Goal: Task Accomplishment & Management: Use online tool/utility

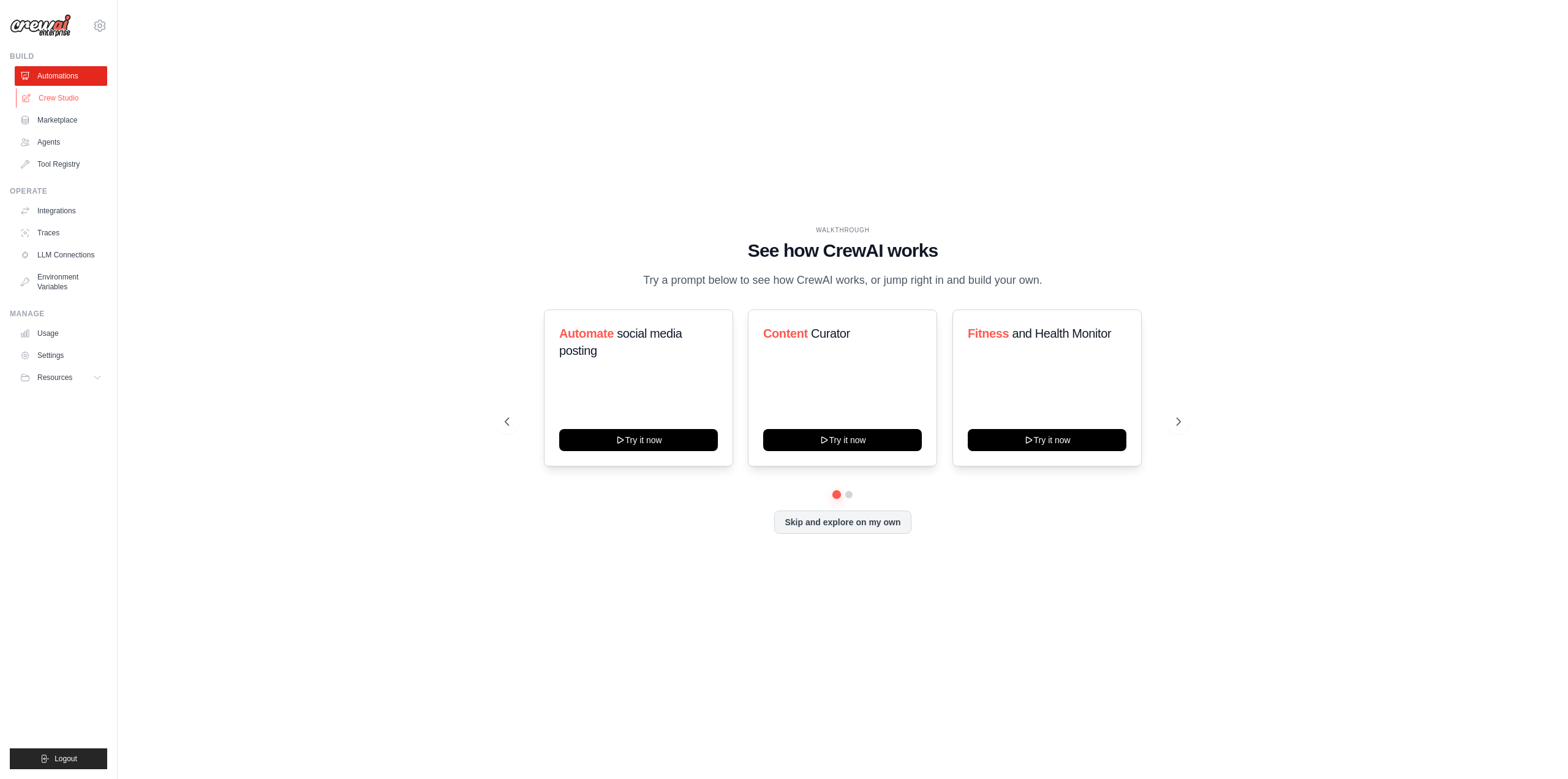
click at [53, 99] on link "Crew Studio" at bounding box center [62, 98] width 93 height 20
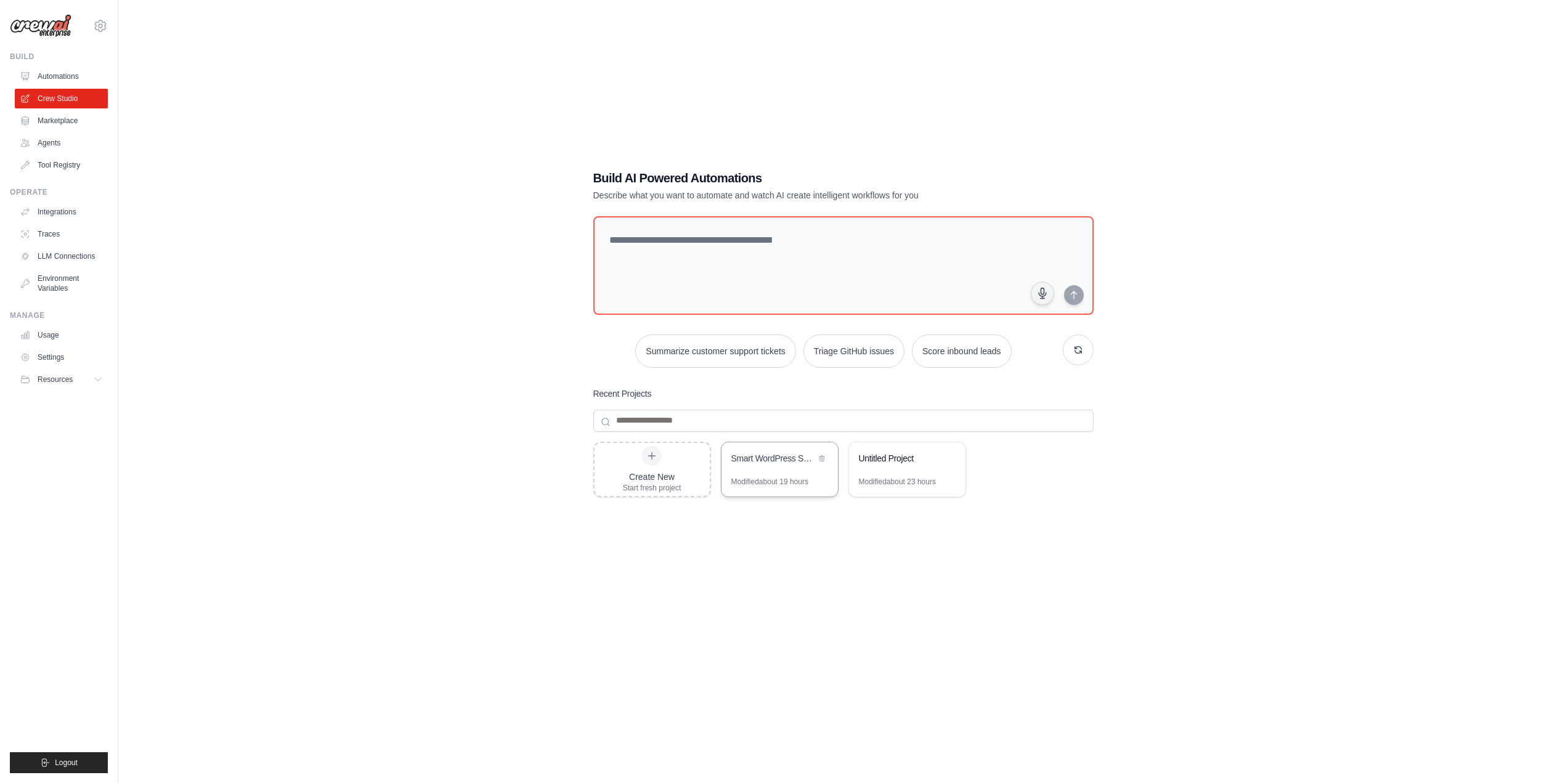
click at [757, 483] on div "Modified about 19 hours" at bounding box center [770, 482] width 77 height 10
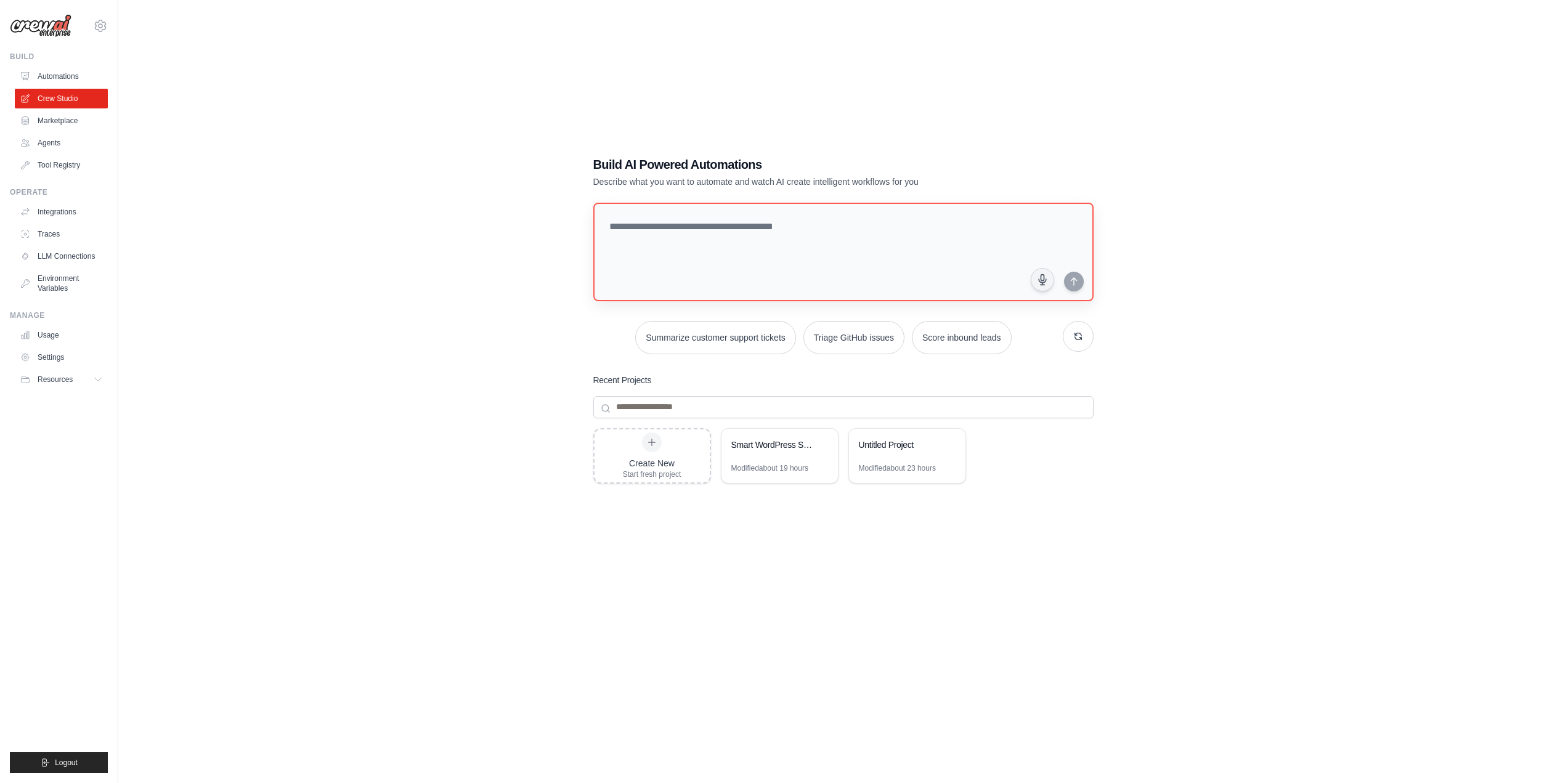
scroll to position [25, 0]
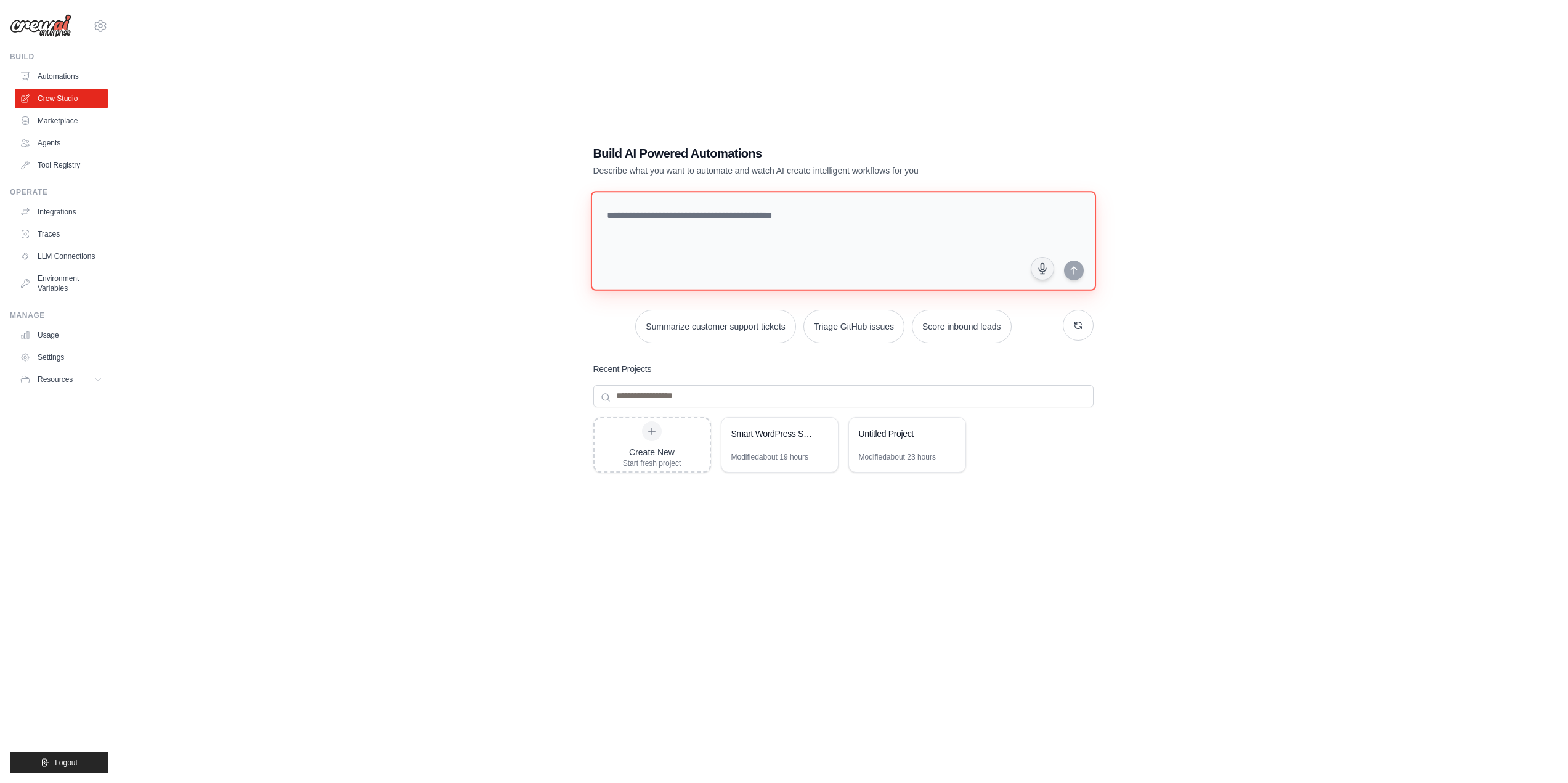
click at [812, 210] on textarea at bounding box center [843, 241] width 505 height 100
type textarea "********"
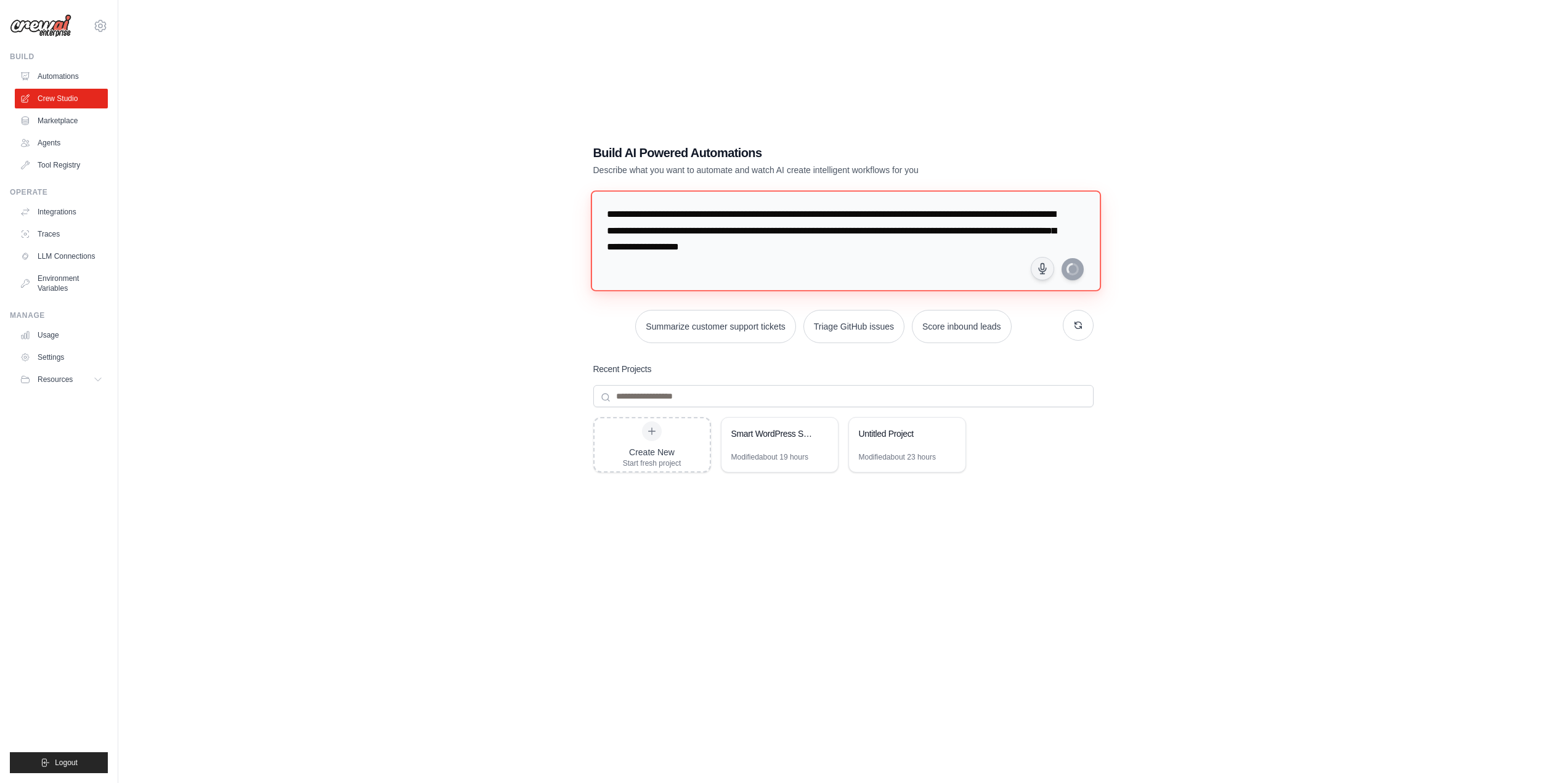
type textarea "**********"
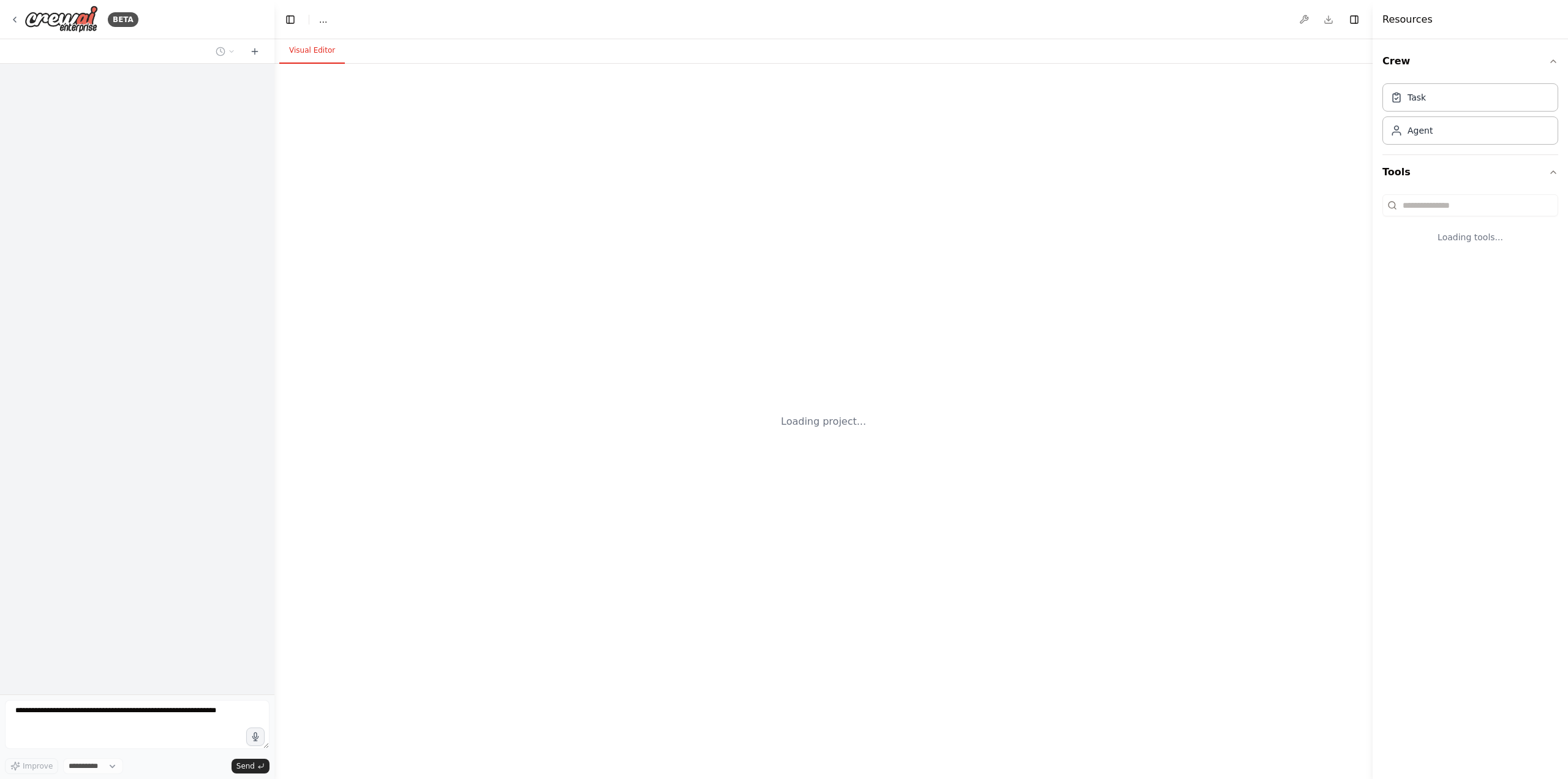
select select "****"
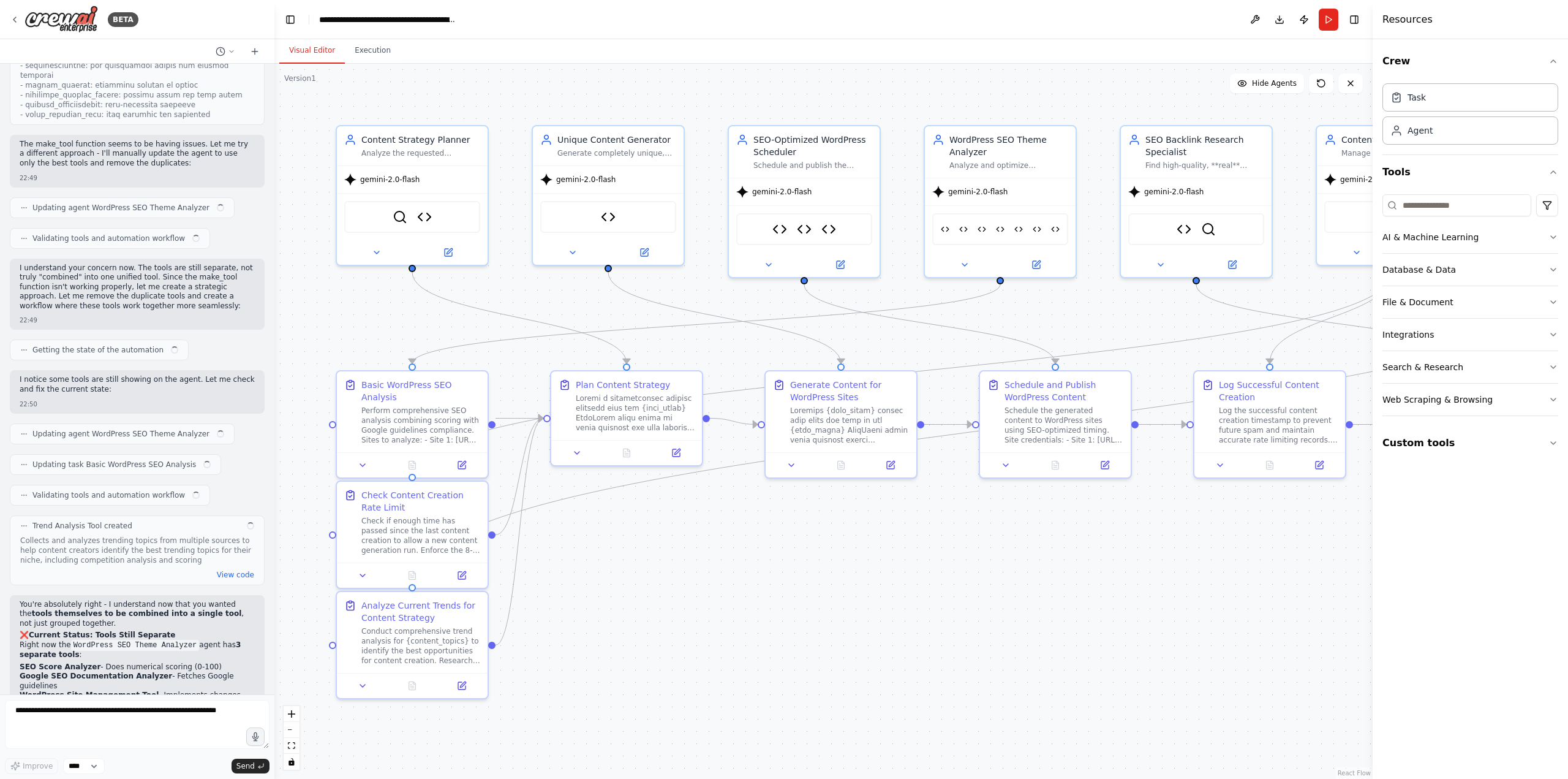
scroll to position [51448, 0]
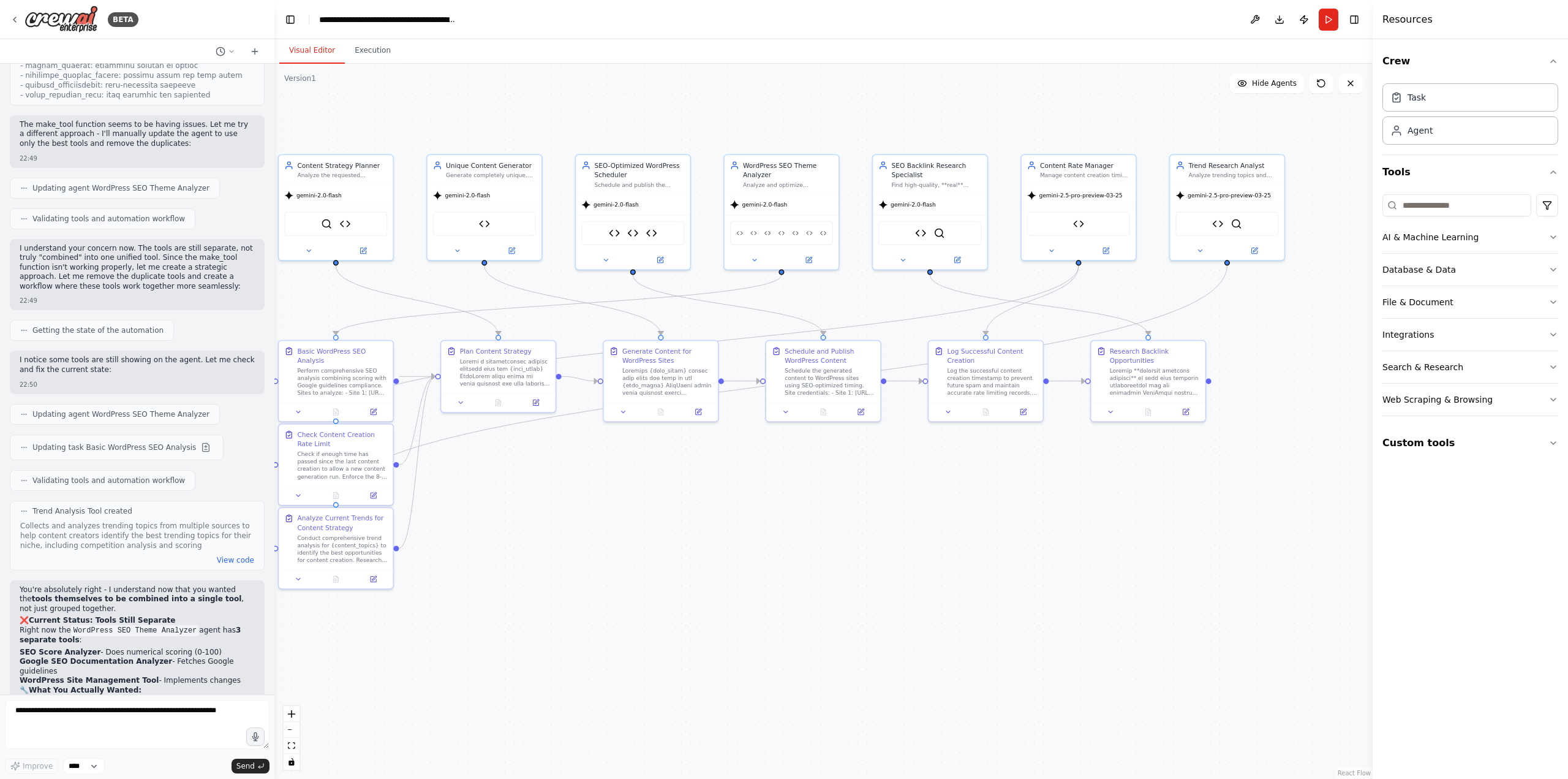
drag, startPoint x: 1174, startPoint y: 560, endPoint x: 932, endPoint y: 486, distance: 253.1
click at [94, 705] on textarea at bounding box center [137, 724] width 264 height 49
type textarea "**********"
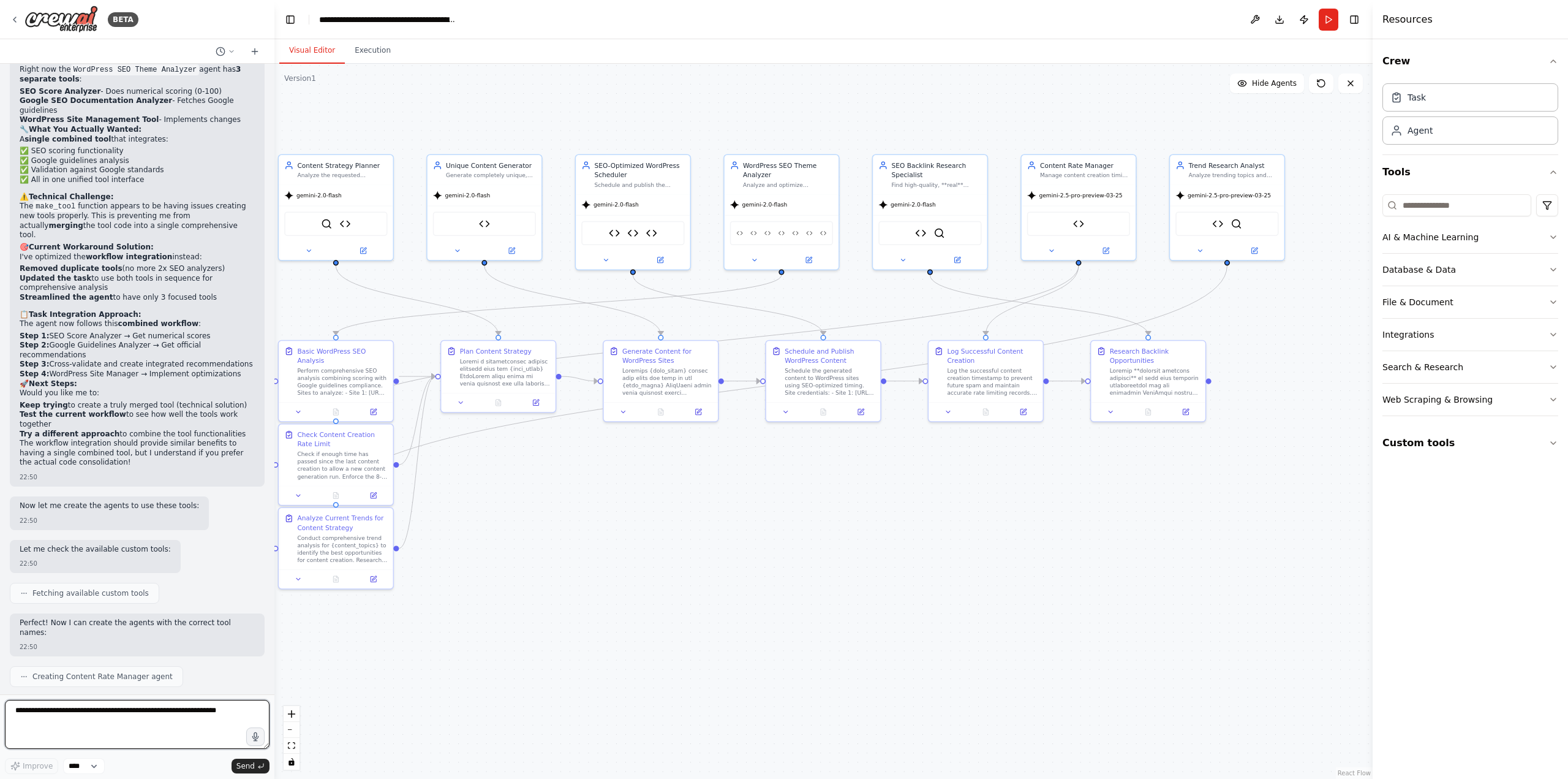
scroll to position [52018, 0]
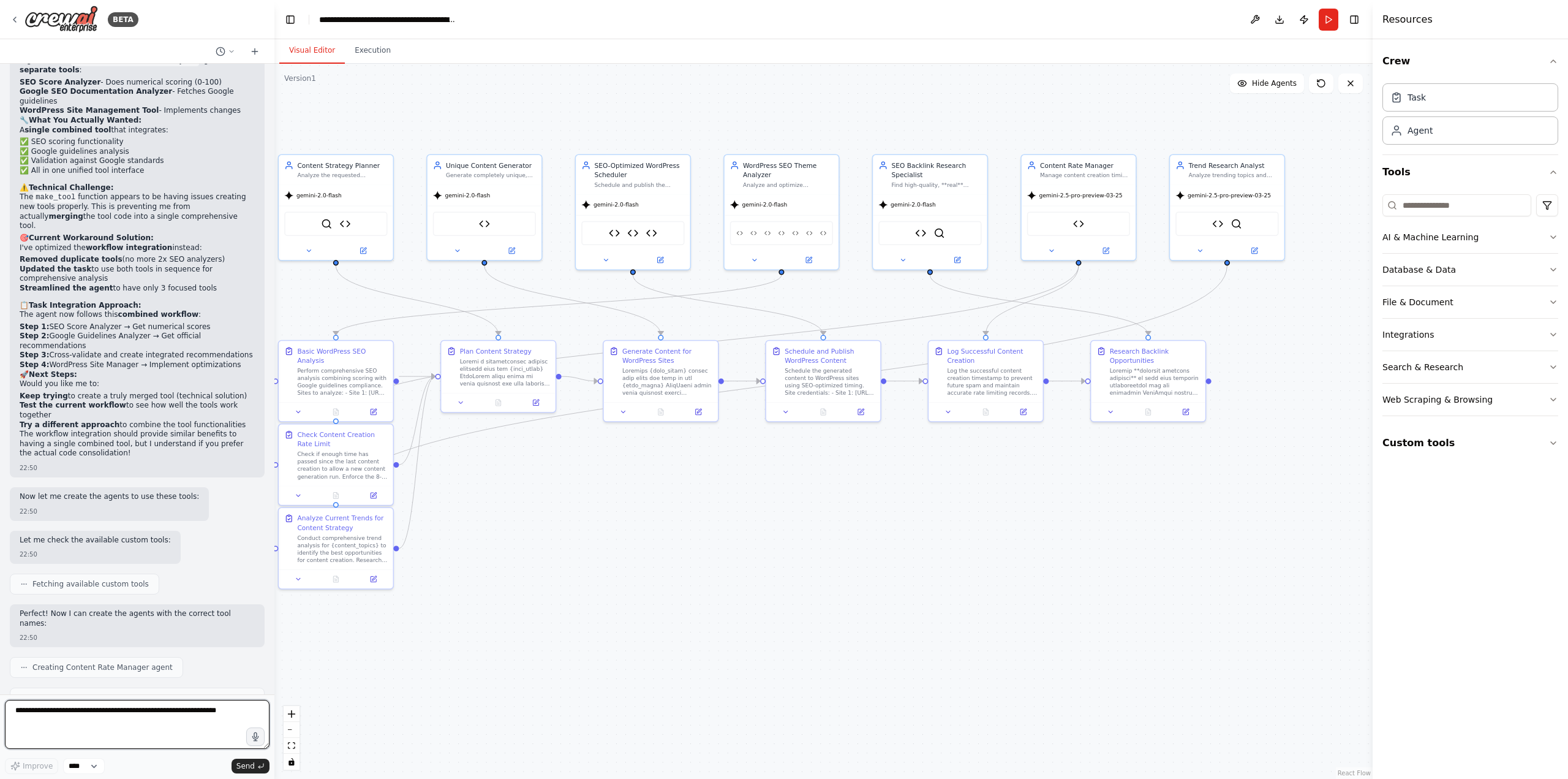
click at [45, 722] on textarea at bounding box center [137, 724] width 264 height 49
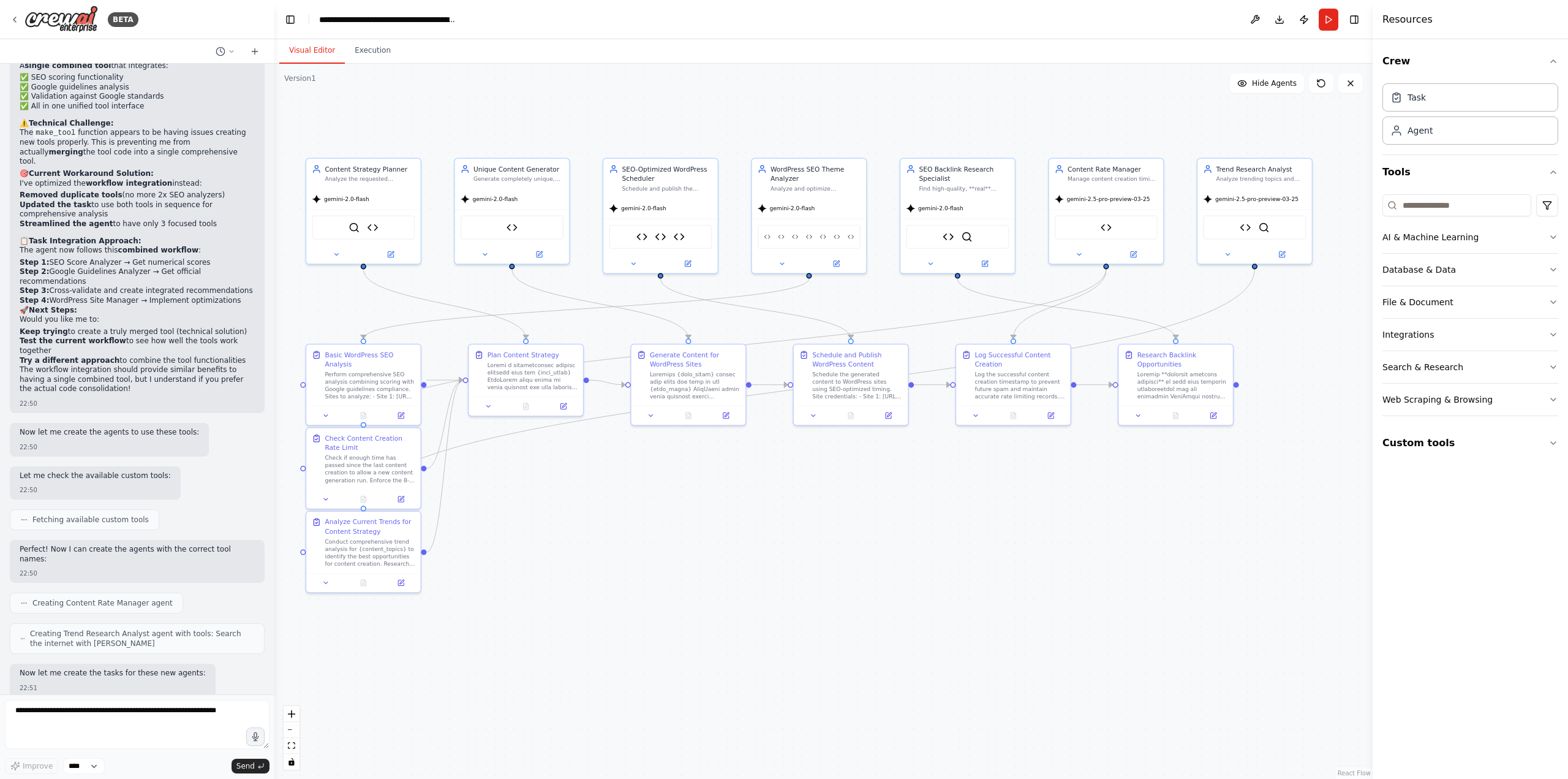
scroll to position [52091, 0]
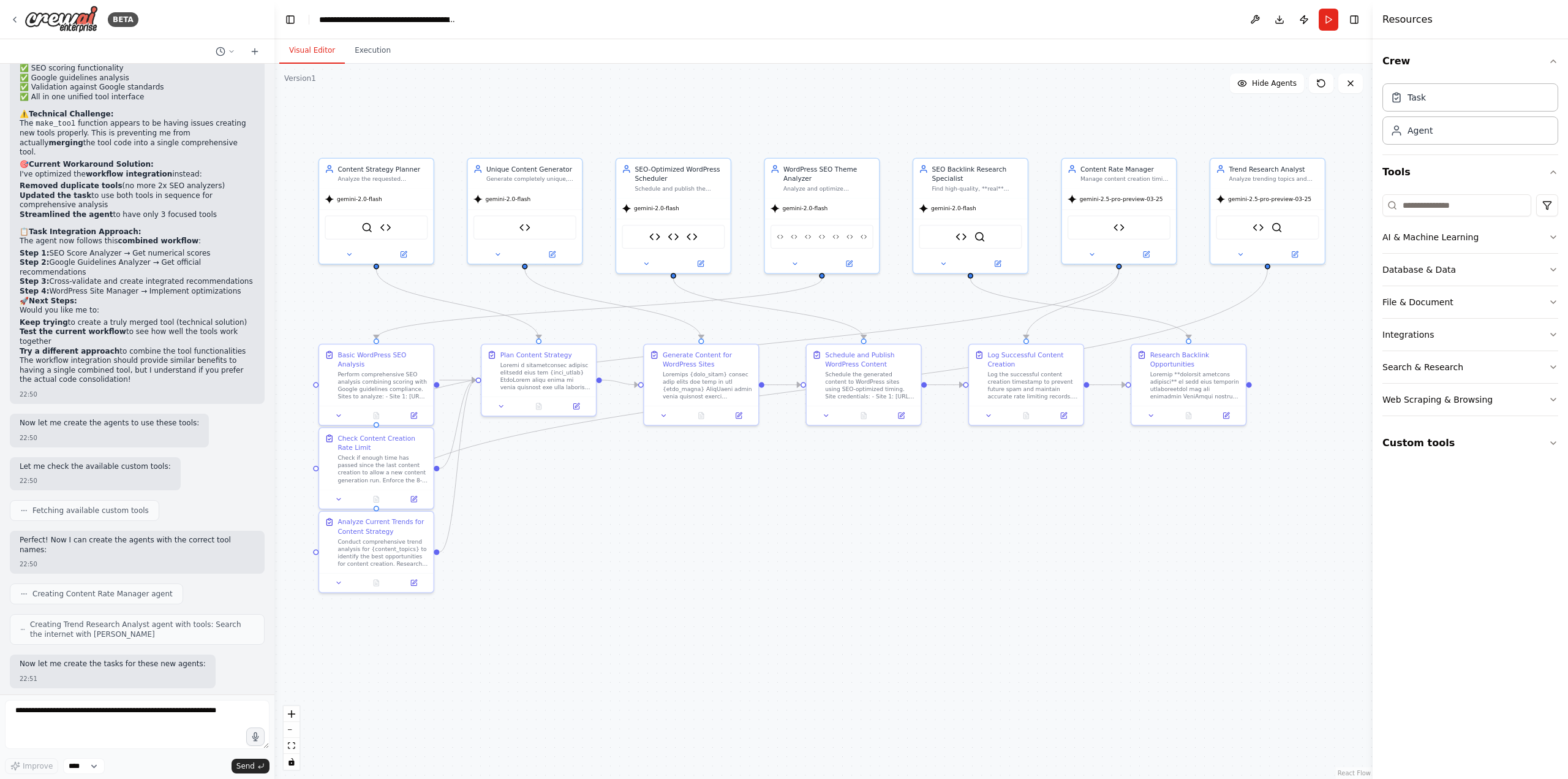
drag, startPoint x: 536, startPoint y: 522, endPoint x: 577, endPoint y: 526, distance: 41.2
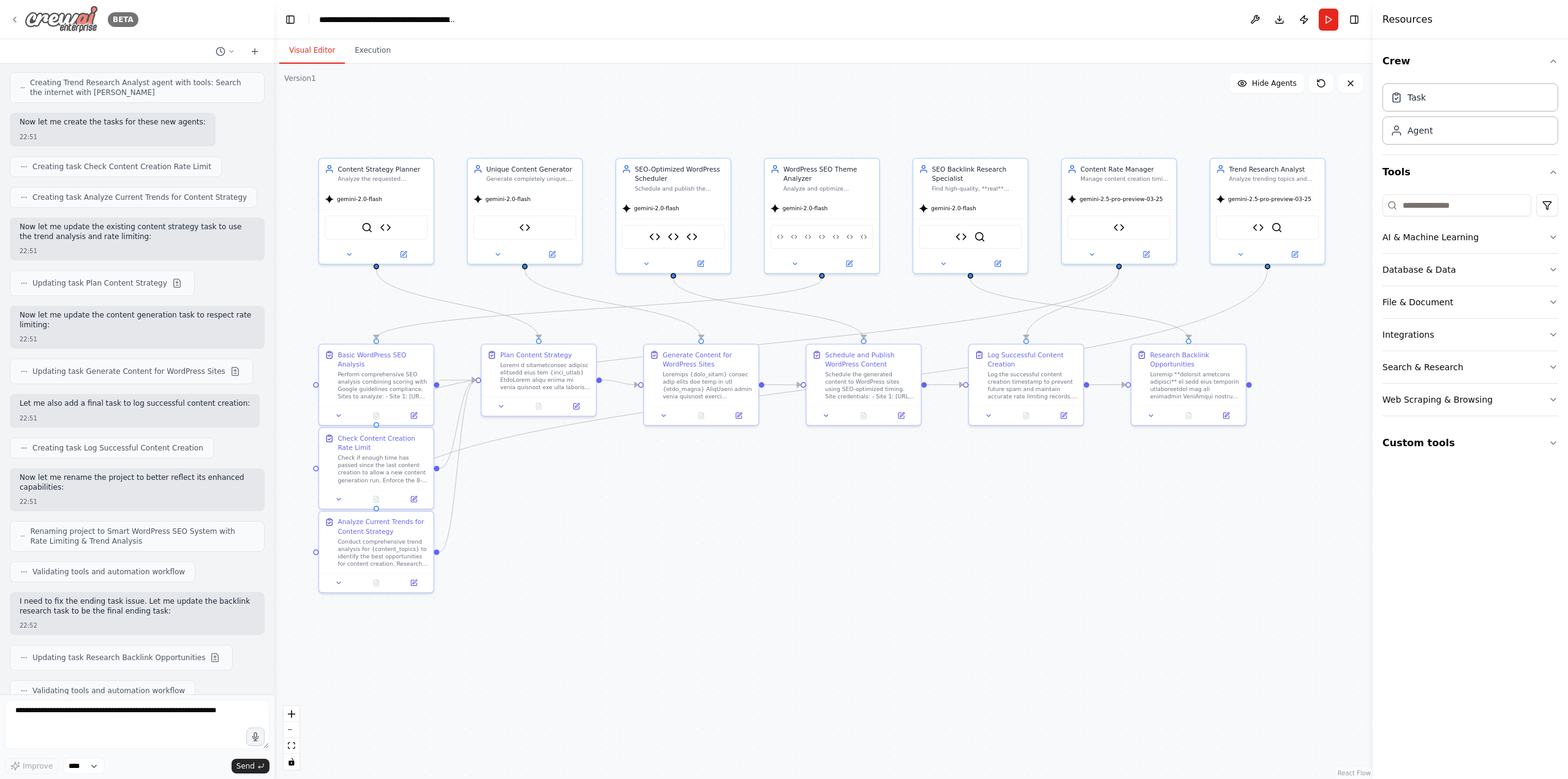
scroll to position [52642, 0]
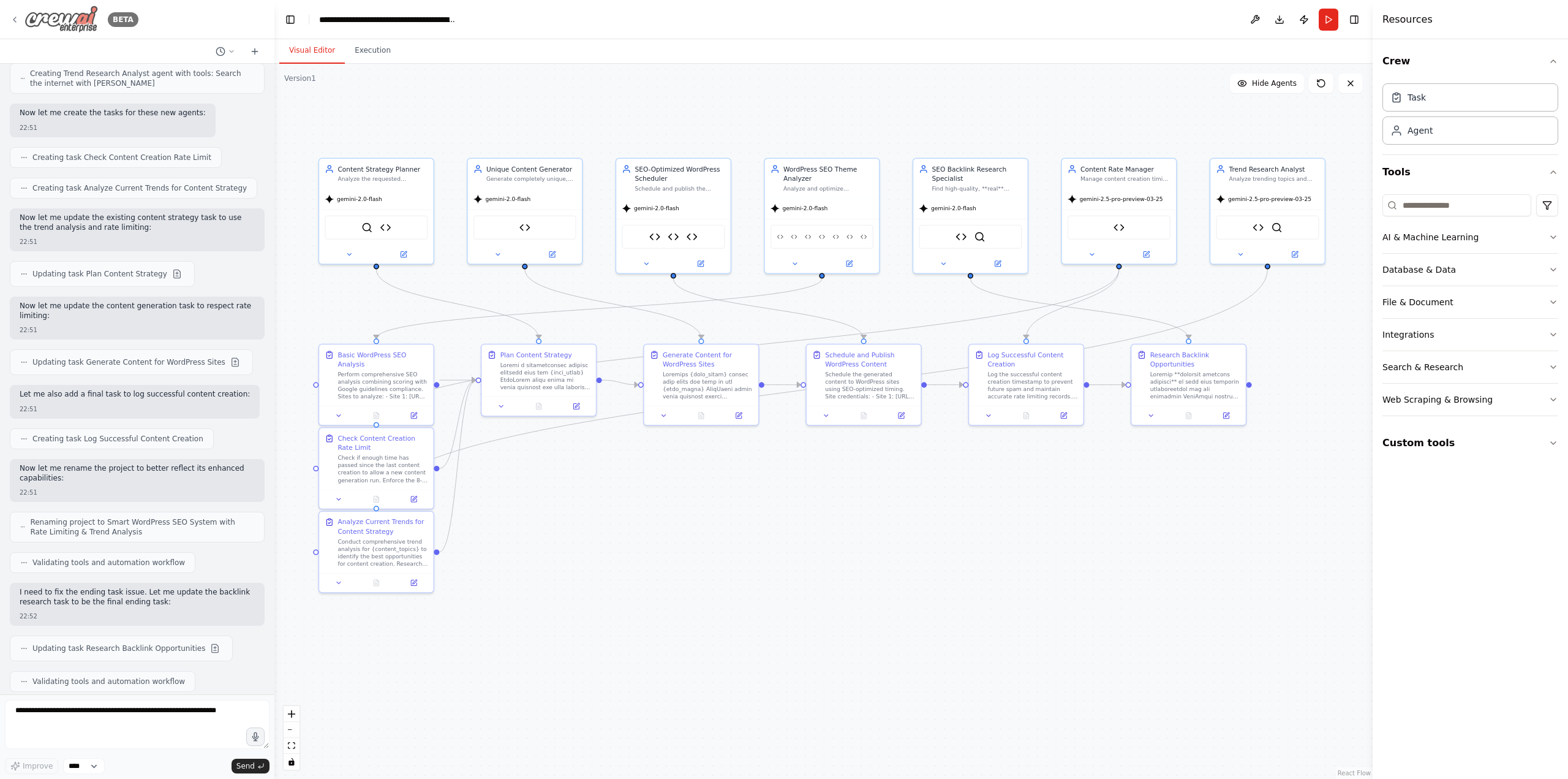
click at [17, 19] on icon at bounding box center [14, 19] width 10 height 10
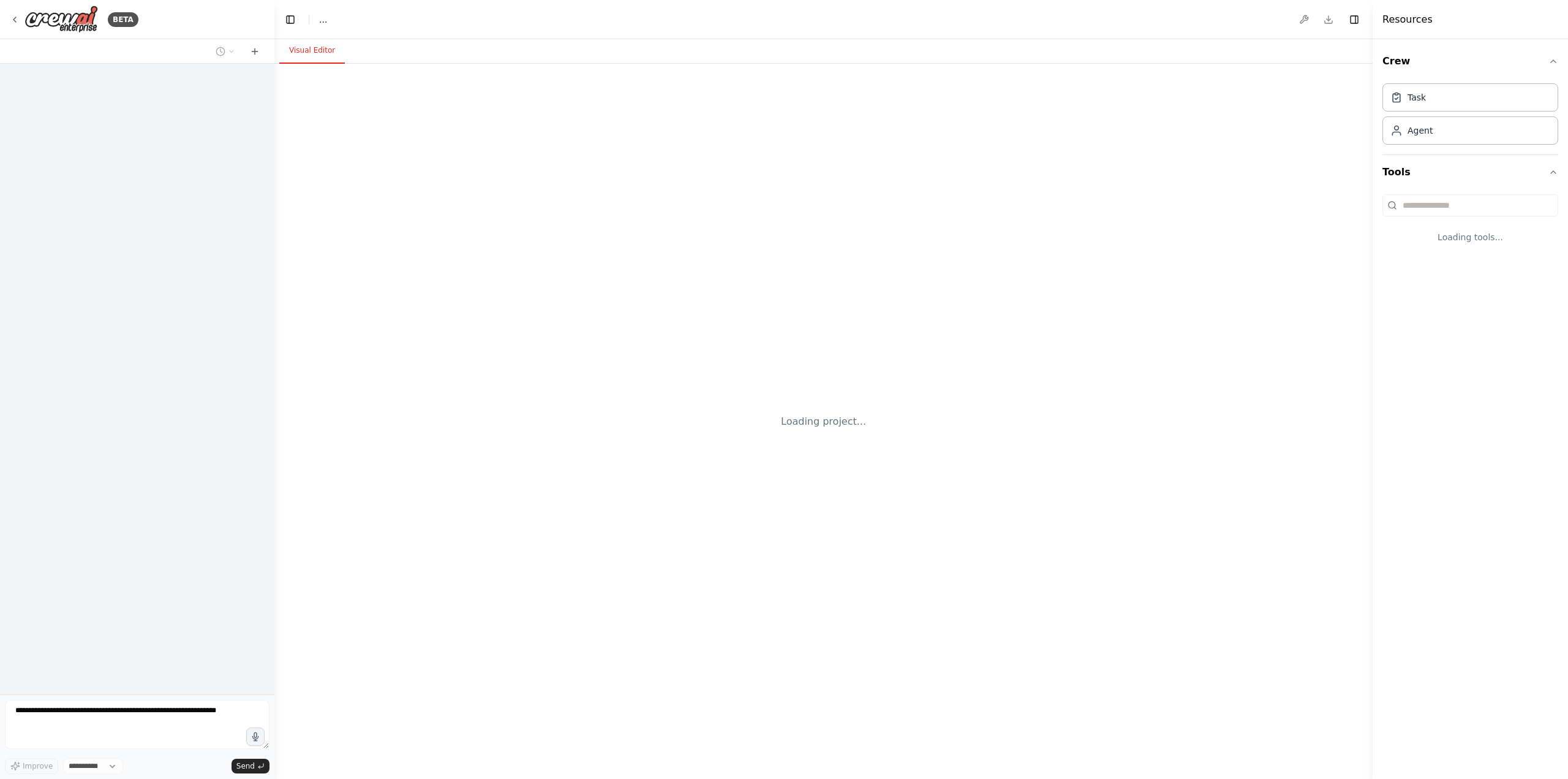
select select "****"
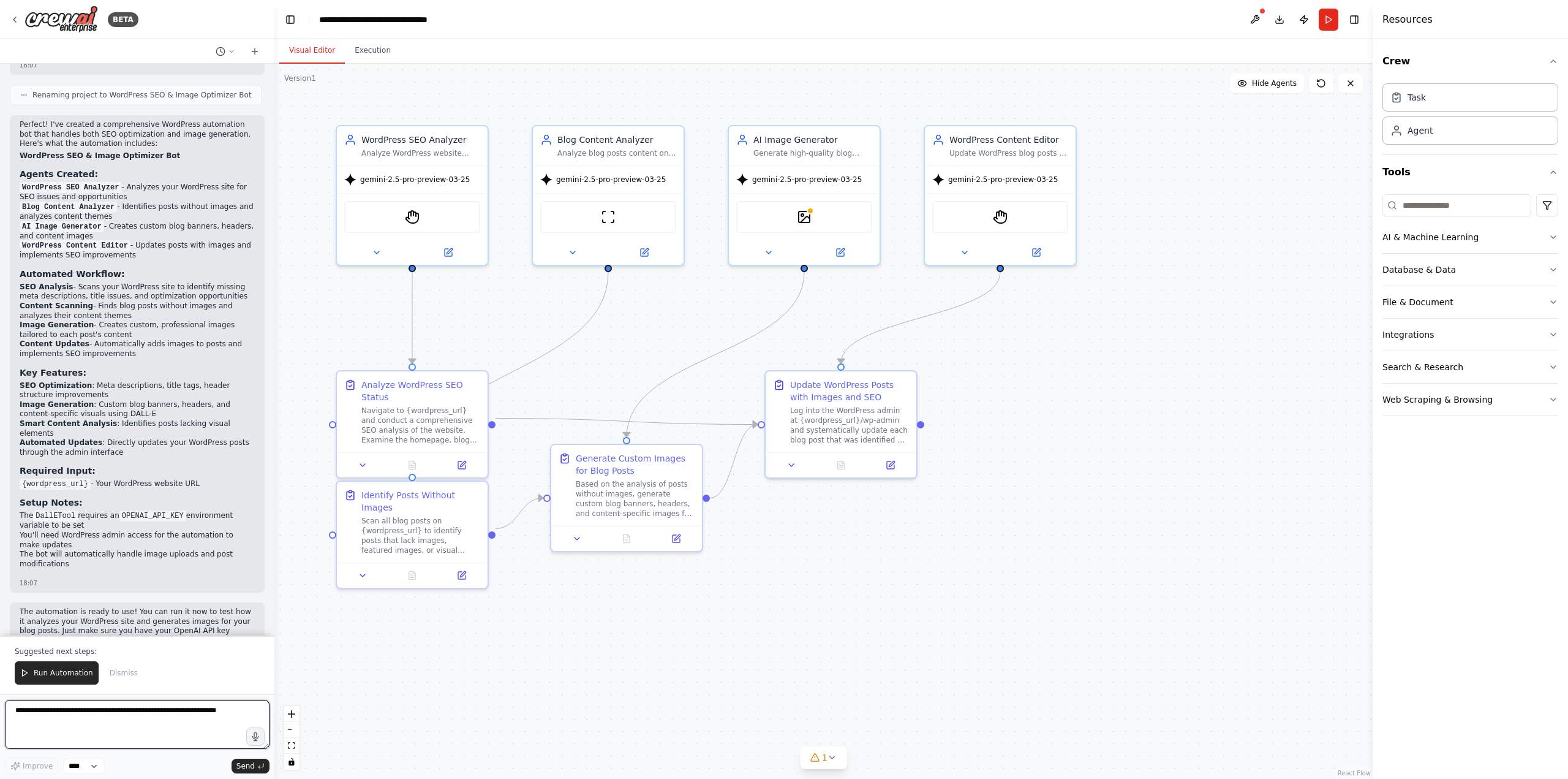
scroll to position [1094, 0]
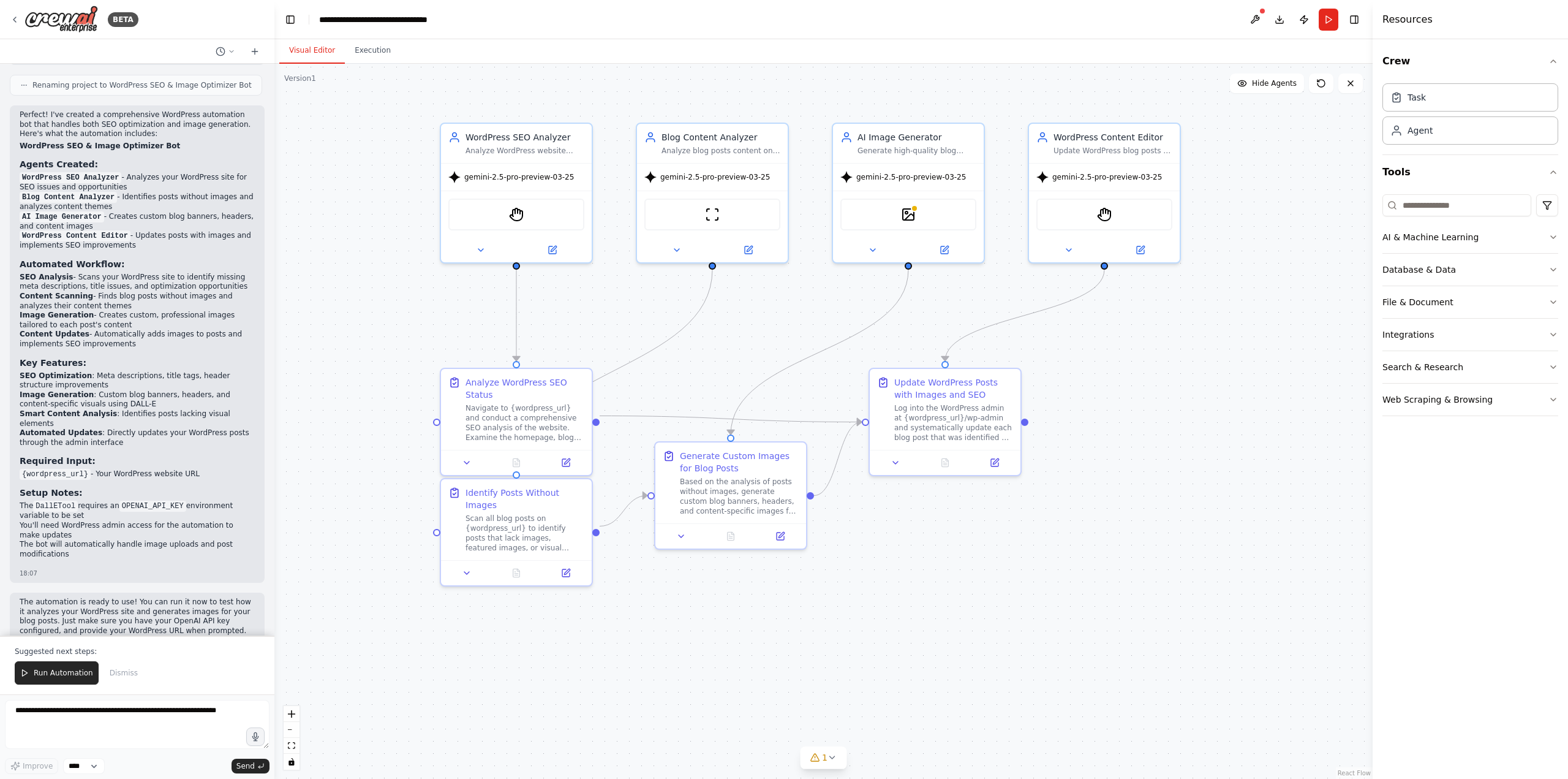
drag, startPoint x: 795, startPoint y: 592, endPoint x: 899, endPoint y: 589, distance: 104.0
click at [144, 703] on textarea at bounding box center [137, 724] width 264 height 49
type textarea "*"
type textarea "**********"
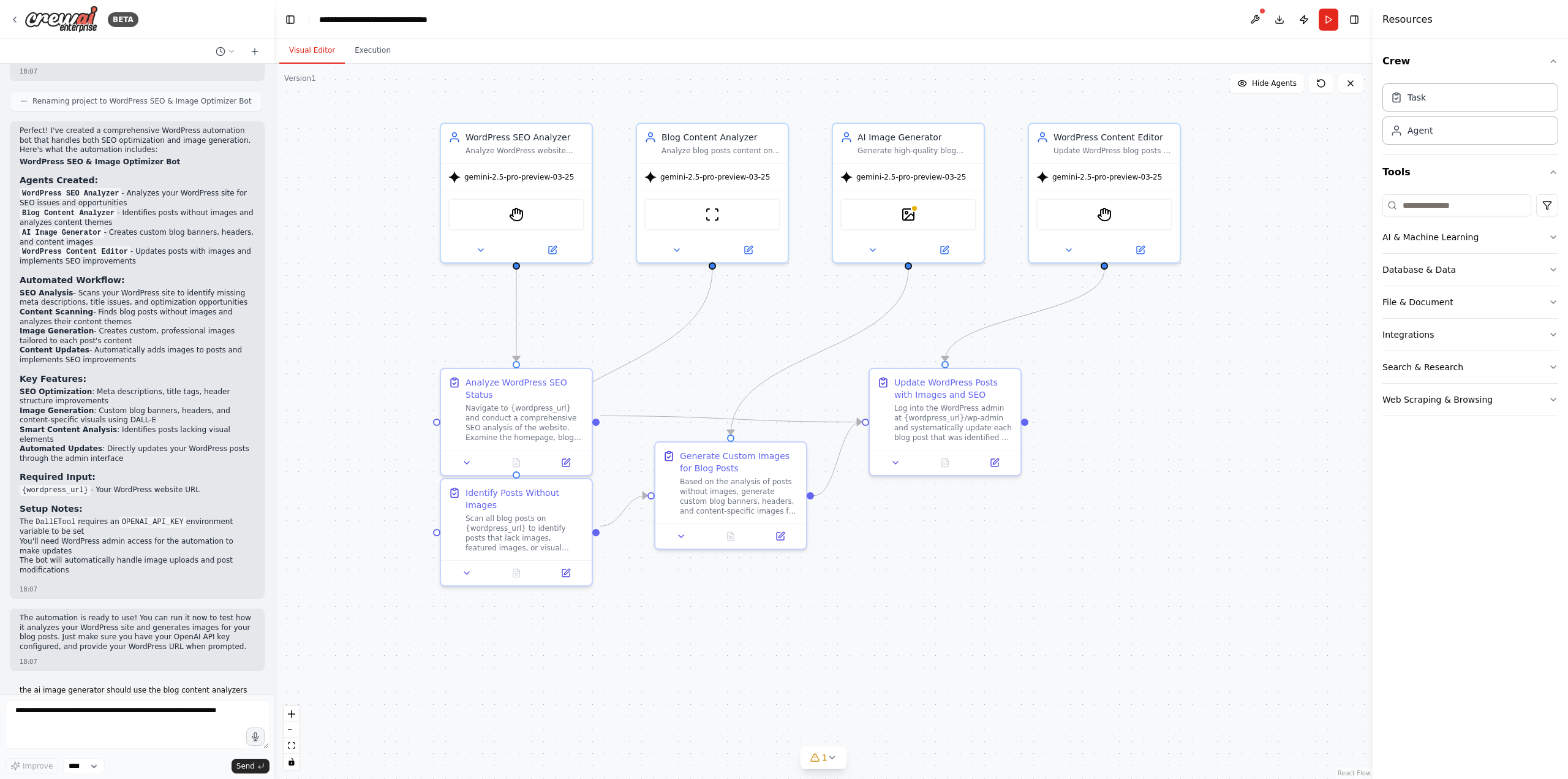
scroll to position [1111, 0]
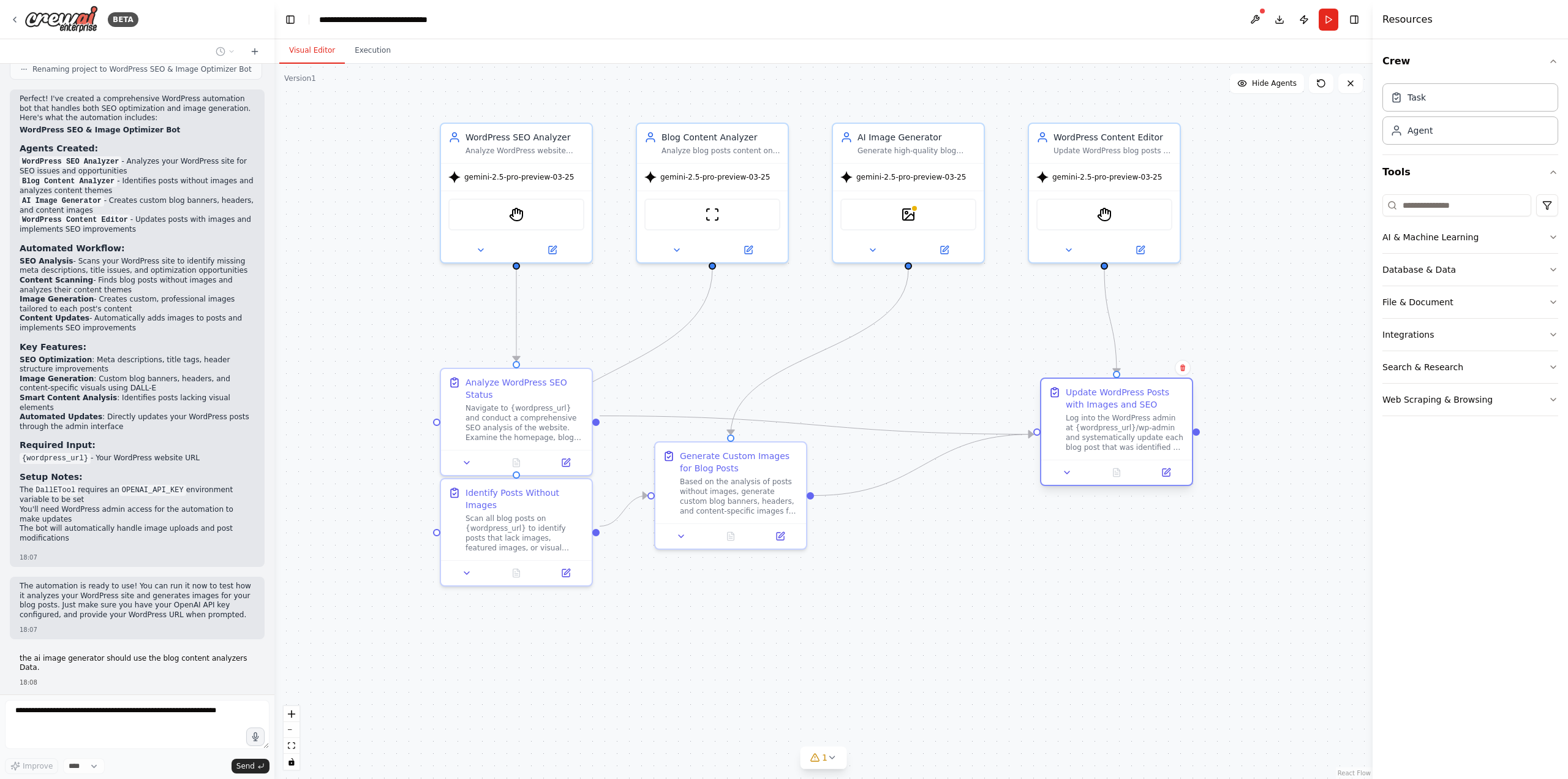
drag, startPoint x: 916, startPoint y: 418, endPoint x: 1087, endPoint y: 425, distance: 171.1
click at [1087, 425] on div "Log into the WordPress admin at {wordpress_url}/wp-admin and systematically upd…" at bounding box center [1125, 432] width 119 height 39
click at [1302, 258] on div ".deletable-edge-delete-btn { width: 20px; height: 20px; border: 0px solid #ffff…" at bounding box center [824, 421] width 1098 height 715
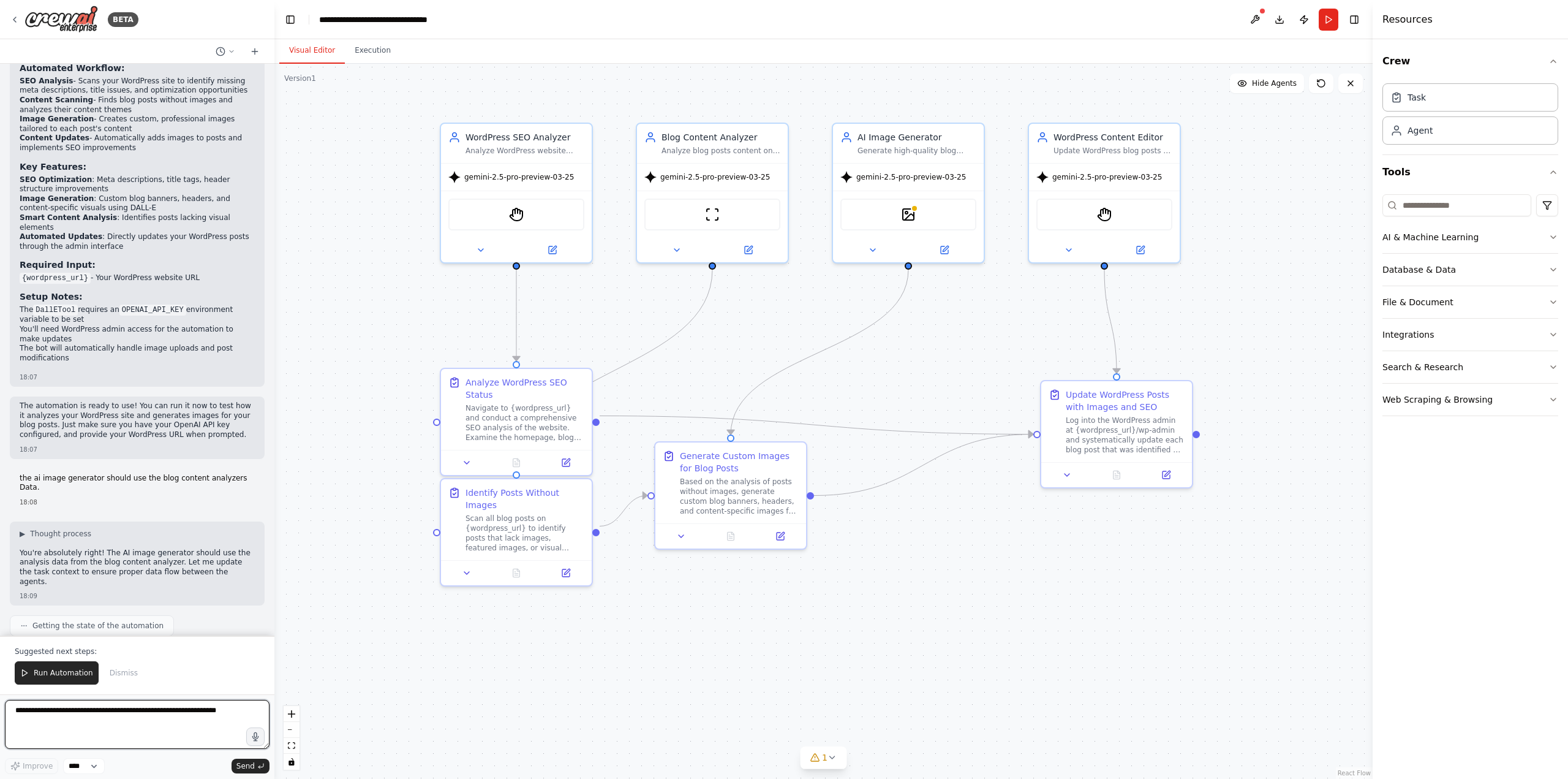
scroll to position [1658, 0]
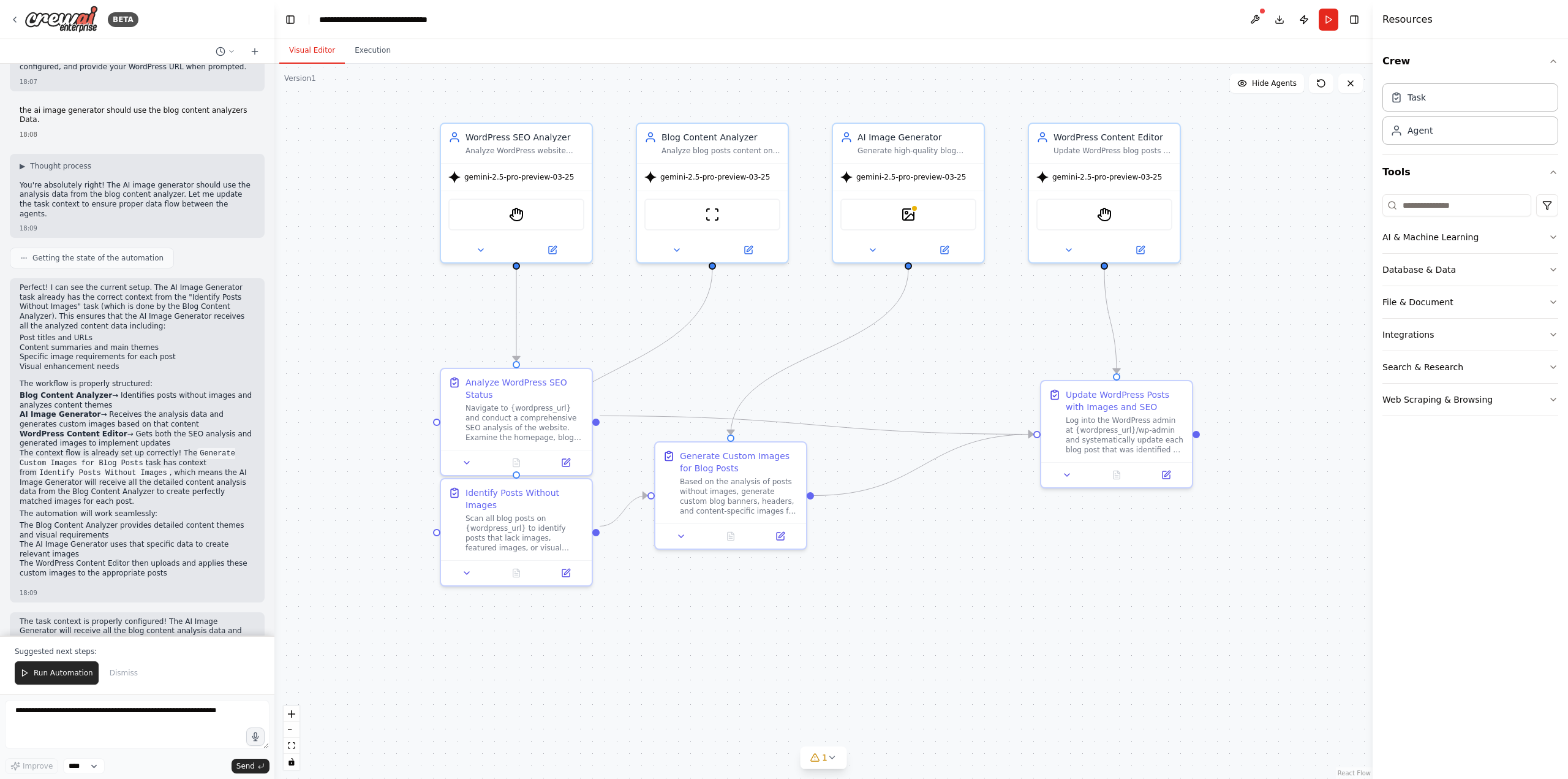
click at [399, 108] on div ".deletable-edge-delete-btn { width: 20px; height: 20px; border: 0px solid #ffff…" at bounding box center [824, 421] width 1098 height 715
click at [833, 763] on button "1" at bounding box center [823, 758] width 47 height 23
click at [814, 756] on span "Tool DallETool is not configured. Missing environment variables: OPENAI_API_KEY" at bounding box center [831, 756] width 297 height 10
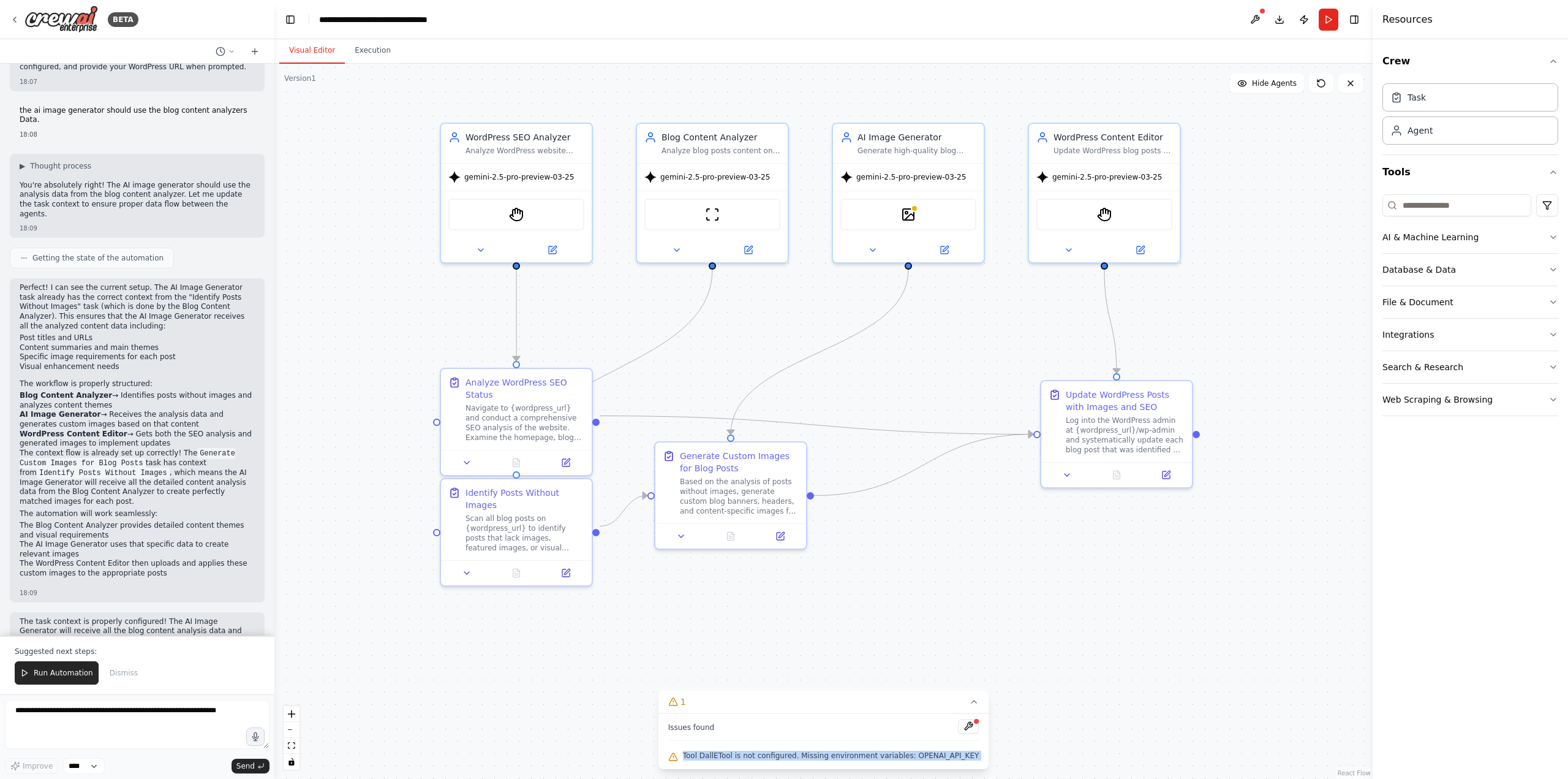
click at [926, 758] on span "Tool DallETool is not configured. Missing environment variables: OPENAI_API_KEY" at bounding box center [831, 756] width 297 height 10
click at [921, 756] on span "Tool DallETool is not configured. Missing environment variables: OPENAI_API_KEY" at bounding box center [831, 756] width 297 height 10
drag, startPoint x: 921, startPoint y: 756, endPoint x: 941, endPoint y: 755, distance: 20.0
click at [941, 755] on span "Tool DallETool is not configured. Missing environment variables: OPENAI_API_KEY" at bounding box center [831, 756] width 297 height 10
copy span "OPENAI_API_KEY"
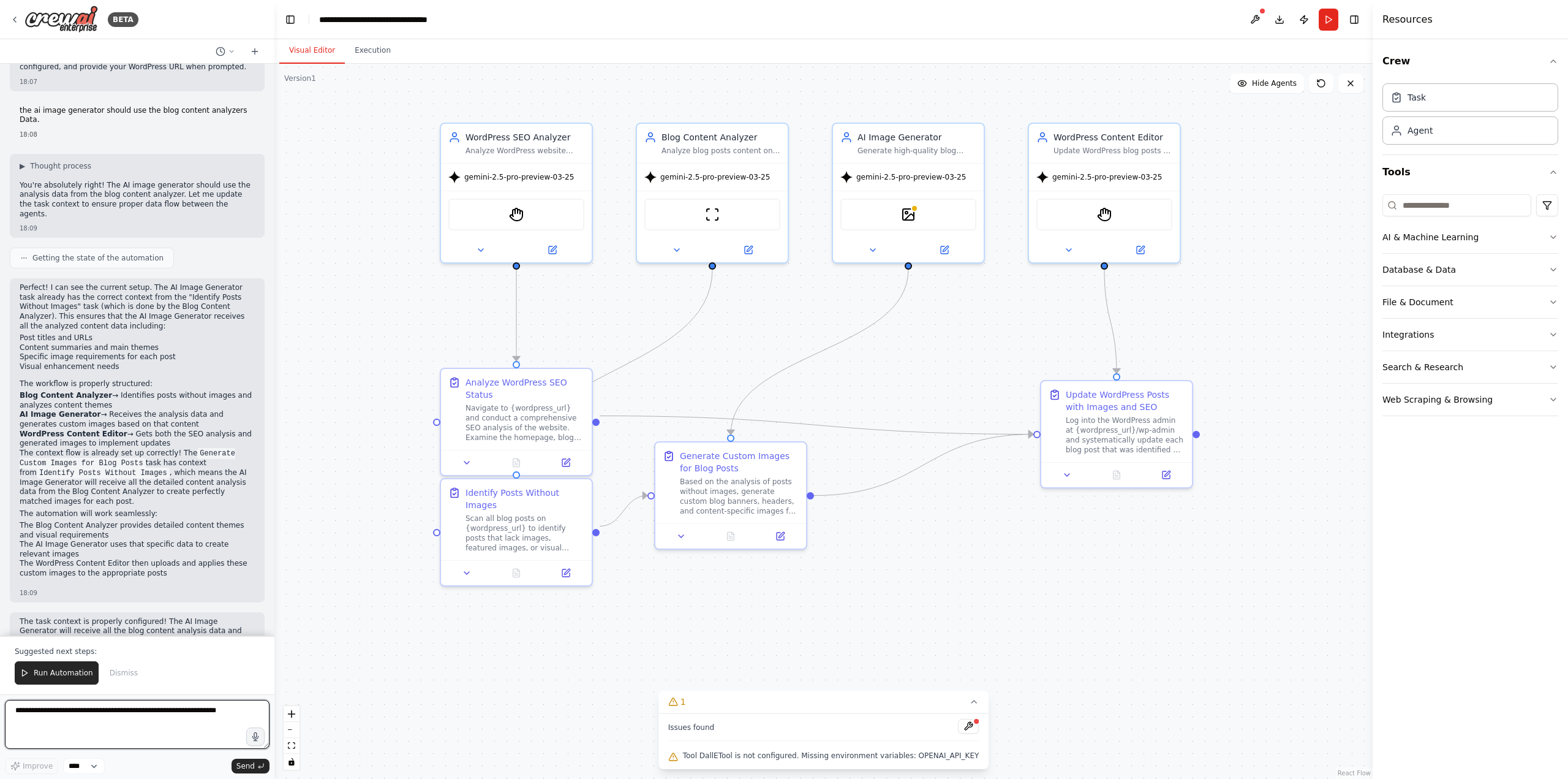
click at [71, 724] on textarea at bounding box center [137, 724] width 264 height 49
paste textarea "**********"
type textarea "**********"
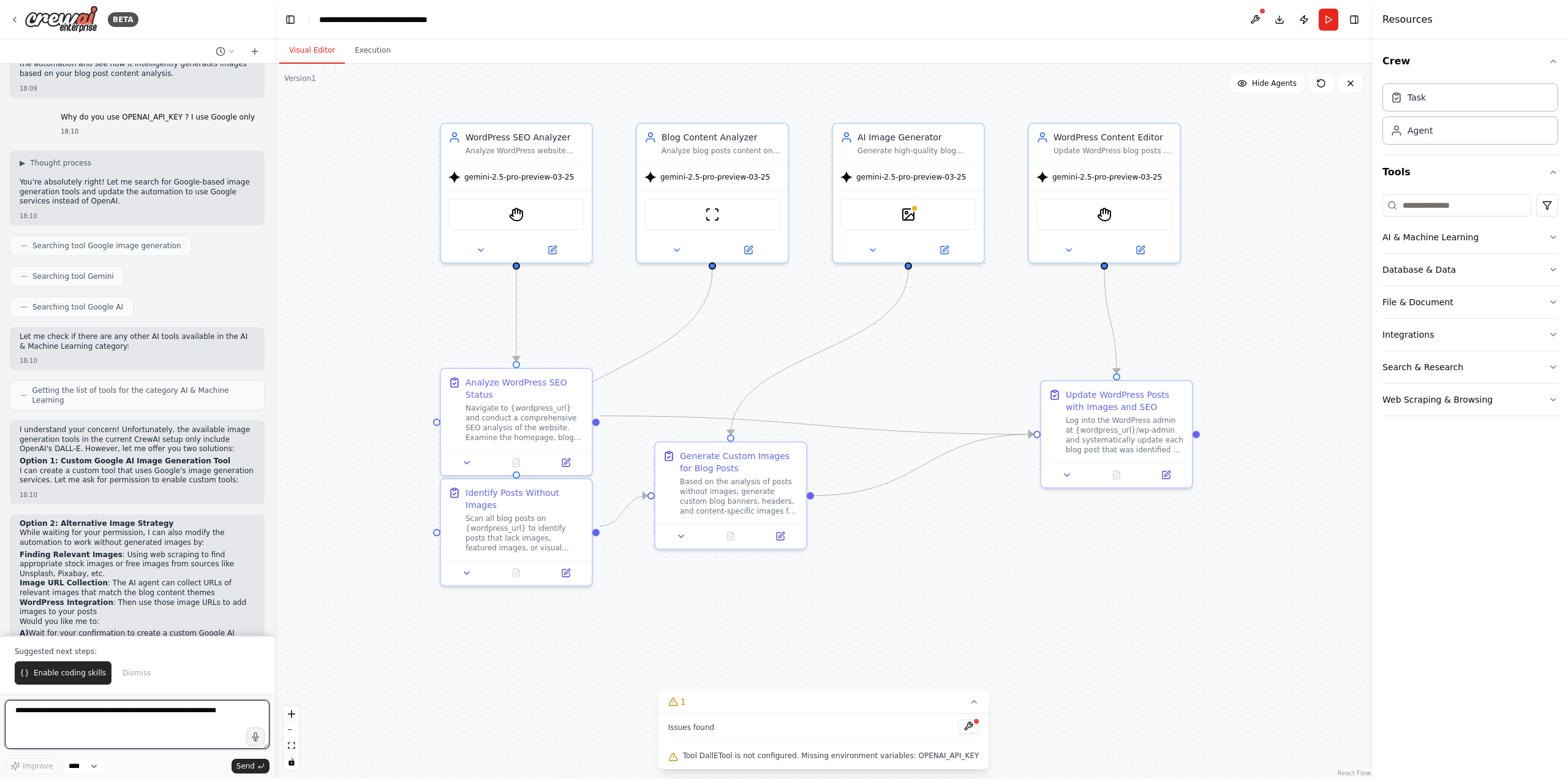
scroll to position [2255, 0]
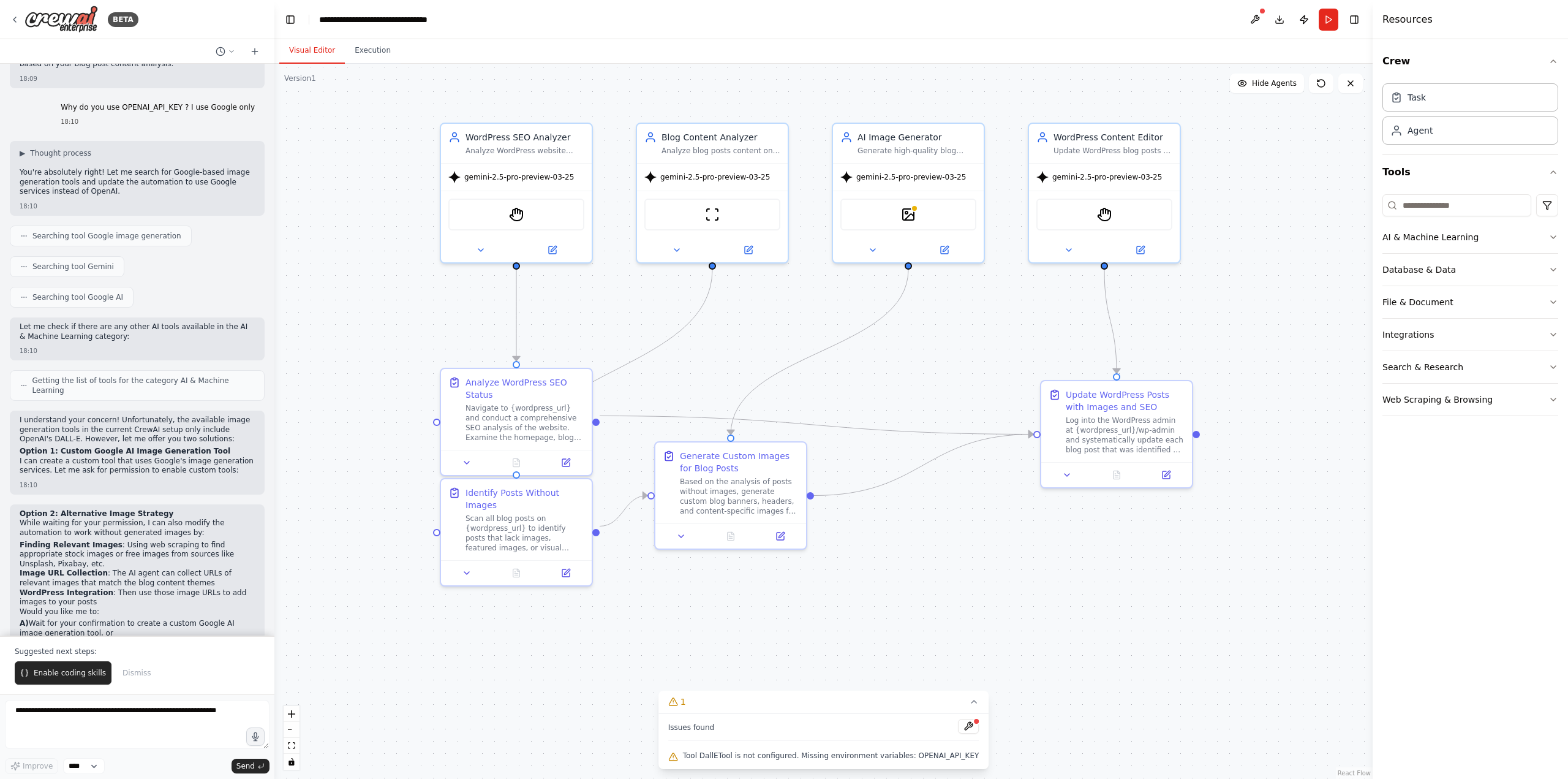
click at [56, 447] on strong "Option 1: Custom Google AI Image Generation Tool" at bounding box center [125, 451] width 211 height 8
drag, startPoint x: 56, startPoint y: 379, endPoint x: 210, endPoint y: 384, distance: 154.1
click at [210, 447] on h2 "Option 1: Custom Google AI Image Generation Tool" at bounding box center [137, 451] width 235 height 10
drag, startPoint x: 188, startPoint y: 382, endPoint x: 146, endPoint y: 740, distance: 360.5
click at [146, 740] on textarea at bounding box center [137, 724] width 264 height 49
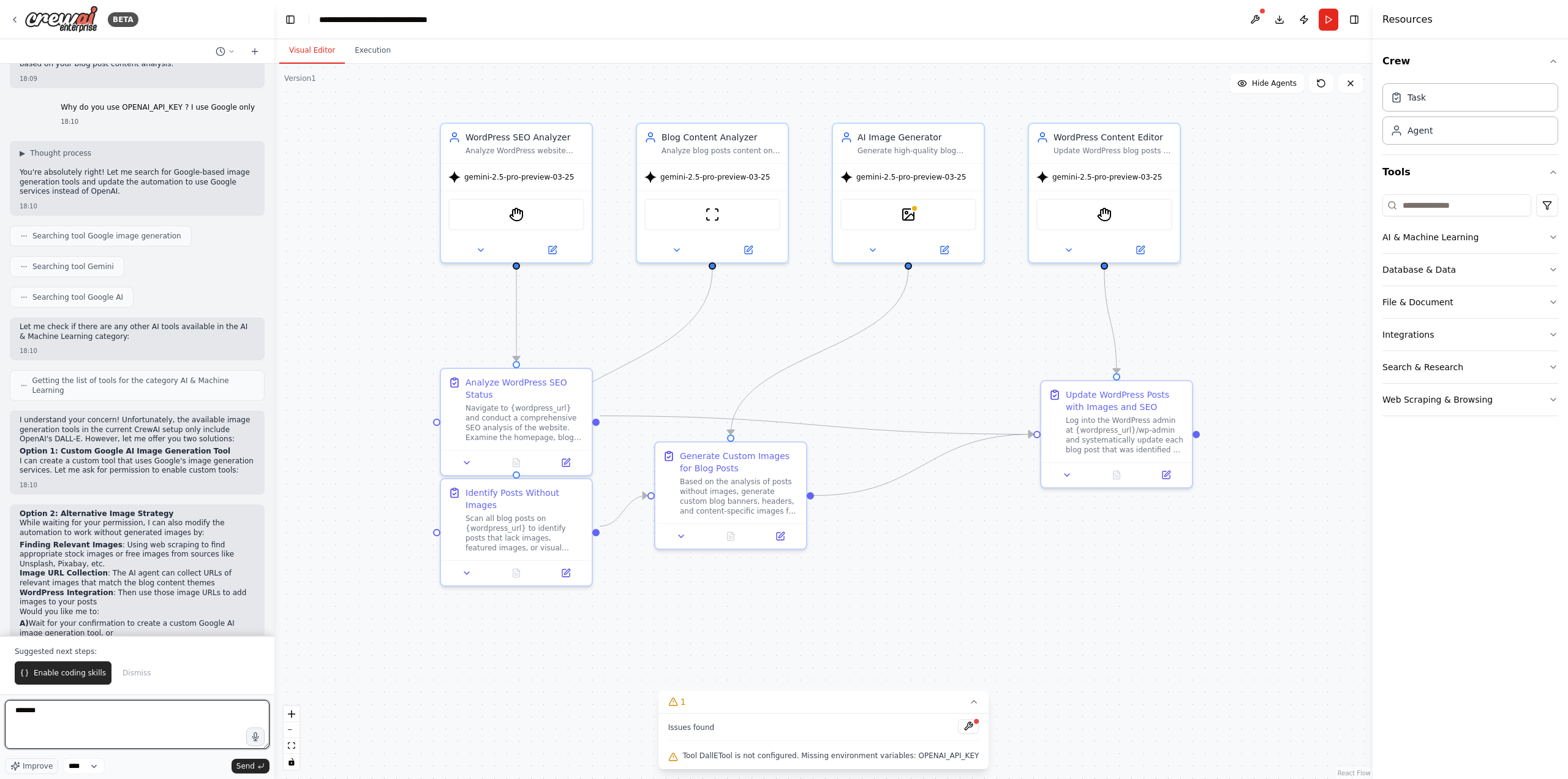
type textarea "********"
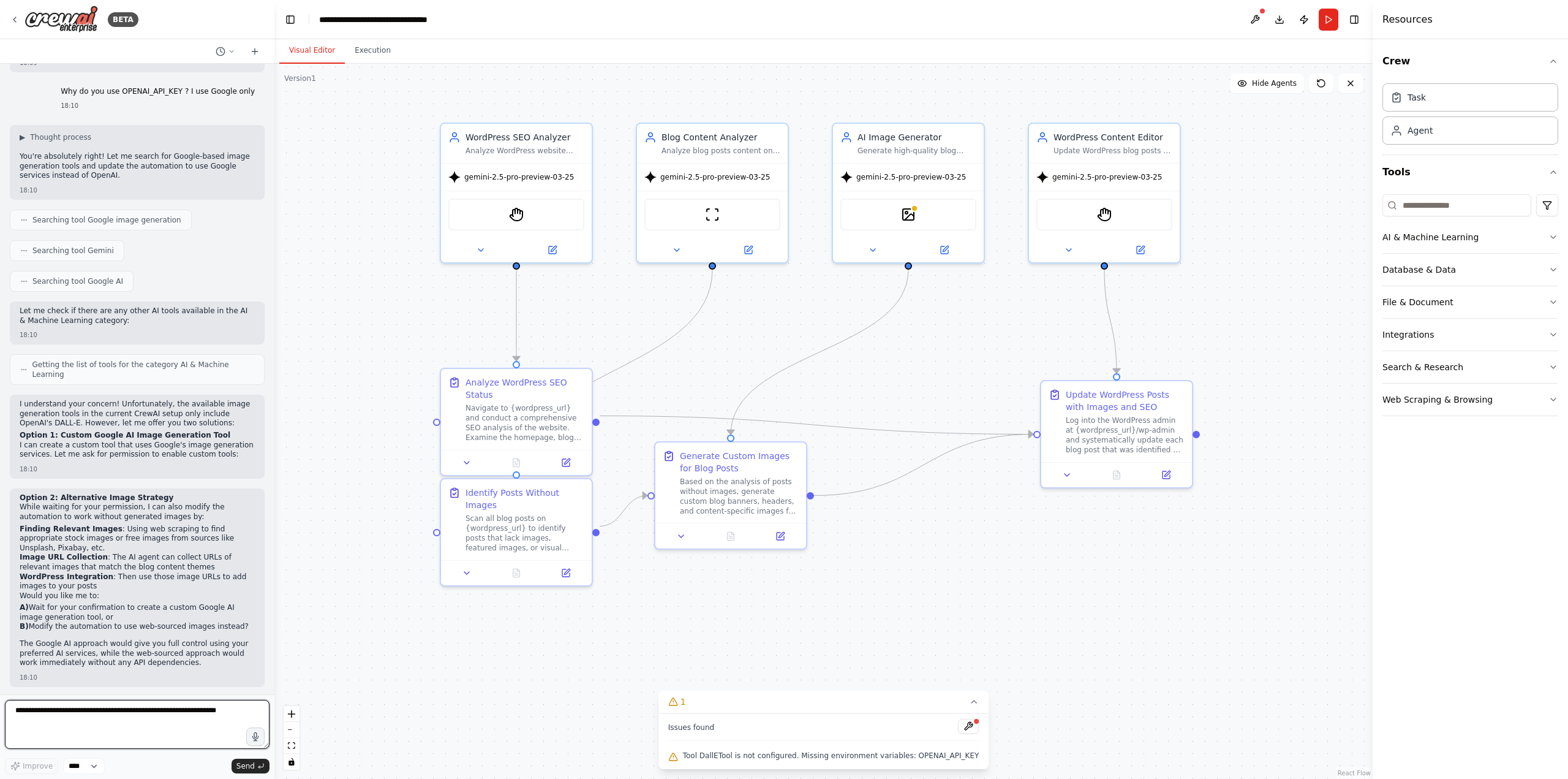
scroll to position [2443, 0]
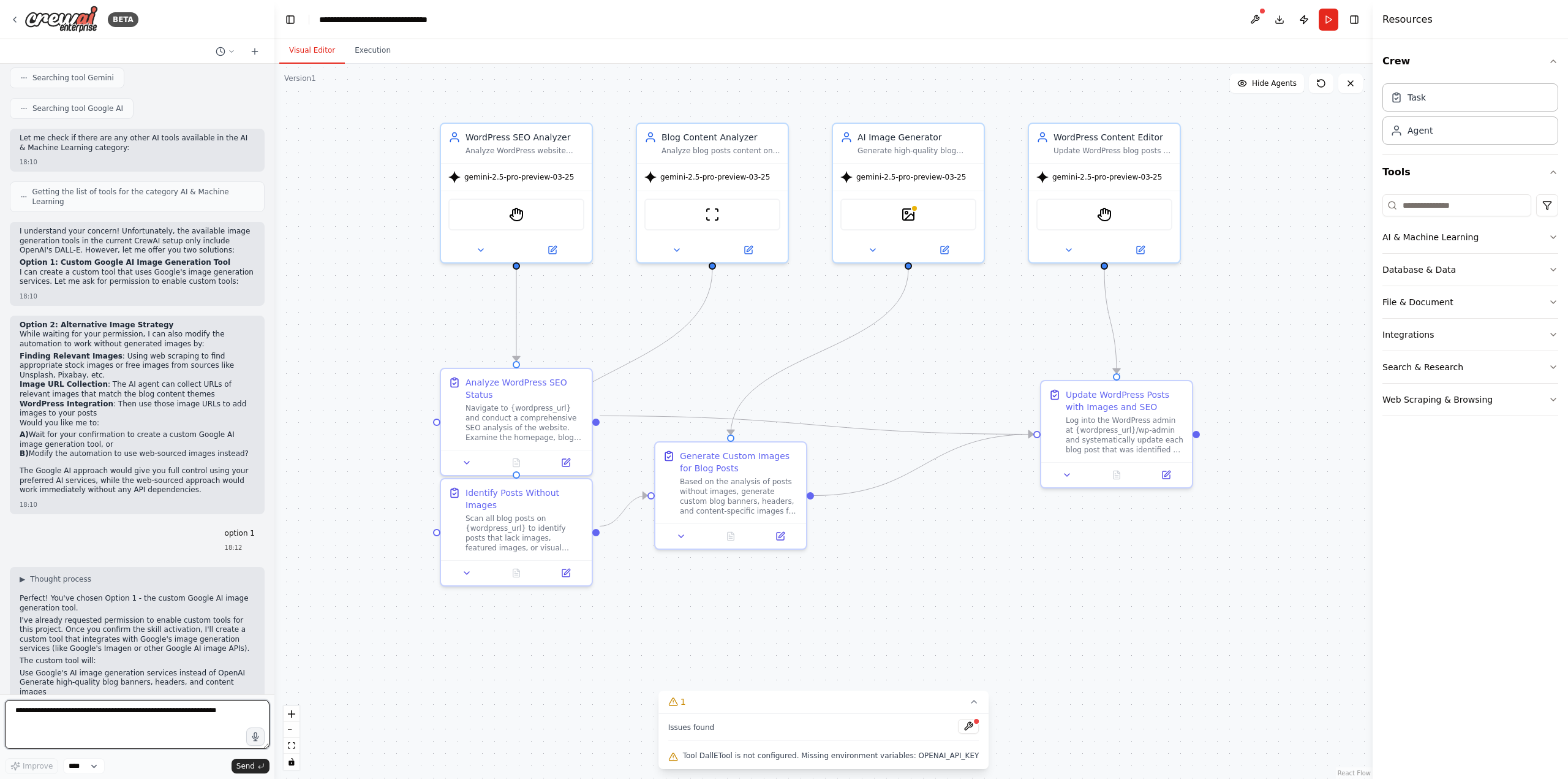
click at [80, 714] on textarea at bounding box center [137, 724] width 264 height 49
type textarea "*******"
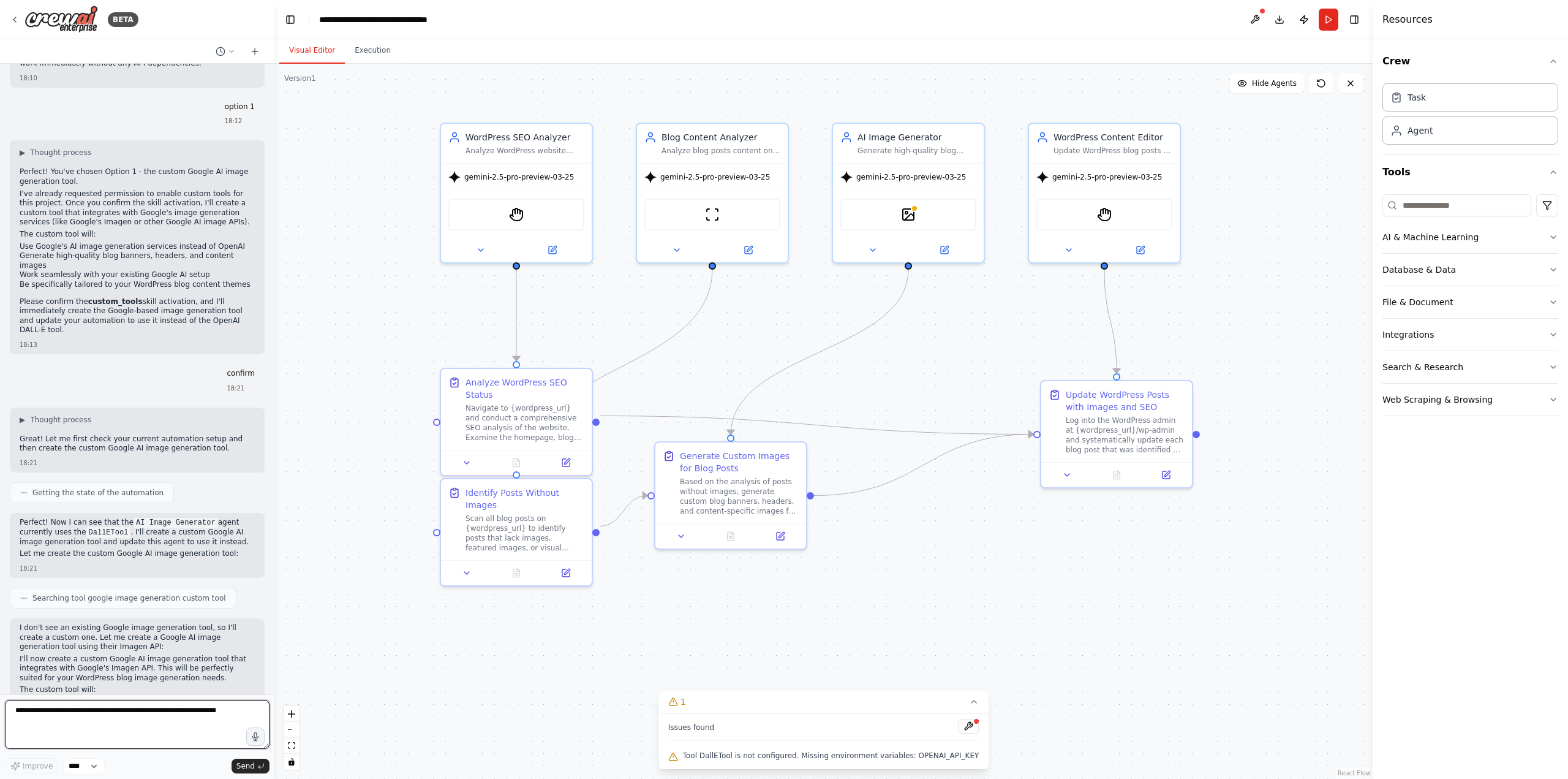
scroll to position [2880, 0]
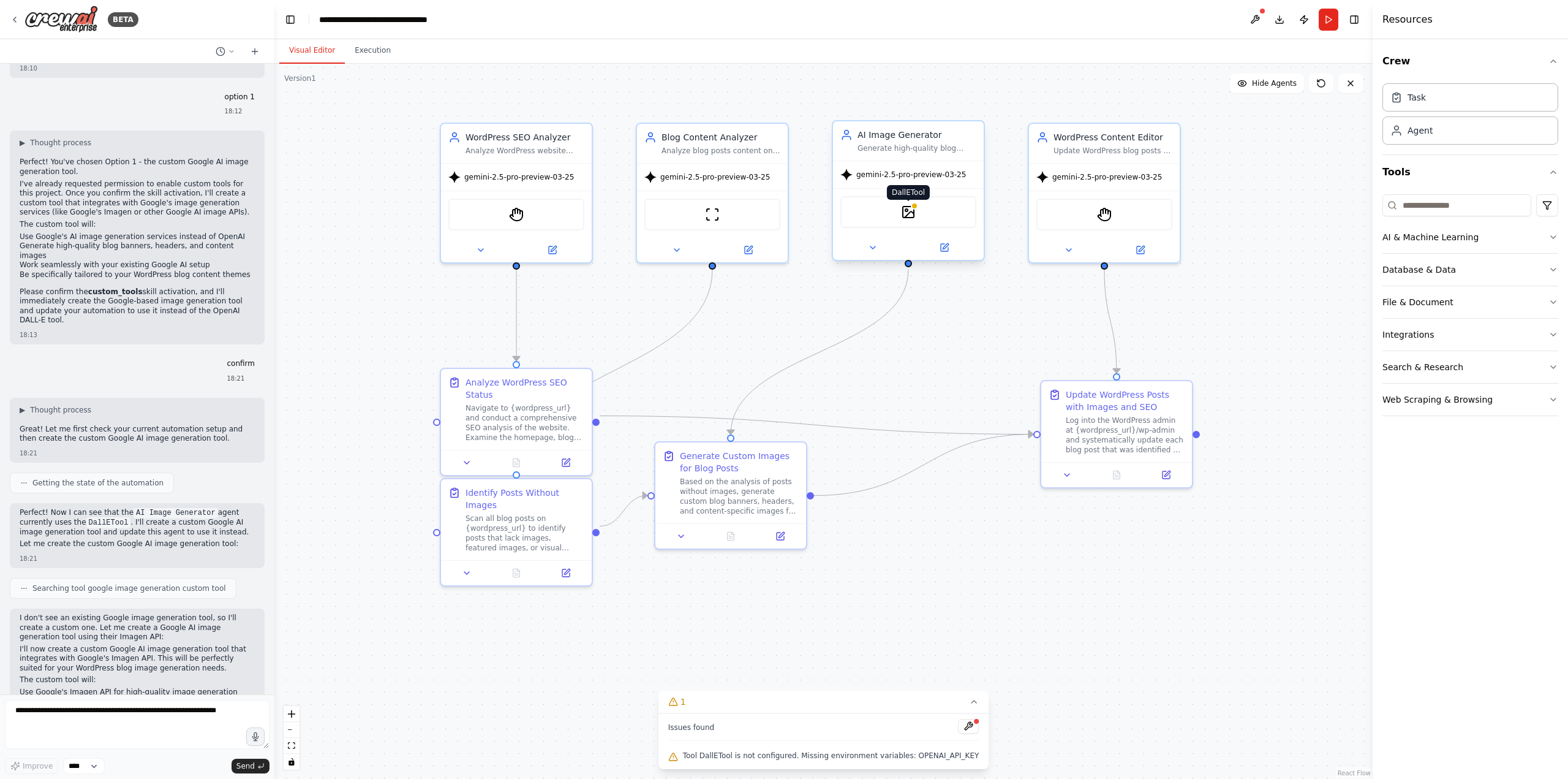
click at [910, 214] on img at bounding box center [908, 212] width 14 height 14
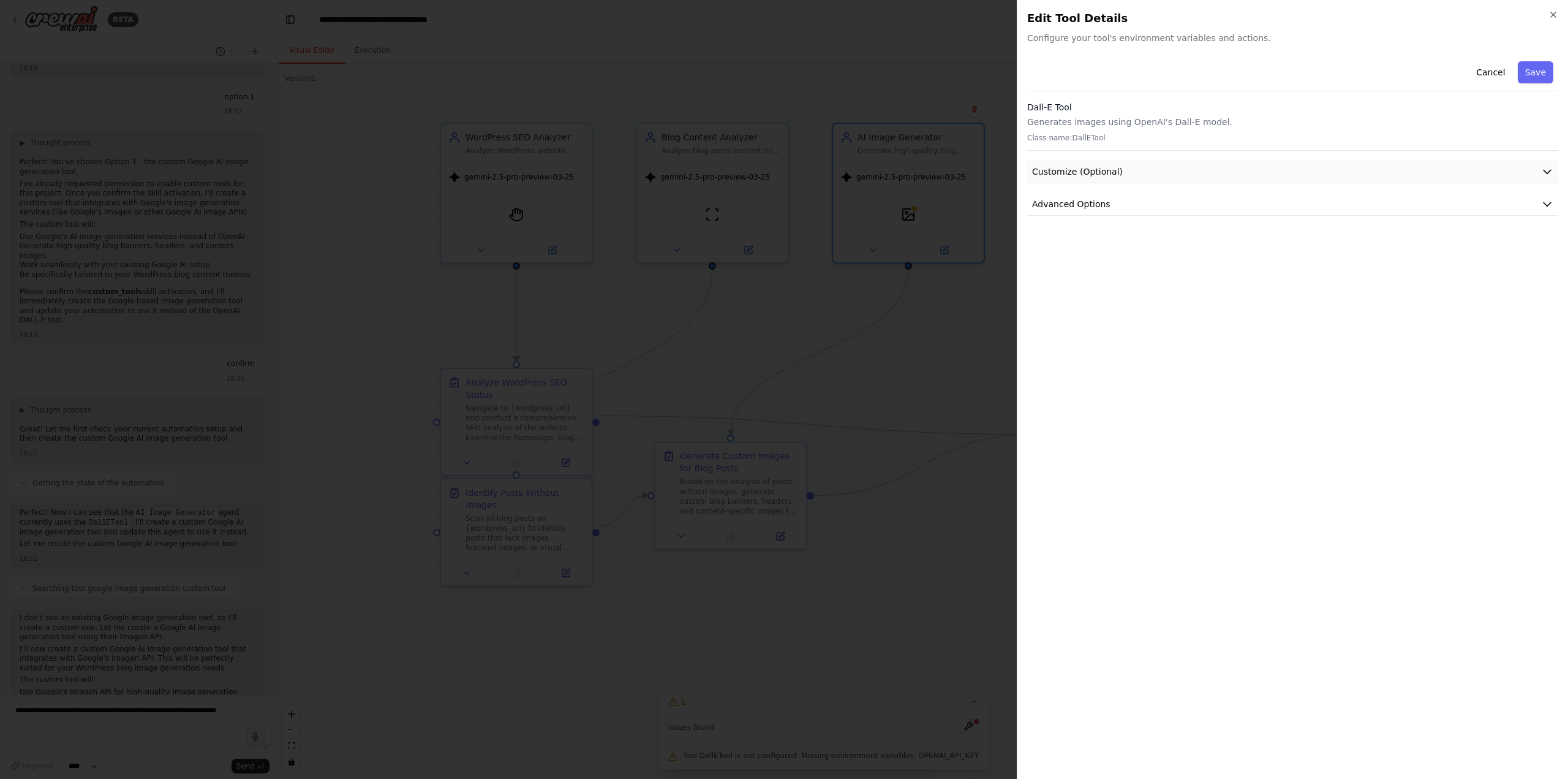
click at [1126, 163] on button "Customize (Optional)" at bounding box center [1293, 172] width 531 height 23
click at [1128, 379] on button "Advanced Options" at bounding box center [1293, 373] width 531 height 23
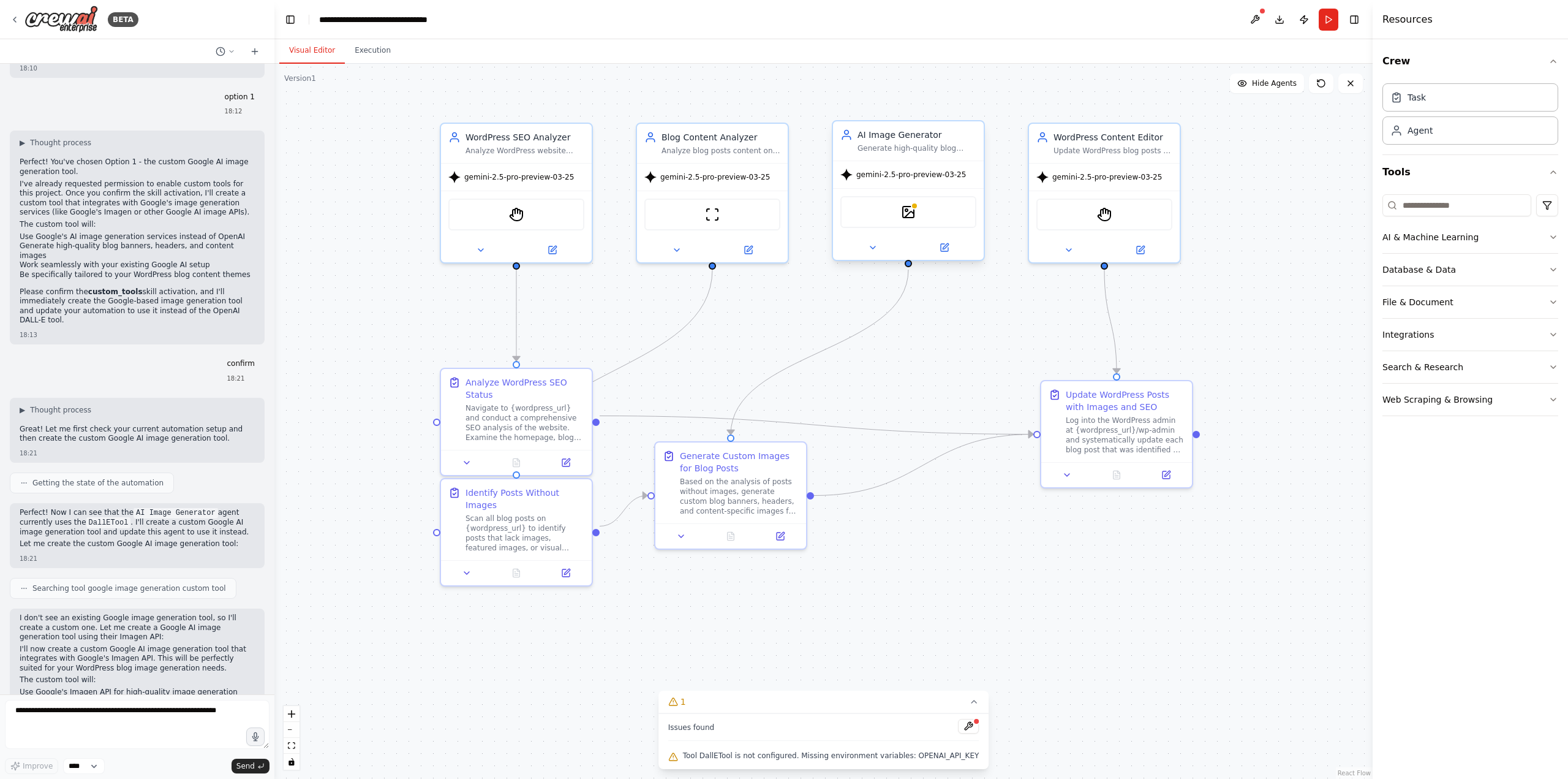
click at [917, 210] on div "DallETool" at bounding box center [908, 212] width 136 height 32
click at [910, 213] on img at bounding box center [908, 212] width 14 height 14
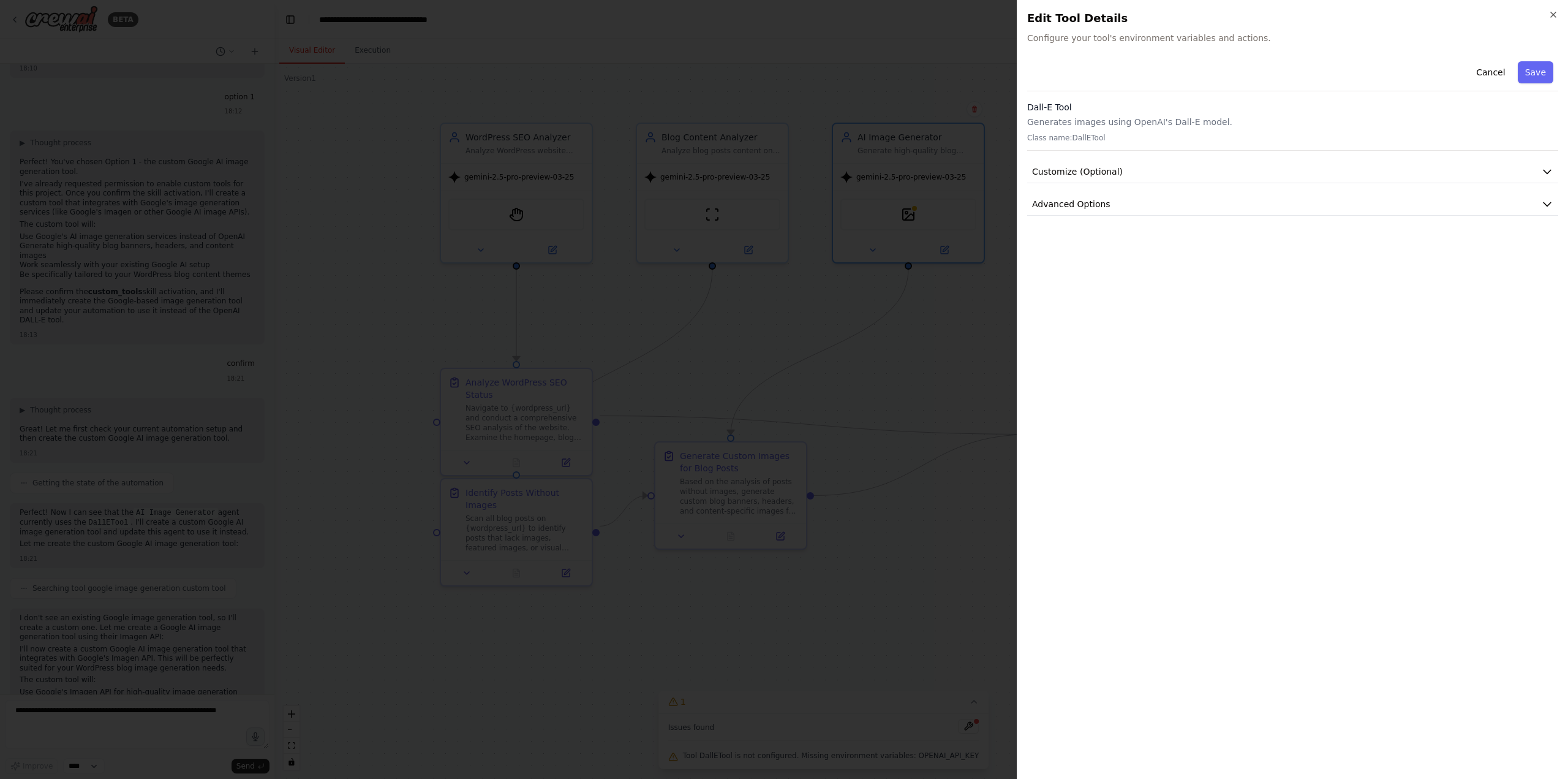
click at [853, 320] on div at bounding box center [784, 390] width 1568 height 779
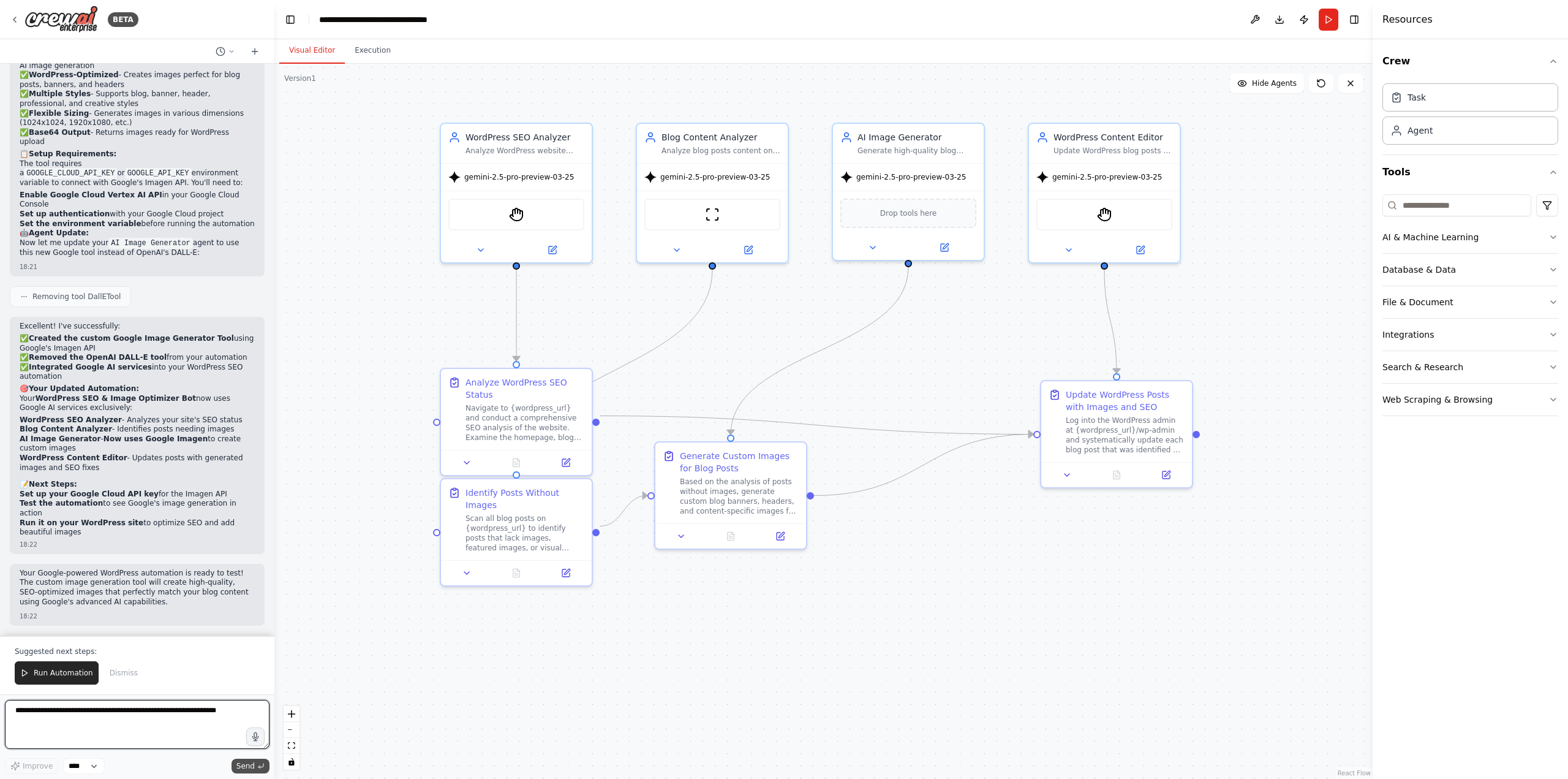
scroll to position [4813, 0]
click at [144, 731] on textarea at bounding box center [137, 724] width 264 height 49
type textarea "**********"
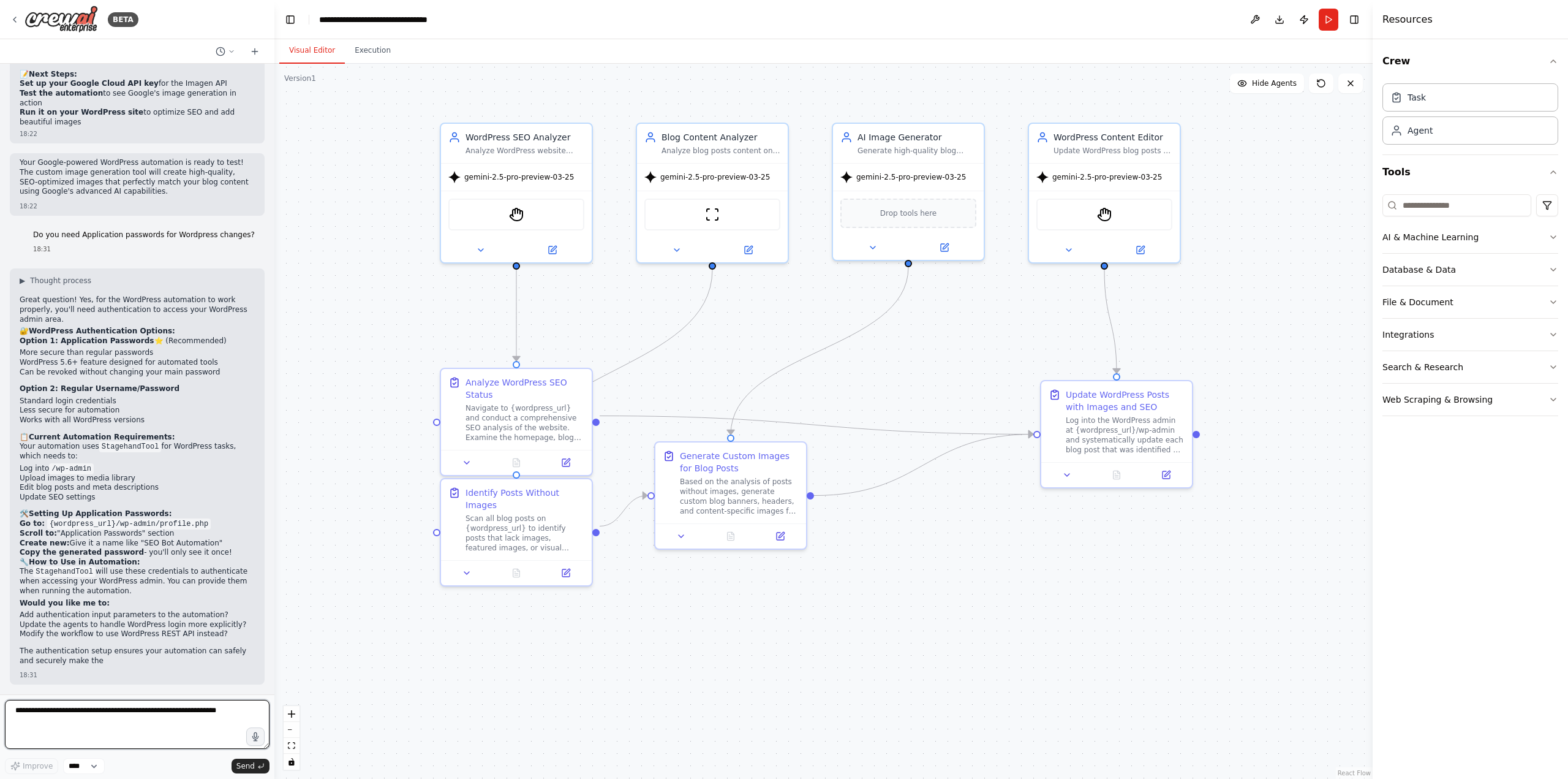
scroll to position [5213, 0]
click at [125, 715] on textarea at bounding box center [137, 724] width 264 height 49
type textarea "***"
click at [31, 343] on strong "Option 1: Application Passwords" at bounding box center [87, 341] width 135 height 8
drag, startPoint x: 31, startPoint y: 343, endPoint x: 117, endPoint y: 341, distance: 86.0
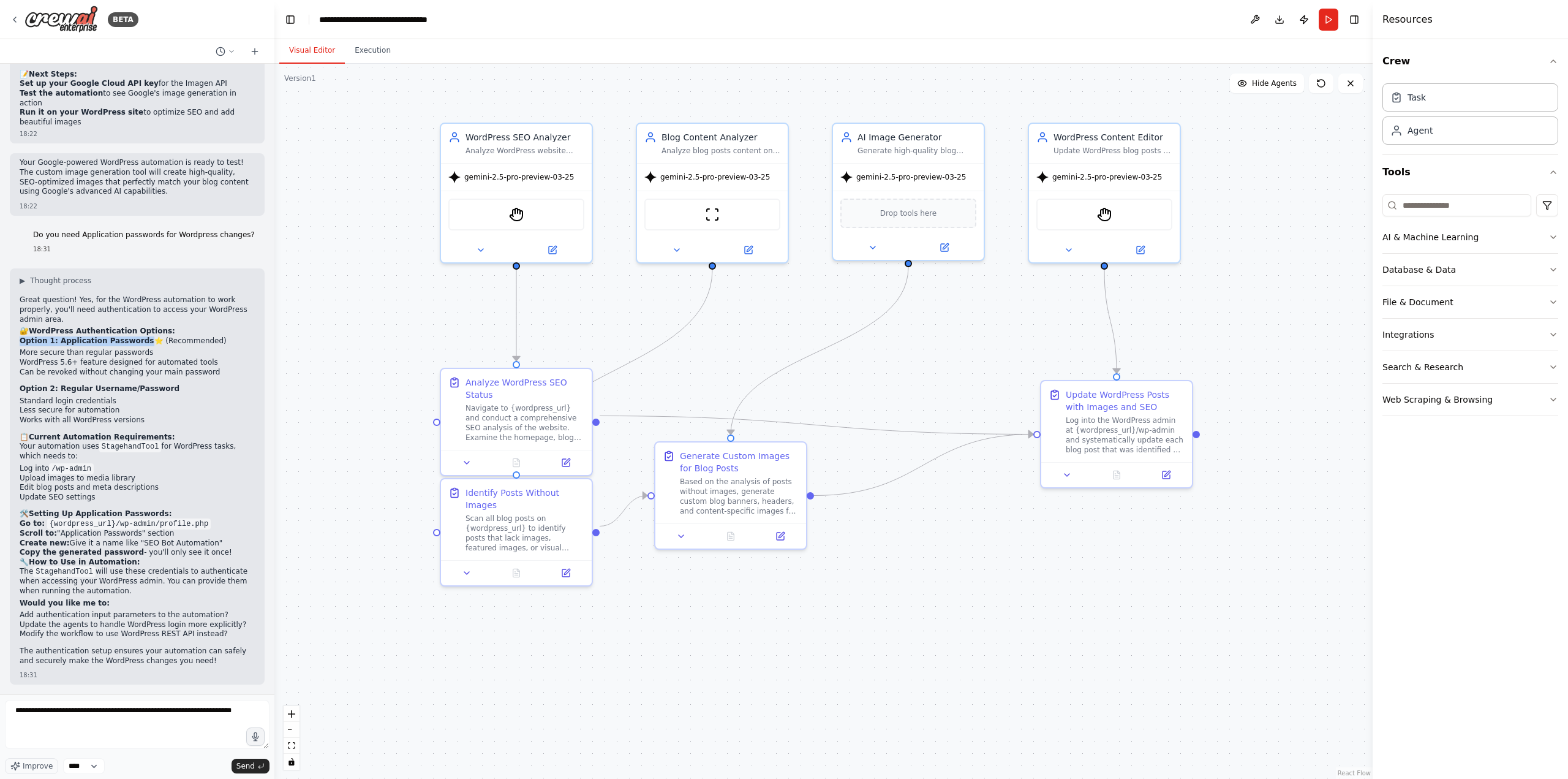
click at [117, 341] on strong "Option 1: Application Passwords" at bounding box center [87, 341] width 135 height 8
copy strong "Option 1: Application Passwords"
click at [82, 733] on textarea "**********" at bounding box center [137, 724] width 264 height 49
paste textarea "**********"
click at [117, 742] on textarea "**********" at bounding box center [137, 724] width 264 height 49
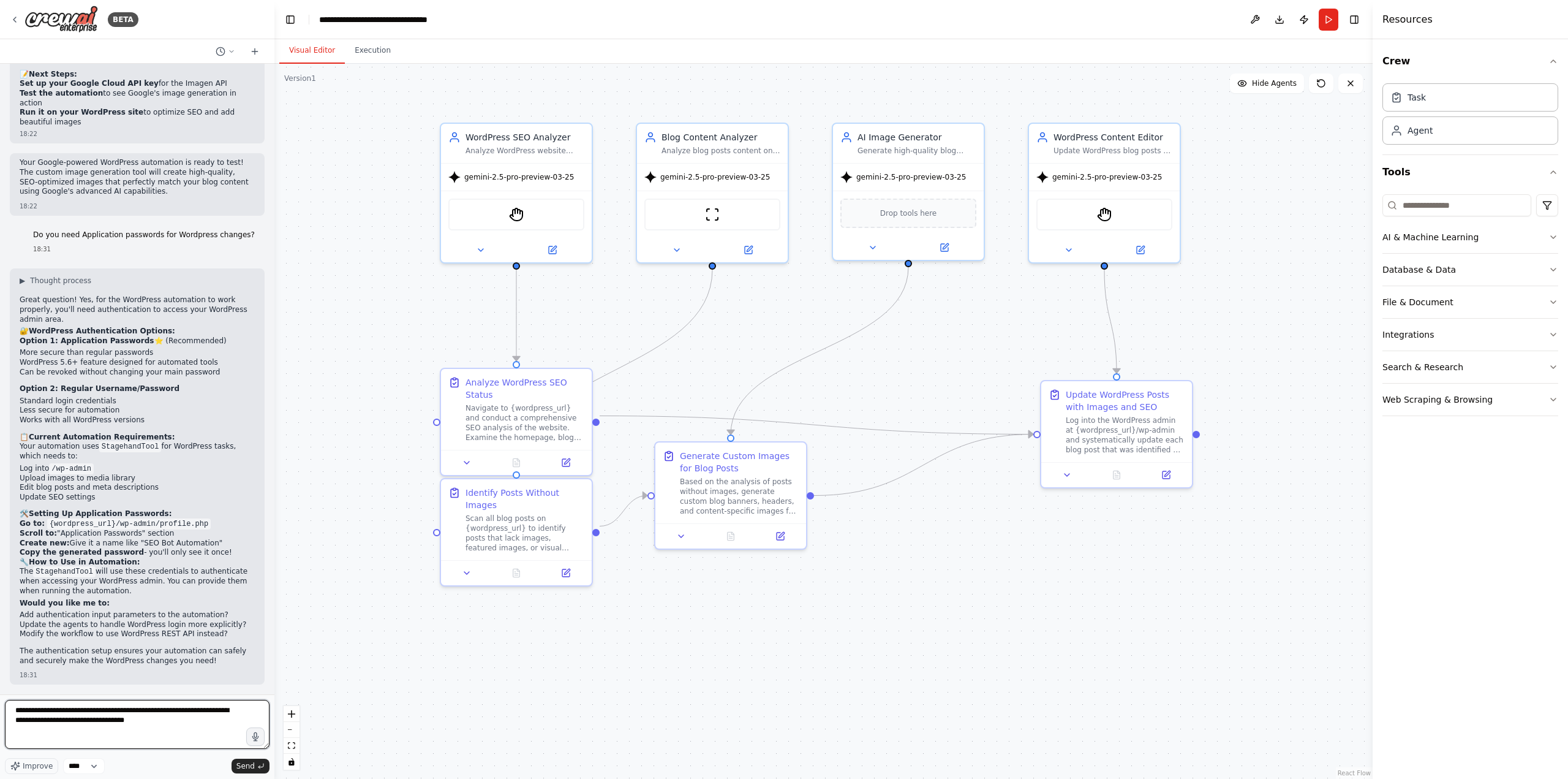
paste textarea "**********"
type textarea "**********"
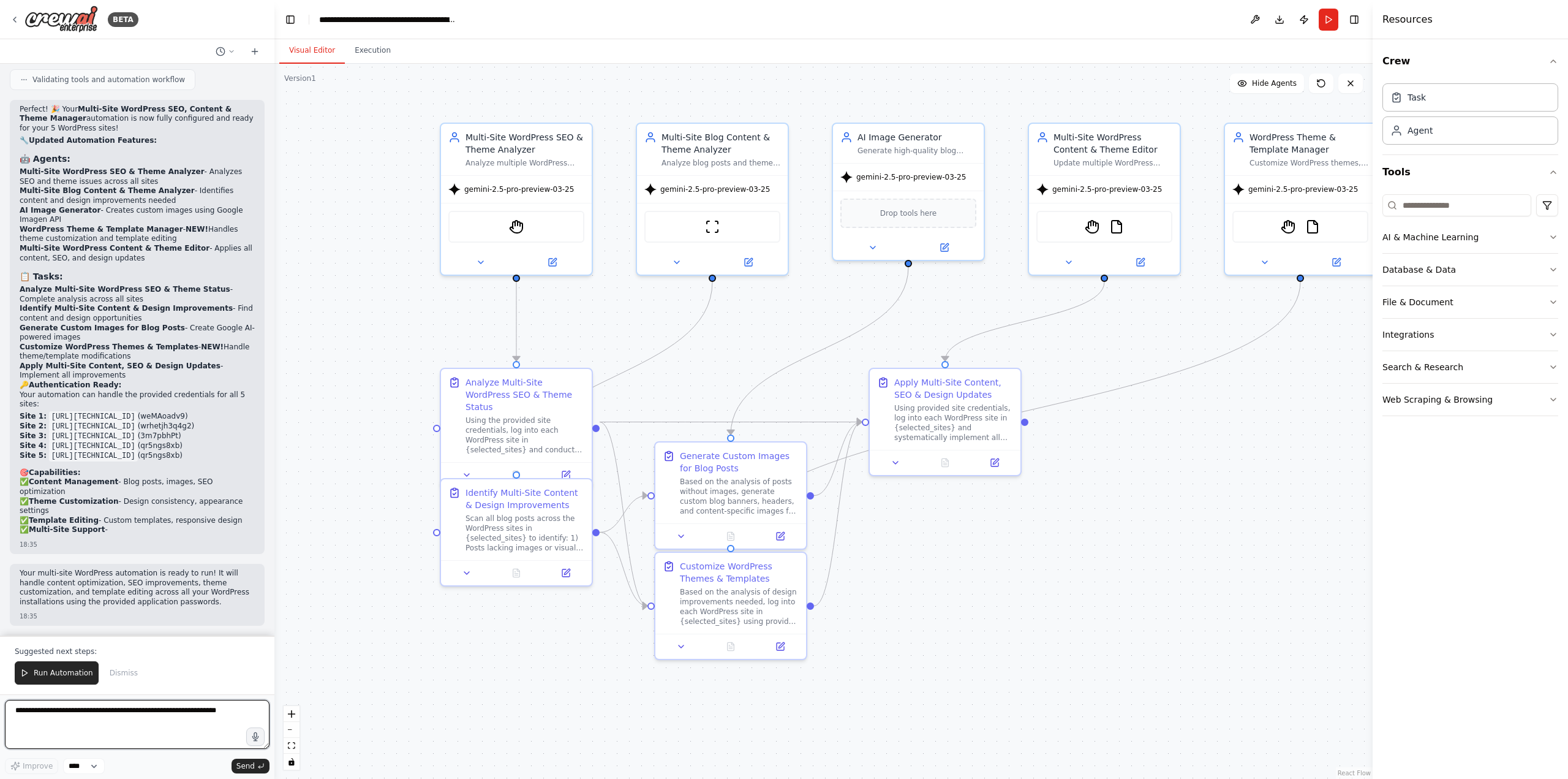
scroll to position [6684, 0]
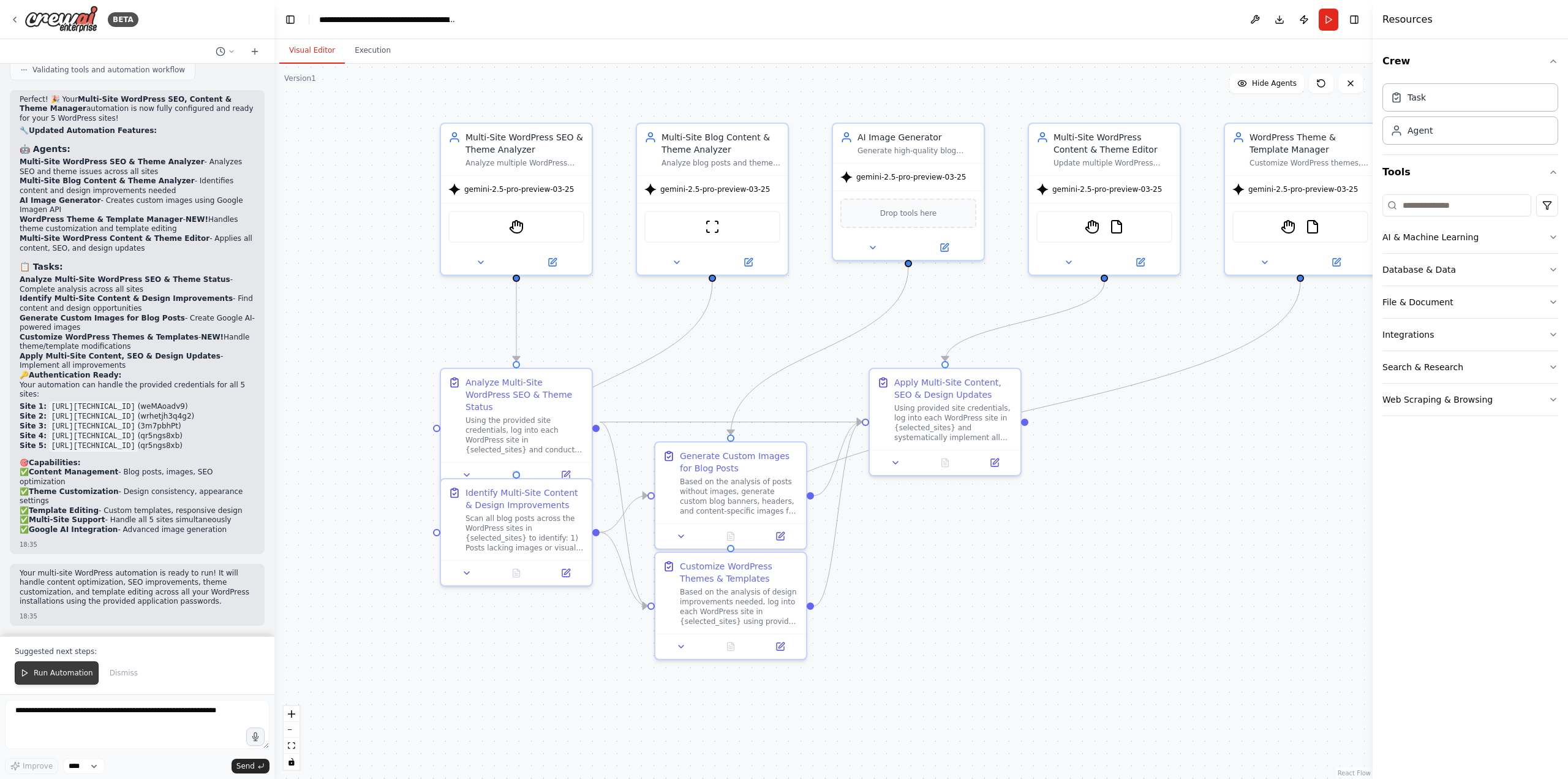
click at [49, 681] on button "Run Automation" at bounding box center [56, 673] width 84 height 23
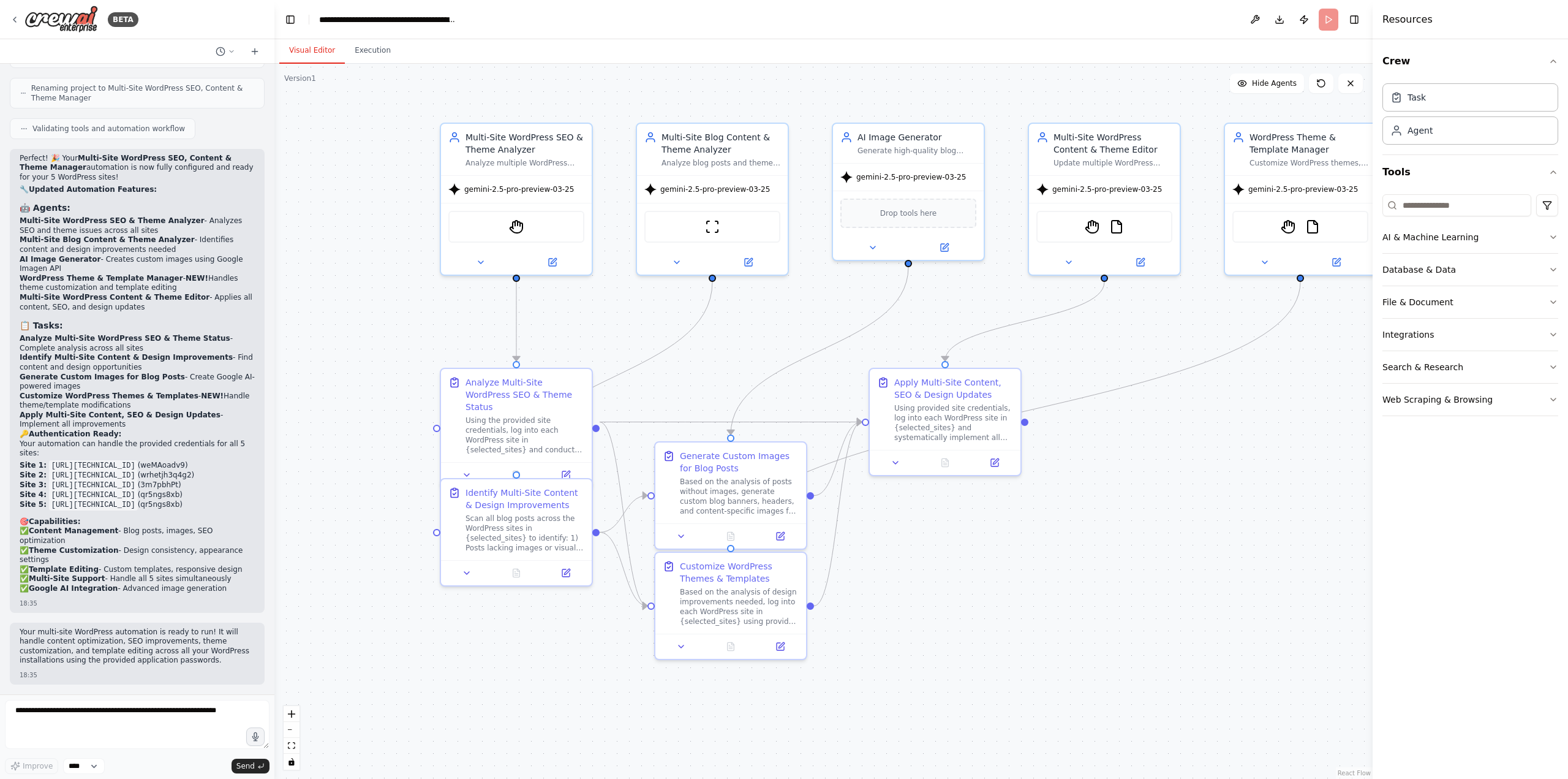
scroll to position [6625, 0]
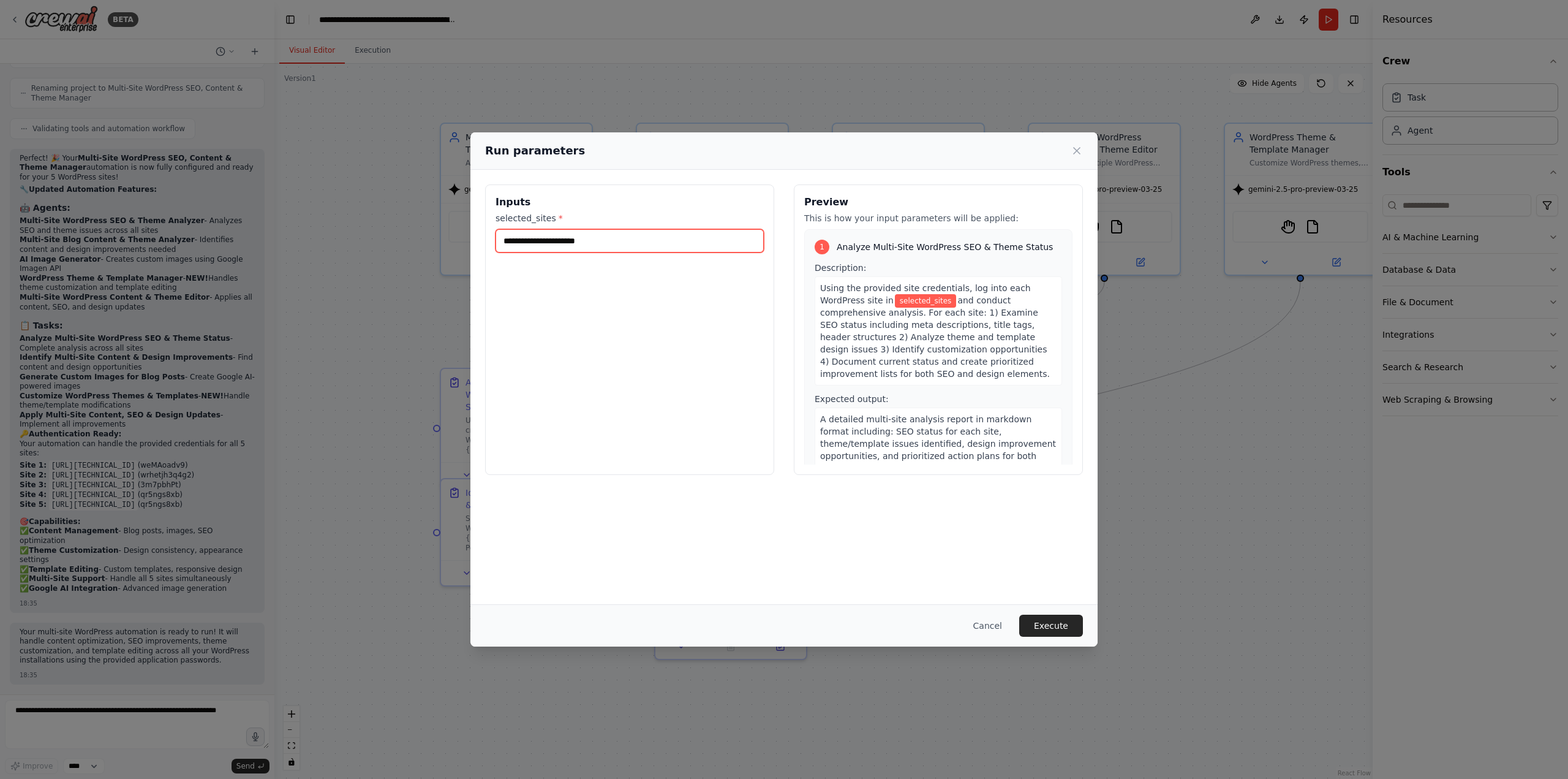
click at [707, 250] on input "selected_sites *" at bounding box center [630, 241] width 268 height 23
click at [513, 223] on label "selected_sites *" at bounding box center [630, 218] width 268 height 12
click at [513, 229] on input "selected_sites *" at bounding box center [630, 241] width 268 height 23
click at [513, 223] on label "selected_sites *" at bounding box center [630, 218] width 268 height 12
click at [513, 229] on input "selected_sites *" at bounding box center [630, 241] width 268 height 23
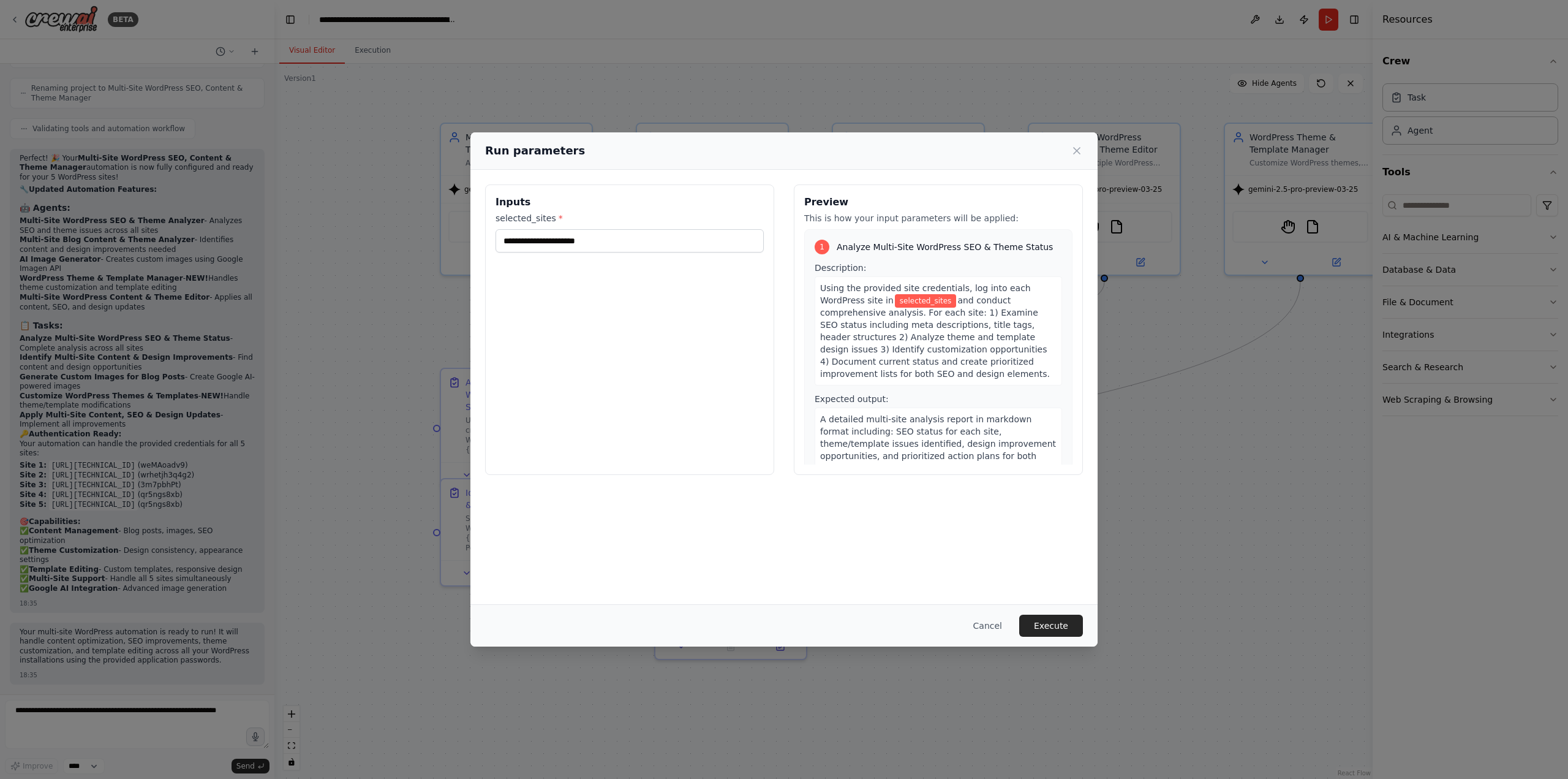
click at [513, 223] on label "selected_sites *" at bounding box center [630, 218] width 268 height 12
click at [513, 229] on input "selected_sites *" at bounding box center [630, 241] width 268 height 23
click at [514, 223] on label "selected_sites *" at bounding box center [630, 218] width 268 height 12
click at [514, 229] on input "selected_sites *" at bounding box center [630, 241] width 268 height 23
drag, startPoint x: 514, startPoint y: 223, endPoint x: 534, endPoint y: 225, distance: 20.1
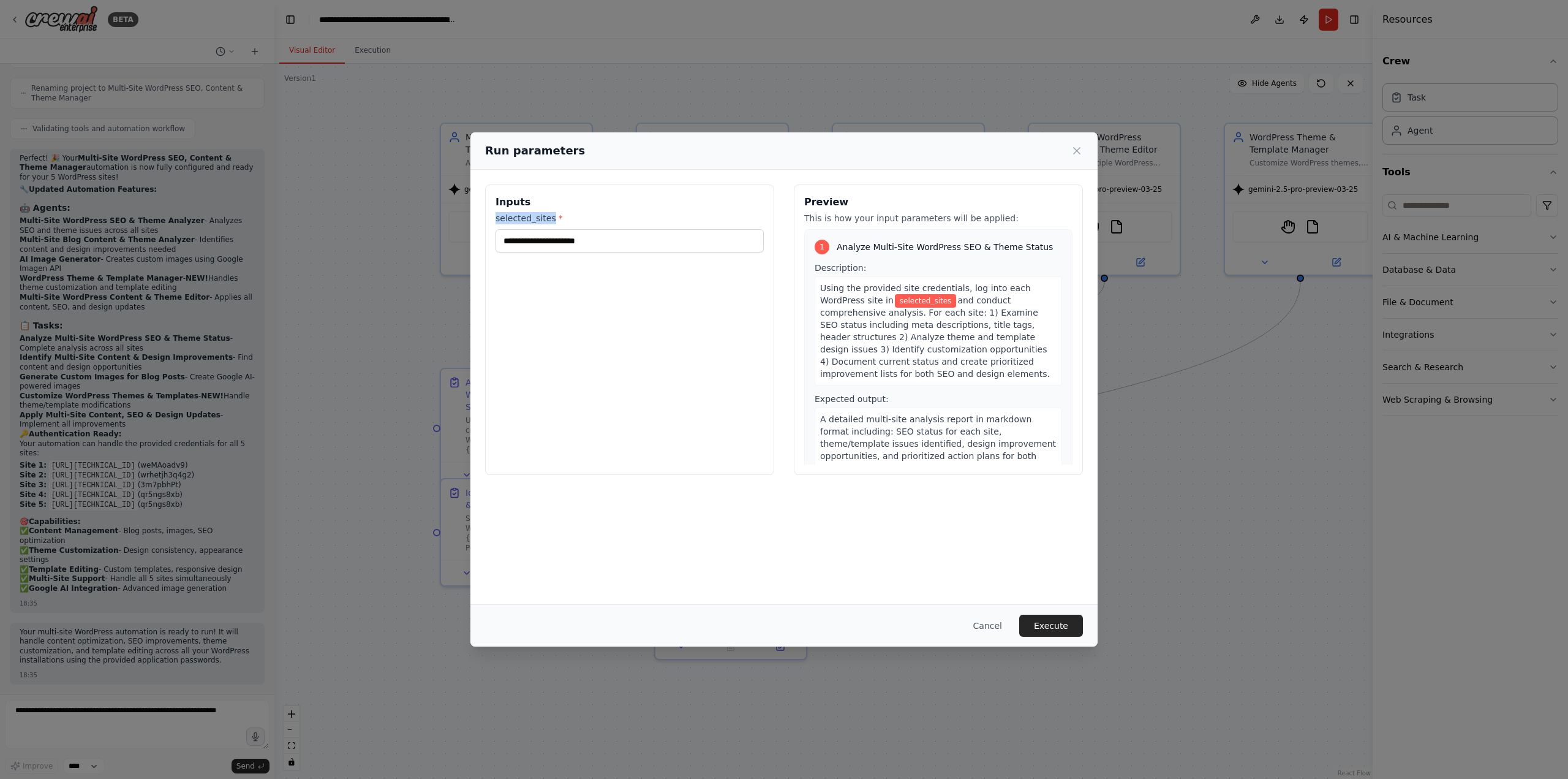
click at [534, 225] on label "selected_sites *" at bounding box center [630, 218] width 268 height 12
click at [534, 229] on input "selected_sites *" at bounding box center [630, 241] width 268 height 23
copy label "selected_sites"
click at [1080, 157] on div "Run parameters" at bounding box center [784, 150] width 598 height 17
click at [1078, 157] on icon at bounding box center [1077, 151] width 12 height 12
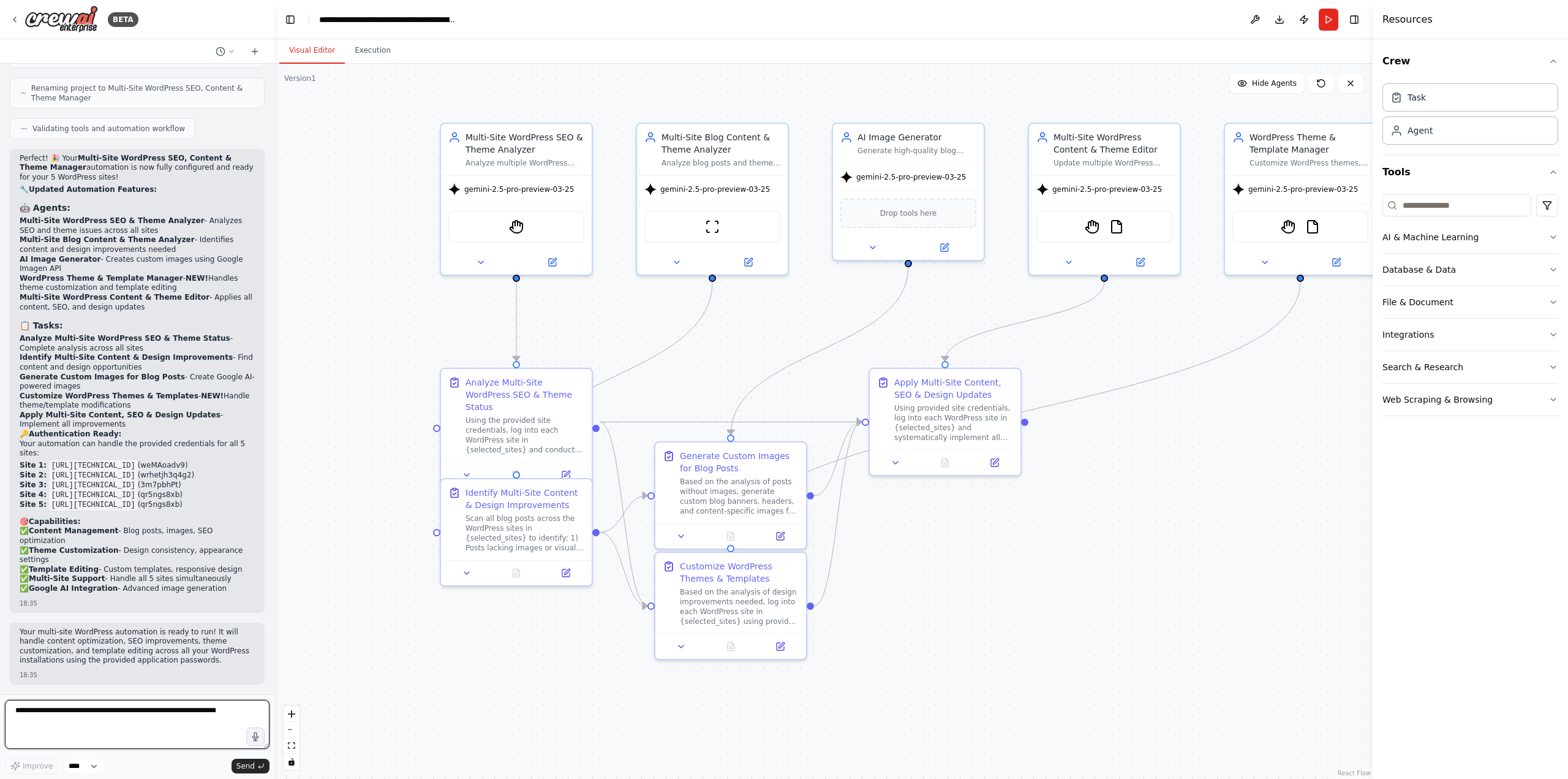
click at [57, 731] on textarea at bounding box center [137, 724] width 264 height 49
paste textarea "**********"
type textarea "**********"
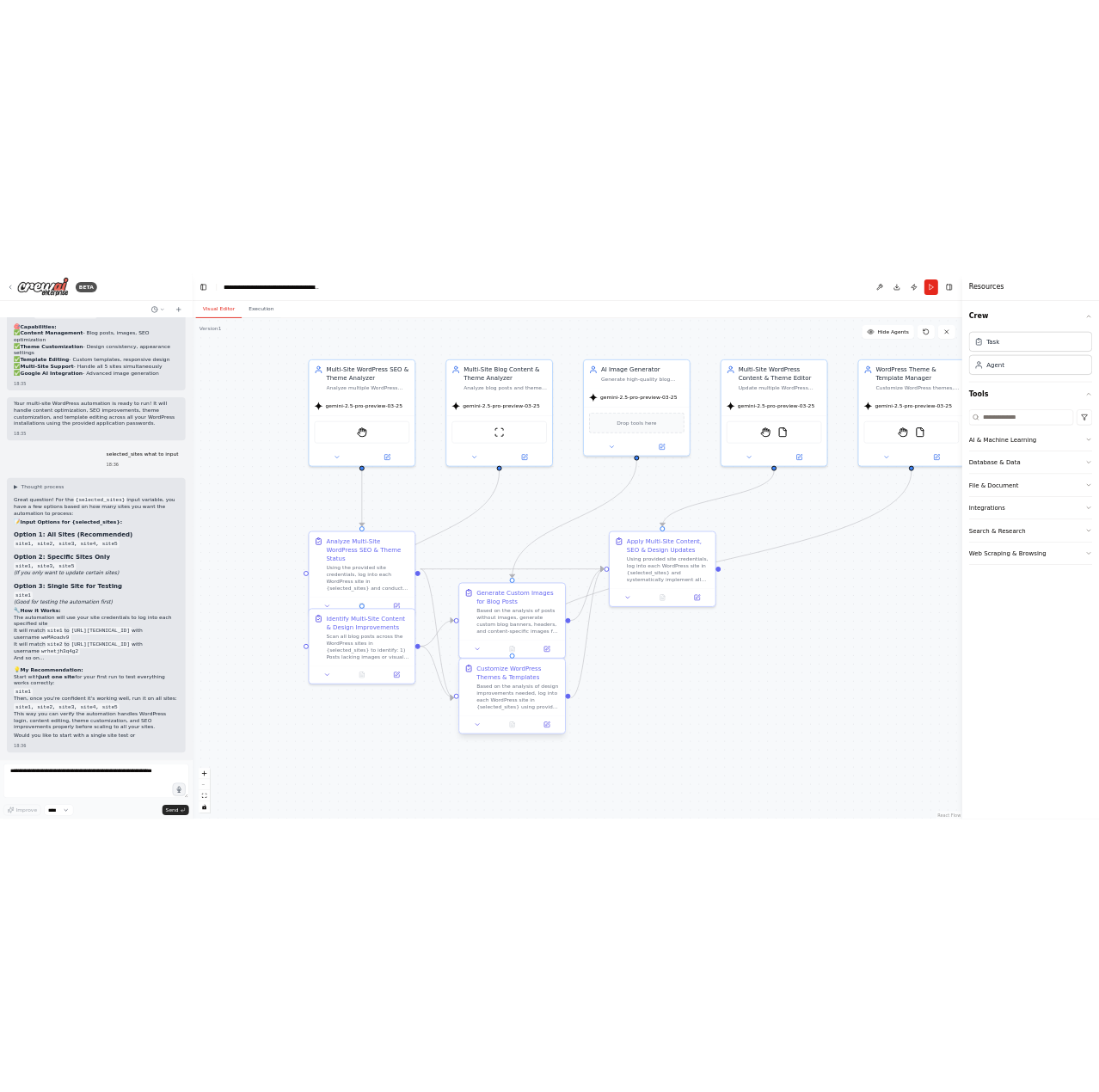
scroll to position [9933, 0]
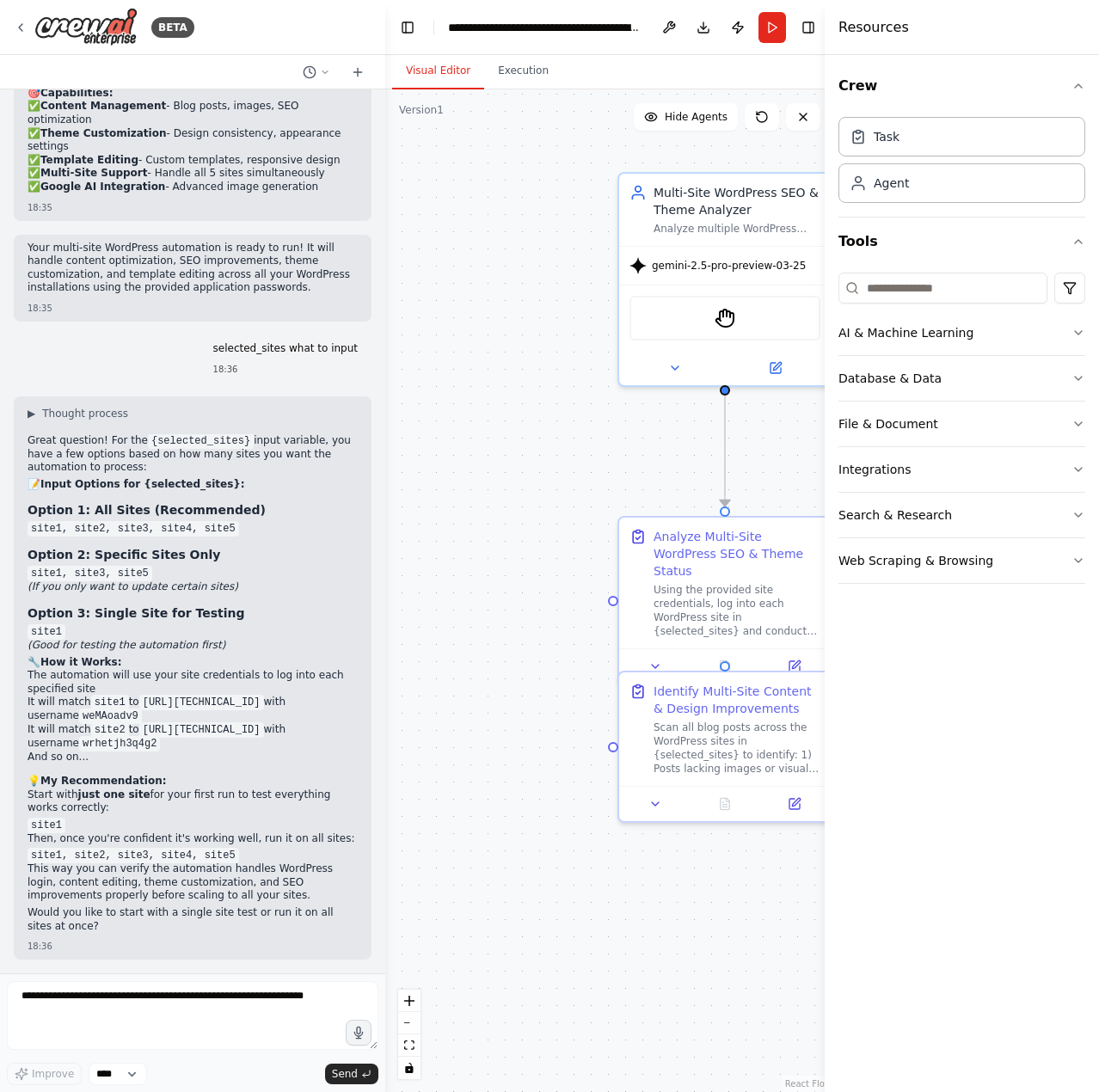
click at [42, 858] on code "site1, site2, site3, site4, site5" at bounding box center [133, 856] width 211 height 15
drag, startPoint x: 42, startPoint y: 858, endPoint x: 206, endPoint y: 850, distance: 164.2
click at [206, 850] on code "site1, site2, site3, site4, site5" at bounding box center [133, 856] width 211 height 15
copy code "site1, site2, site3, site4, site5"
click at [778, 26] on button "Run" at bounding box center [772, 27] width 28 height 31
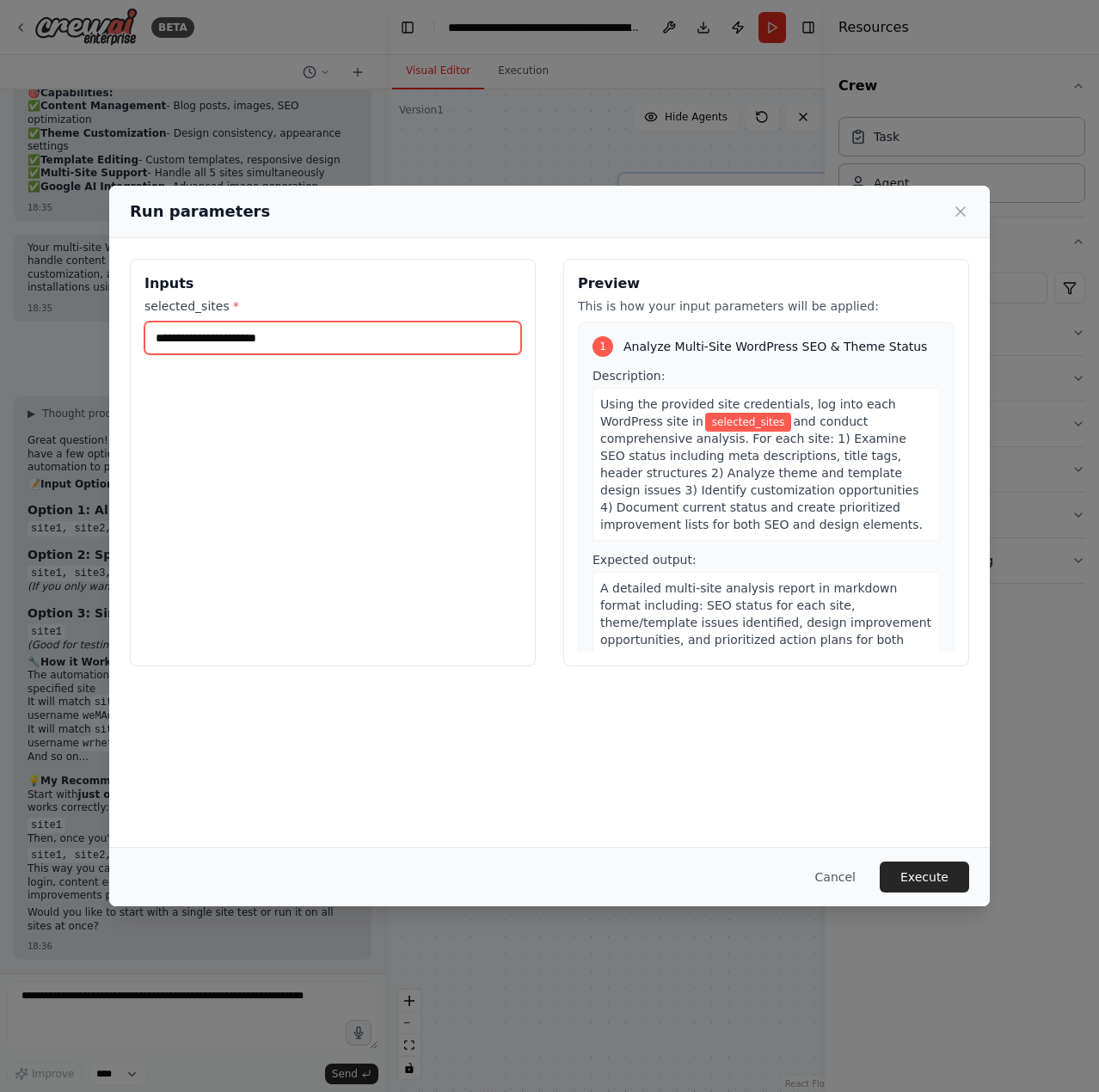
click at [207, 349] on input "selected_sites *" at bounding box center [333, 338] width 377 height 33
paste input "**********"
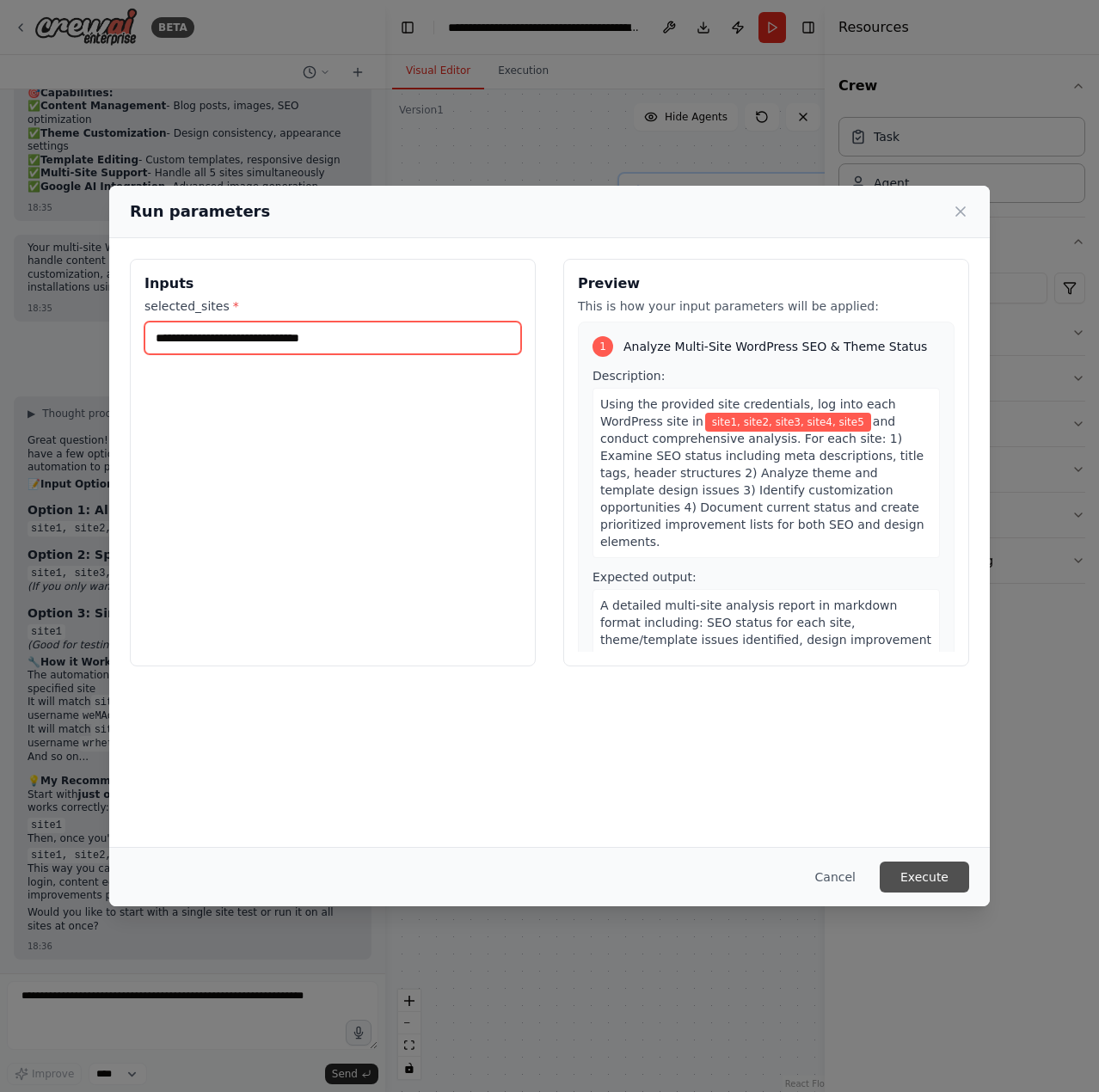
type input "**********"
click at [945, 873] on button "Execute" at bounding box center [925, 877] width 90 height 31
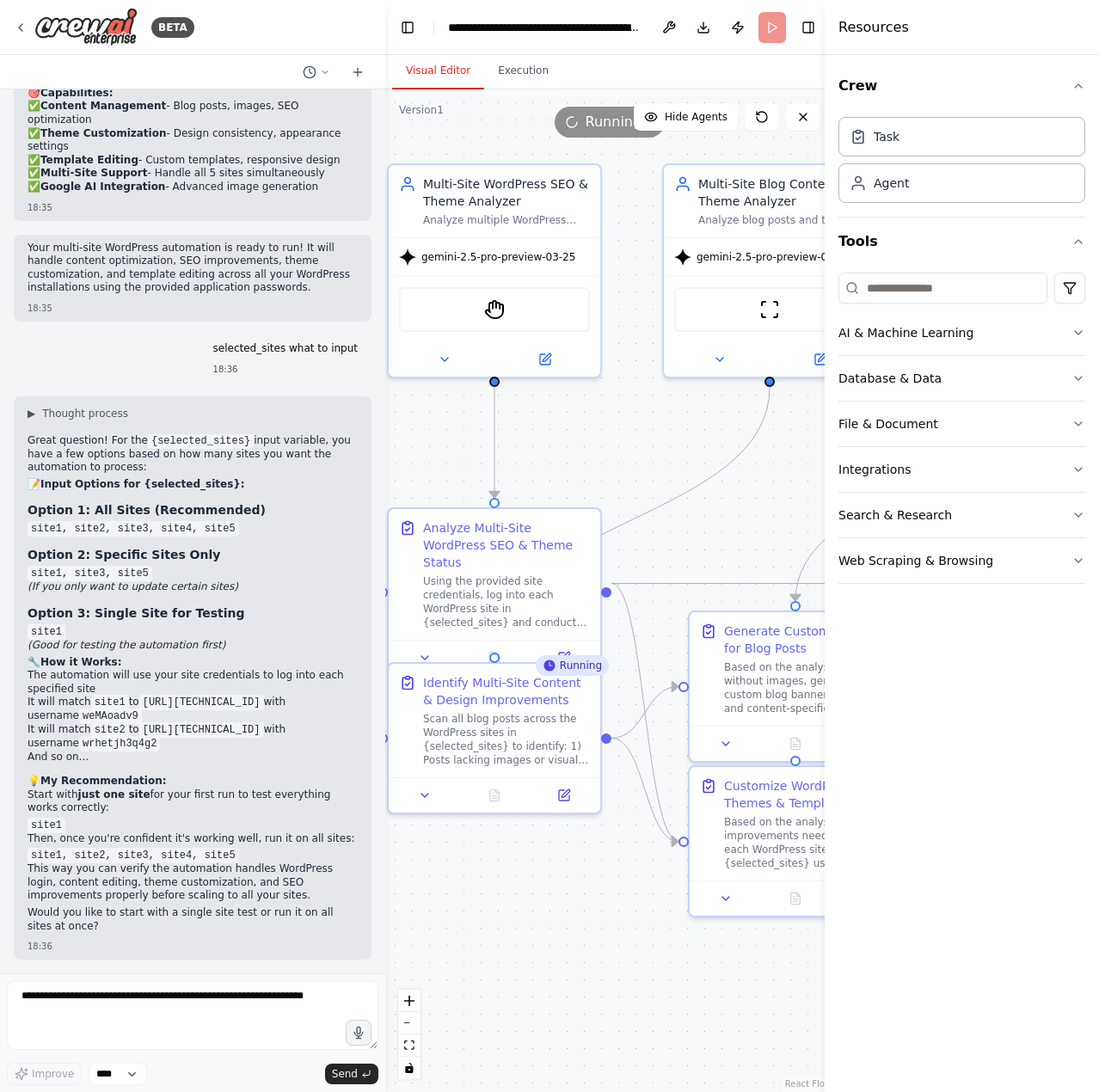
drag, startPoint x: 642, startPoint y: 471, endPoint x: 438, endPoint y: 458, distance: 204.4
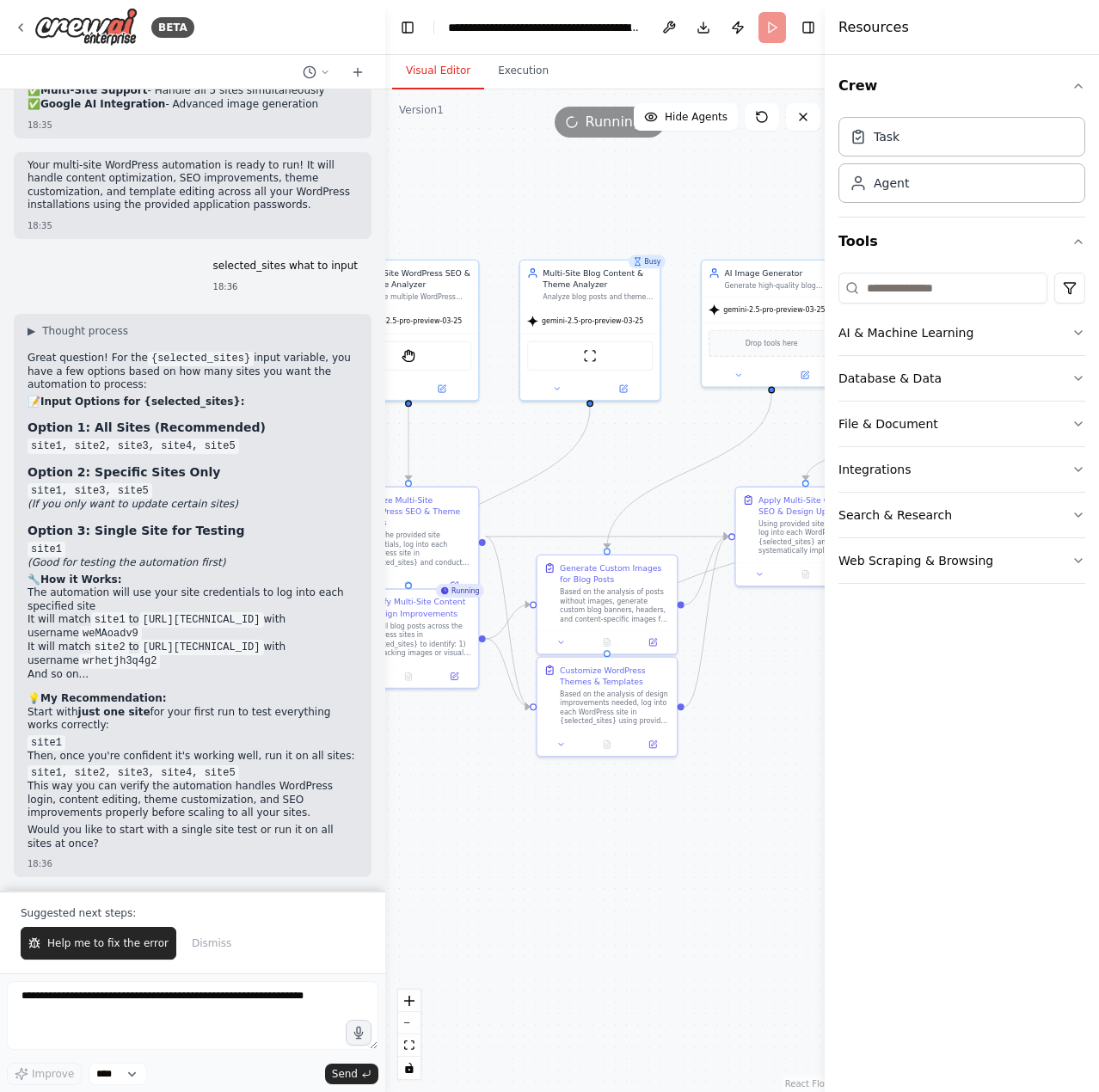
drag, startPoint x: 737, startPoint y: 500, endPoint x: 603, endPoint y: 491, distance: 134.3
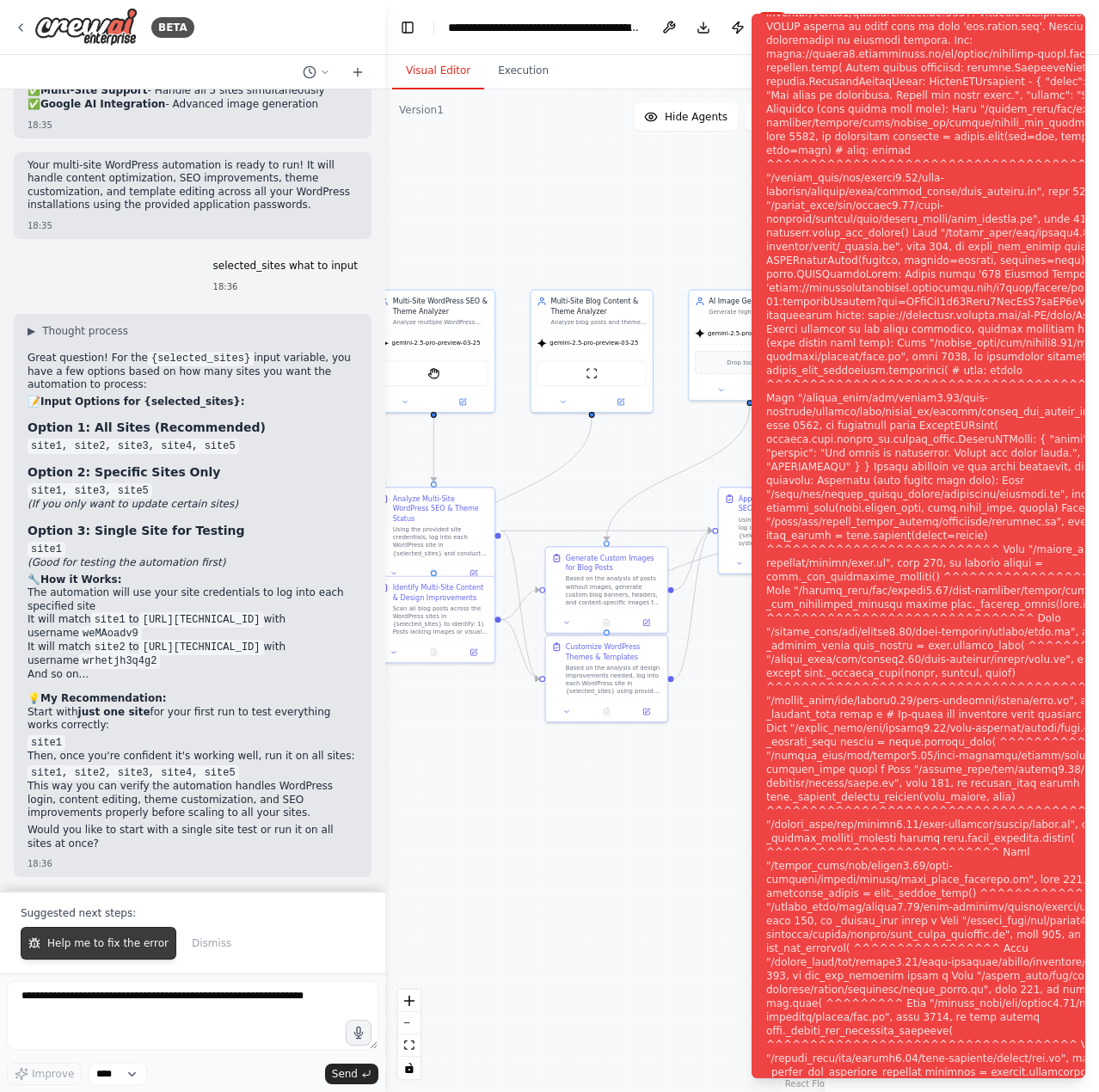
click at [62, 953] on button "Help me to fix the error" at bounding box center [97, 944] width 155 height 33
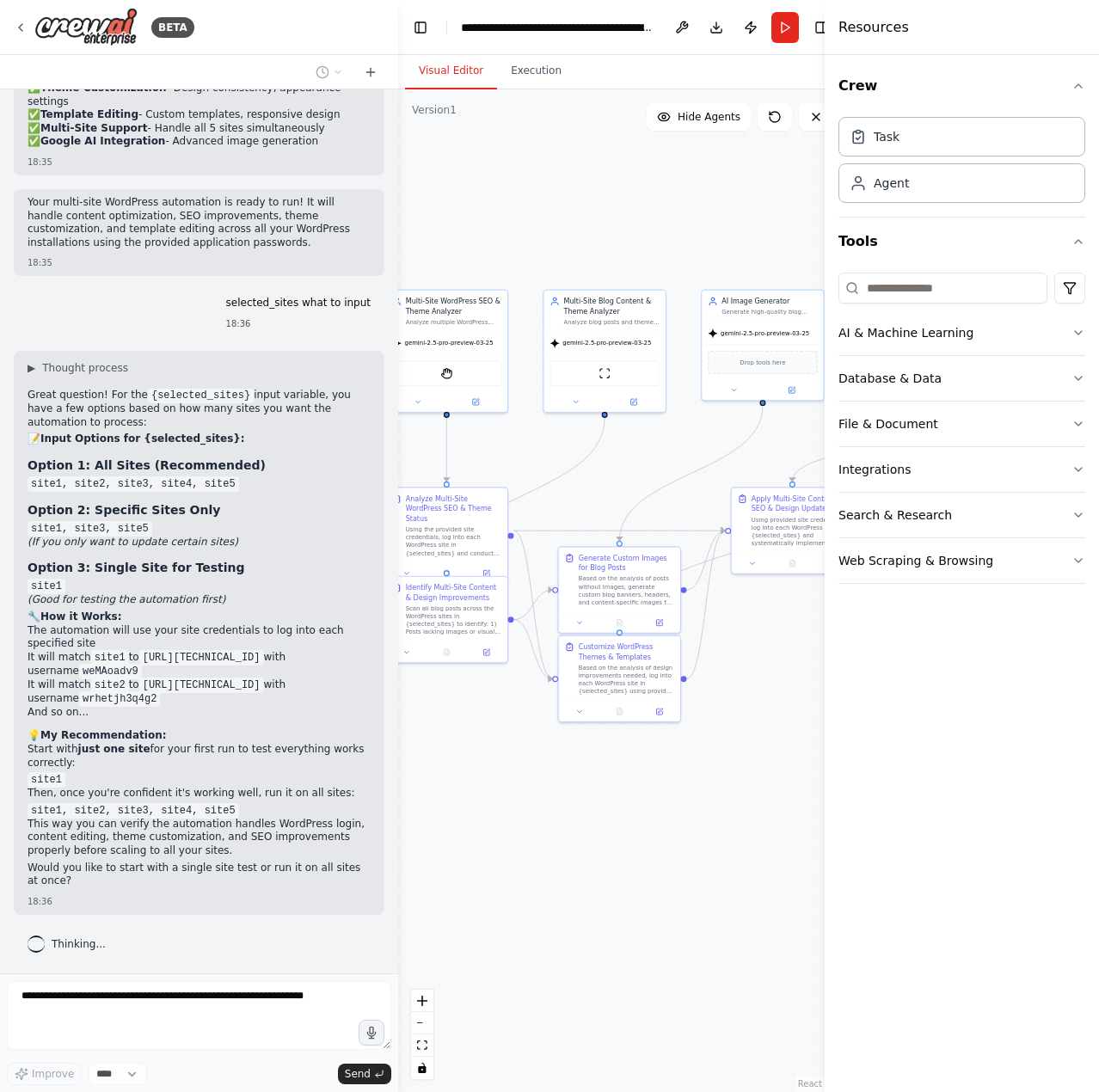
scroll to position [9850, 0]
drag, startPoint x: 379, startPoint y: 369, endPoint x: 398, endPoint y: 372, distance: 19.2
click at [398, 372] on div "BETA create a wordpress template editor bot to SEO optimize the wordpress. Add …" at bounding box center [550, 546] width 1099 height 1092
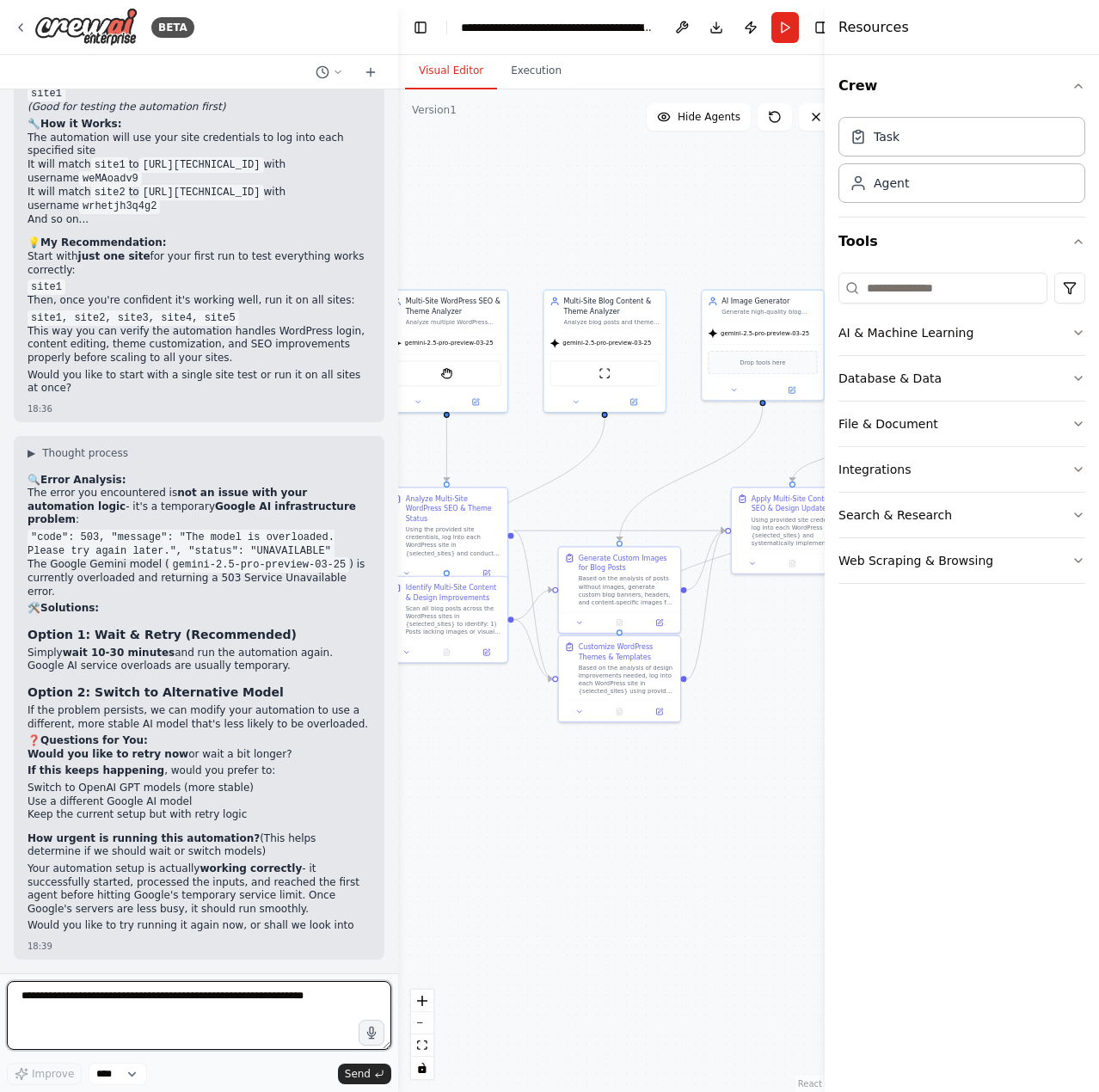
scroll to position [10330, 0]
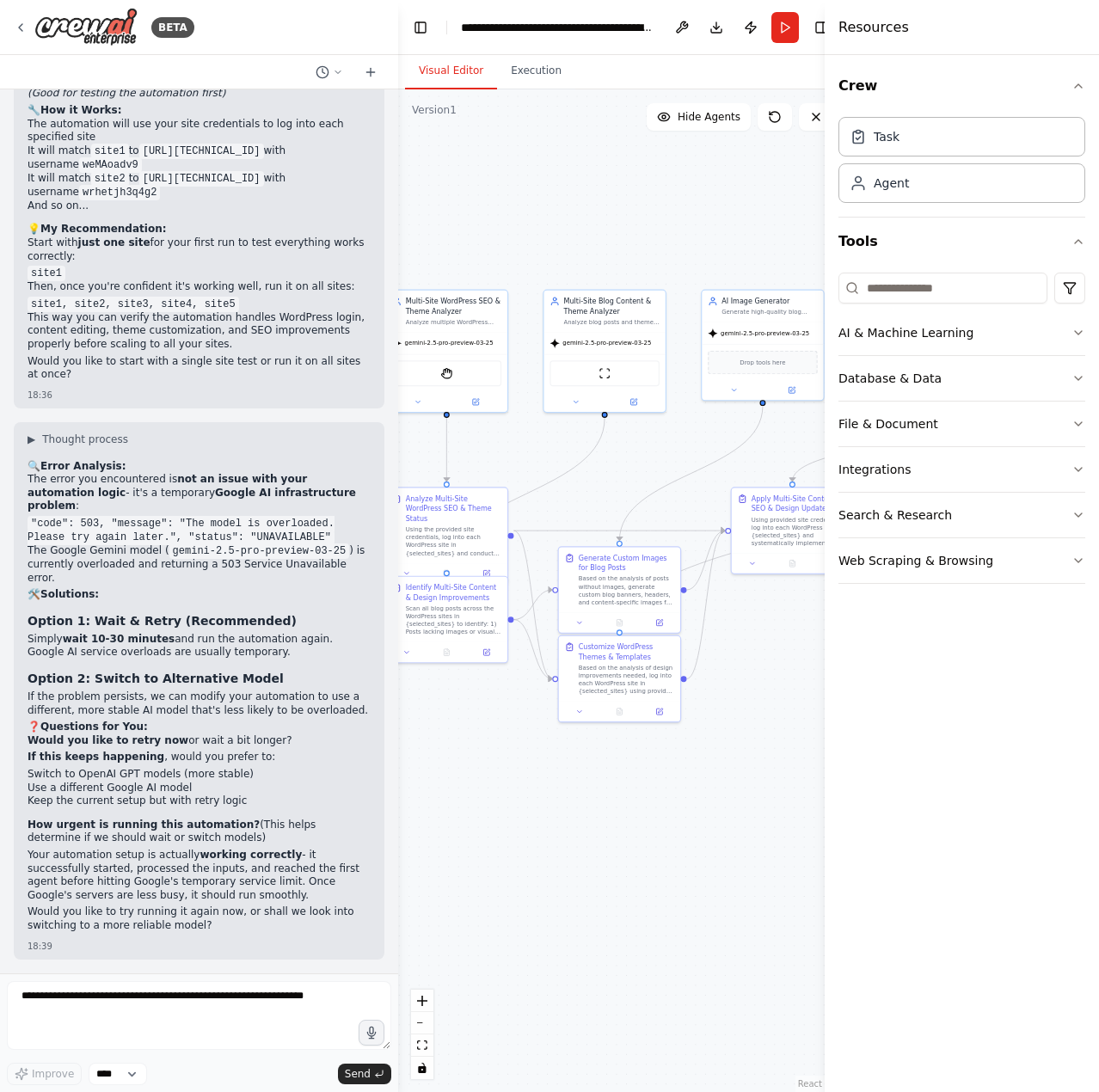
click at [818, 31] on button "Toggle Sidebar" at bounding box center [824, 546] width 13 height 1092
click at [817, 22] on button "Toggle Right Sidebar" at bounding box center [821, 27] width 24 height 24
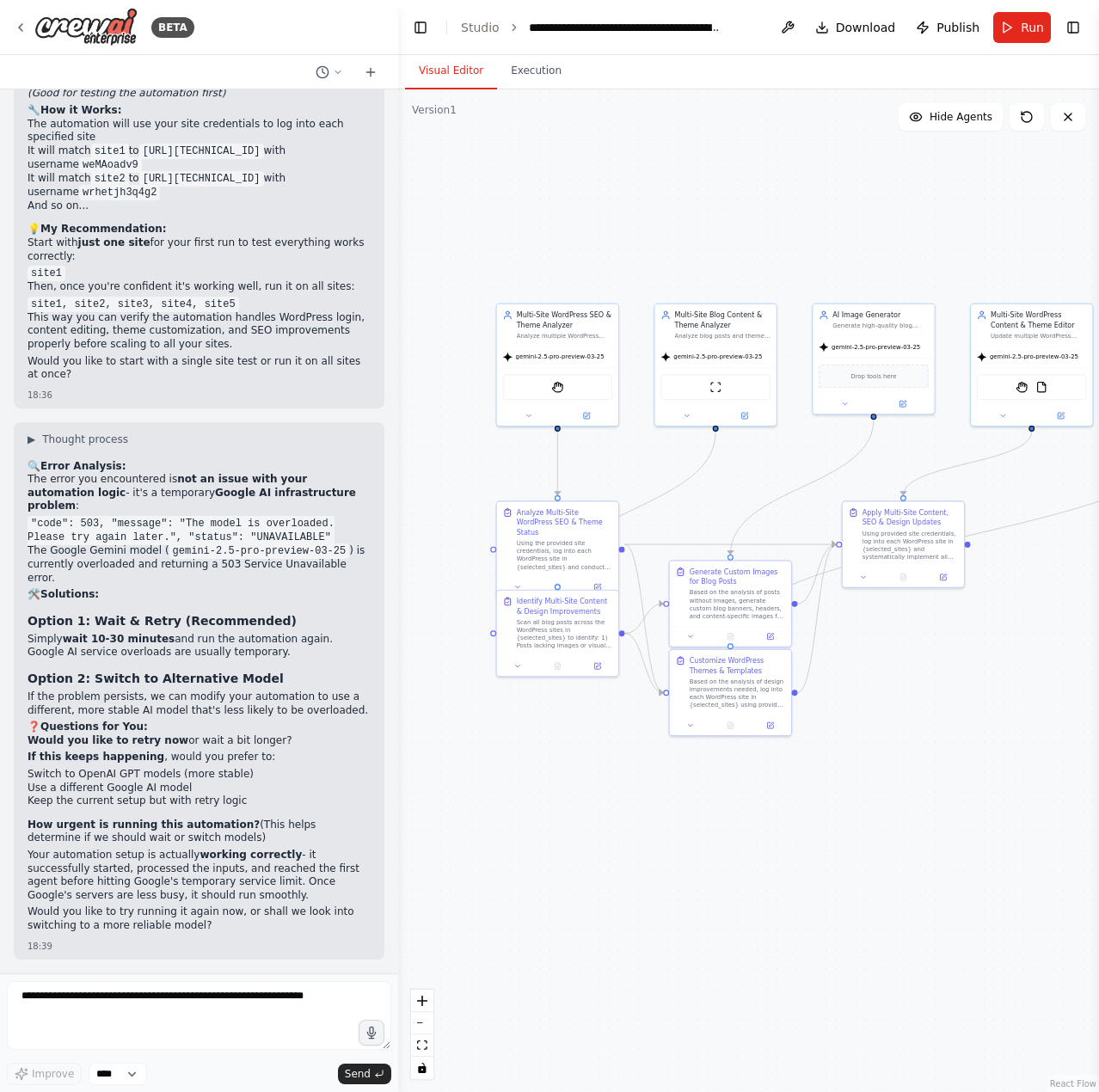
drag, startPoint x: 538, startPoint y: 424, endPoint x: 653, endPoint y: 438, distance: 115.8
click at [563, 390] on img at bounding box center [561, 385] width 12 height 12
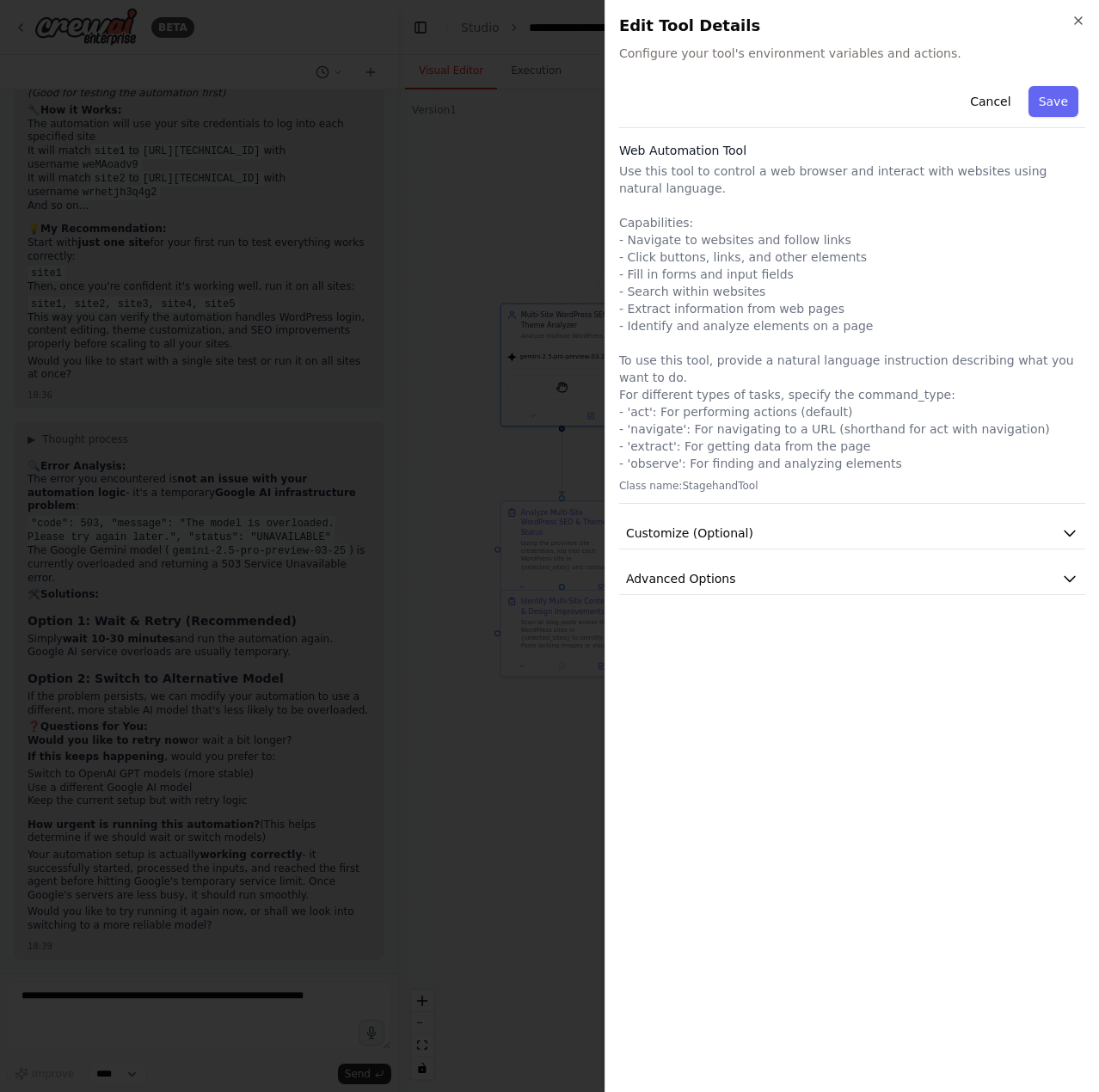
click at [468, 386] on div at bounding box center [550, 546] width 1099 height 1092
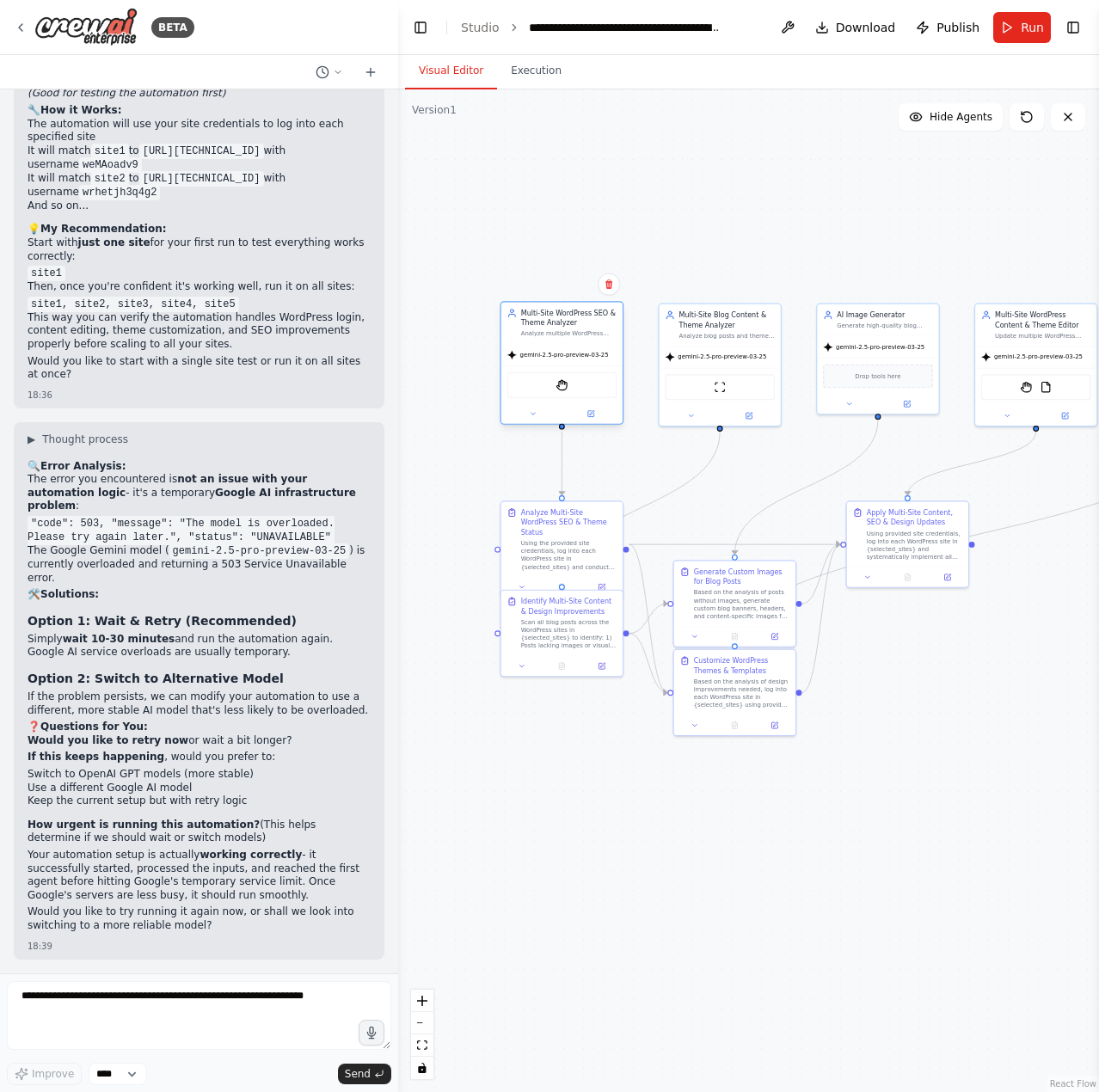
click at [554, 379] on div "StagehandTool" at bounding box center [562, 385] width 110 height 26
click at [568, 386] on img at bounding box center [561, 385] width 12 height 12
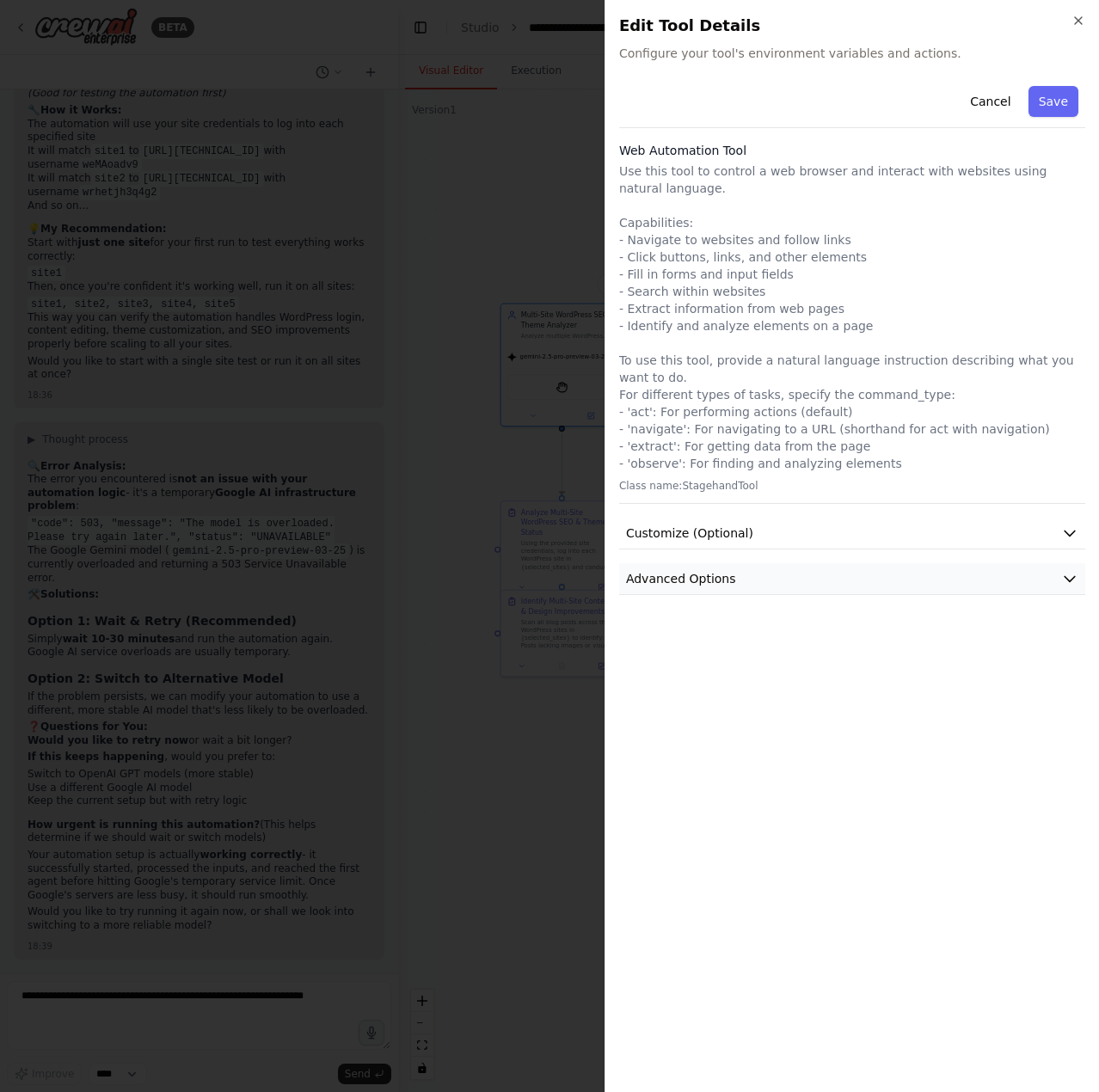
click at [821, 563] on button "Advanced Options" at bounding box center [852, 578] width 467 height 32
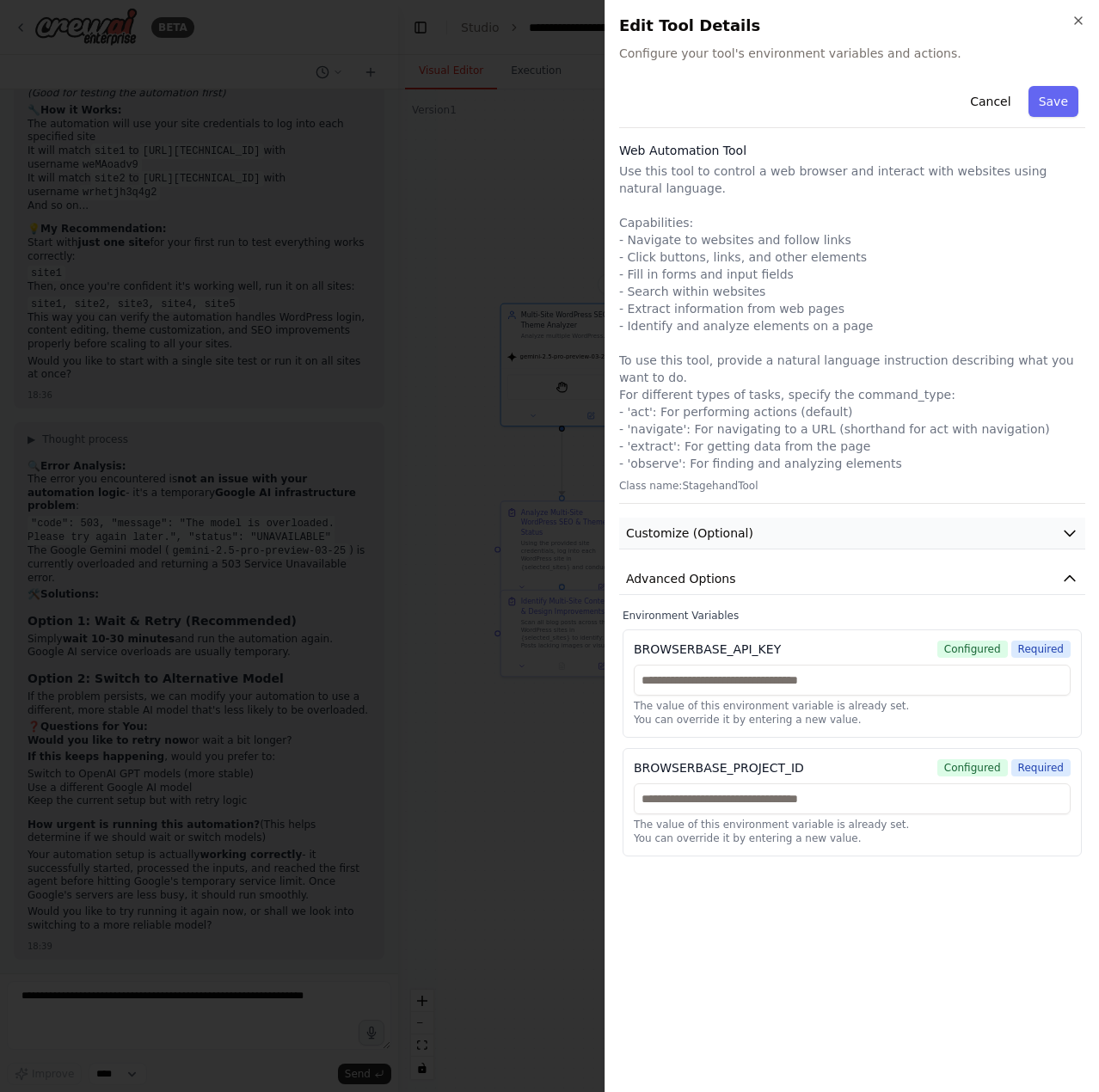
click at [798, 519] on button "Customize (Optional)" at bounding box center [852, 533] width 467 height 32
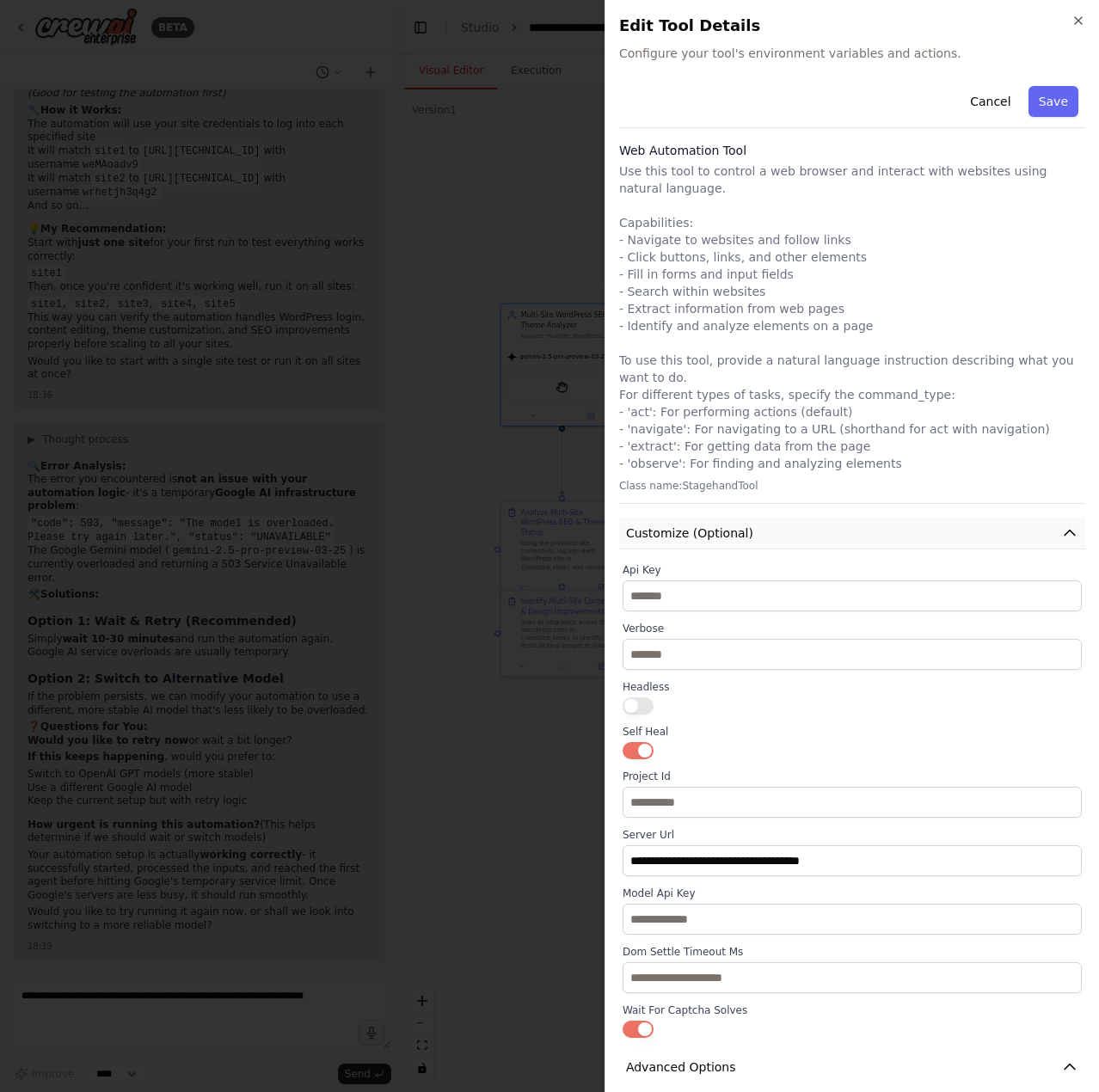
click at [781, 531] on button "Customize (Optional)" at bounding box center [852, 533] width 467 height 32
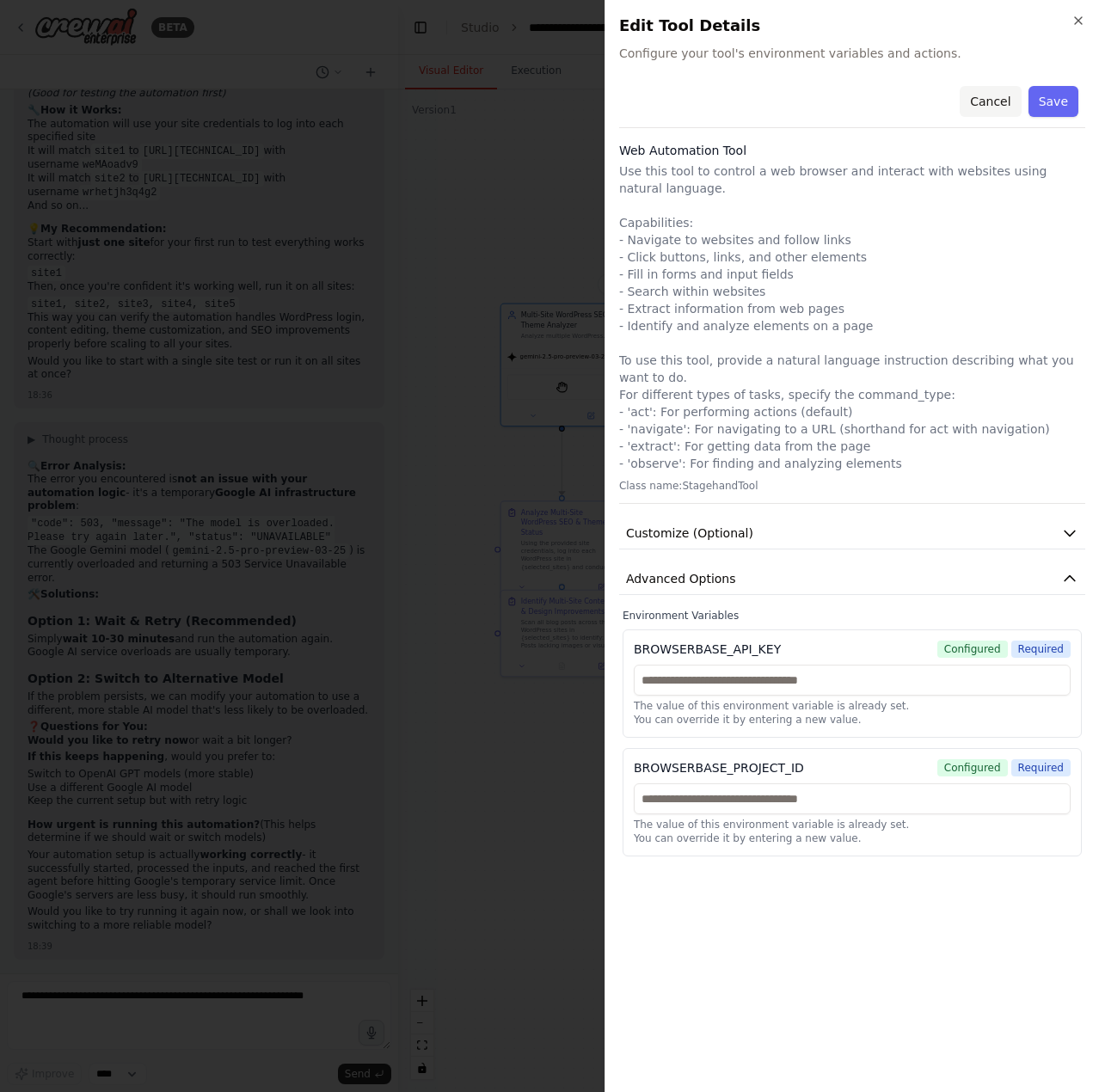
click at [990, 99] on button "Cancel" at bounding box center [990, 101] width 61 height 31
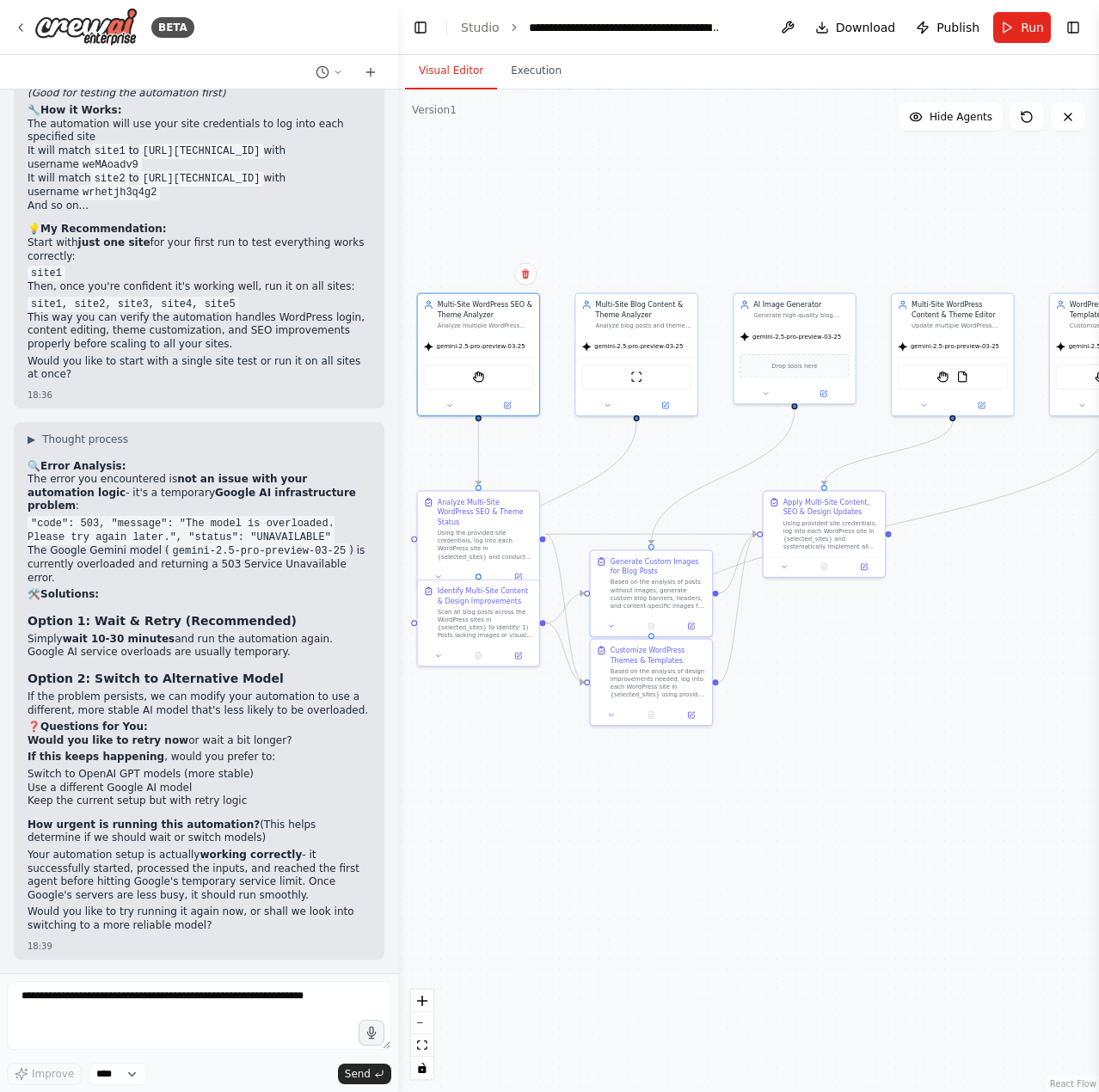
drag, startPoint x: 863, startPoint y: 225, endPoint x: 773, endPoint y: 211, distance: 91.1
click at [459, 341] on span "gemini-2.5-pro-preview-03-25" at bounding box center [475, 343] width 89 height 8
click at [498, 406] on button at bounding box center [502, 401] width 56 height 12
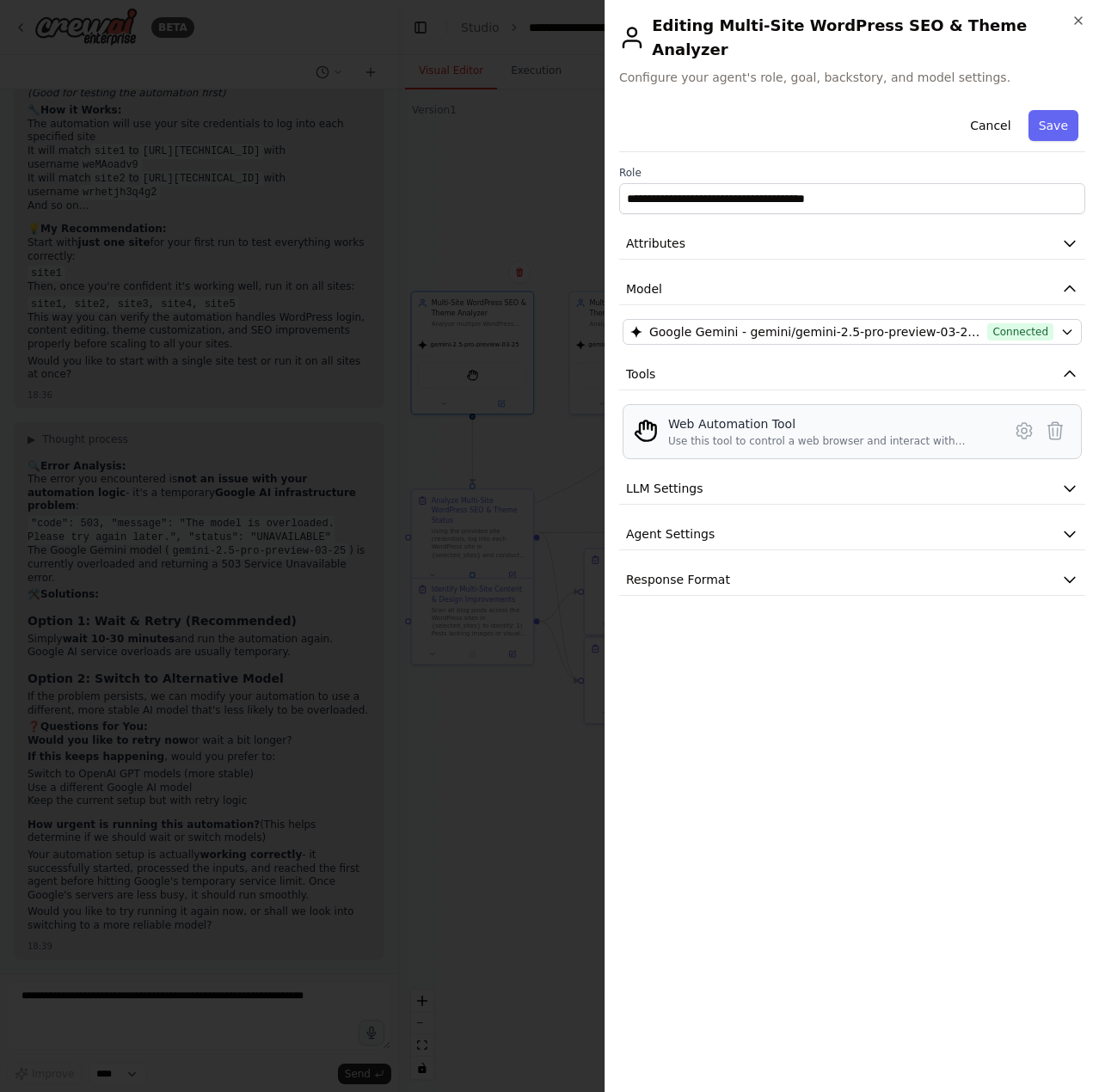
click at [740, 415] on div "Web Automation Tool" at bounding box center [829, 424] width 323 height 17
click at [767, 323] on span "Google Gemini - gemini/gemini-2.5-pro-preview-03-25 (Gemini)" at bounding box center [816, 332] width 332 height 17
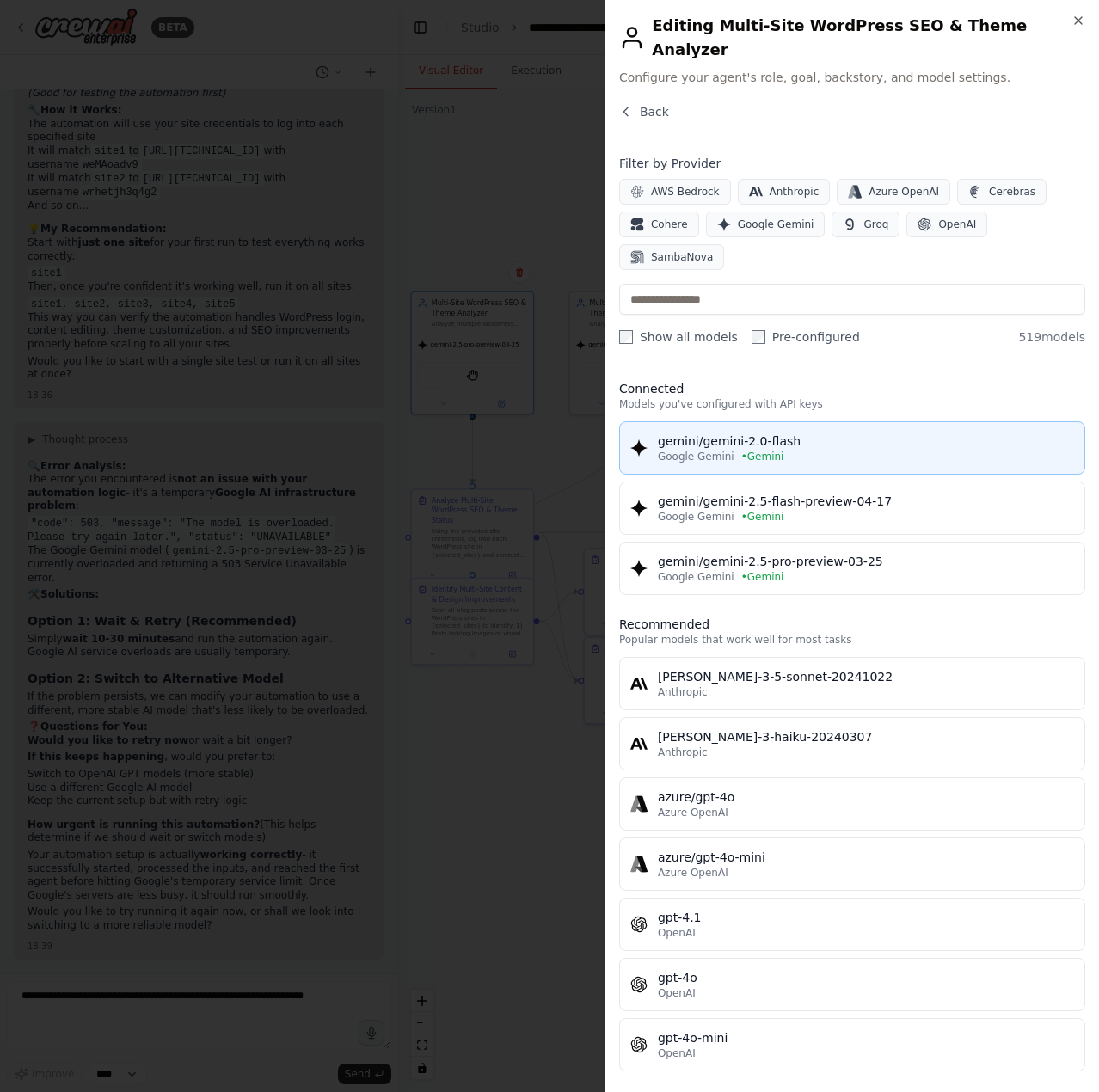
click at [825, 433] on div "gemini/gemini-2.0-flash" at bounding box center [867, 441] width 416 height 17
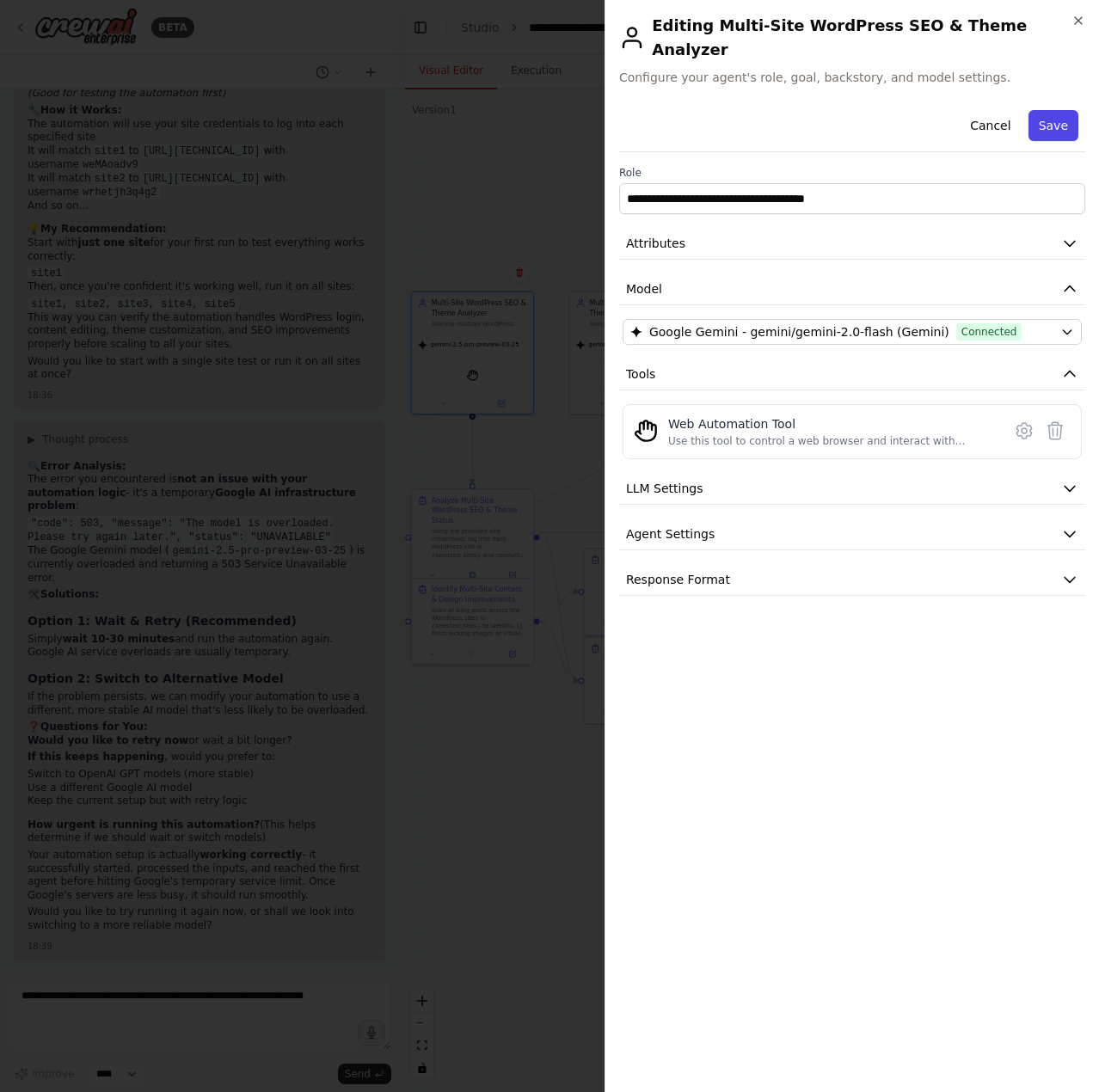
click at [1047, 110] on button "Save" at bounding box center [1054, 125] width 50 height 31
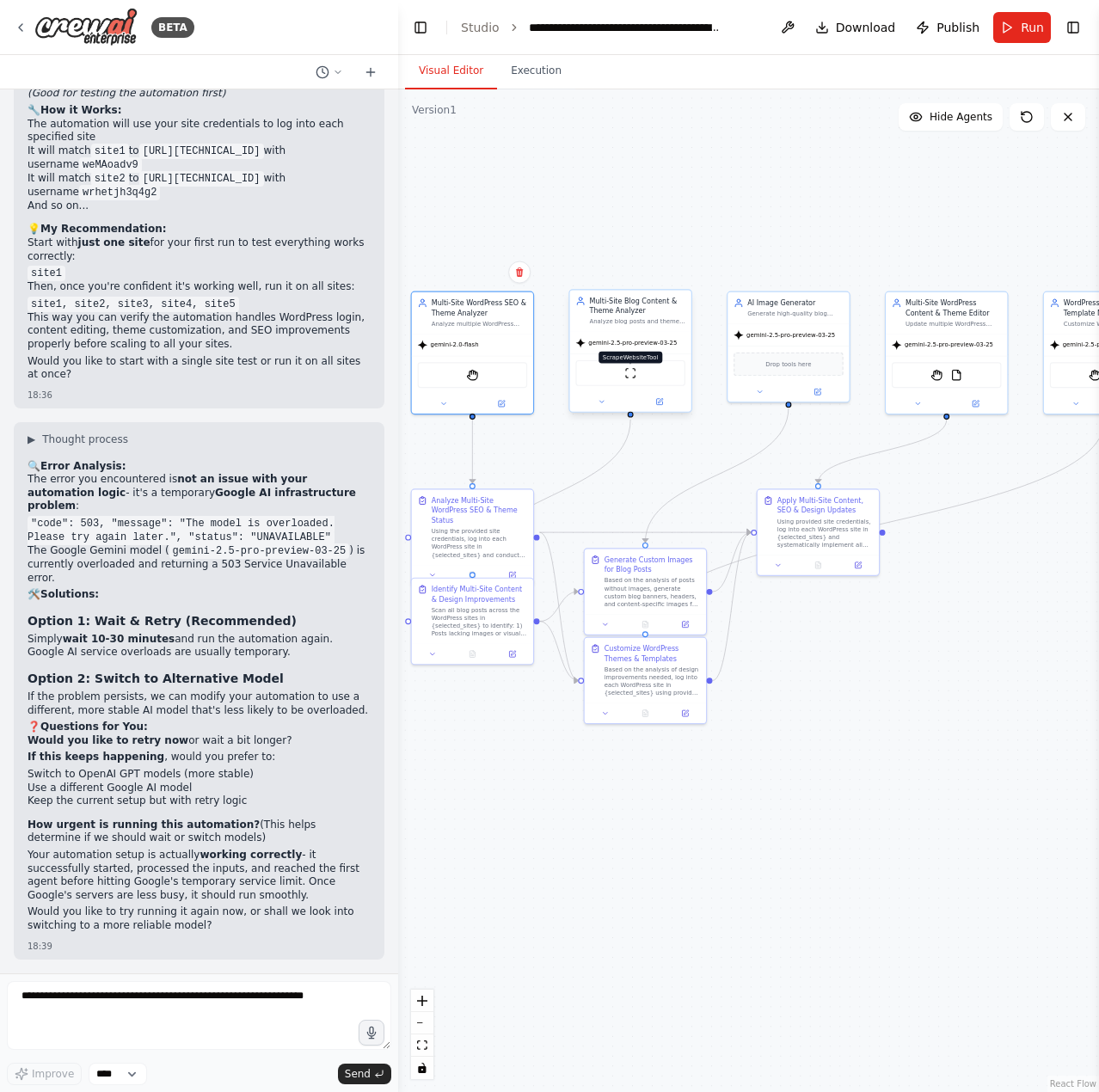
click at [630, 372] on img at bounding box center [630, 373] width 12 height 12
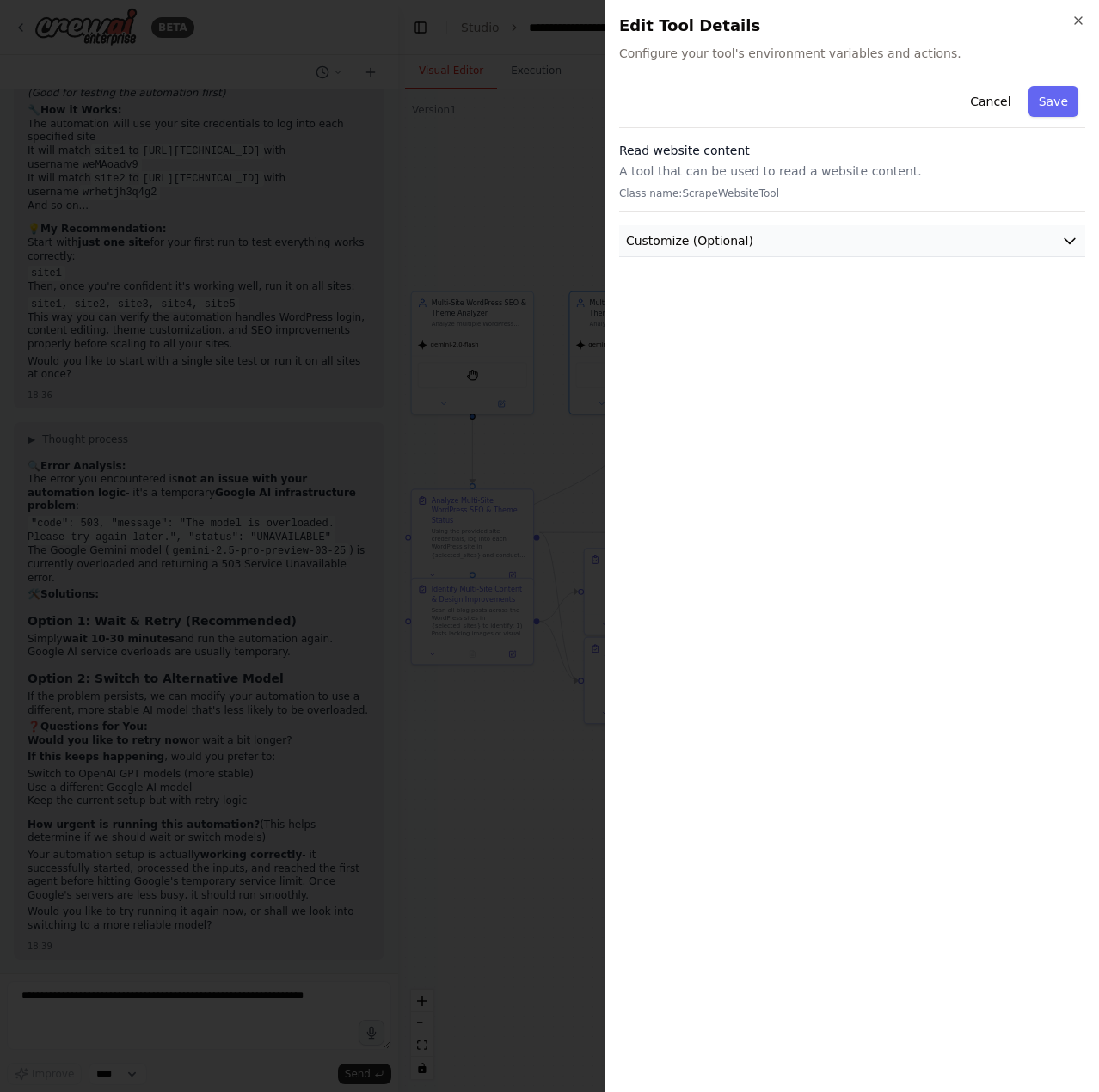
click at [736, 235] on span "Customize (Optional)" at bounding box center [690, 241] width 127 height 17
click at [978, 107] on button "Cancel" at bounding box center [990, 101] width 61 height 31
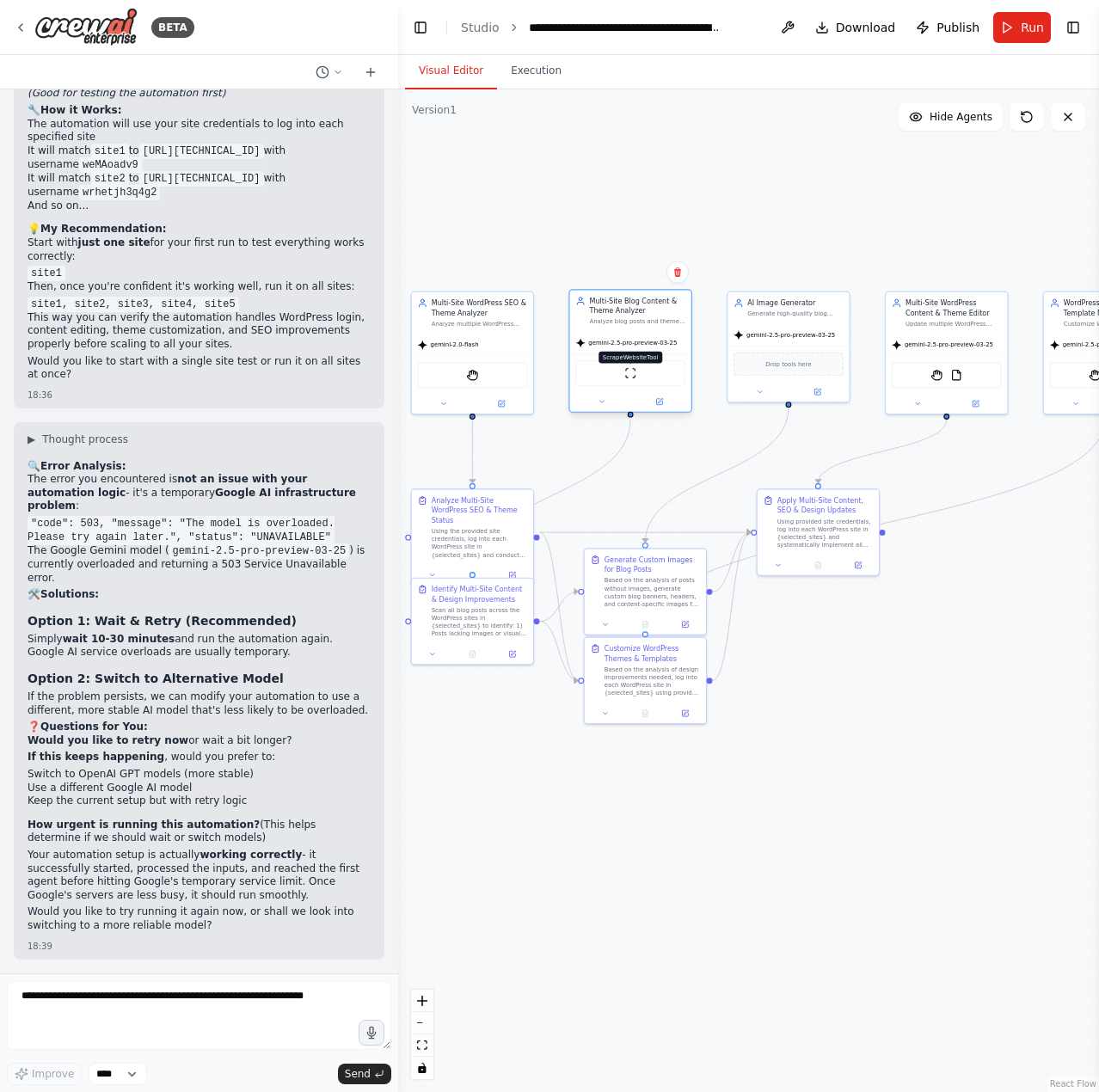
click at [632, 375] on img at bounding box center [630, 373] width 12 height 12
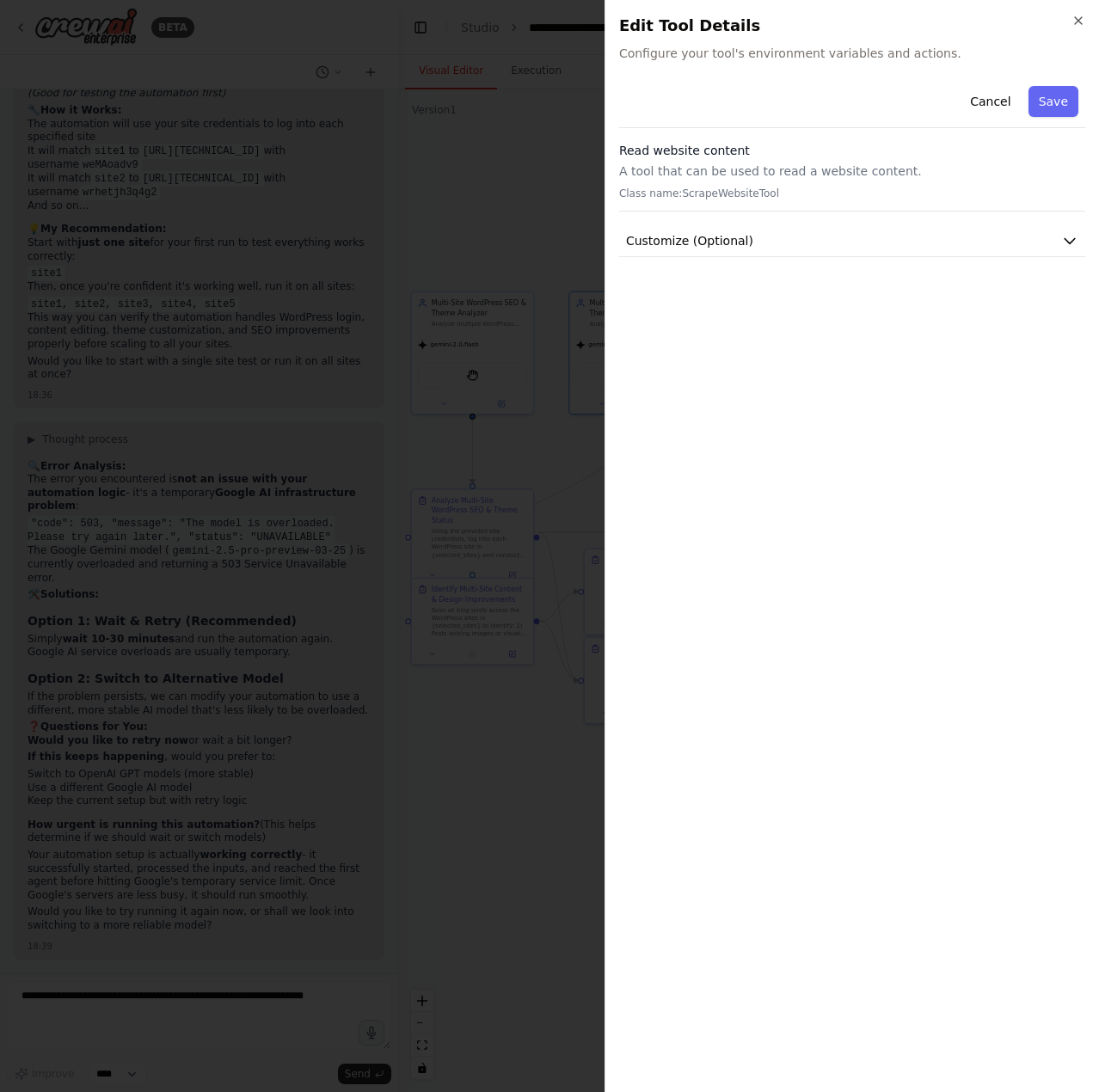
drag, startPoint x: 412, startPoint y: 482, endPoint x: 503, endPoint y: 446, distance: 97.9
click at [420, 478] on div at bounding box center [550, 546] width 1099 height 1092
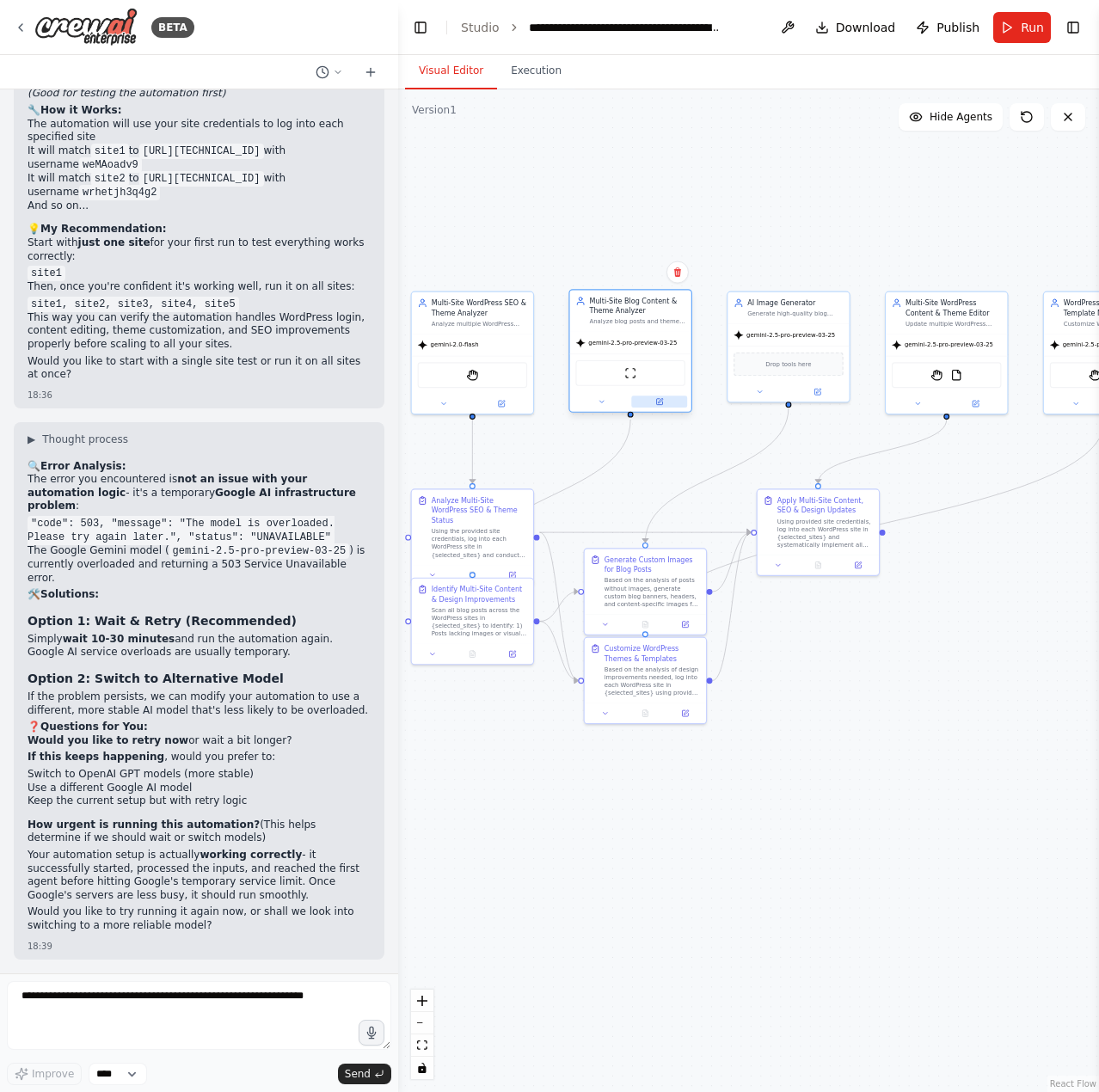
click at [672, 403] on button at bounding box center [659, 401] width 56 height 12
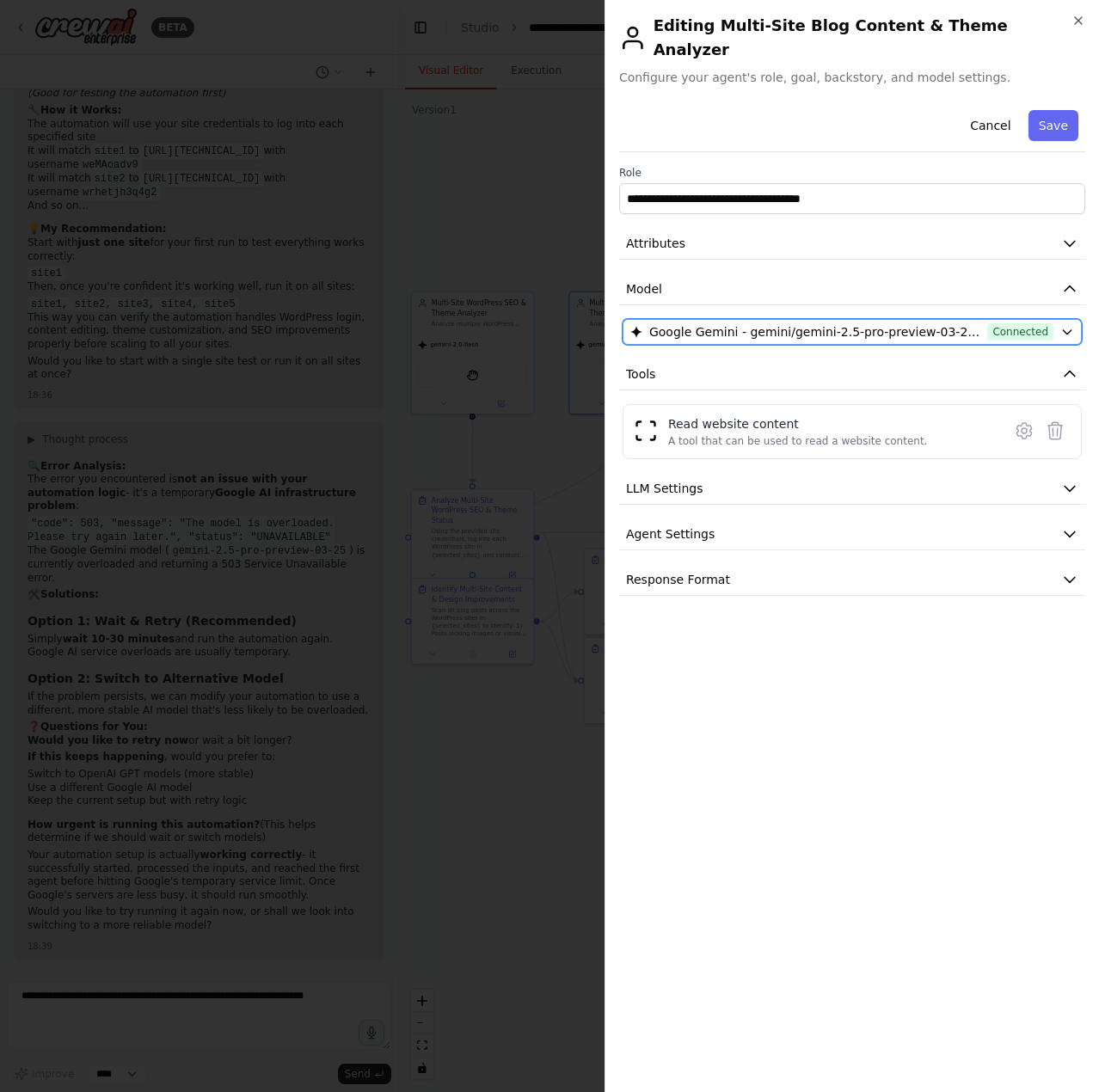
click at [802, 323] on span "Google Gemini - gemini/gemini-2.5-pro-preview-03-25 (Gemini)" at bounding box center [816, 332] width 332 height 17
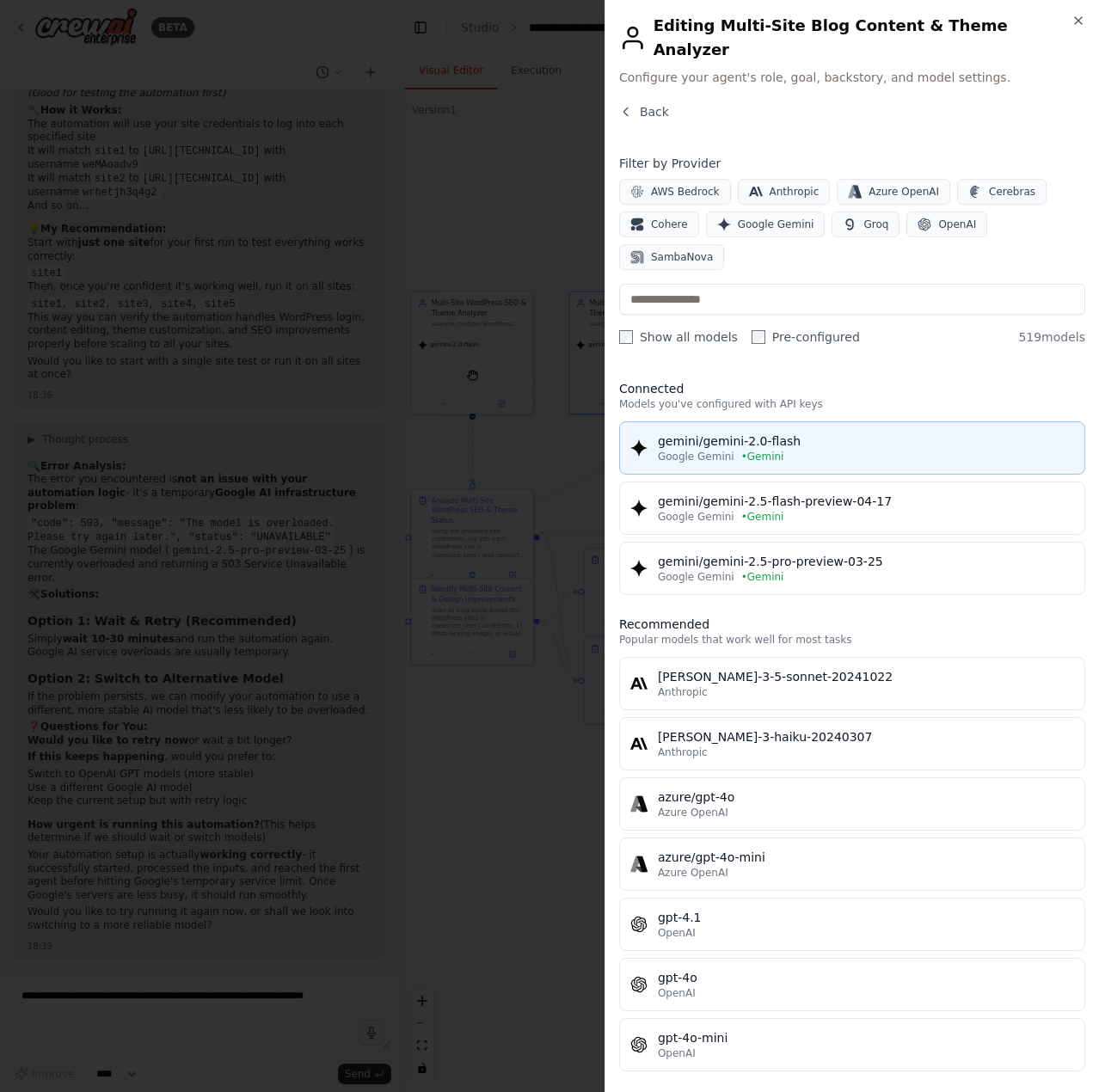
click at [750, 433] on div "gemini/gemini-2.0-flash" at bounding box center [867, 441] width 416 height 17
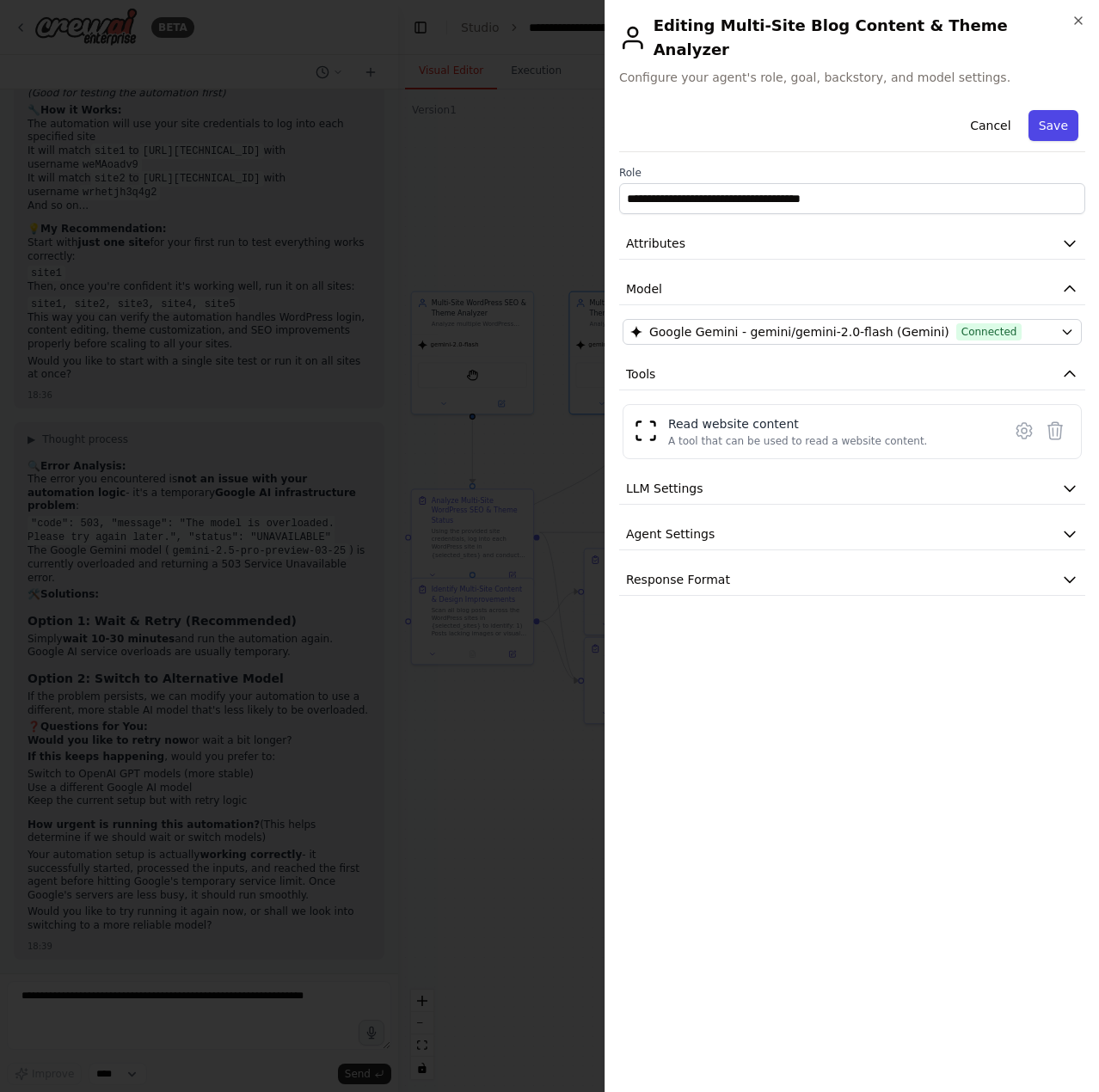
click at [1070, 110] on button "Save" at bounding box center [1054, 125] width 50 height 31
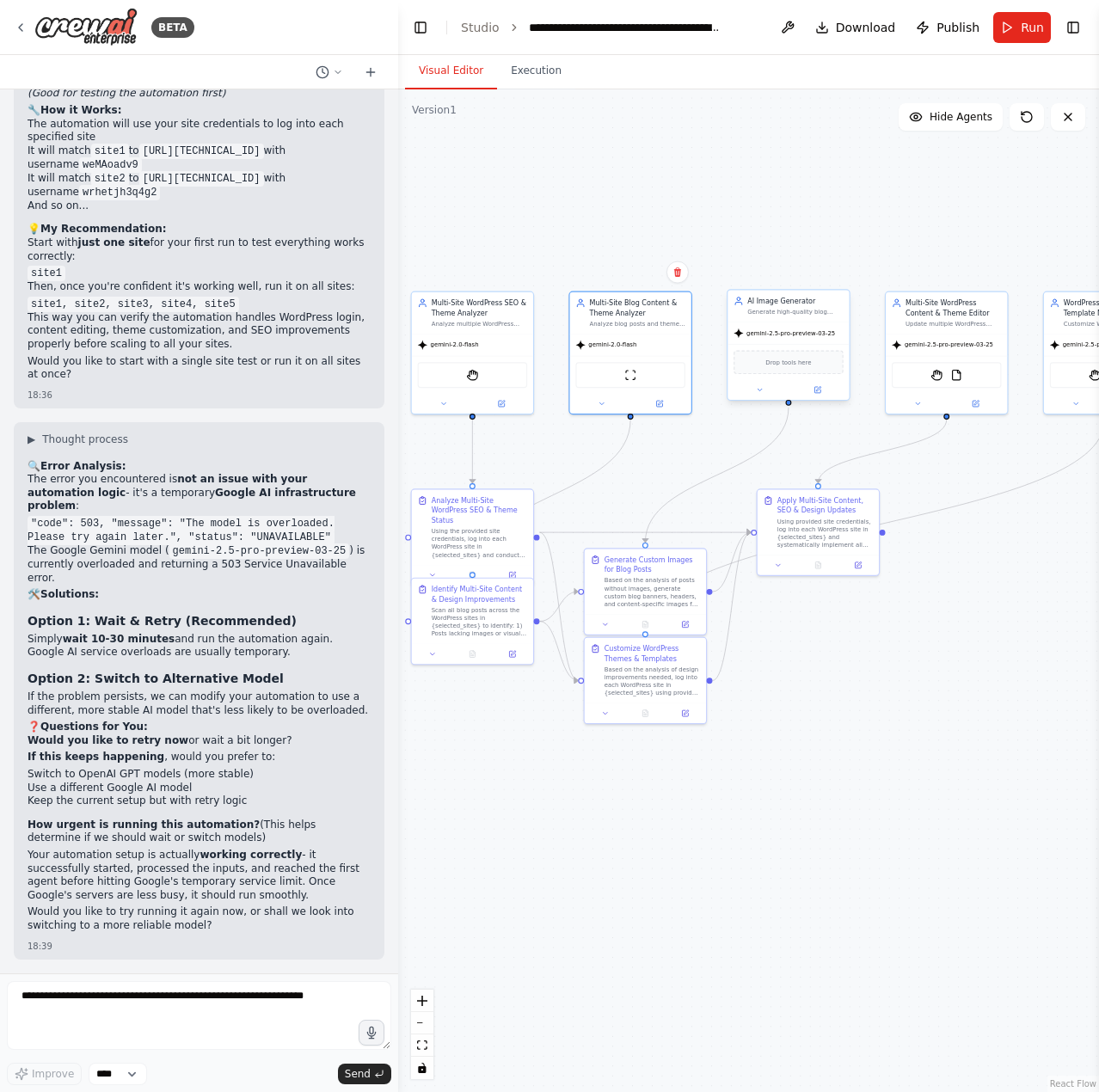
click at [791, 363] on span "Drop tools here" at bounding box center [788, 362] width 45 height 10
click at [811, 390] on button at bounding box center [818, 390] width 56 height 12
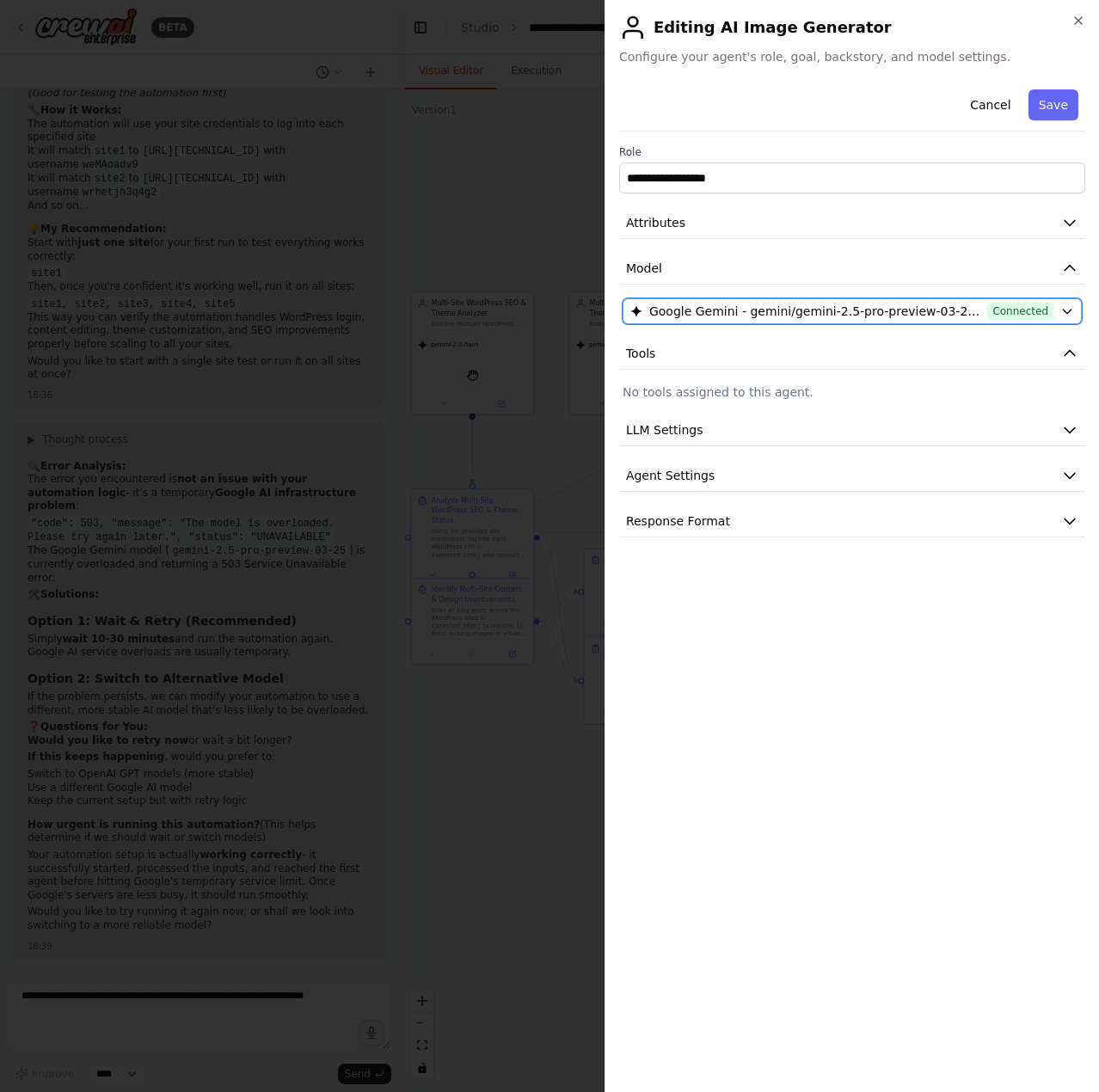
click at [873, 302] on button "Google Gemini - gemini/gemini-2.5-pro-preview-03-25 (Gemini) Connected" at bounding box center [852, 311] width 459 height 26
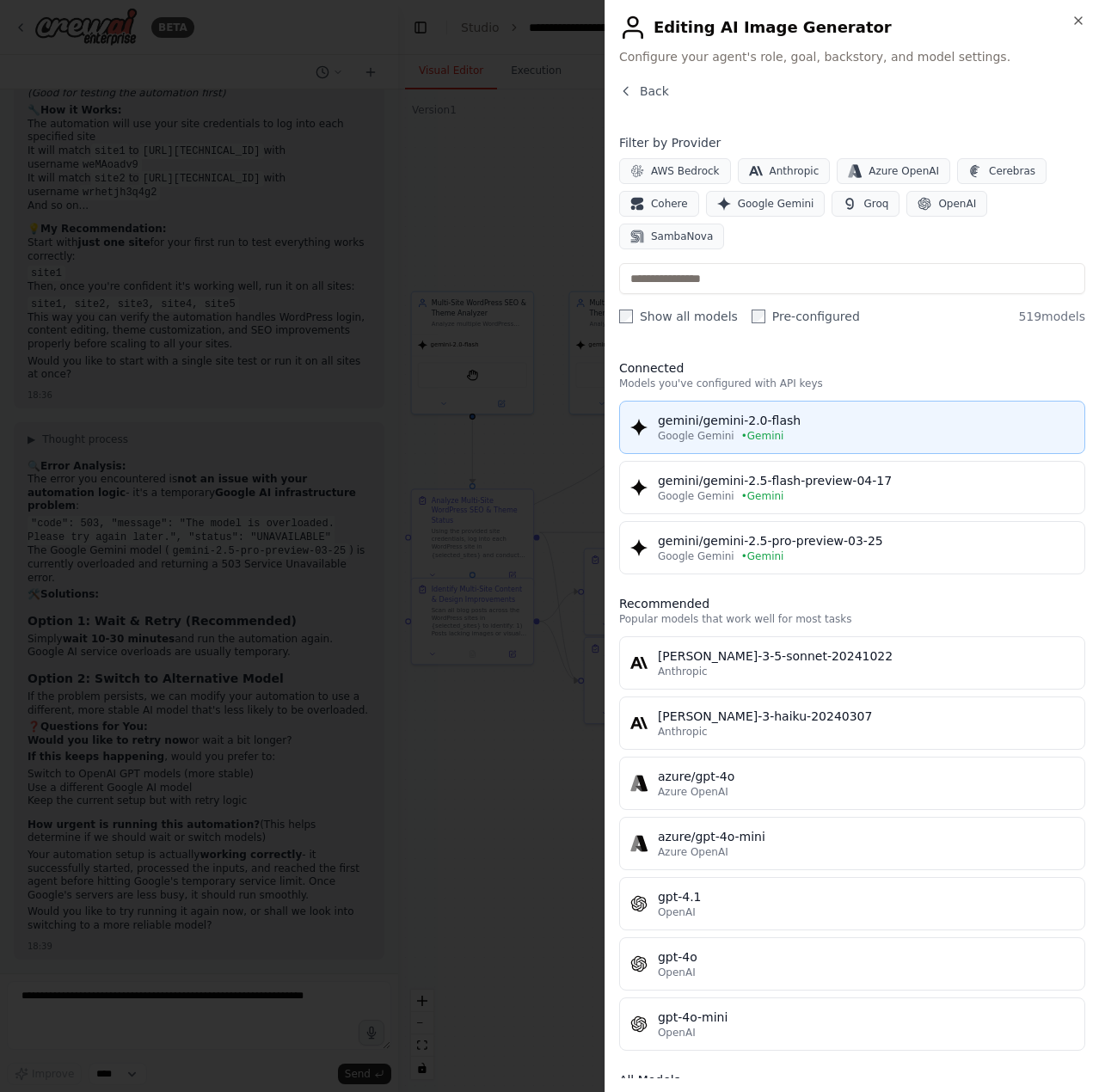
click at [783, 412] on div "gemini/gemini-2.0-flash" at bounding box center [867, 420] width 416 height 17
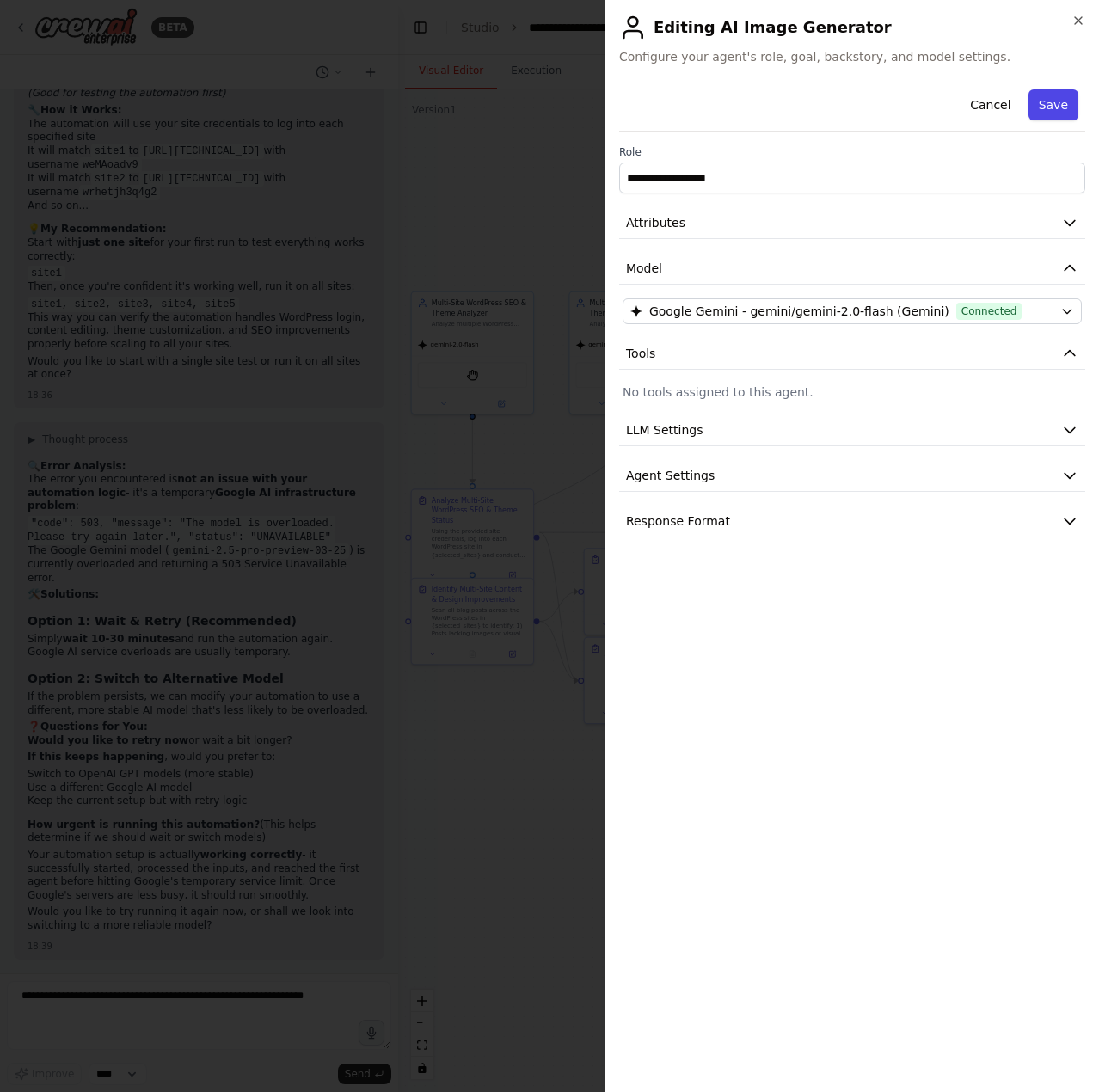
click at [1059, 109] on button "Save" at bounding box center [1054, 105] width 50 height 31
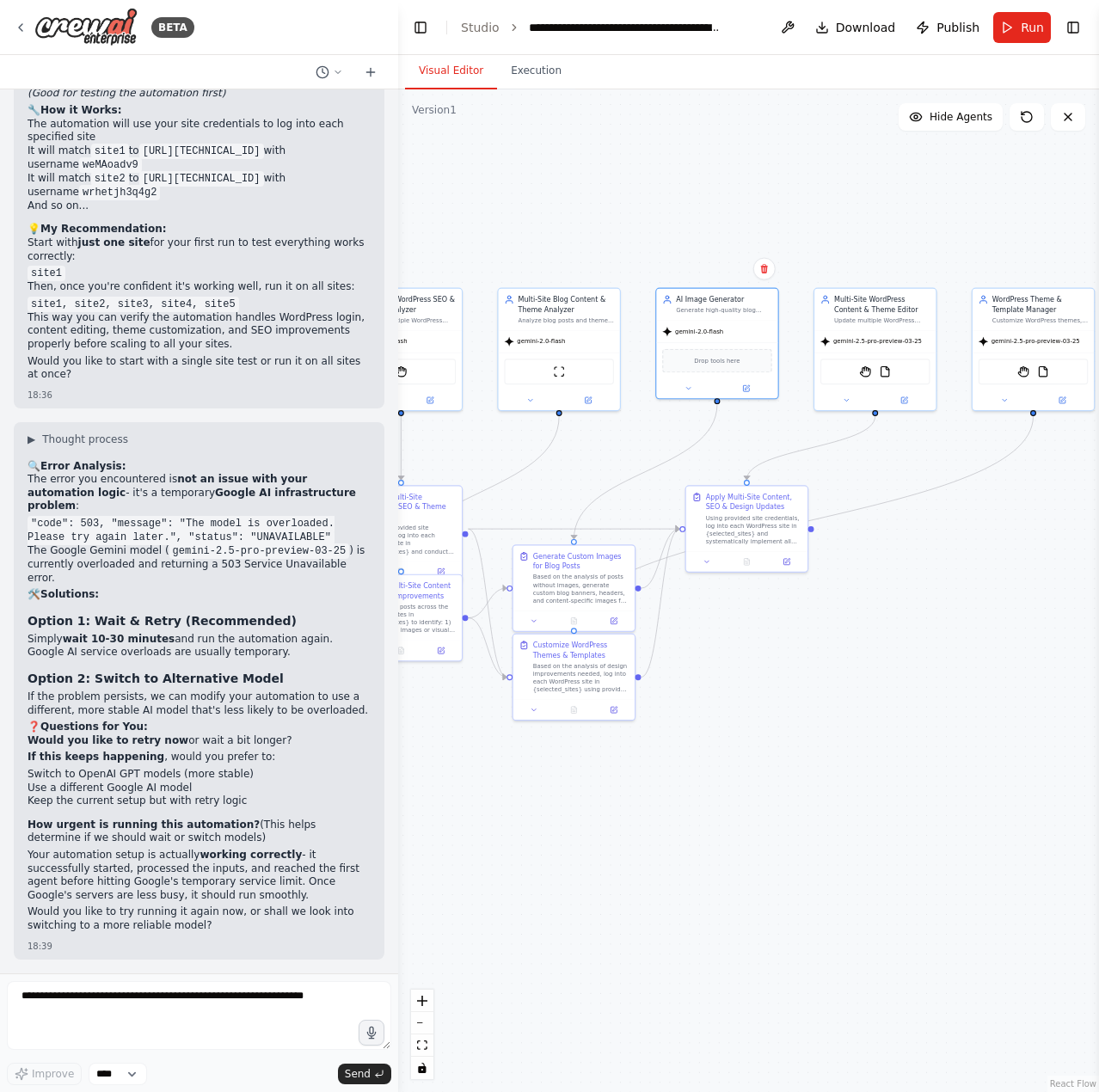
drag, startPoint x: 952, startPoint y: 580, endPoint x: 880, endPoint y: 577, distance: 72.1
click at [907, 396] on button at bounding box center [903, 398] width 56 height 12
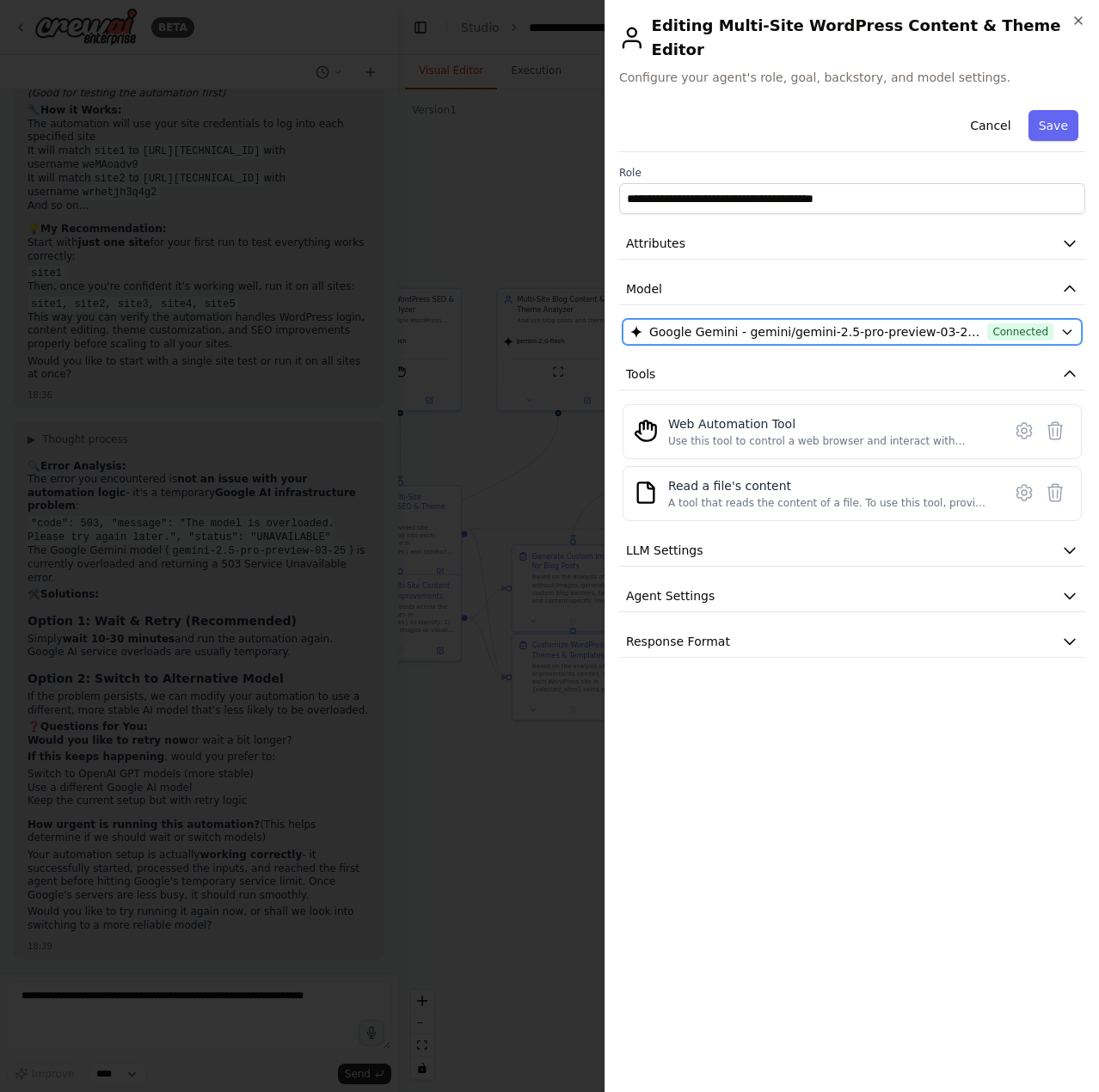
click at [833, 323] on span "Google Gemini - gemini/gemini-2.5-pro-preview-03-25 (Gemini)" at bounding box center [816, 332] width 332 height 17
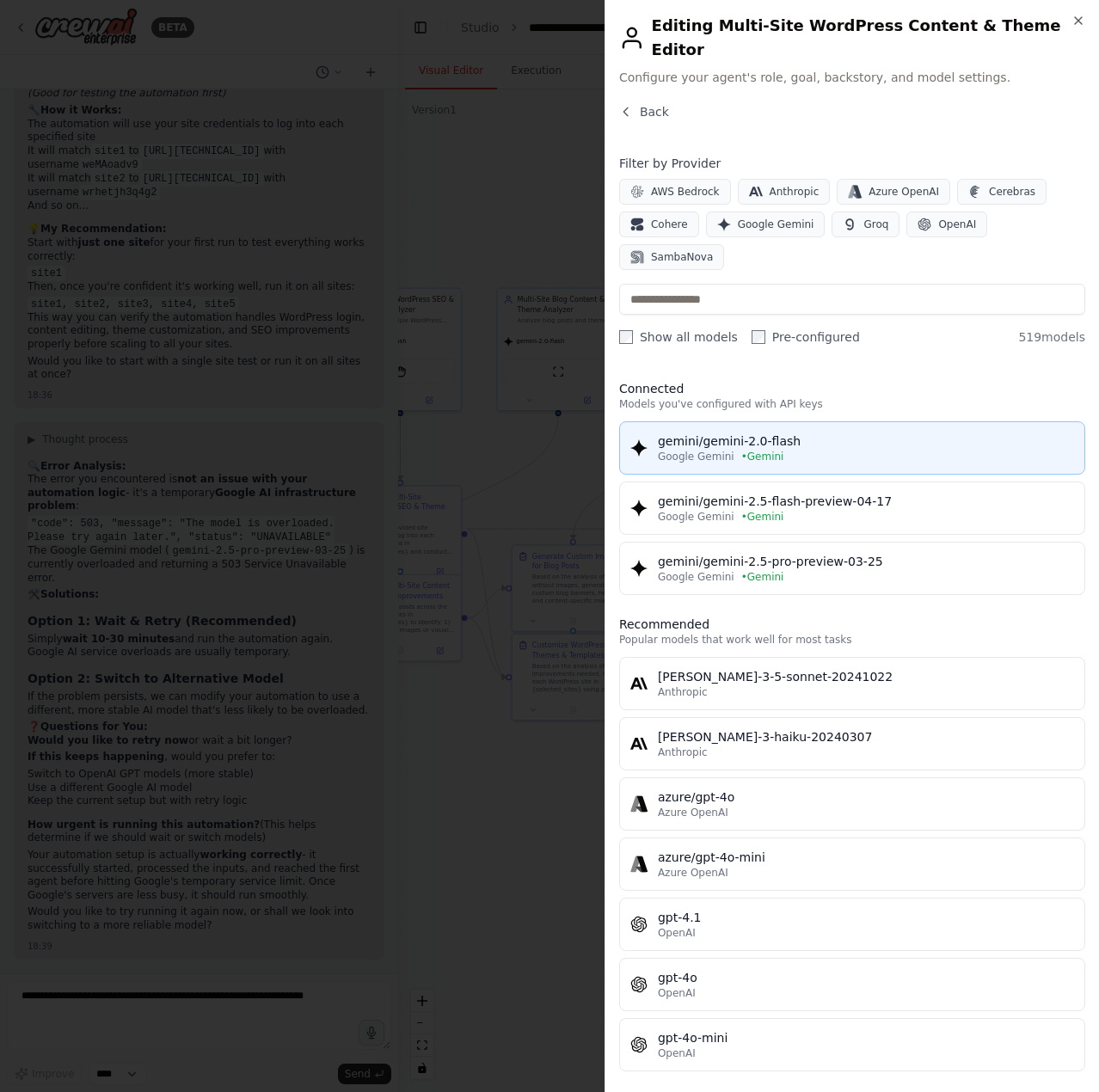
click at [747, 450] on span "• Gemini" at bounding box center [763, 457] width 43 height 13
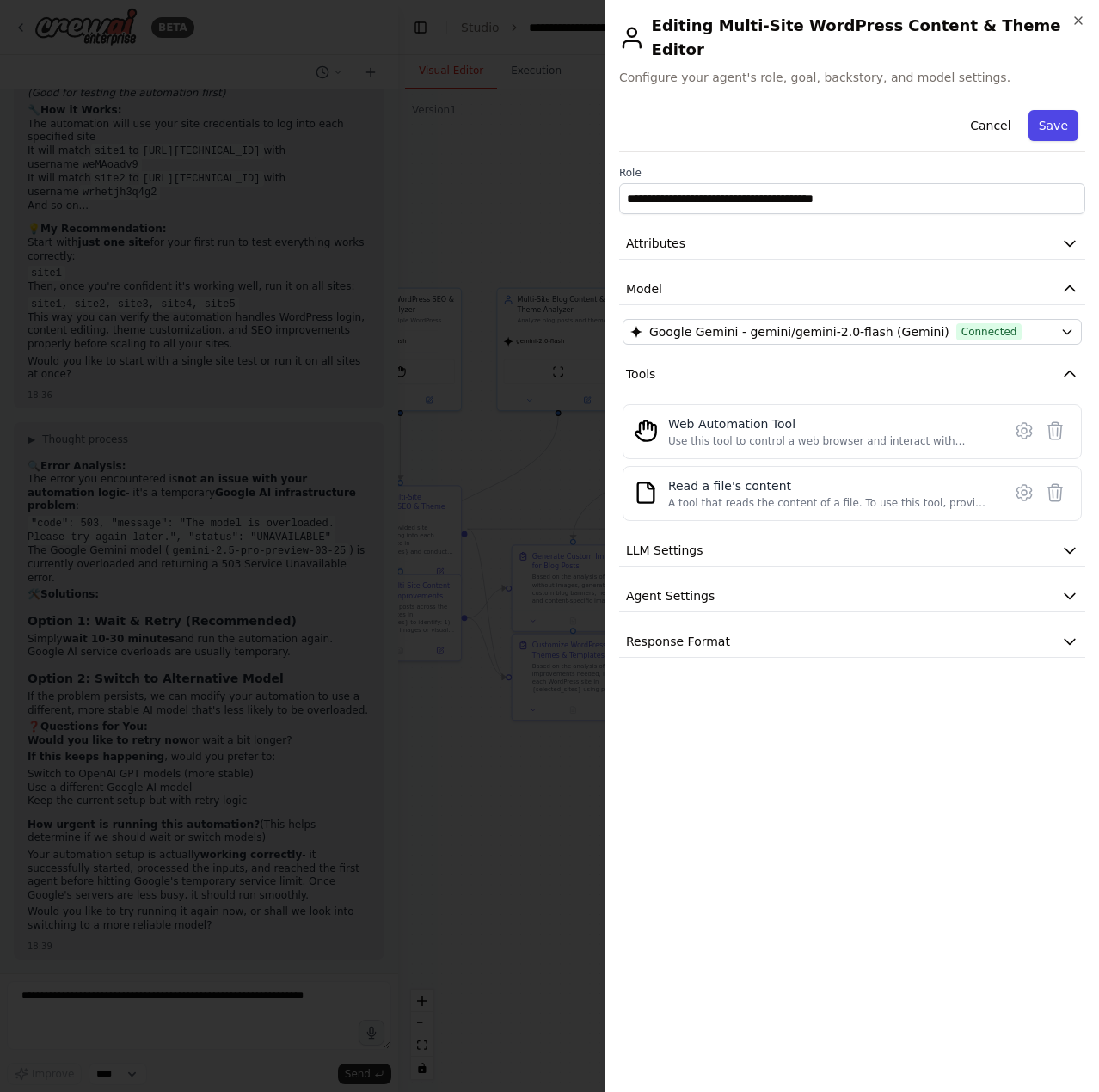
click at [1059, 110] on button "Save" at bounding box center [1054, 125] width 50 height 31
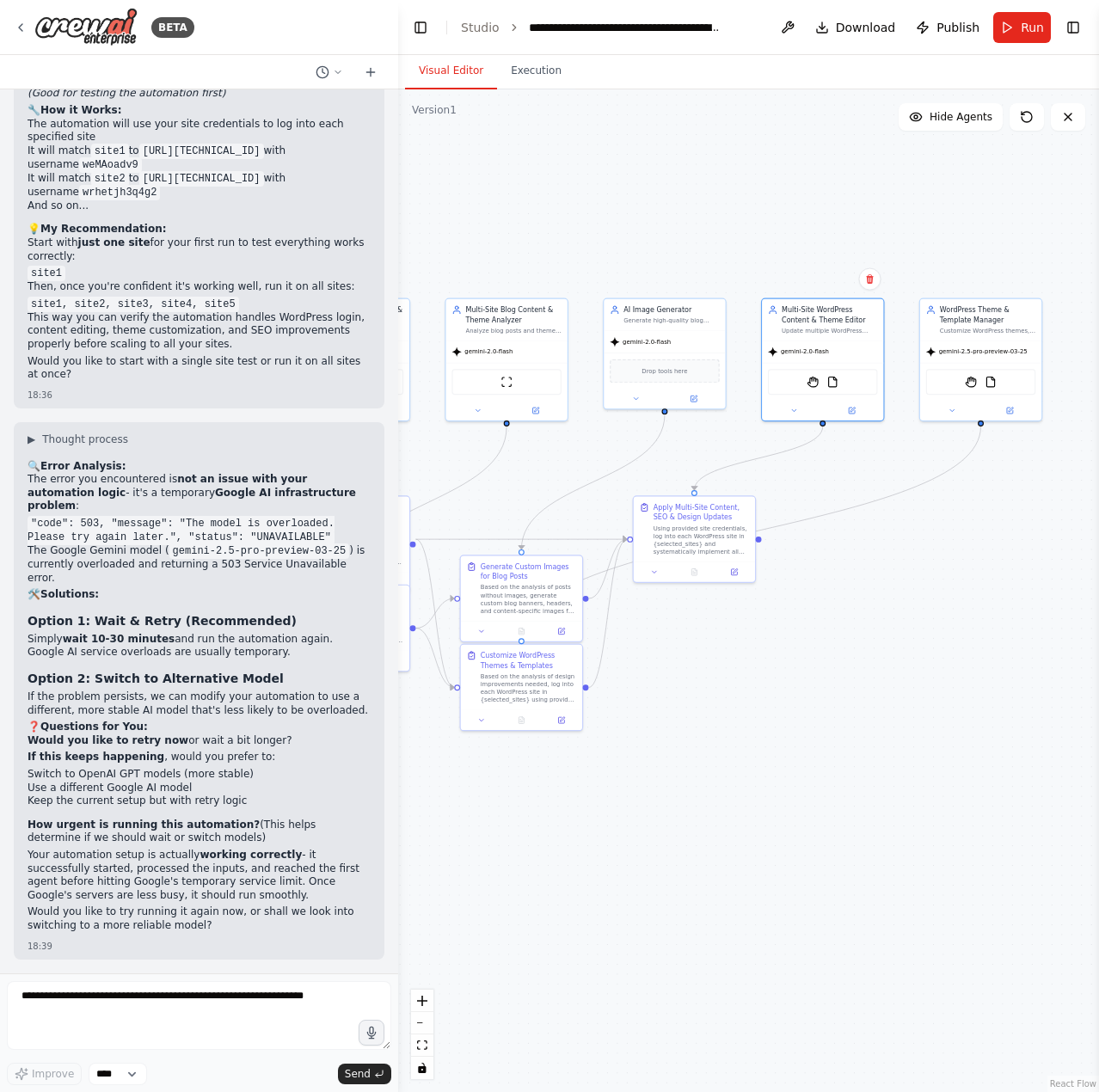
drag, startPoint x: 967, startPoint y: 502, endPoint x: 898, endPoint y: 515, distance: 70.2
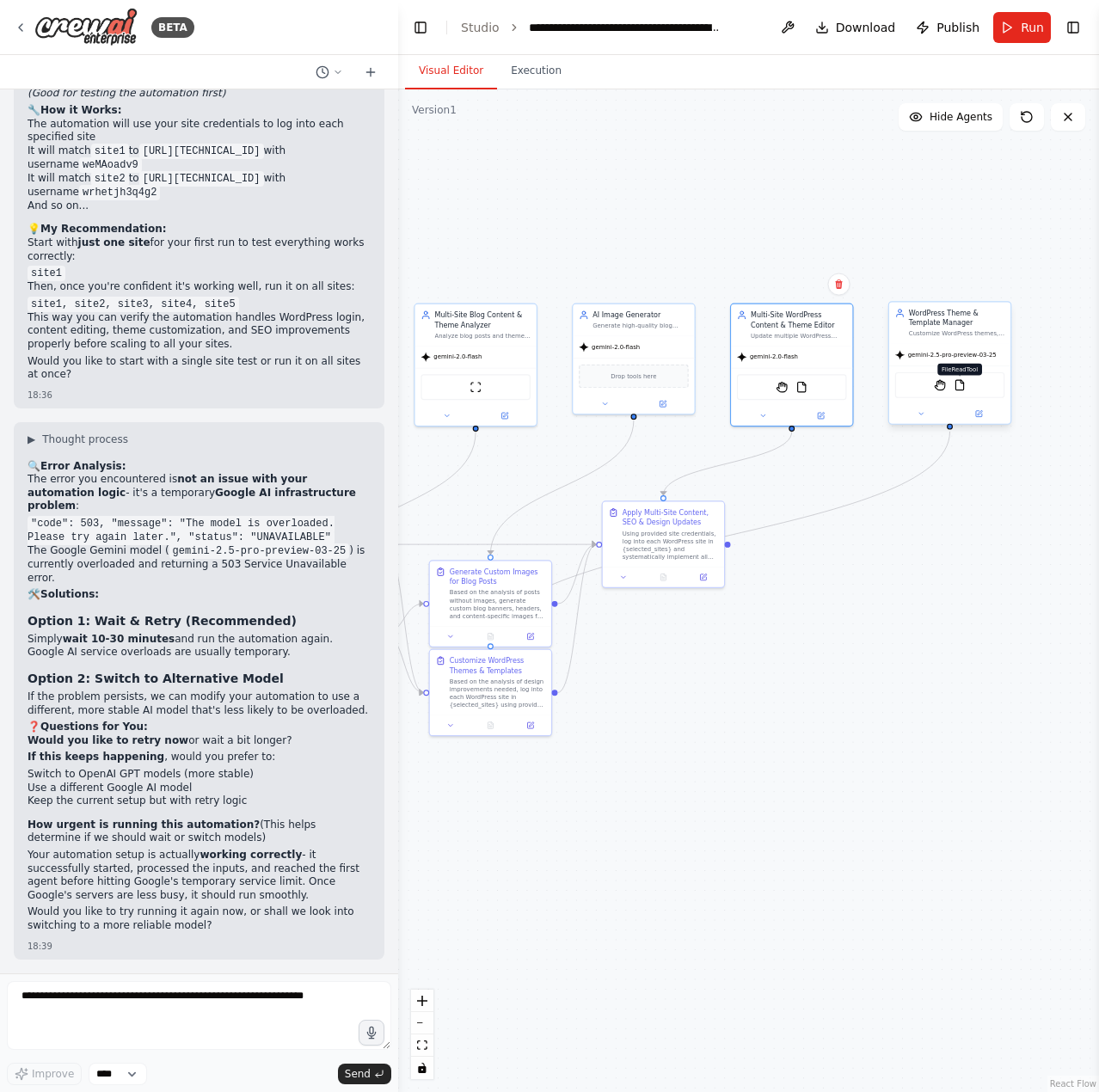
click at [961, 384] on img at bounding box center [959, 385] width 12 height 12
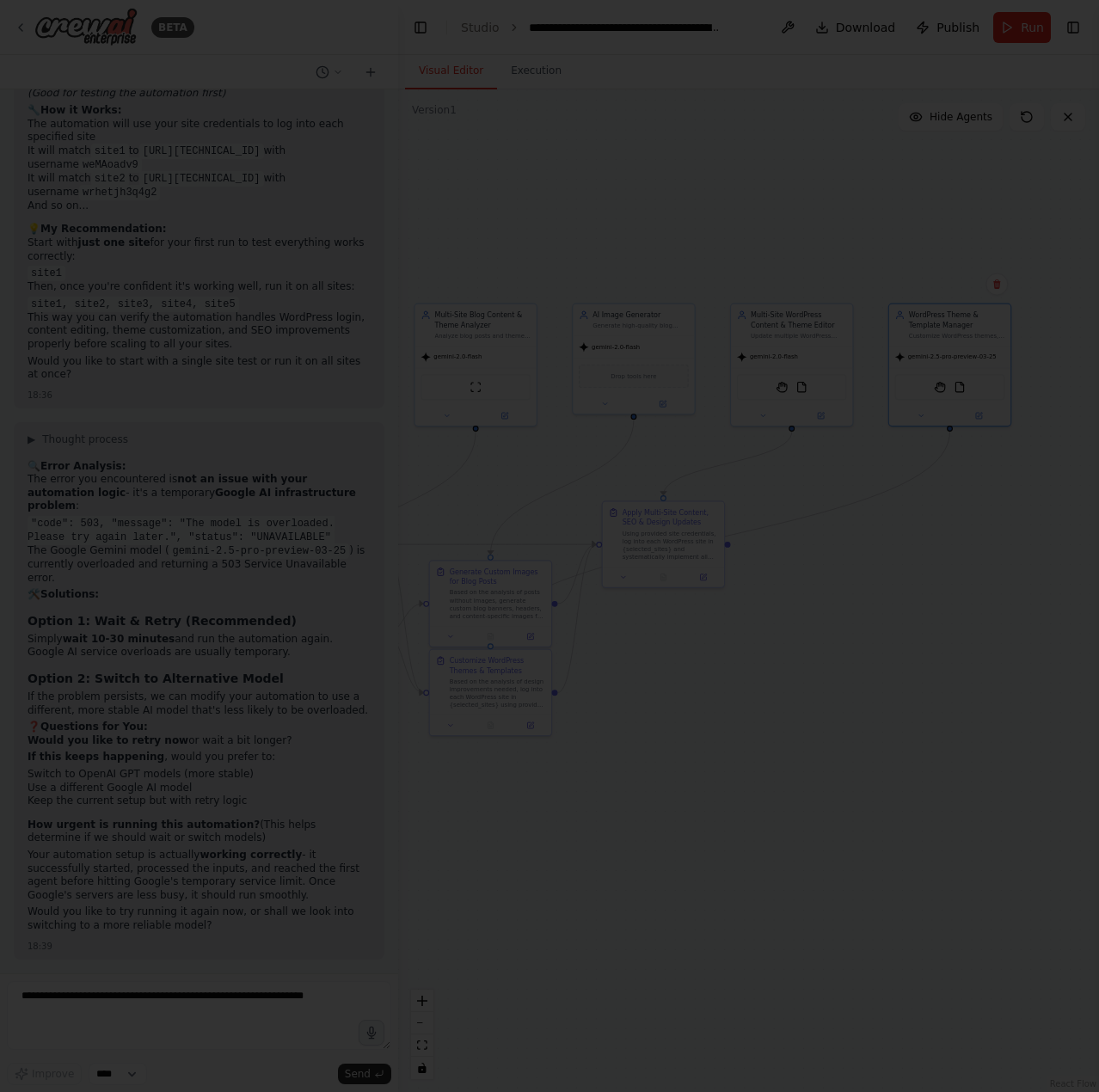
click at [418, 503] on div at bounding box center [550, 546] width 1099 height 1092
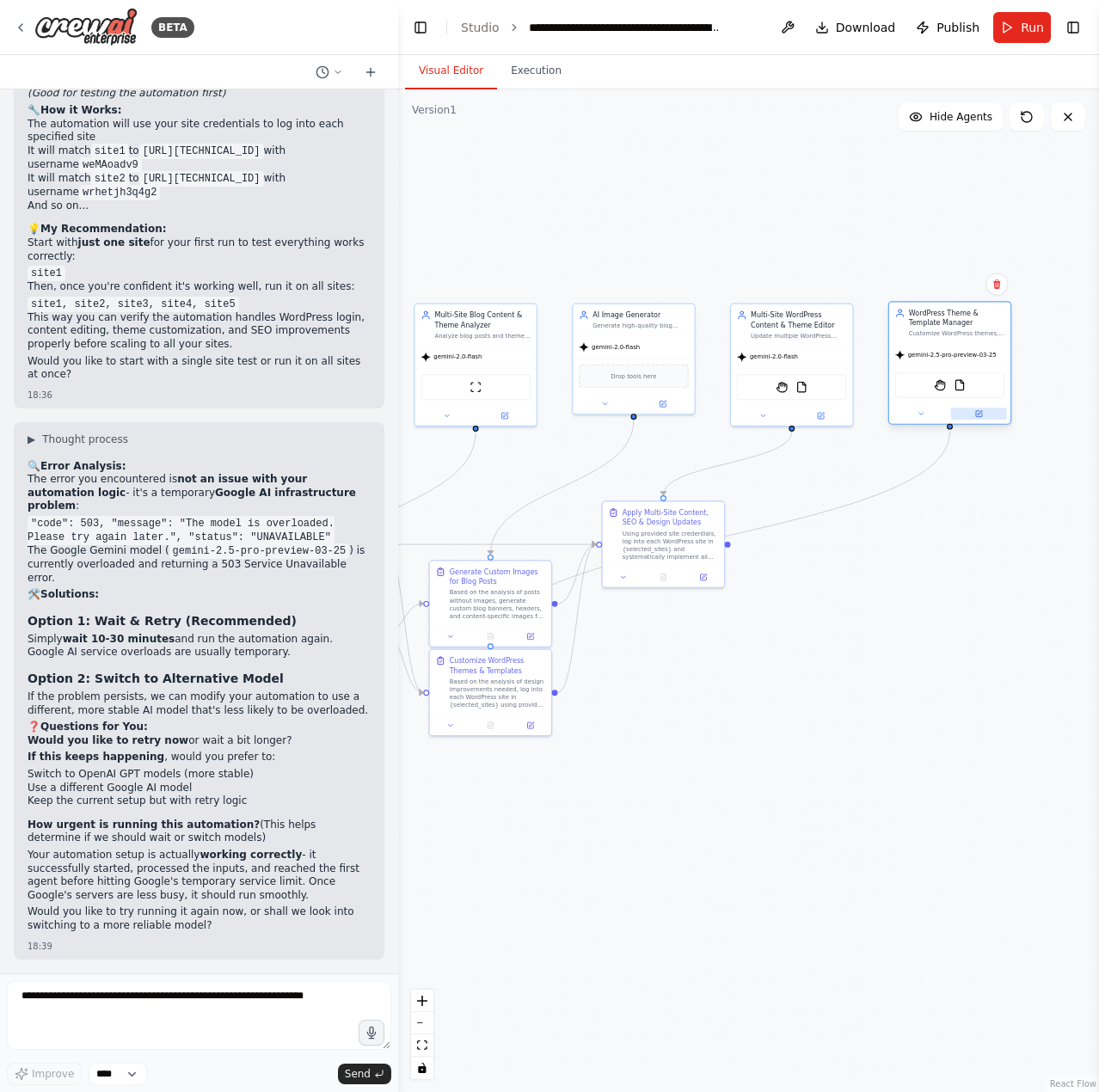
click at [988, 414] on button at bounding box center [979, 413] width 56 height 12
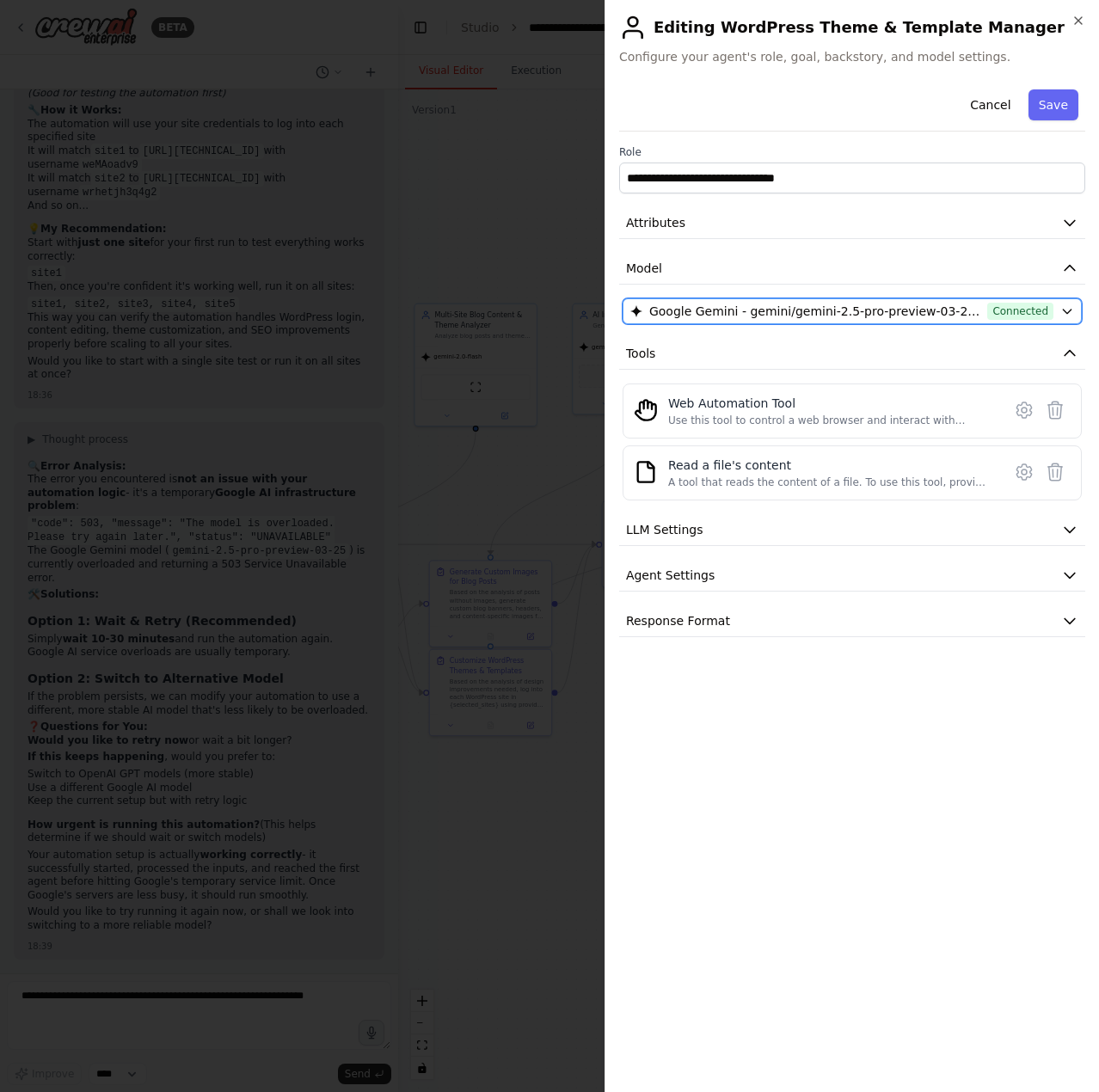
click at [710, 307] on span "Google Gemini - gemini/gemini-2.5-pro-preview-03-25 (Gemini)" at bounding box center [816, 311] width 332 height 17
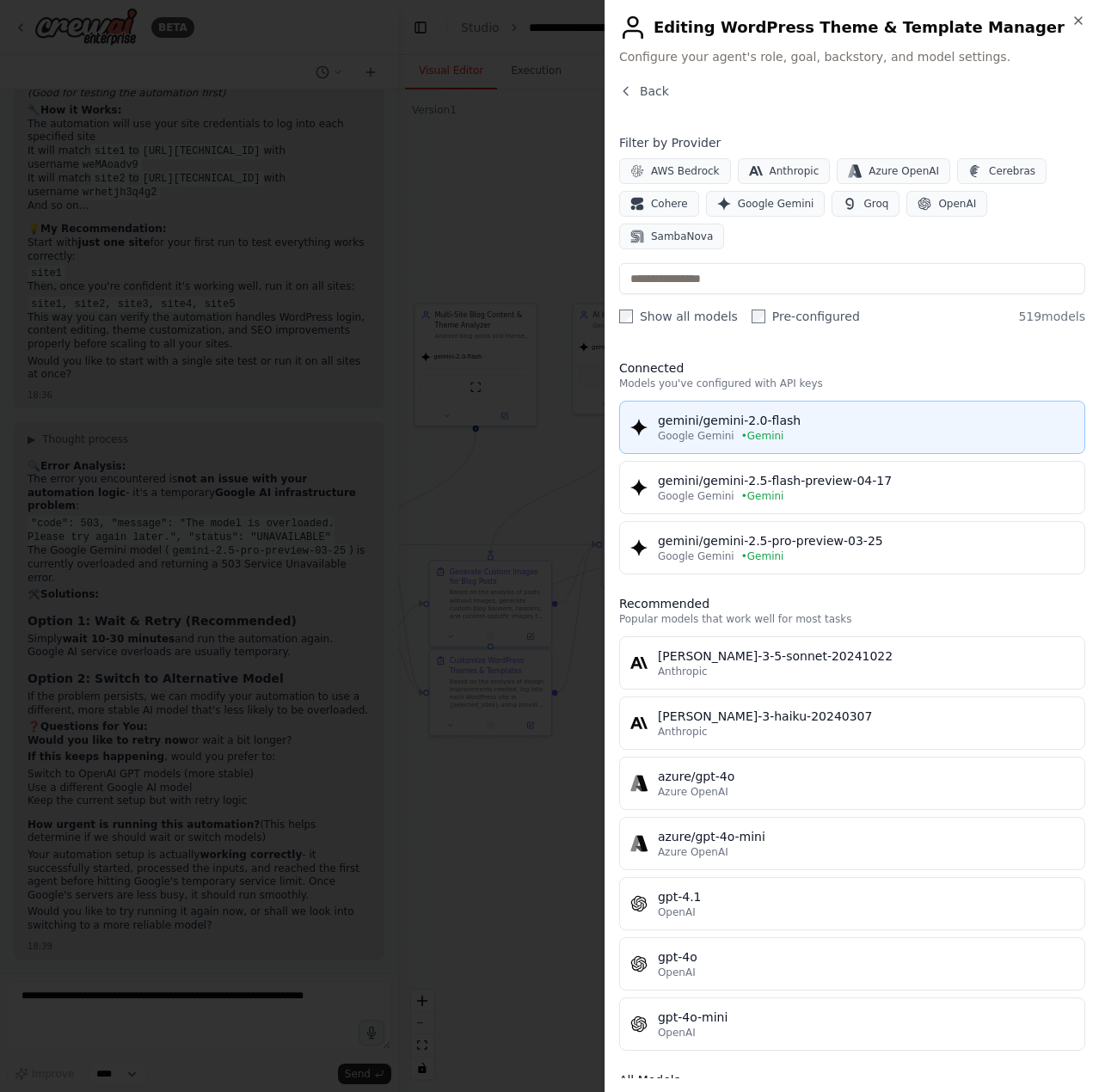
click at [790, 412] on div "gemini/gemini-2.0-flash" at bounding box center [867, 420] width 416 height 17
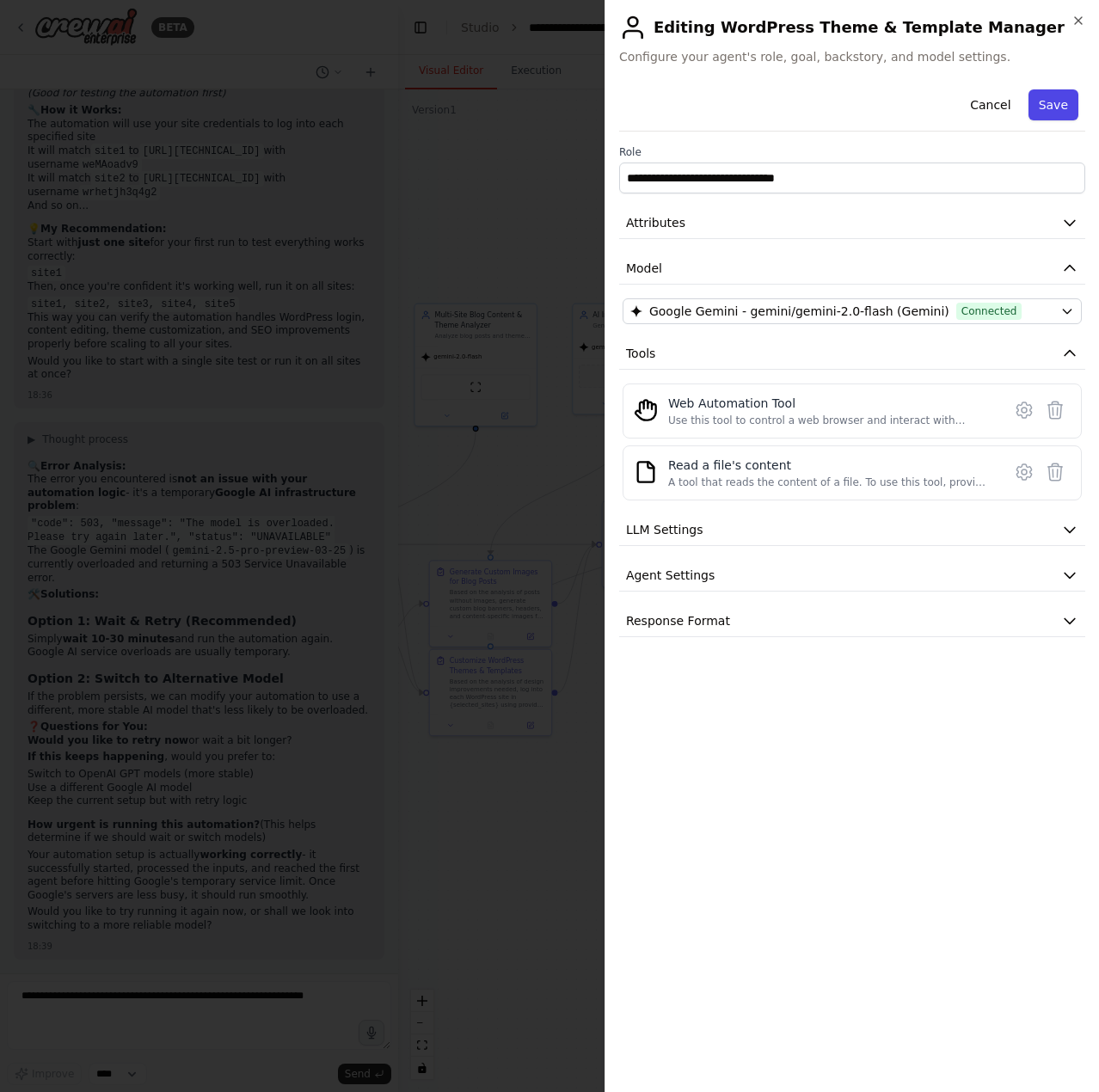
click at [1061, 99] on button "Save" at bounding box center [1054, 105] width 50 height 31
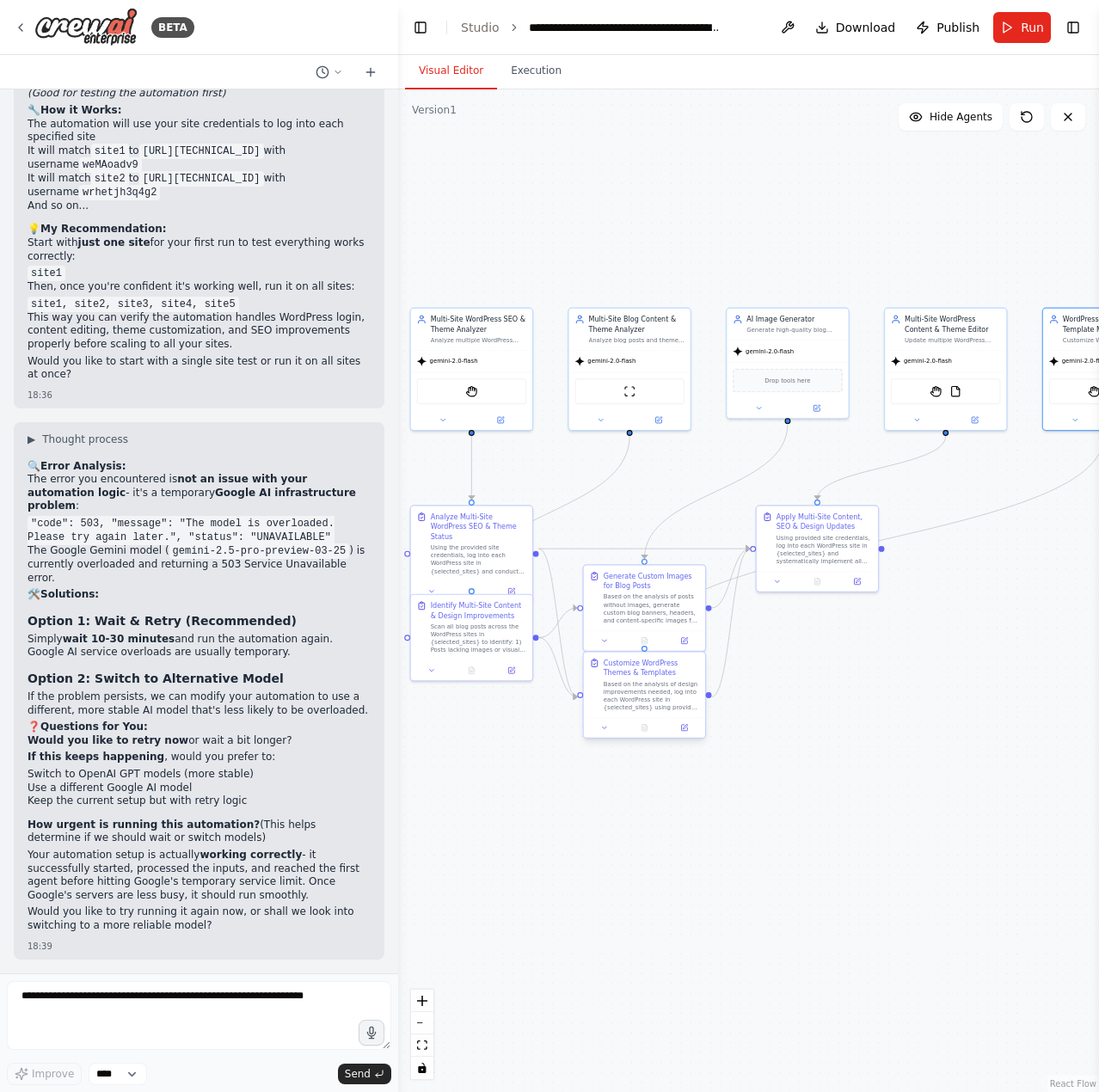
drag, startPoint x: 474, startPoint y: 744, endPoint x: 627, endPoint y: 695, distance: 160.7
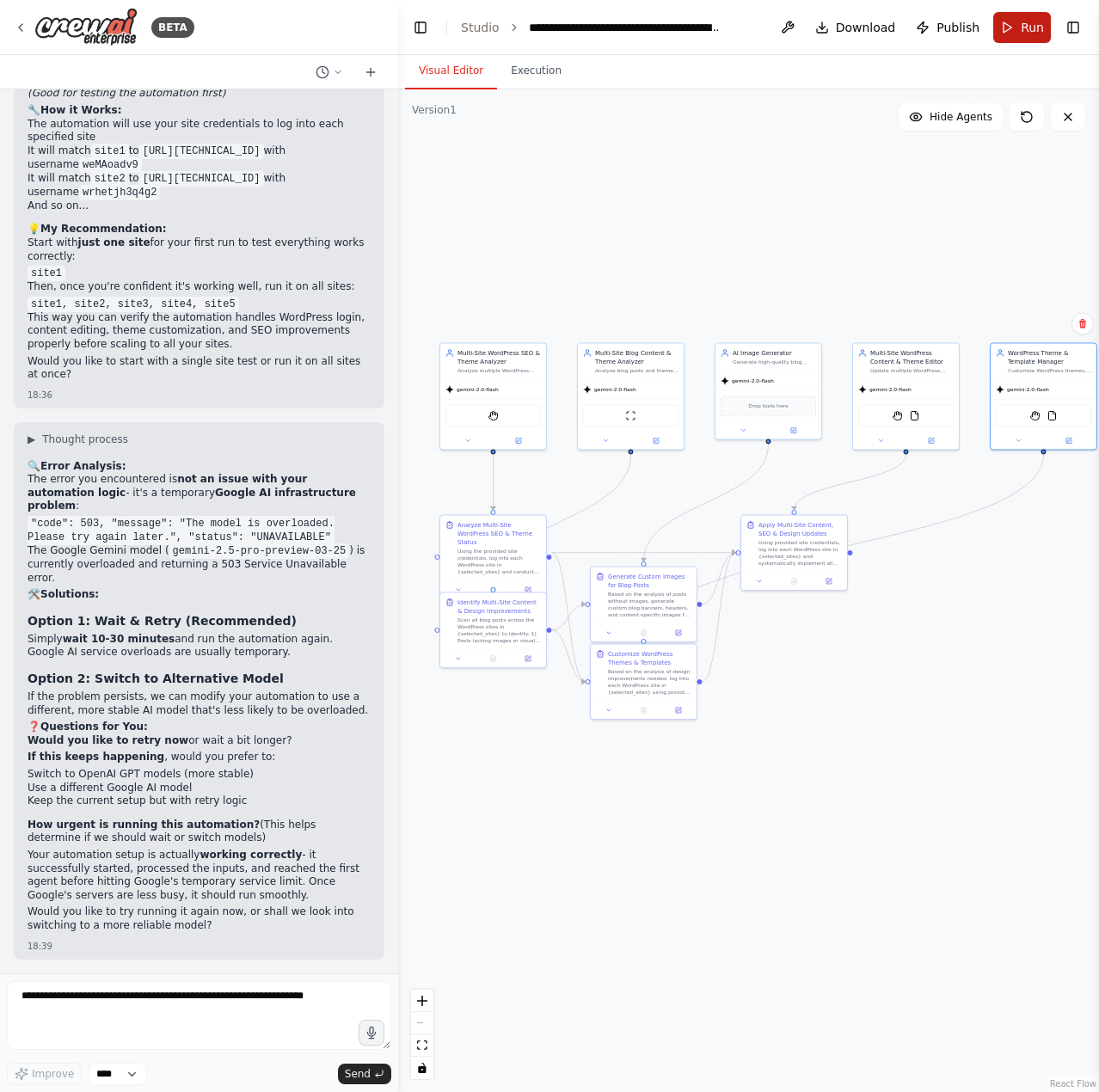
click at [1022, 29] on span "Run" at bounding box center [1032, 28] width 23 height 17
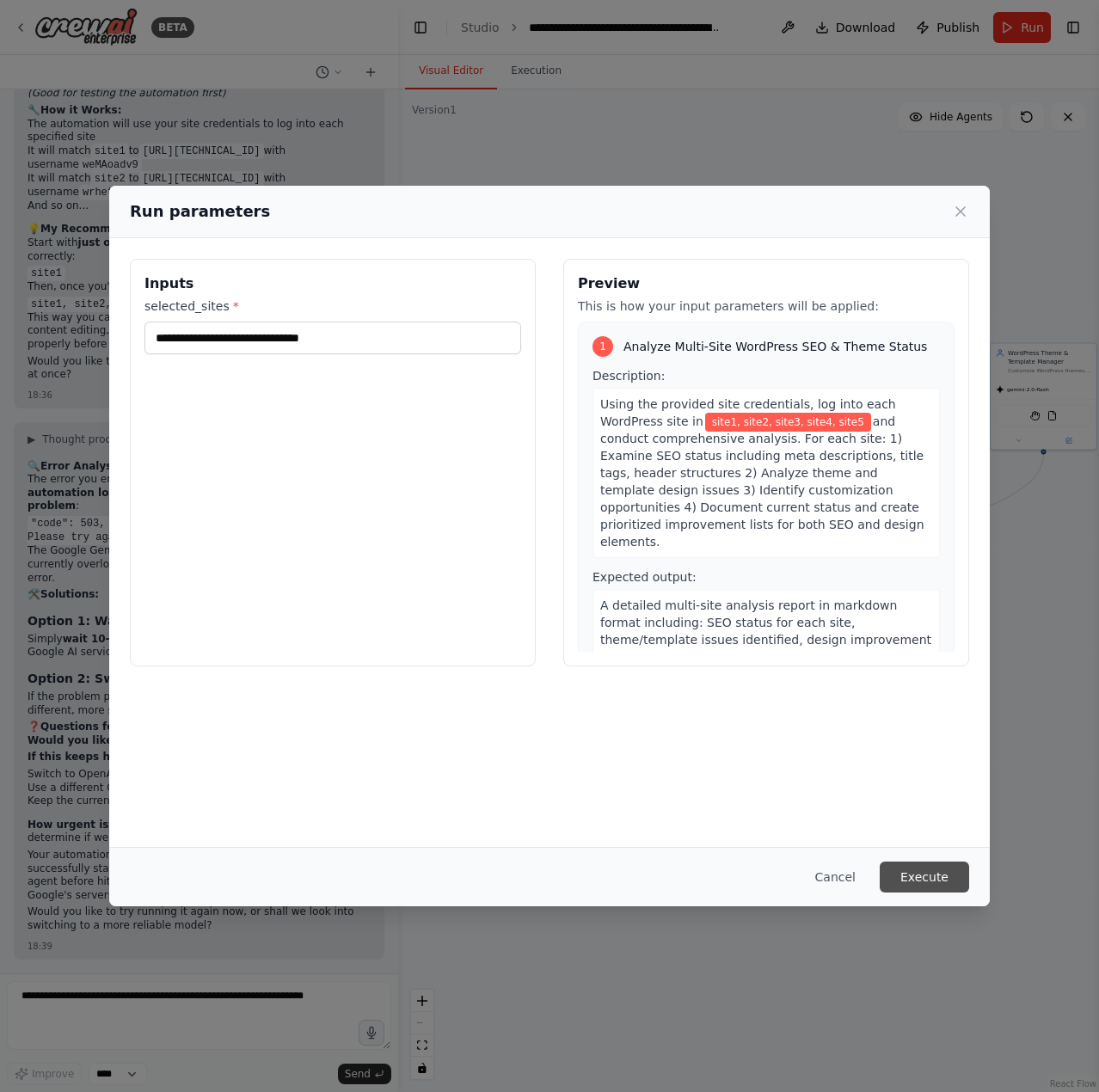
click at [929, 871] on button "Execute" at bounding box center [925, 877] width 90 height 31
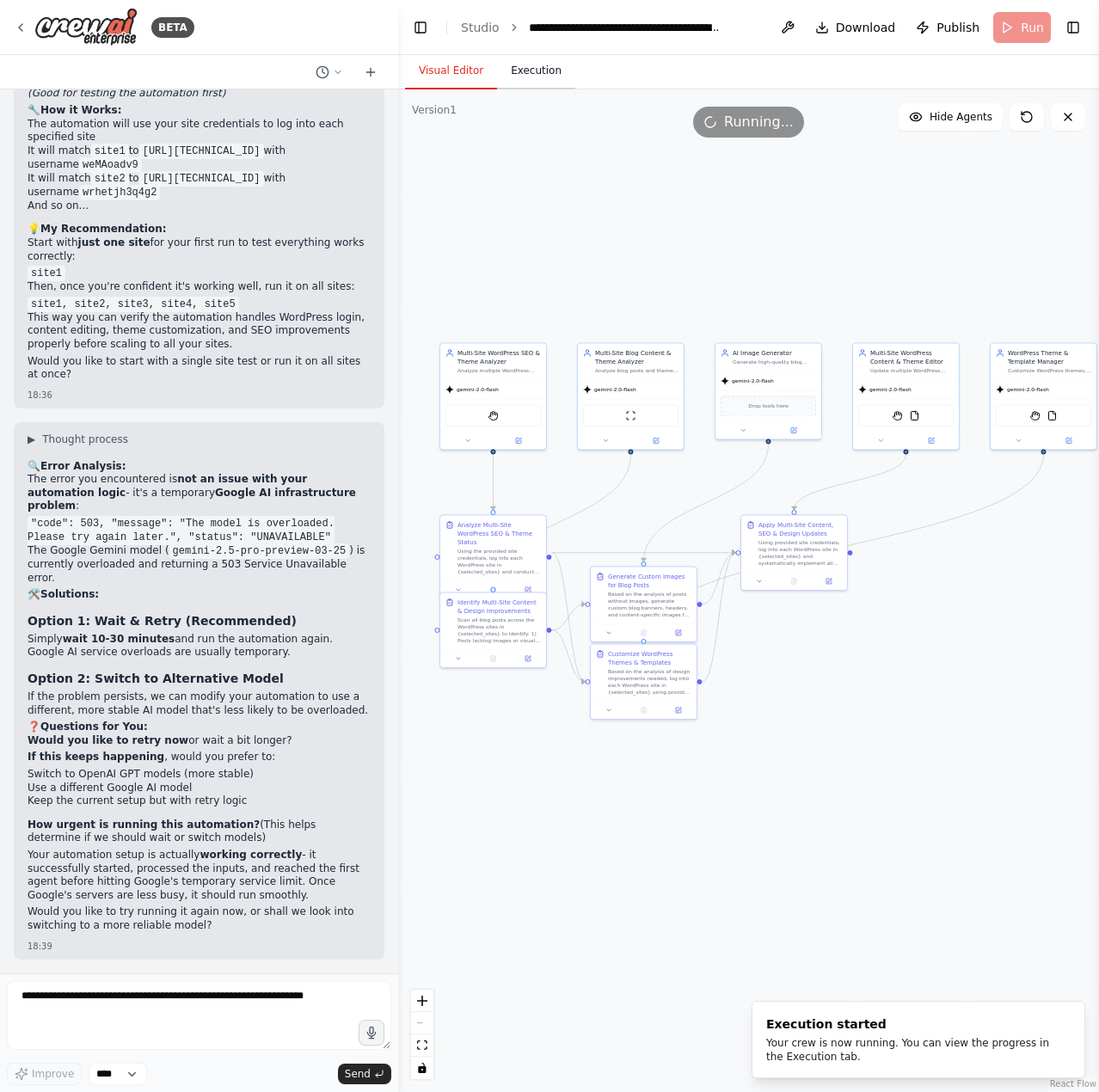
click at [517, 64] on button "Execution" at bounding box center [536, 70] width 78 height 36
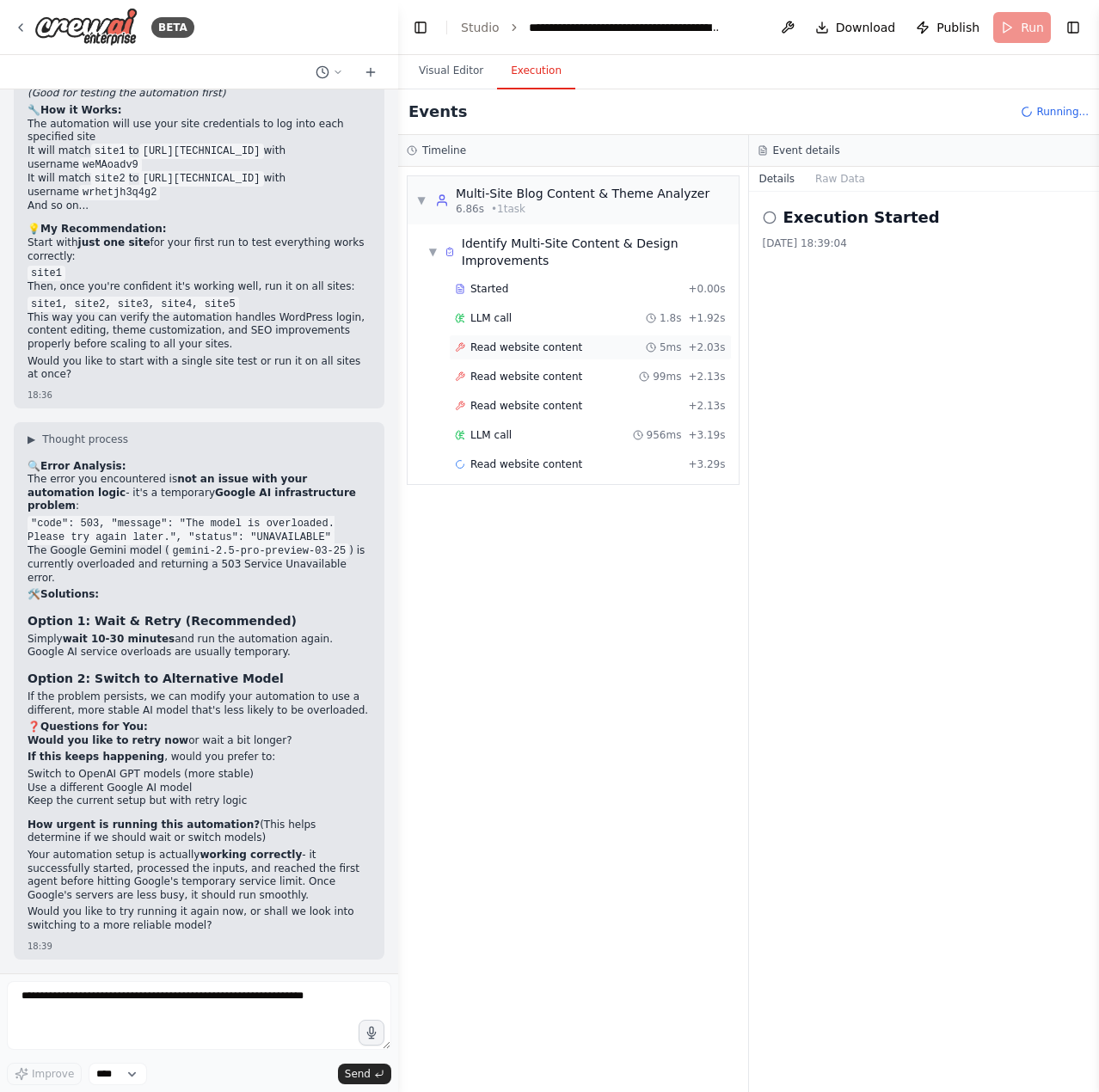
click at [488, 360] on div "Read website content 5ms + 2.03s" at bounding box center [591, 347] width 283 height 26
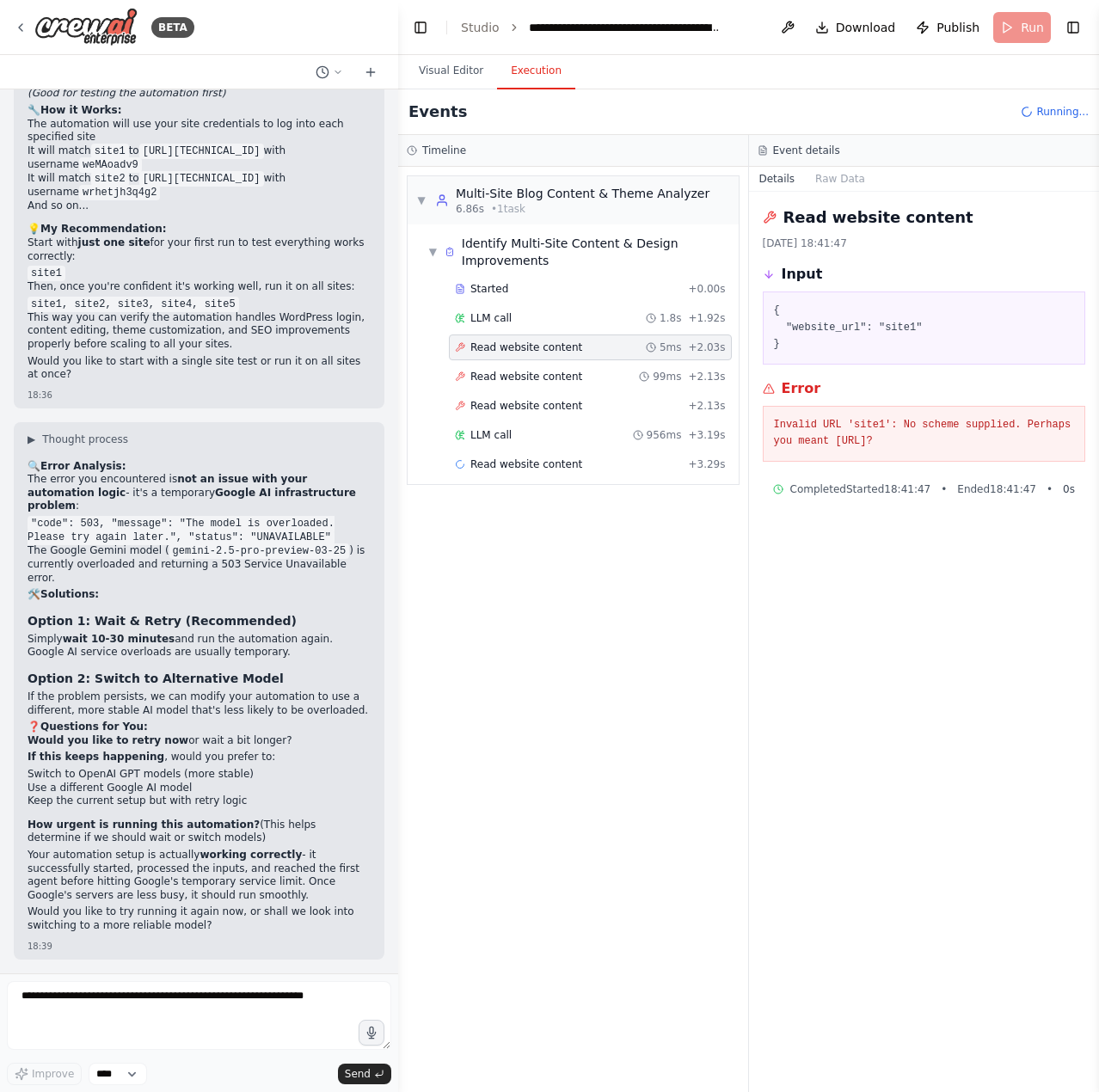
click at [1030, 113] on icon at bounding box center [1027, 112] width 14 height 14
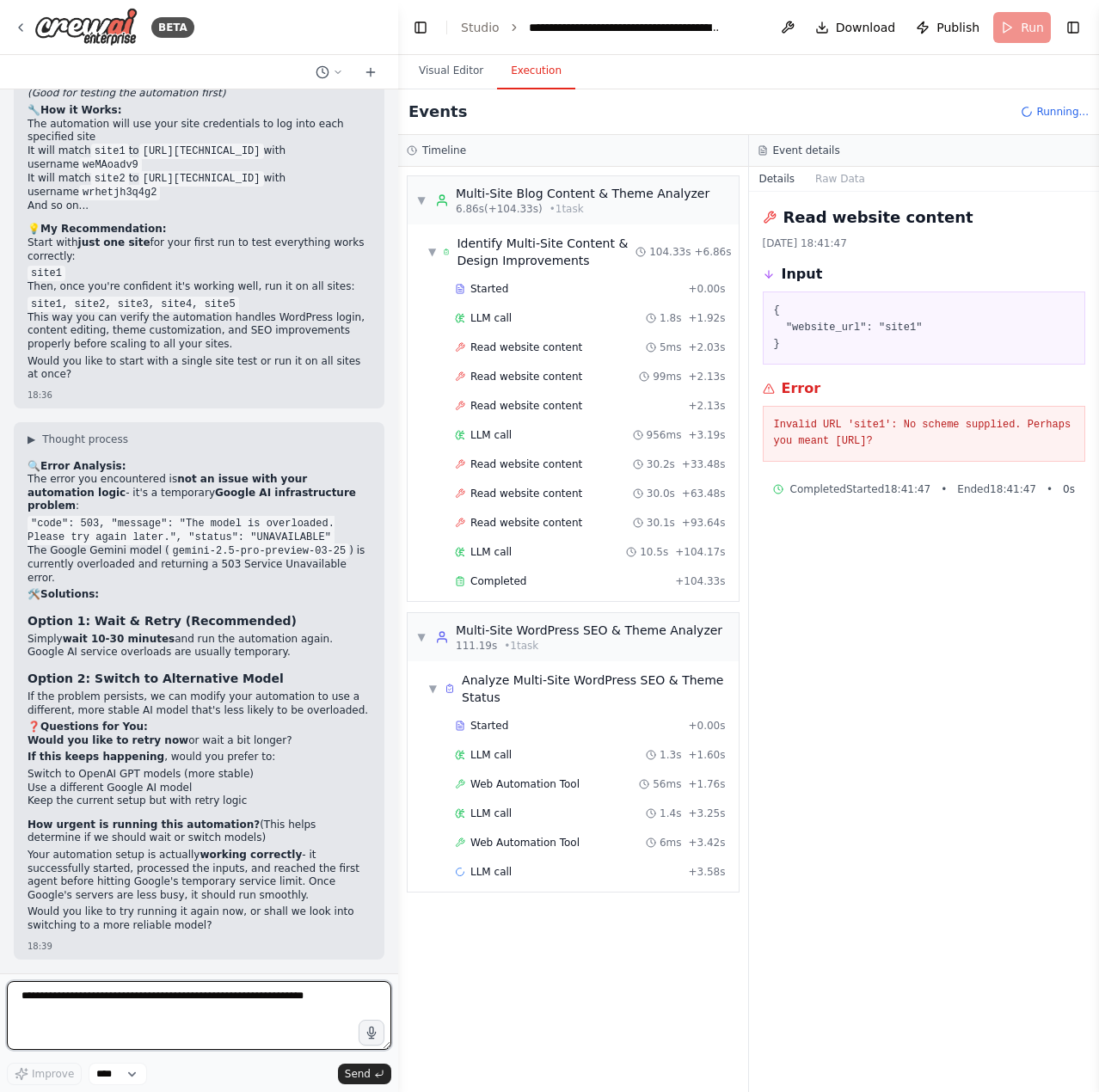
click at [212, 998] on textarea at bounding box center [199, 1015] width 385 height 68
paste textarea "**********"
type textarea "**********"
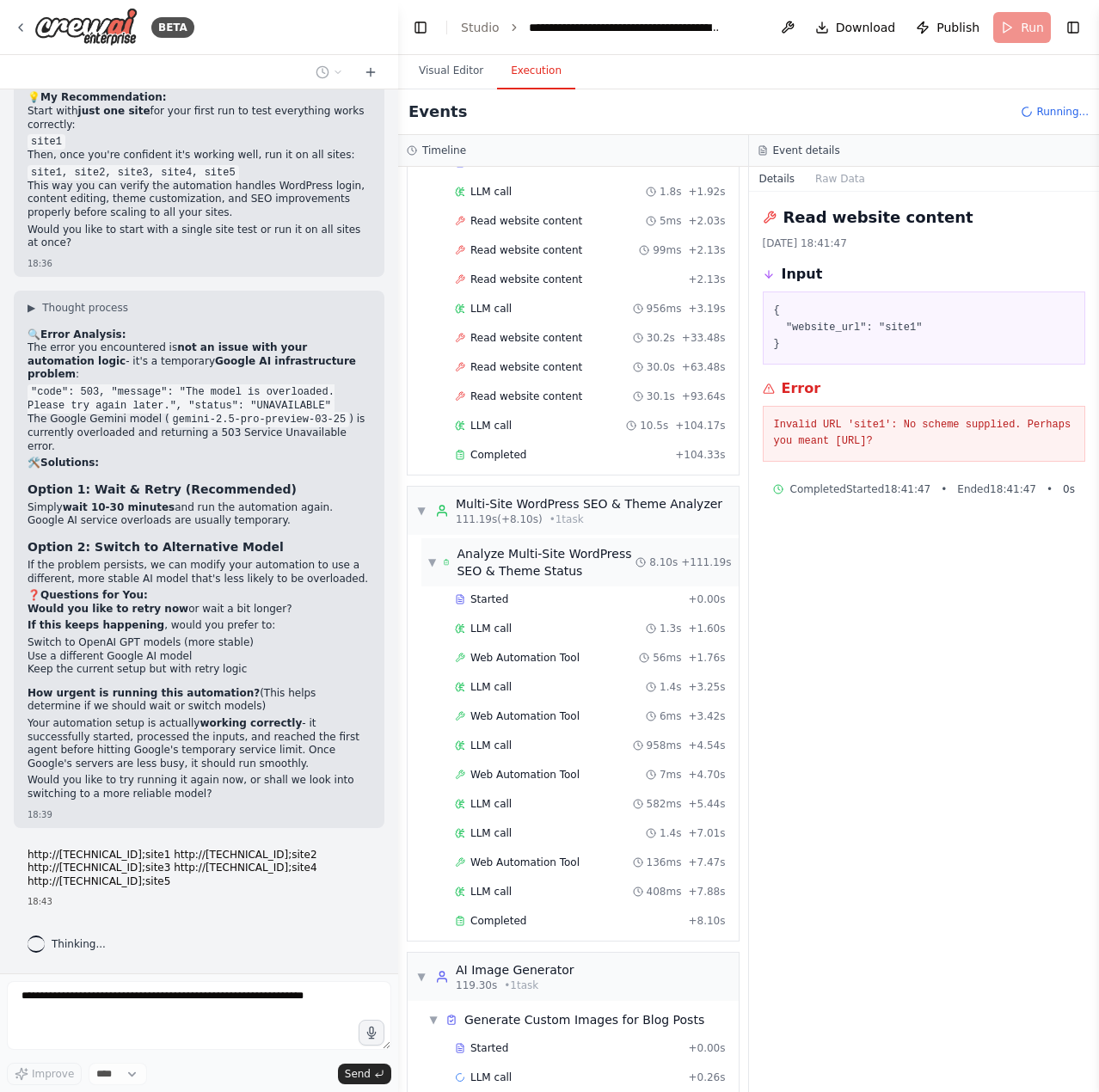
scroll to position [151, 0]
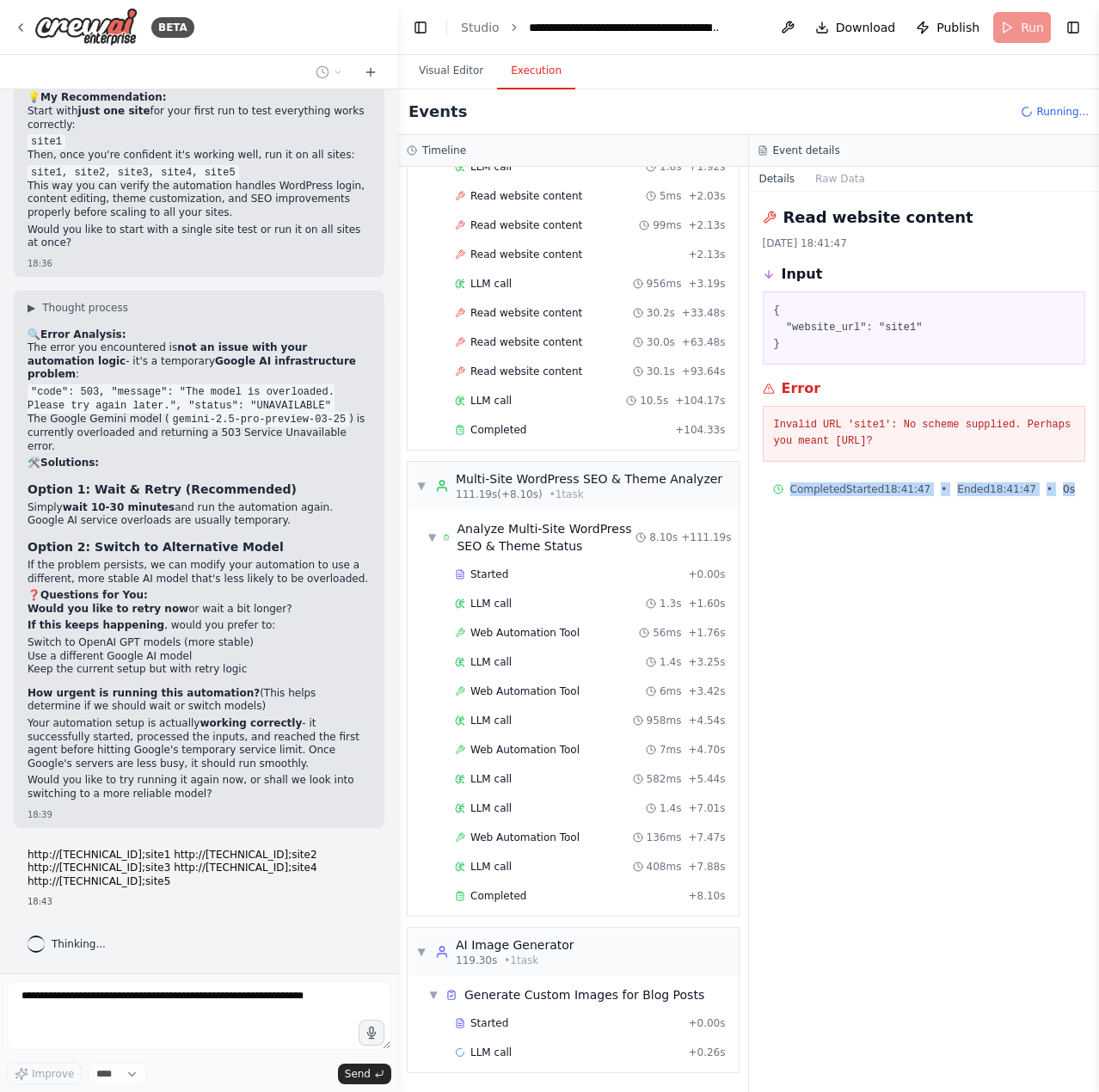
drag, startPoint x: 1084, startPoint y: 495, endPoint x: 771, endPoint y: 490, distance: 313.0
click at [771, 490] on div "Completed Started 18:41:47 • Ended 18:41:47 • 0 s" at bounding box center [924, 489] width 323 height 28
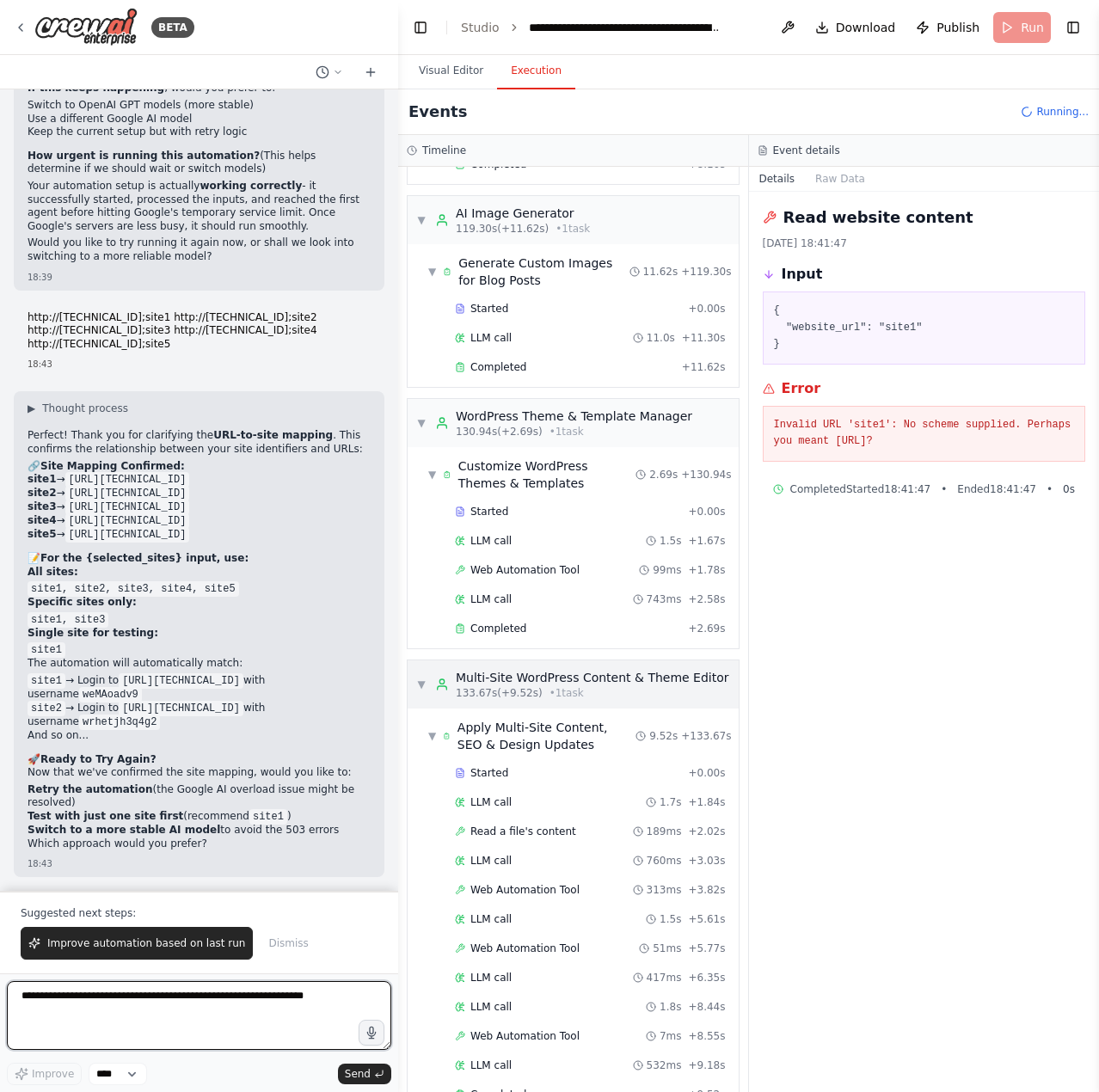
scroll to position [925, 0]
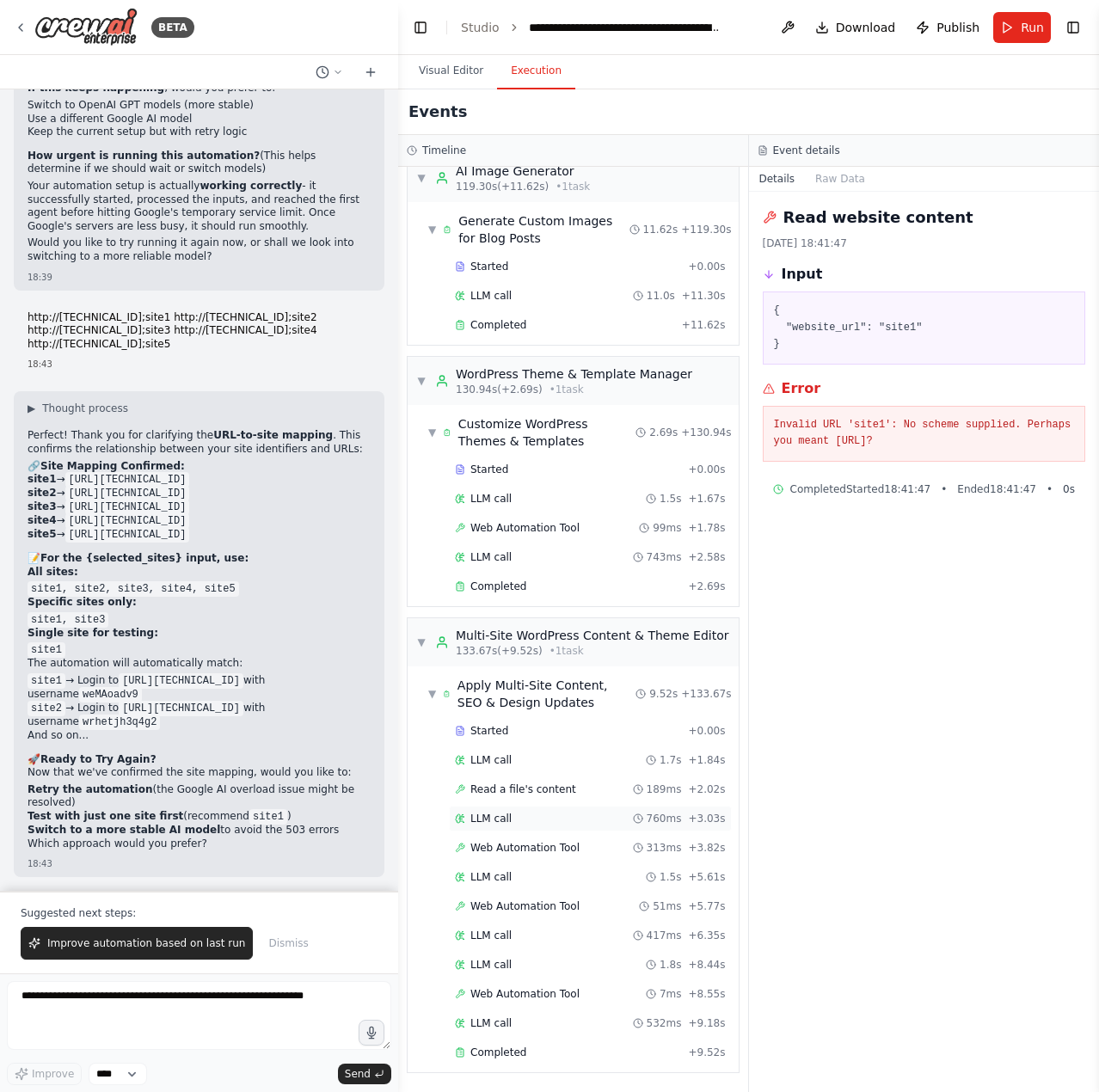
click at [526, 807] on div "LLM call 760ms + 3.03s" at bounding box center [591, 818] width 283 height 26
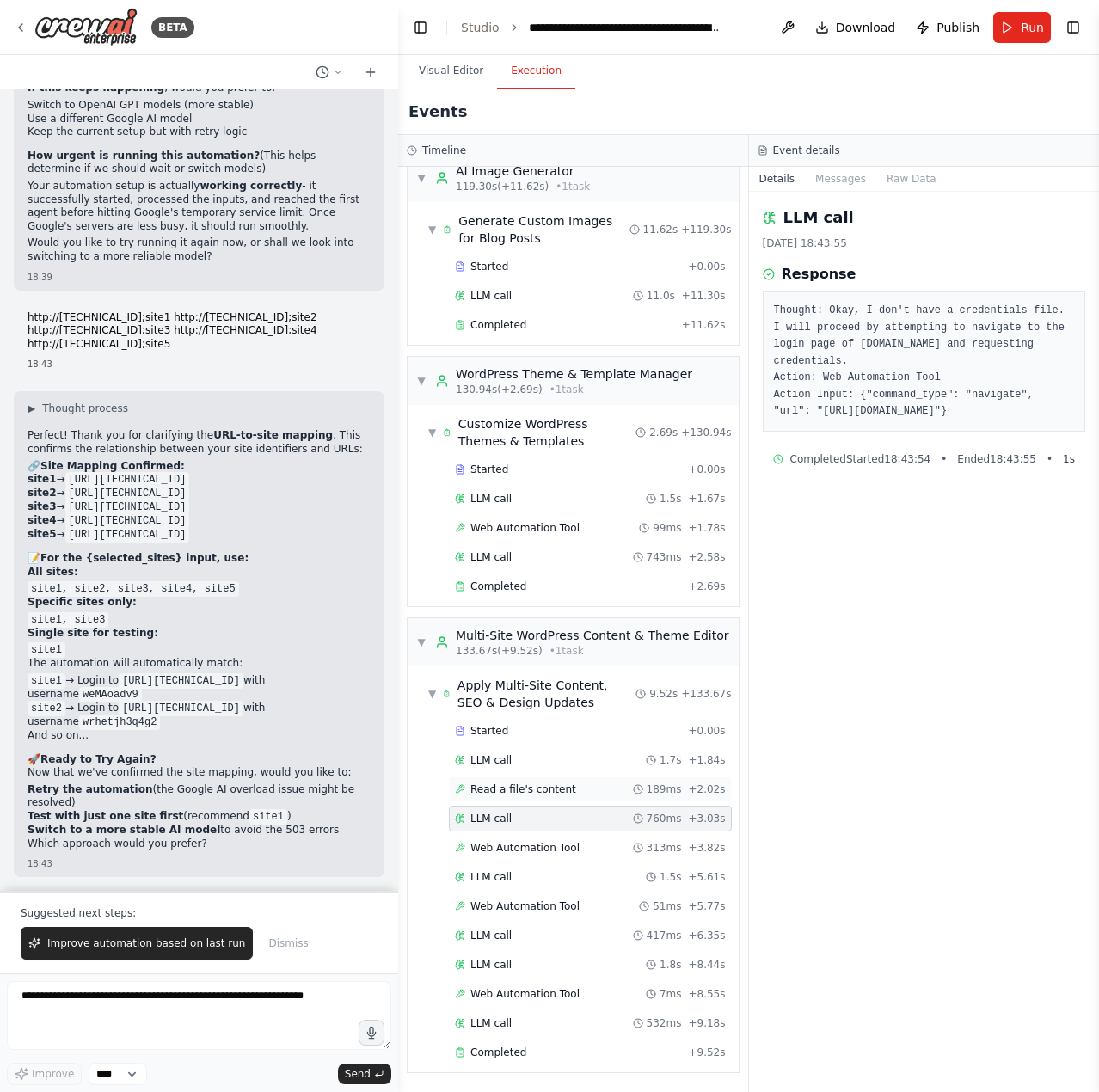
click at [523, 784] on span "Read a file's content" at bounding box center [523, 789] width 106 height 13
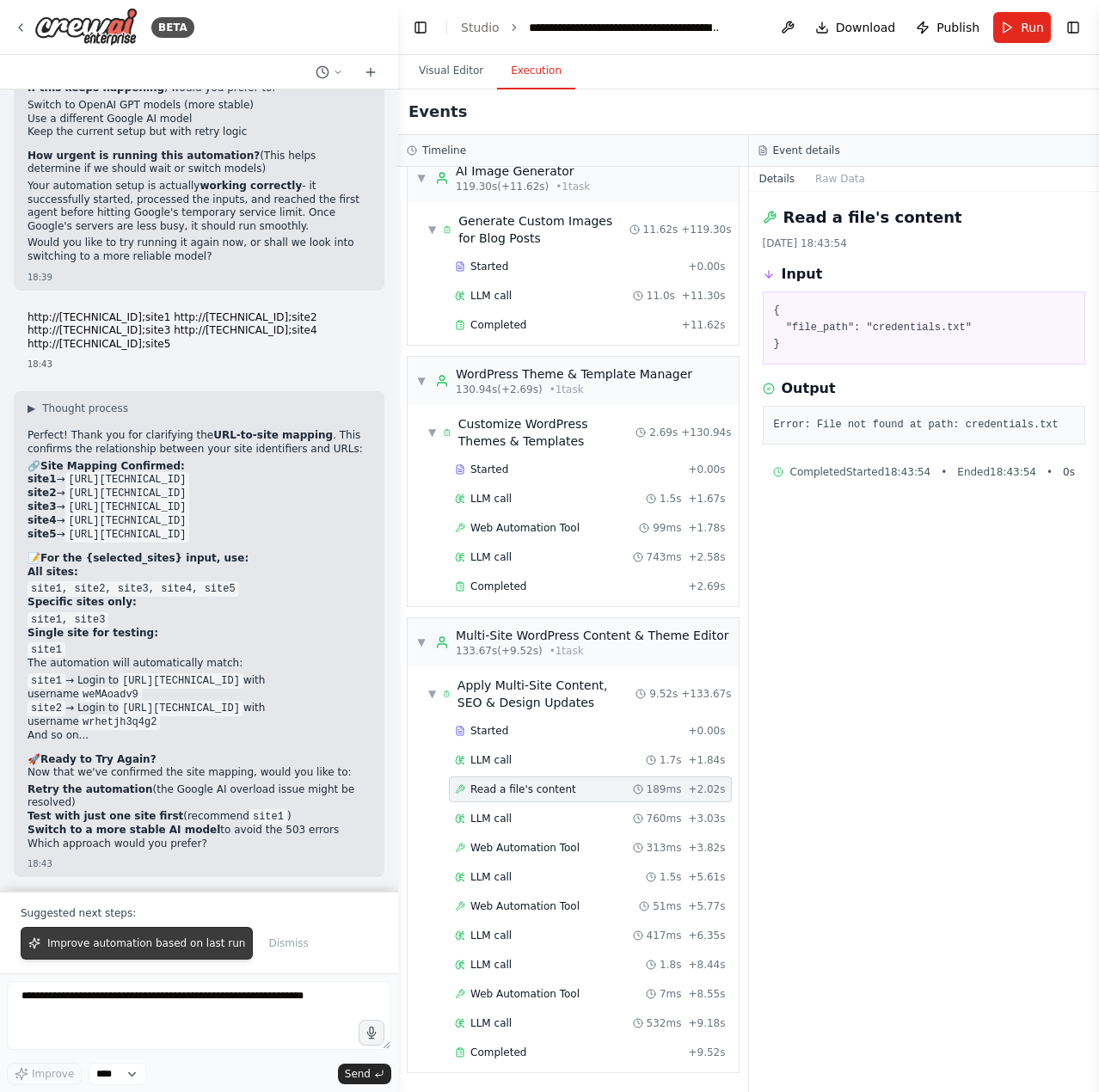
click at [149, 932] on button "Improve automation based on last run" at bounding box center [136, 944] width 232 height 33
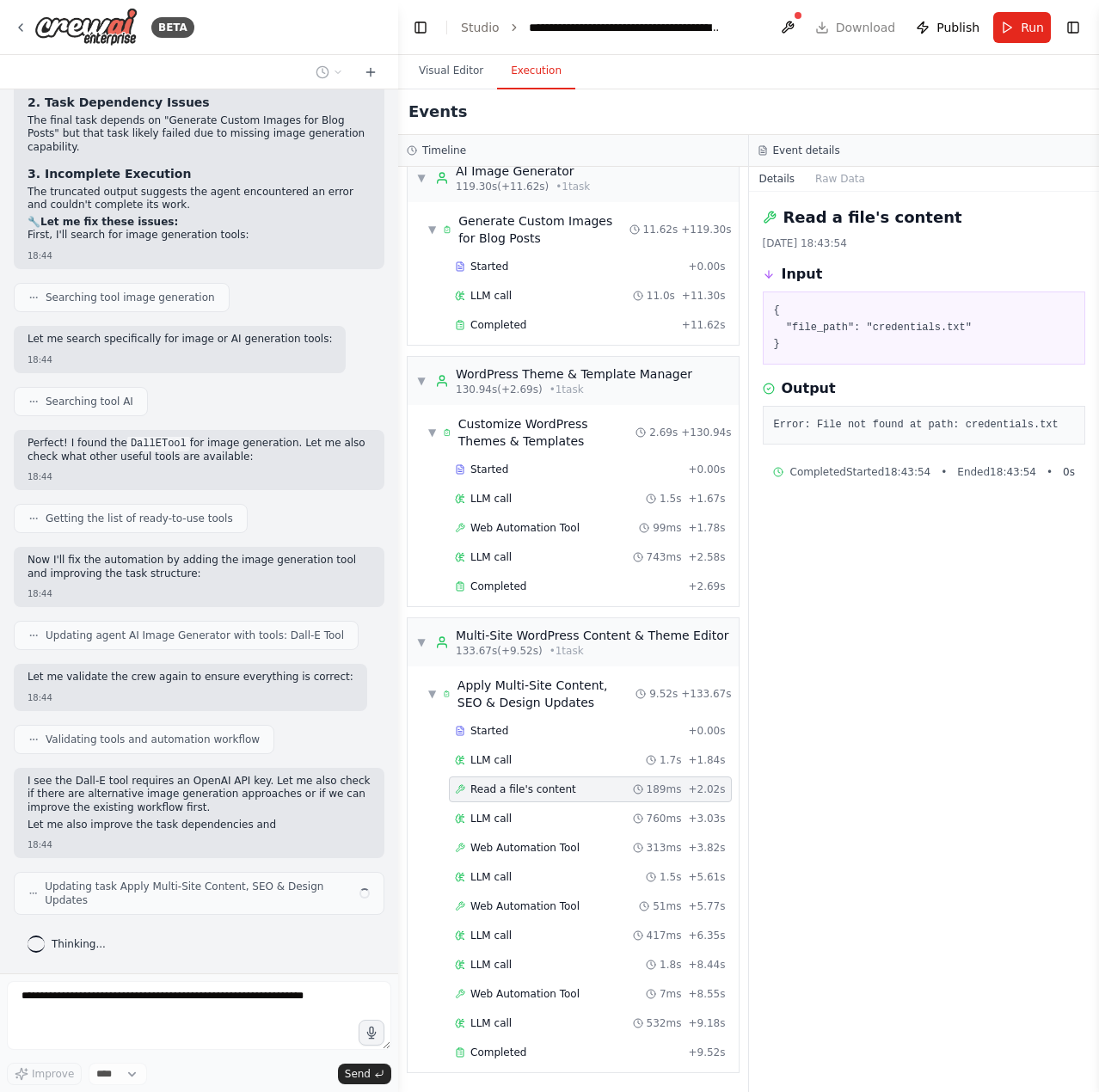
scroll to position [12203, 0]
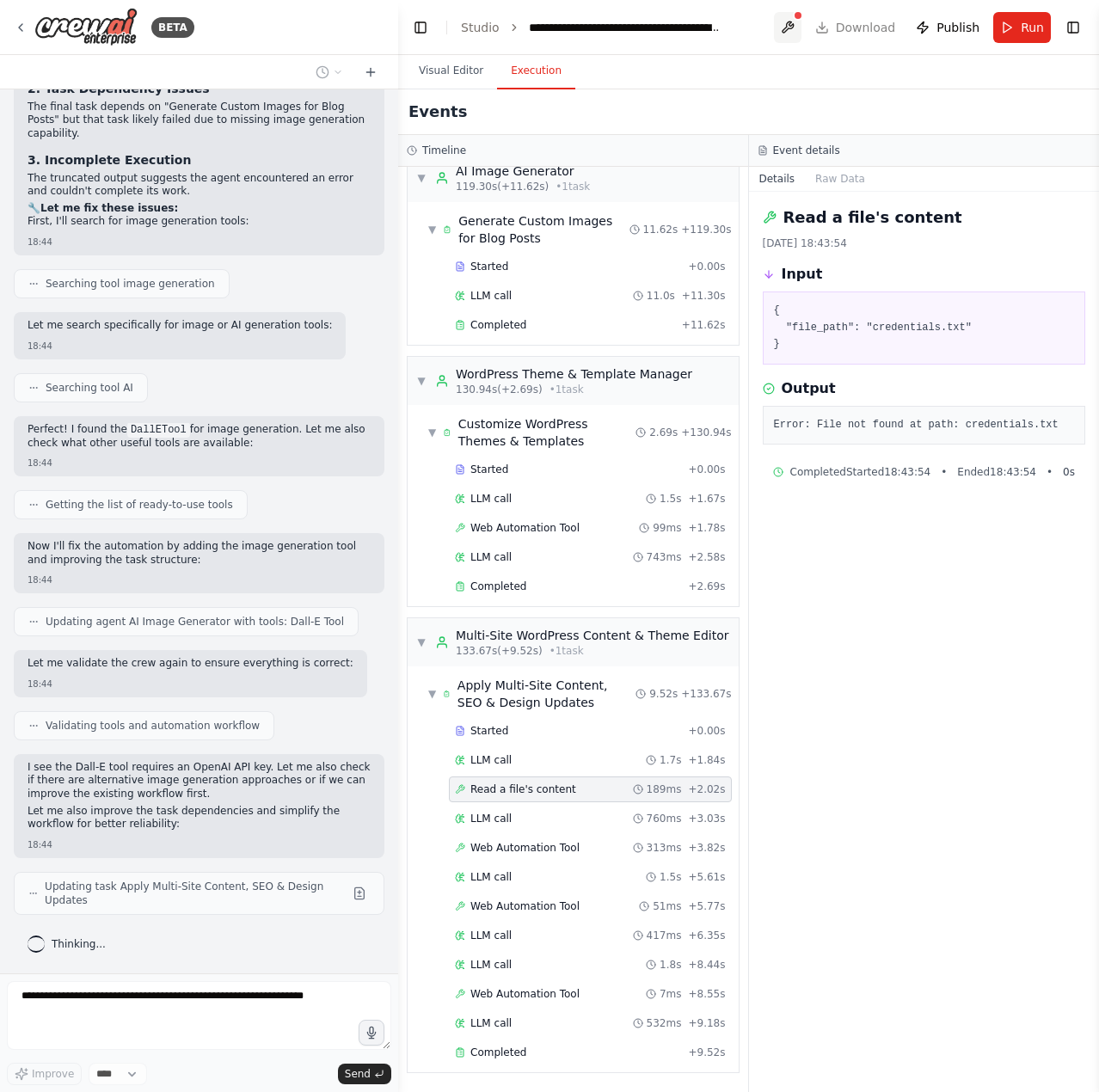
click at [799, 27] on button at bounding box center [788, 27] width 28 height 31
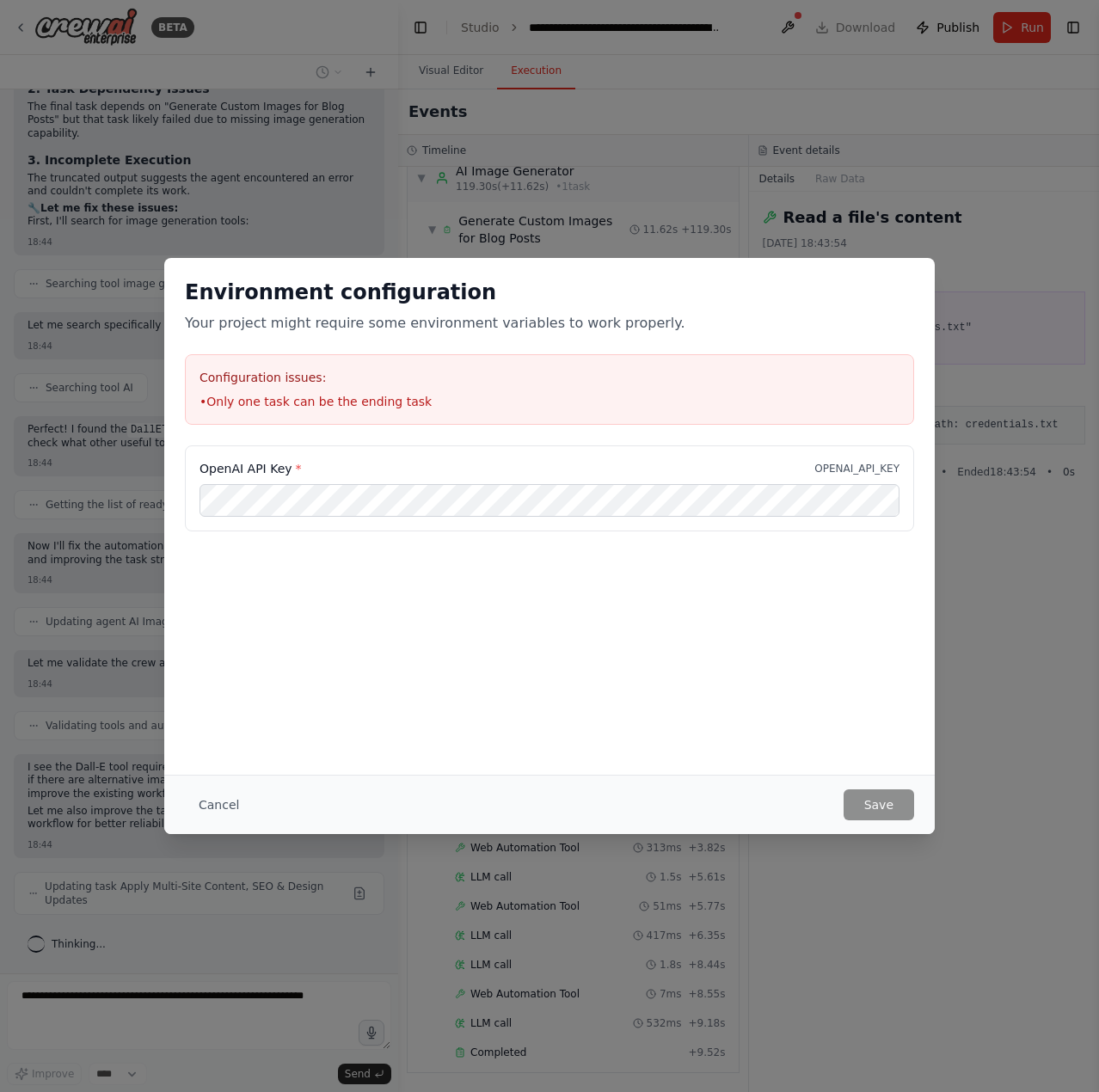
click at [602, 188] on div "Environment configuration Your project might require some environment variables…" at bounding box center [550, 546] width 1099 height 1092
click at [224, 819] on button "Cancel" at bounding box center [219, 805] width 67 height 31
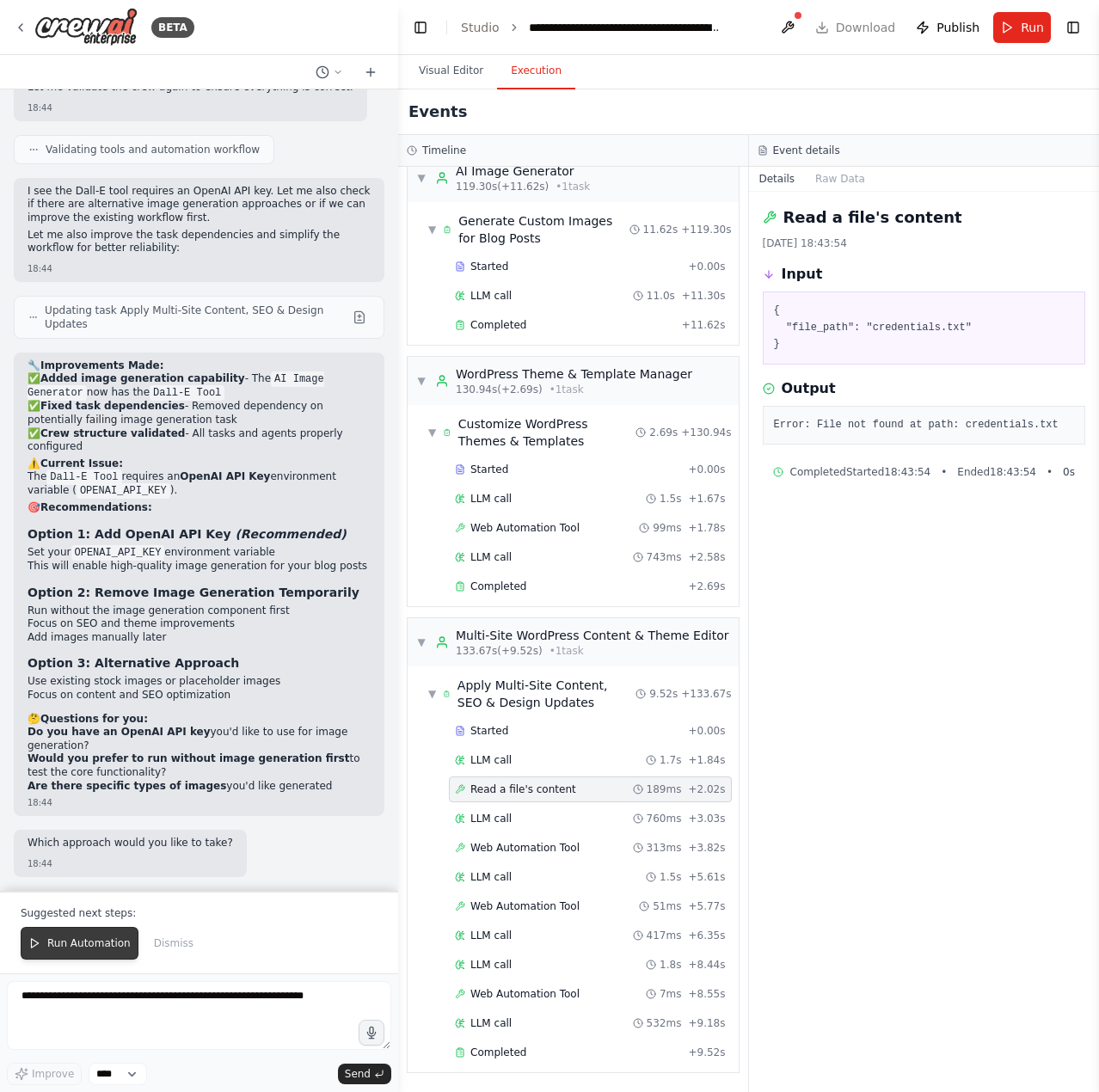
scroll to position [12793, 0]
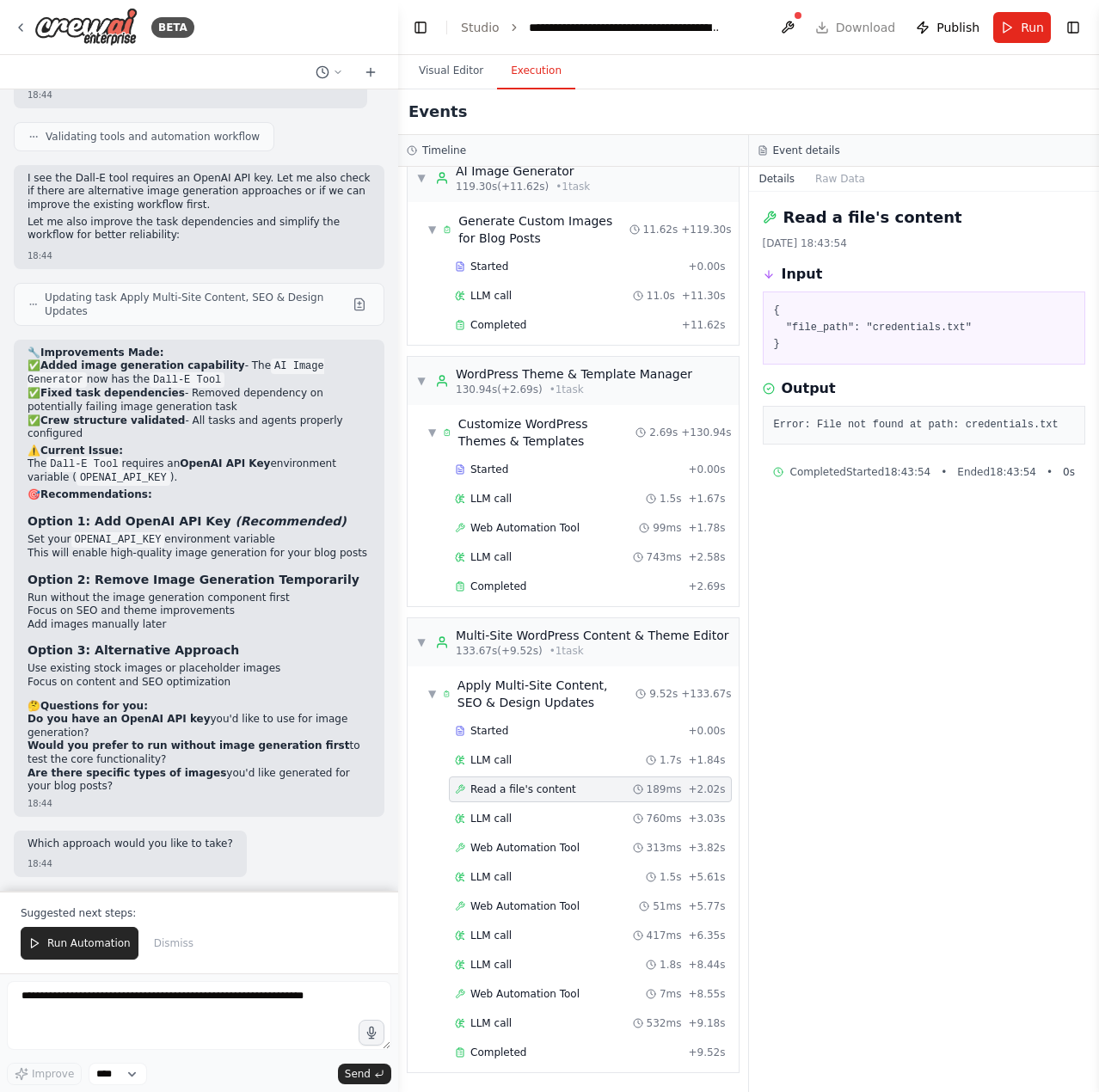
click at [43, 651] on strong "Option 3: Alternative Approach" at bounding box center [133, 650] width 211 height 13
drag, startPoint x: 43, startPoint y: 651, endPoint x: 210, endPoint y: 648, distance: 167.0
click at [210, 648] on strong "Option 3: Alternative Approach" at bounding box center [133, 650] width 211 height 13
copy strong "Option 3: Alternative Approach"
click at [142, 1022] on textarea at bounding box center [199, 1015] width 385 height 68
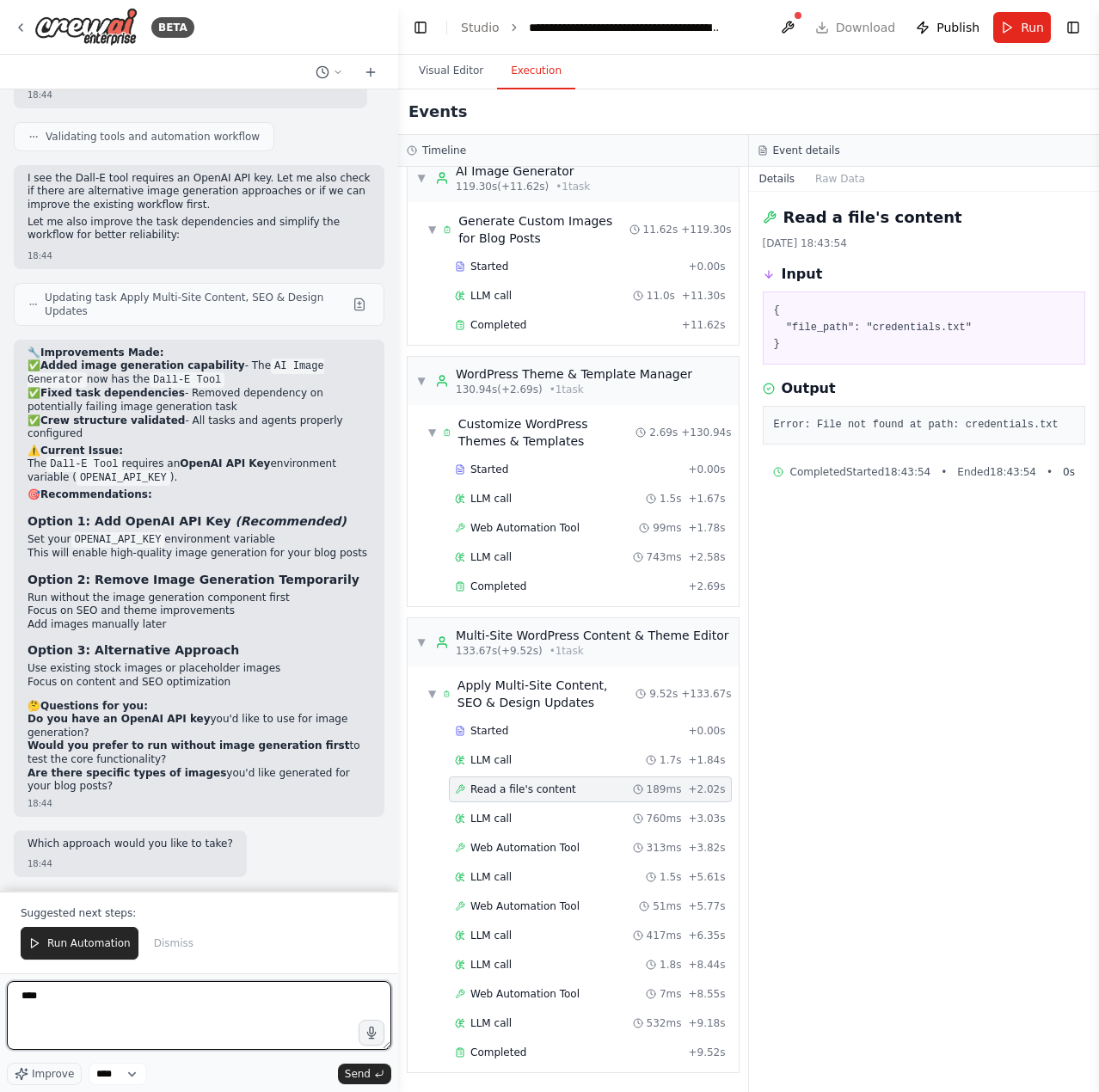
paste textarea "**********"
type textarea "**********"
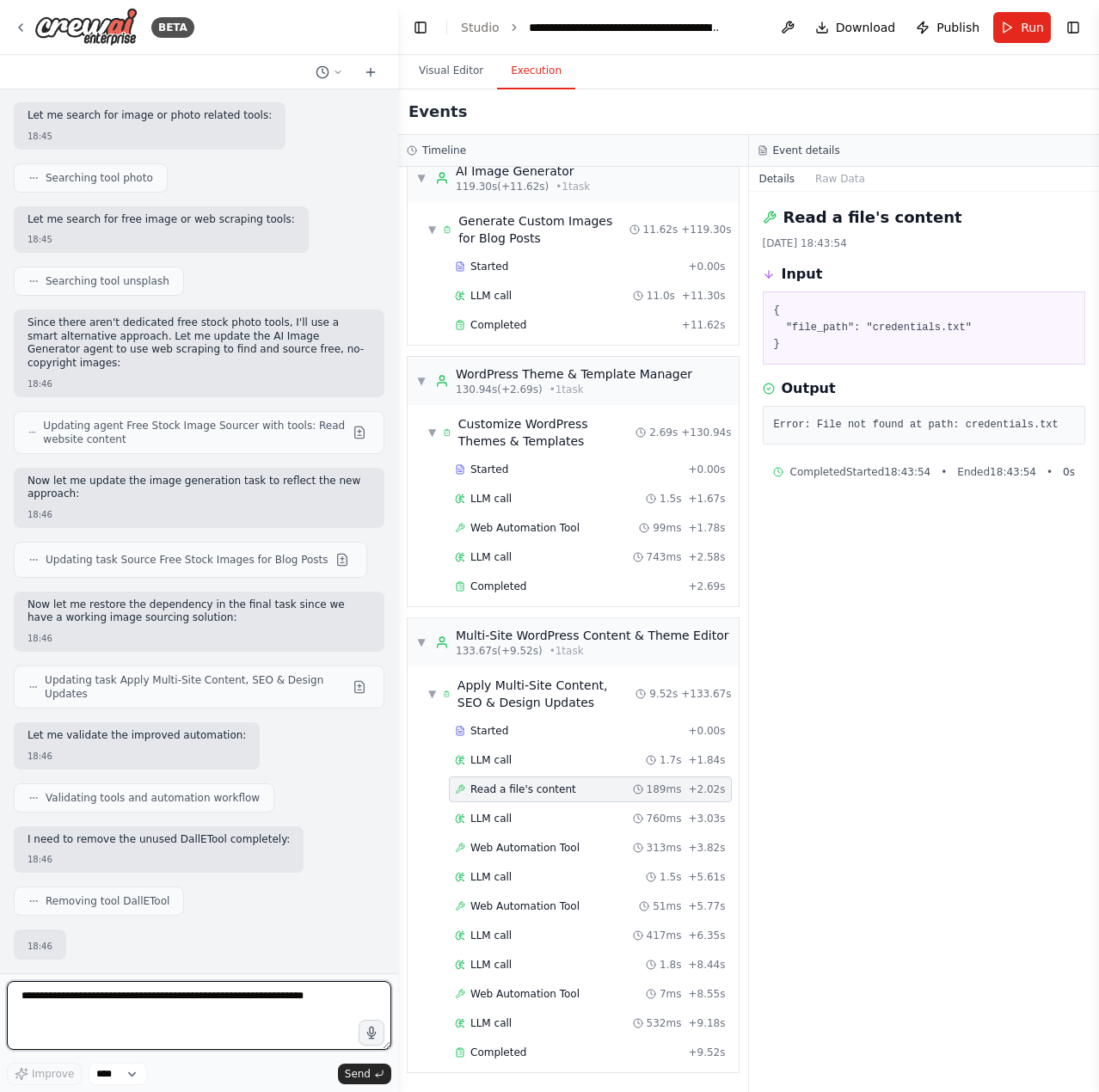
scroll to position [14028, 0]
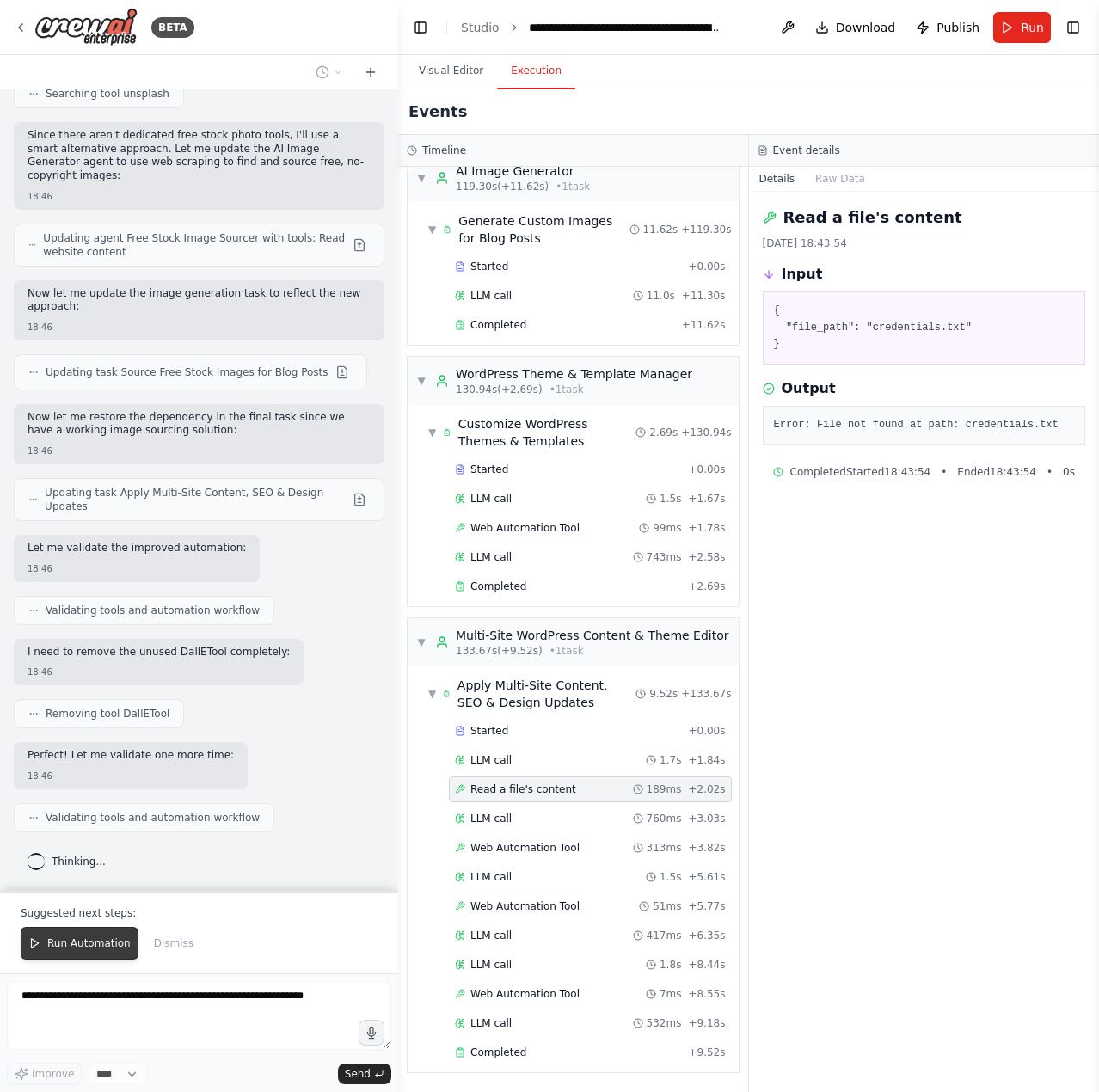
click at [59, 935] on button "Run Automation" at bounding box center [79, 944] width 118 height 33
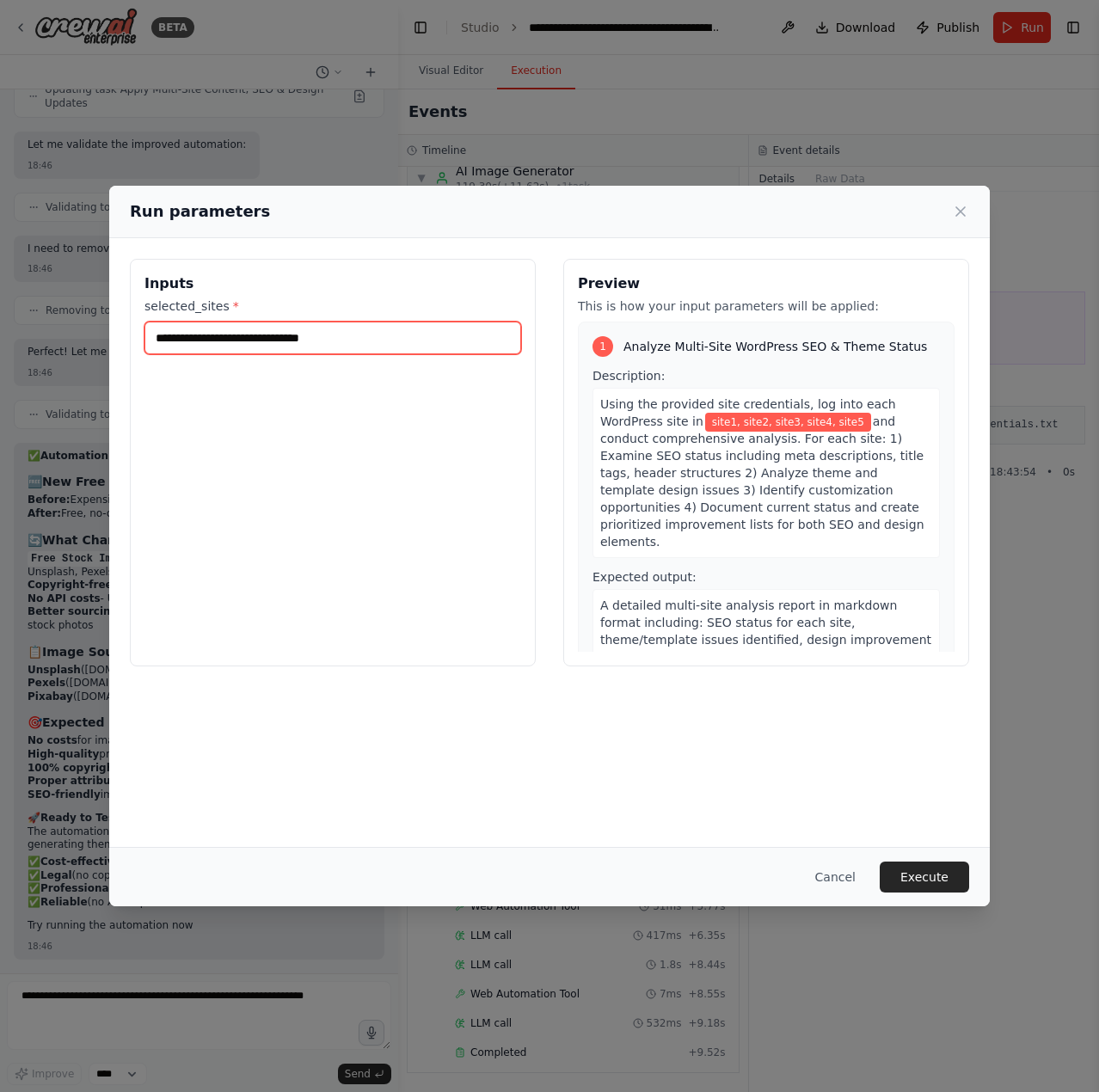
scroll to position [14529, 0]
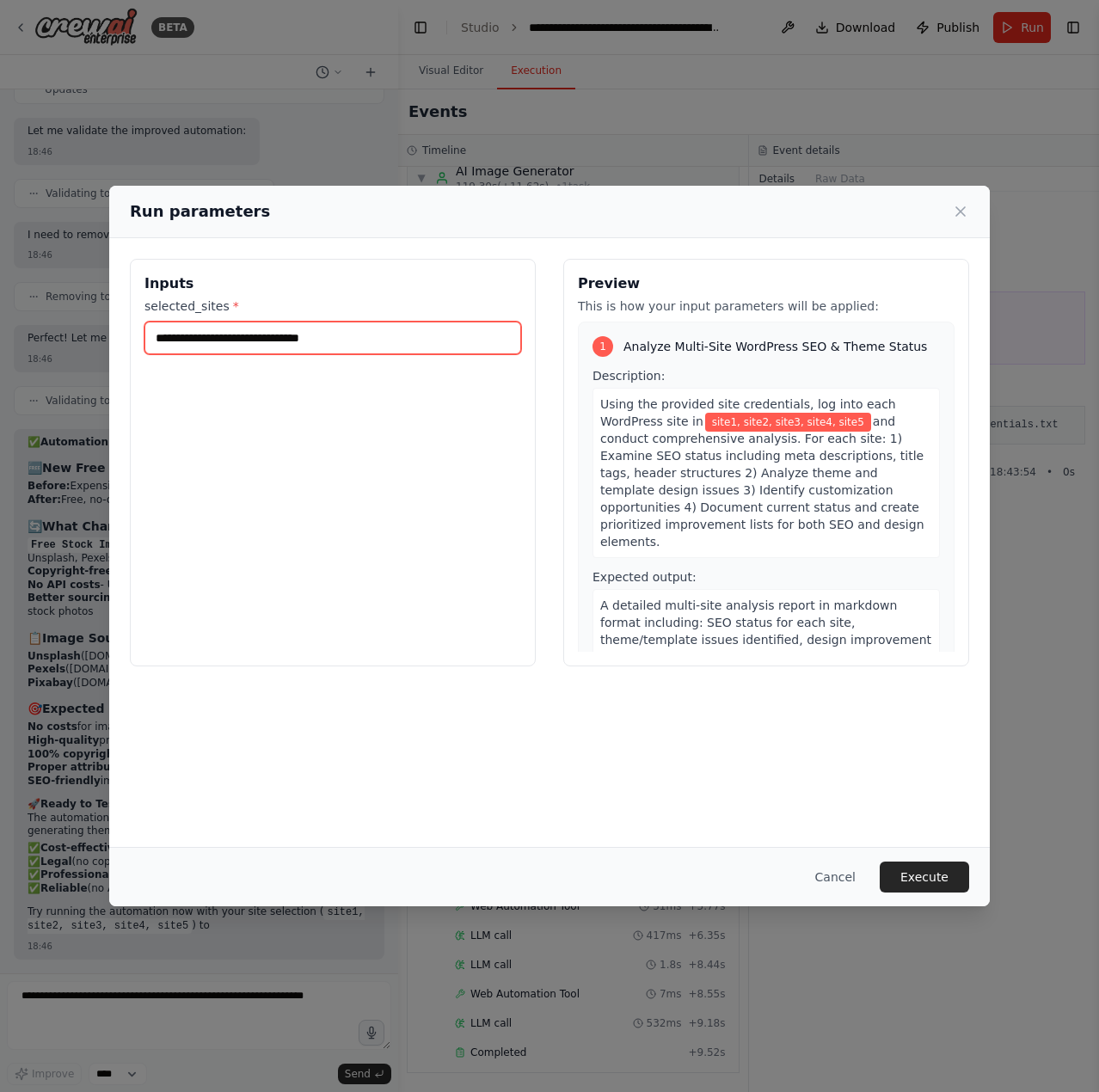
click at [397, 348] on input "**********" at bounding box center [333, 338] width 377 height 33
click at [959, 215] on icon at bounding box center [961, 212] width 17 height 17
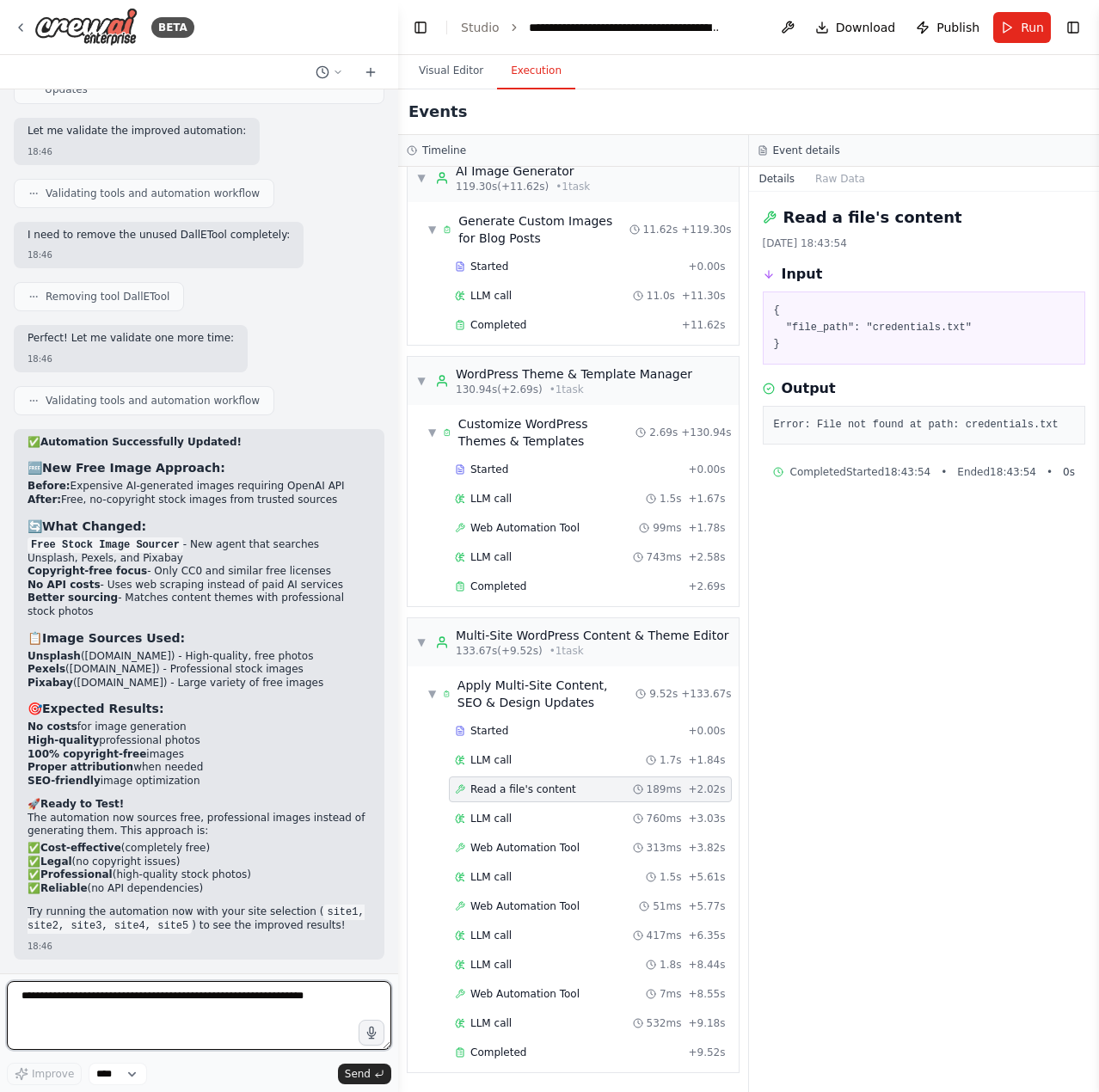
click at [105, 1004] on textarea at bounding box center [199, 1015] width 385 height 68
paste textarea "**********"
type textarea "**********"
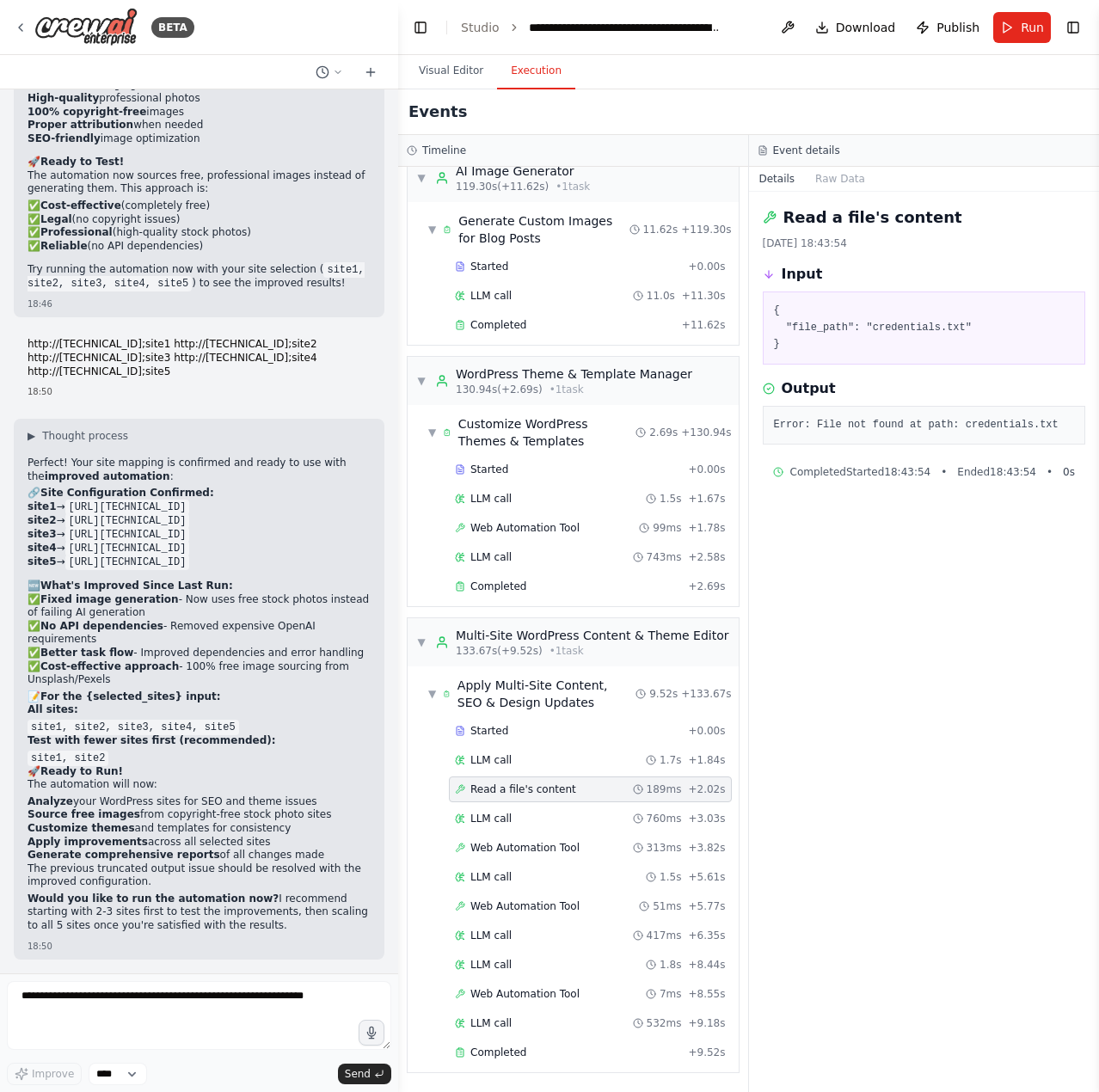
scroll to position [15156, 0]
click at [1038, 23] on span "Run" at bounding box center [1032, 28] width 23 height 17
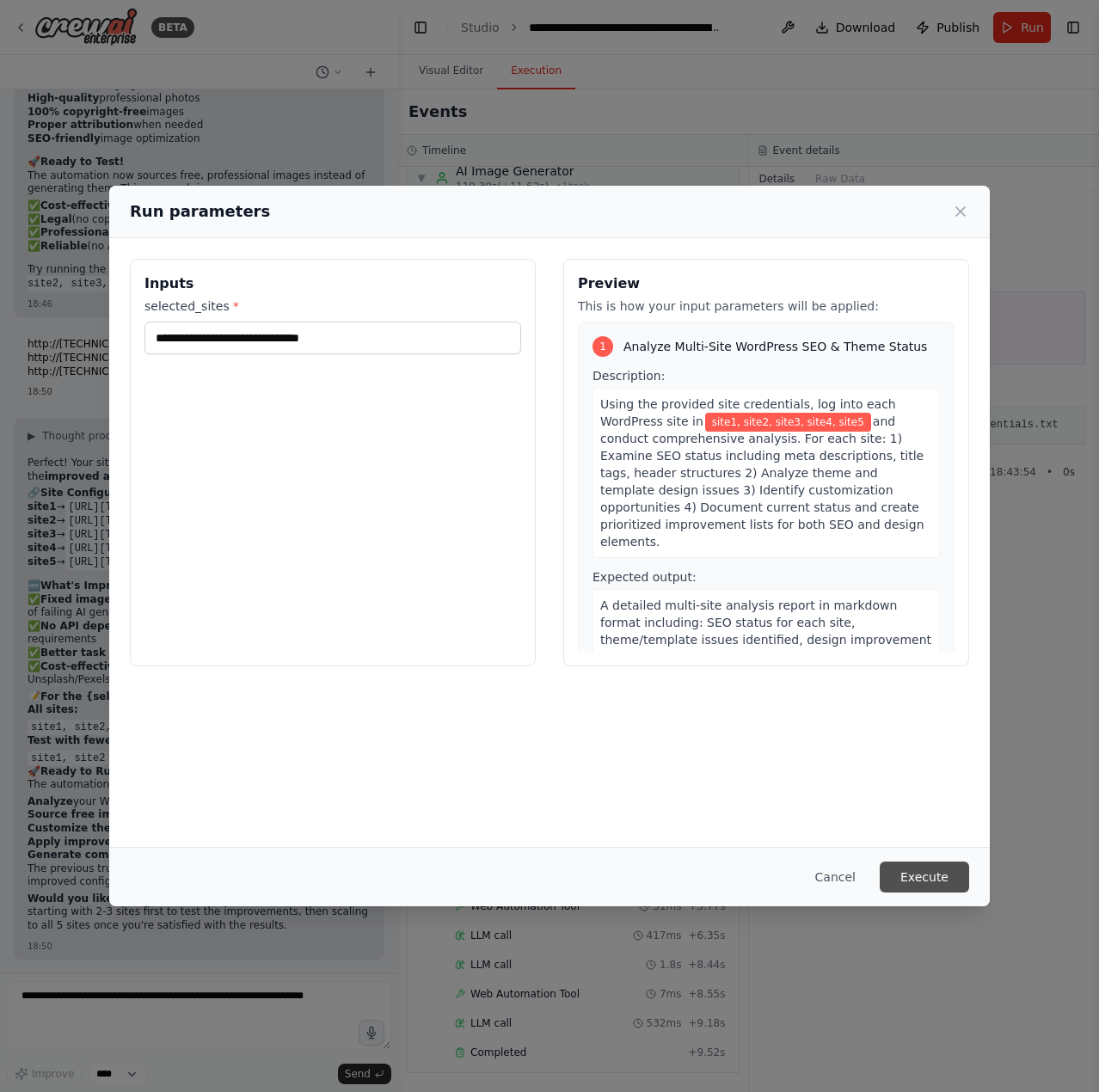
click at [929, 878] on button "Execute" at bounding box center [925, 877] width 90 height 31
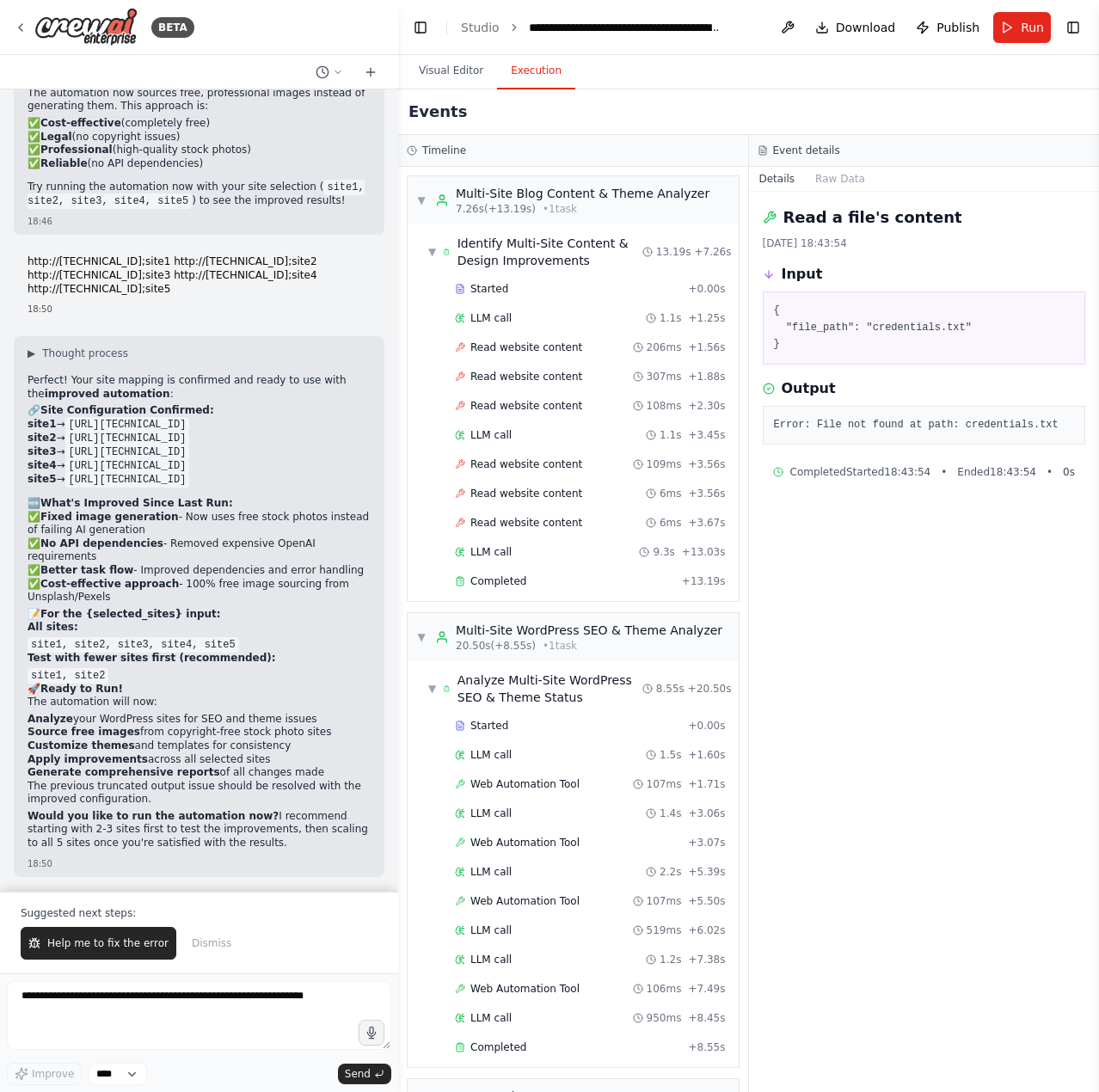
scroll to position [15239, 0]
click at [501, 355] on div "Read website content 206ms + 1.56s" at bounding box center [591, 347] width 283 height 26
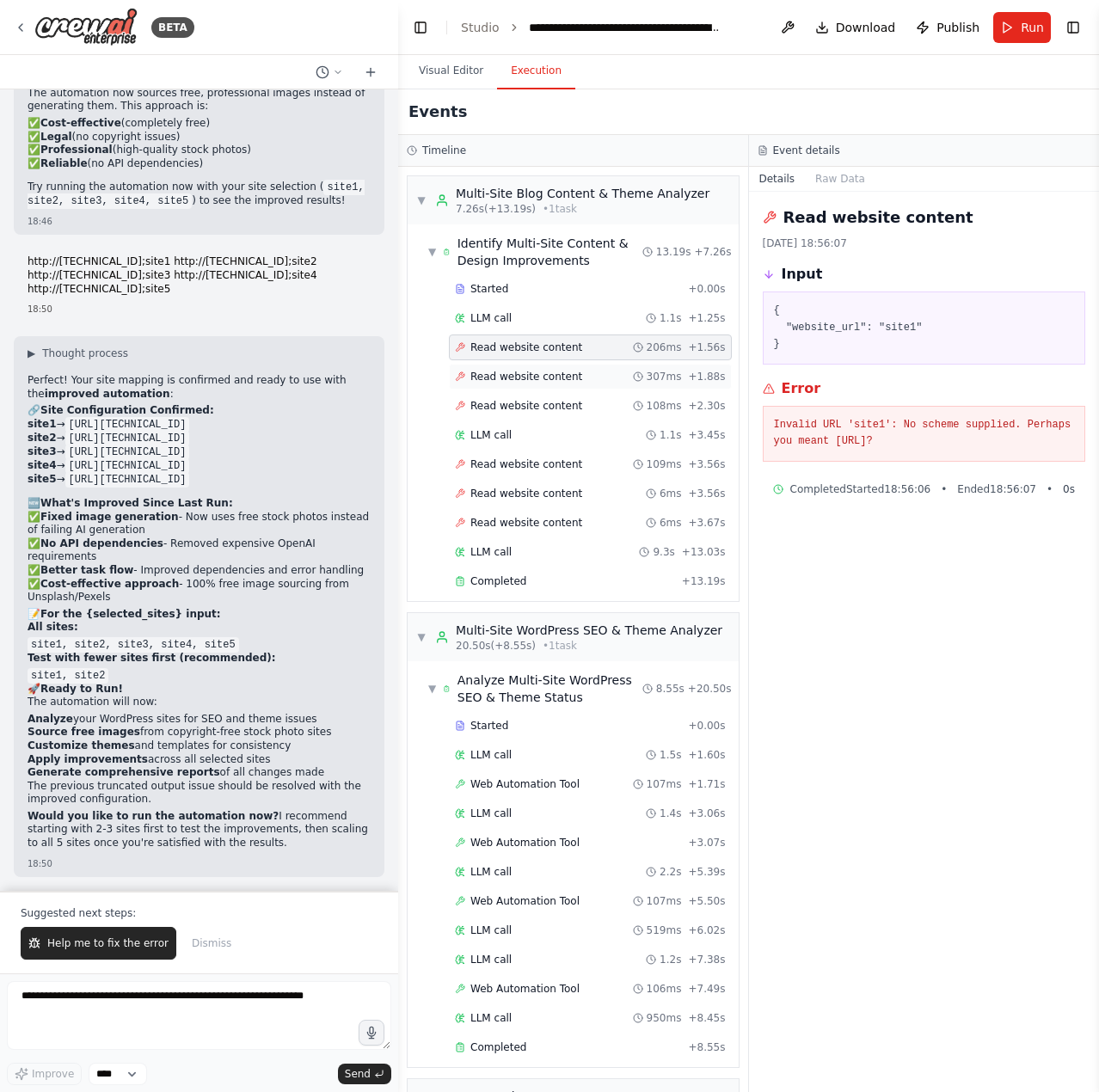
click at [508, 366] on div "Read website content 307ms + 1.88s" at bounding box center [591, 376] width 283 height 26
click at [523, 390] on div "Started + 0.00s LLM call 1.1s + 1.25s Read website content 206ms + 1.56s Read w…" at bounding box center [579, 437] width 317 height 322
click at [71, 946] on span "Help me to fix the error" at bounding box center [108, 944] width 121 height 13
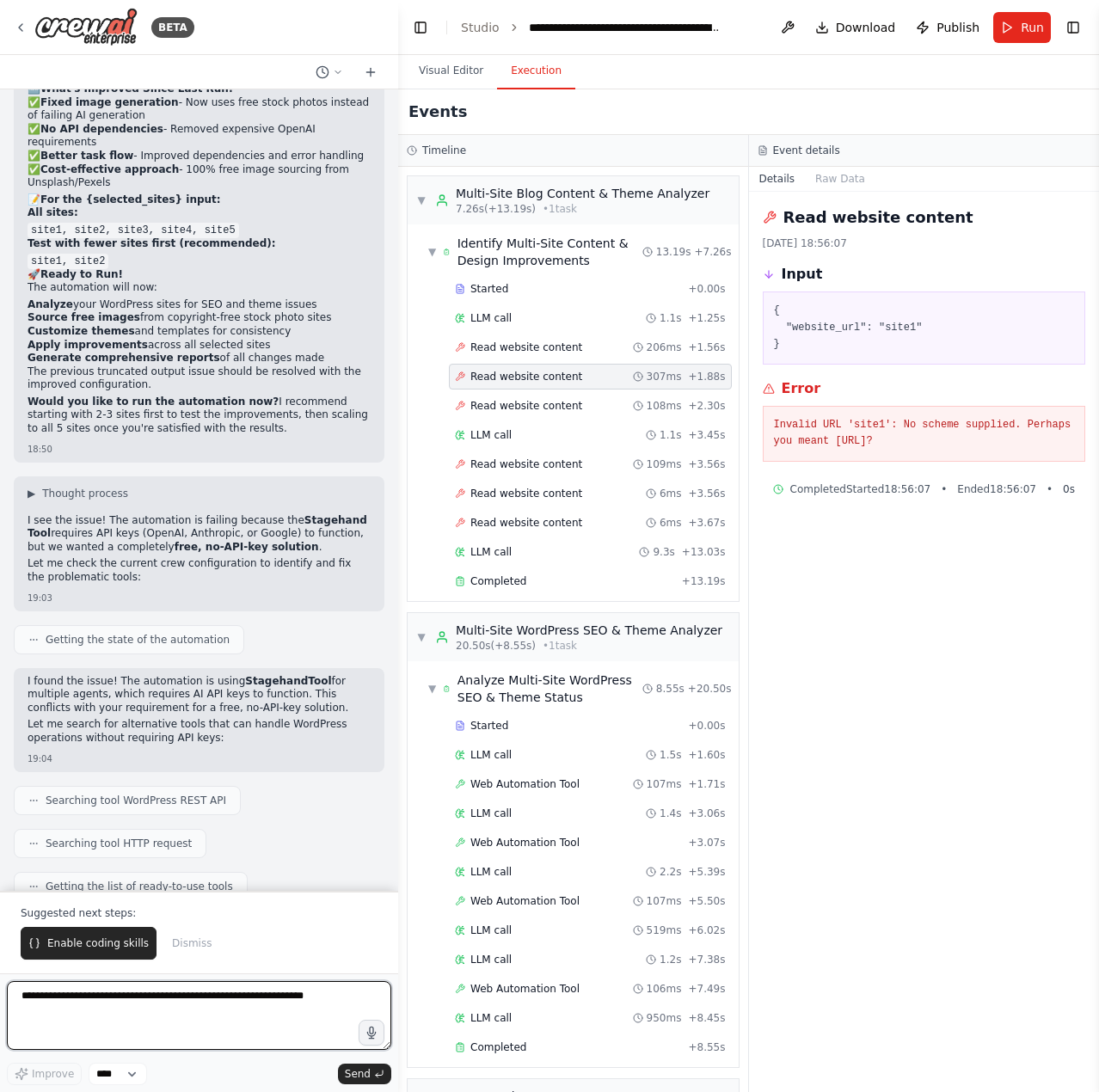
scroll to position [16233, 0]
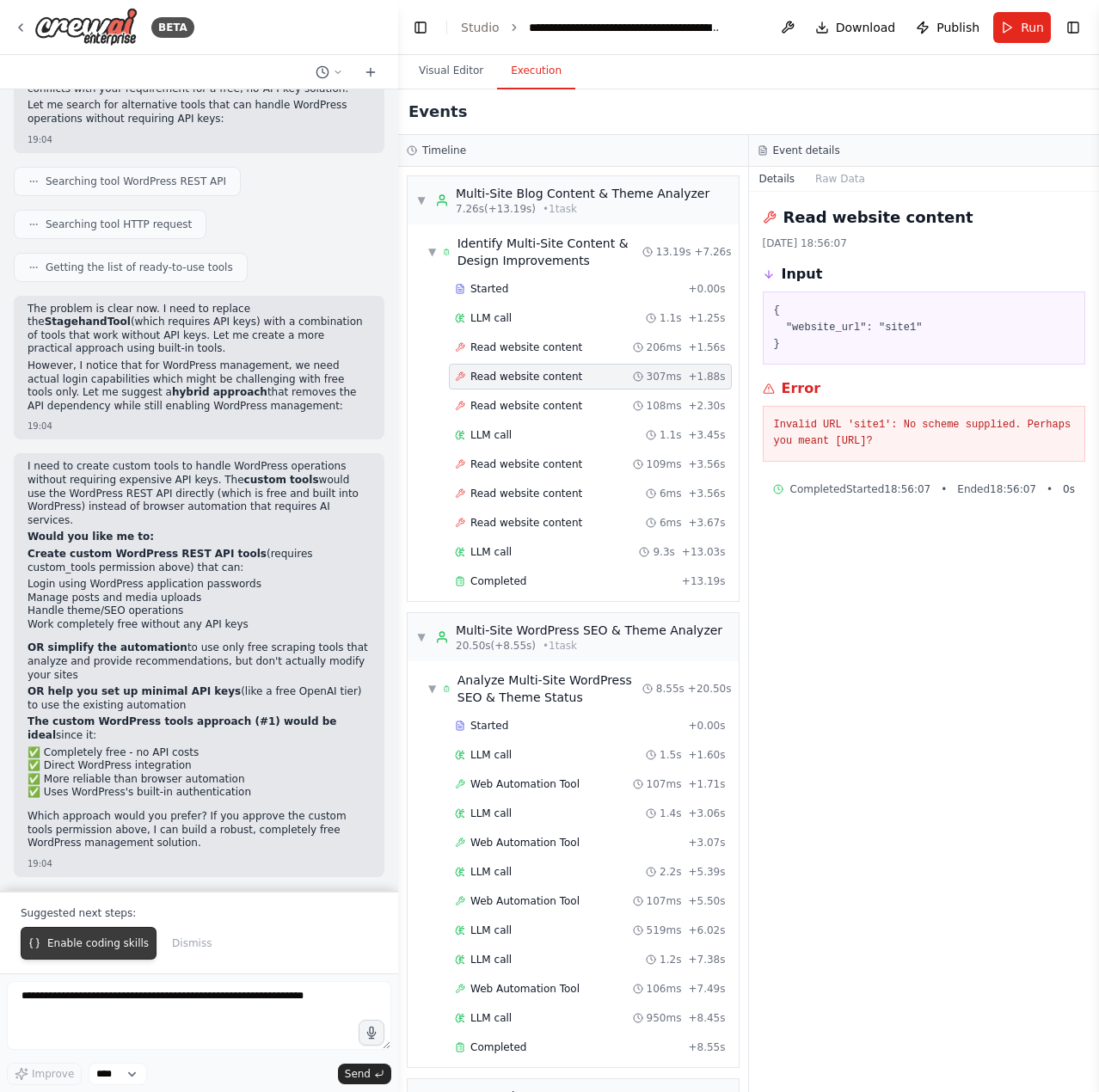
click at [63, 948] on span "Enable coding skills" at bounding box center [97, 944] width 101 height 13
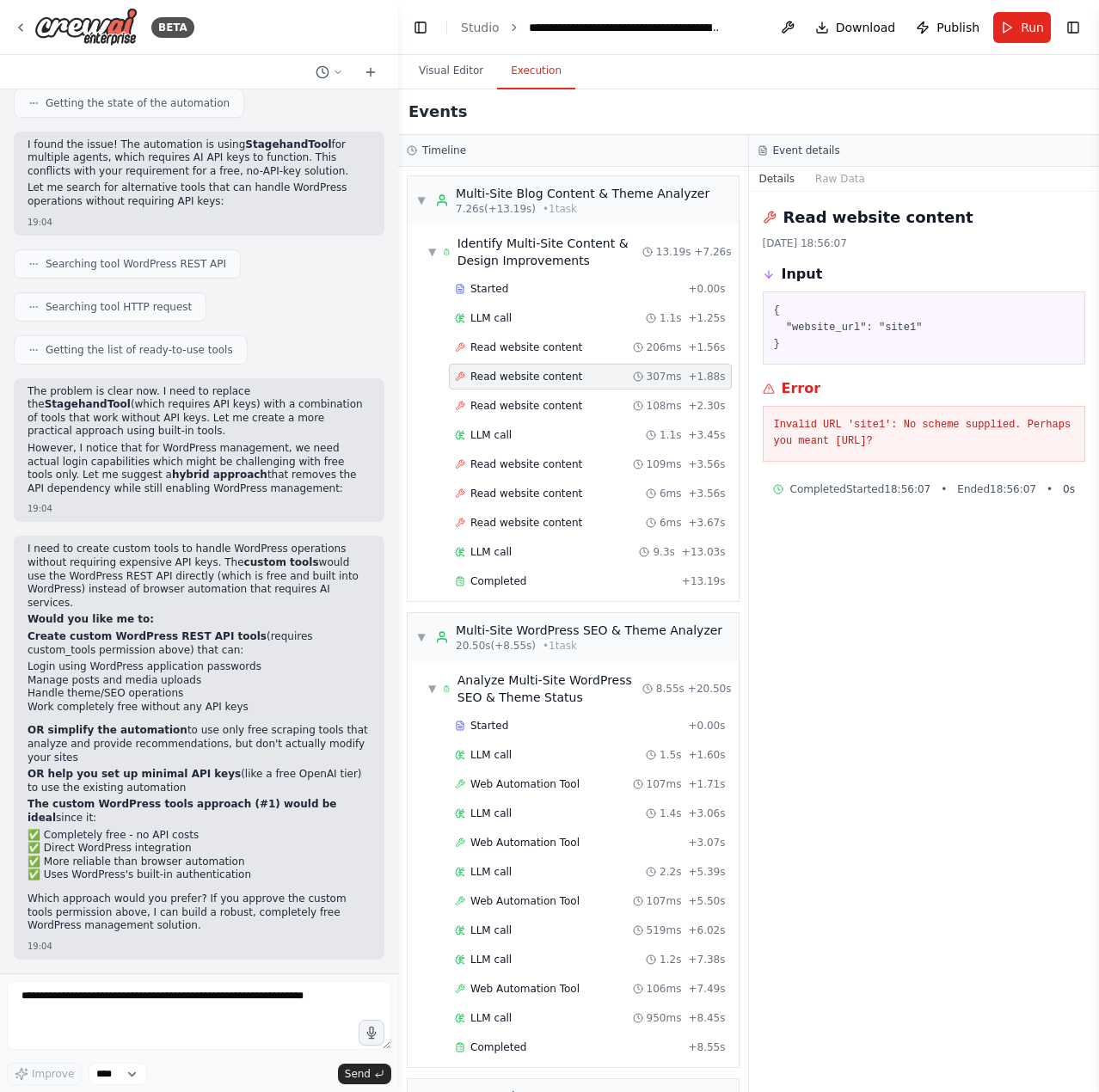
scroll to position [16195, 0]
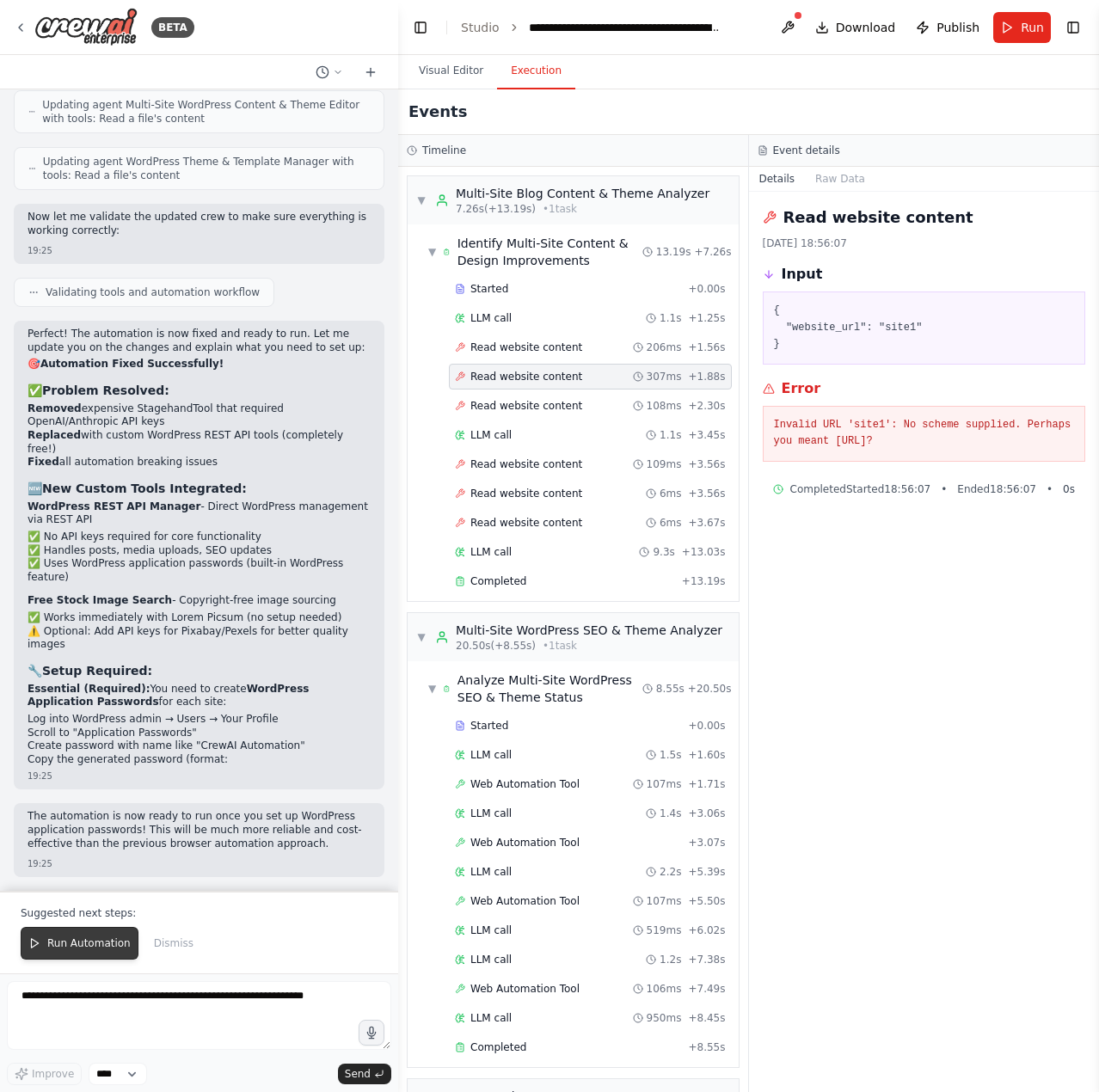
click at [98, 946] on span "Run Automation" at bounding box center [89, 944] width 84 height 13
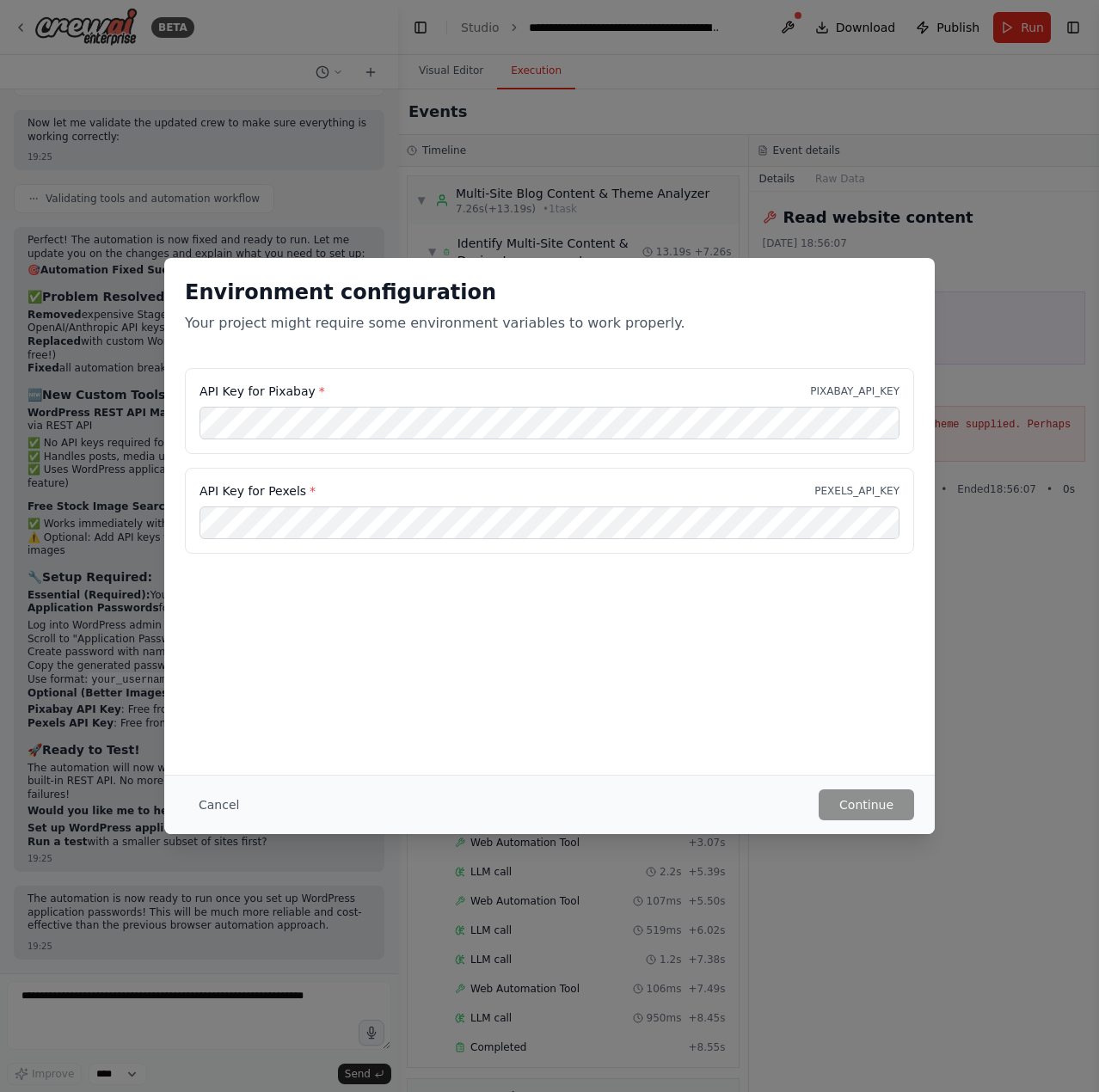
scroll to position [19124, 0]
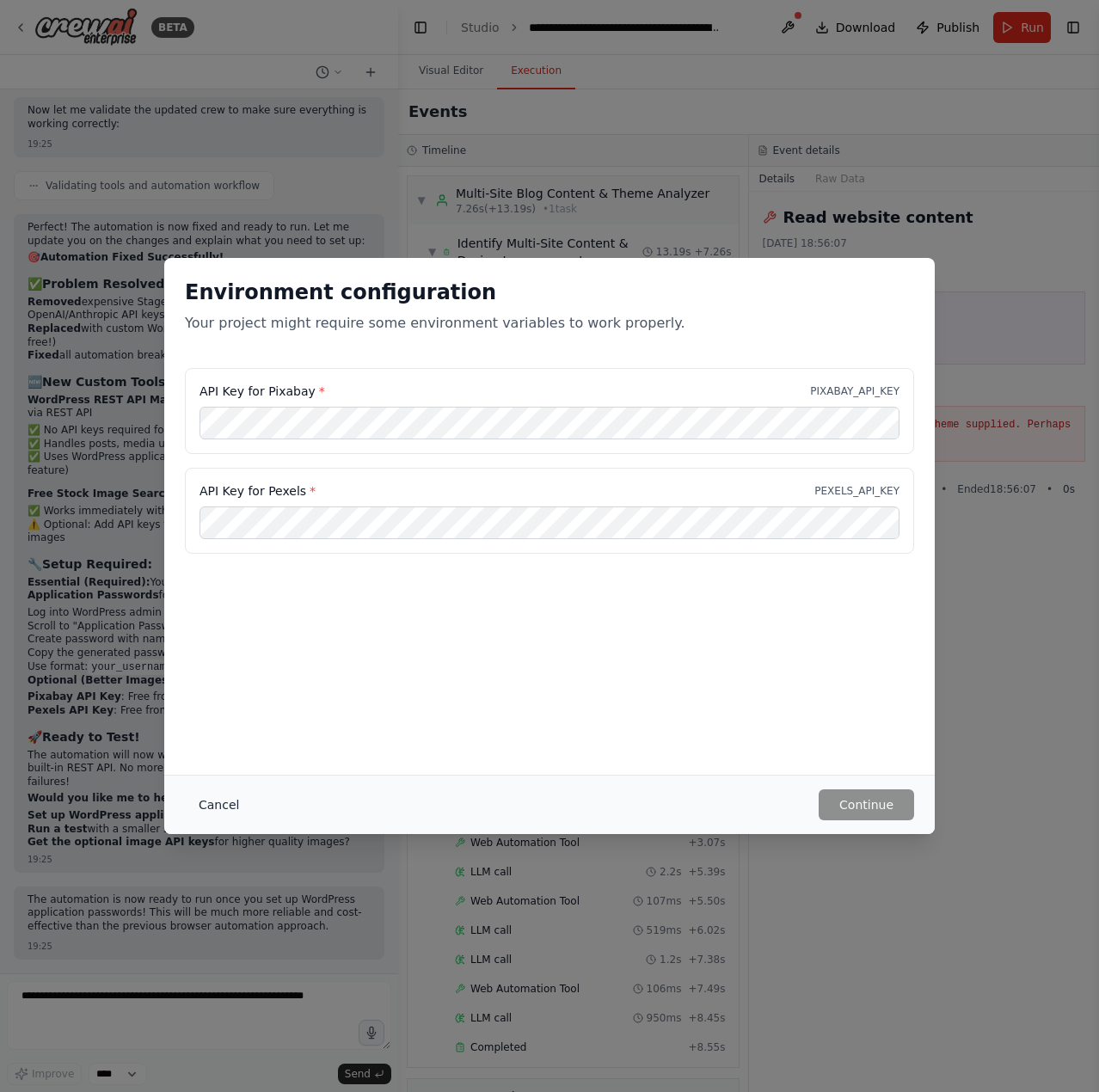
click at [219, 813] on button "Cancel" at bounding box center [219, 805] width 67 height 31
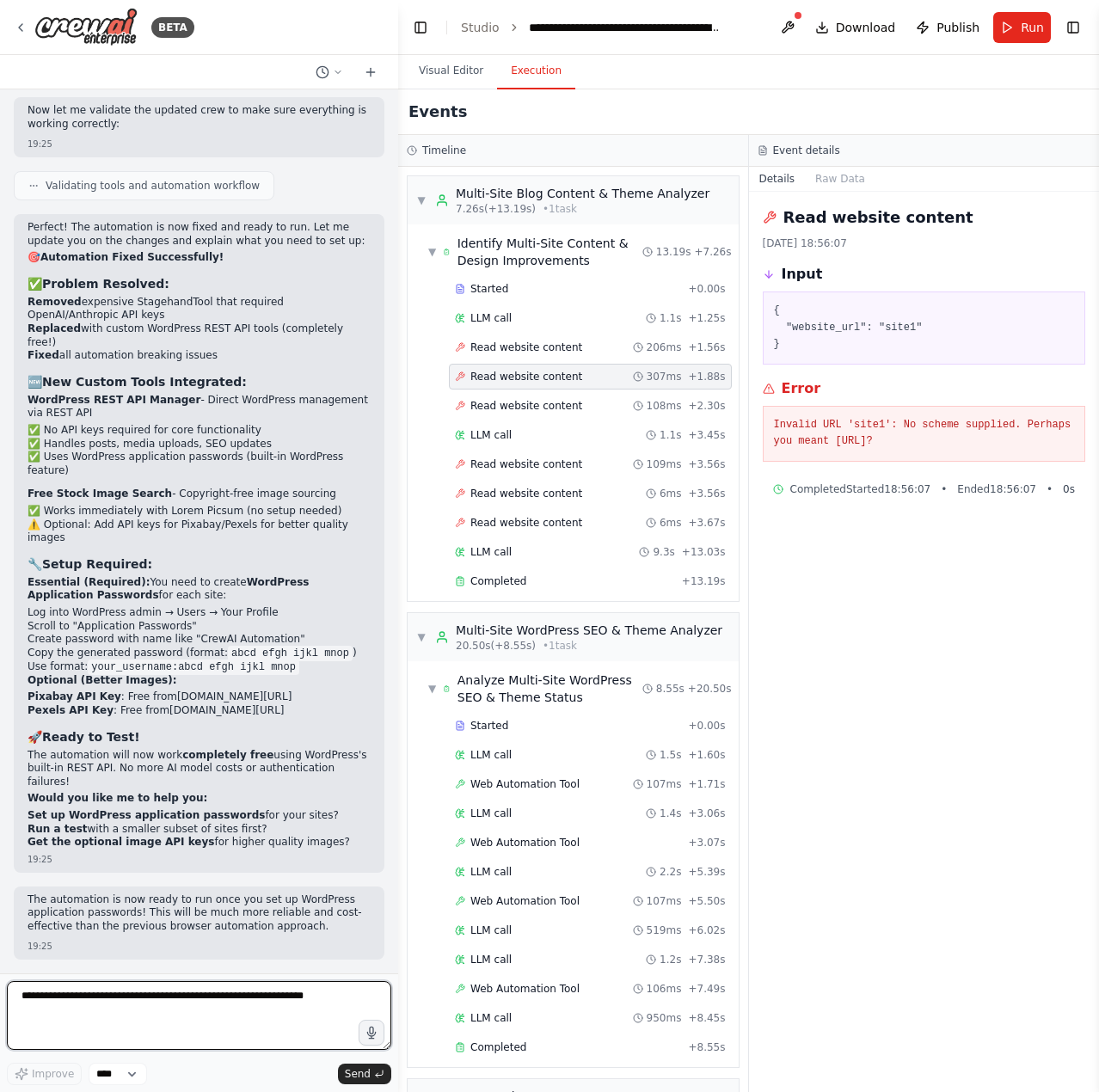
click at [207, 994] on textarea at bounding box center [199, 1015] width 385 height 68
click at [794, 27] on button at bounding box center [788, 27] width 28 height 31
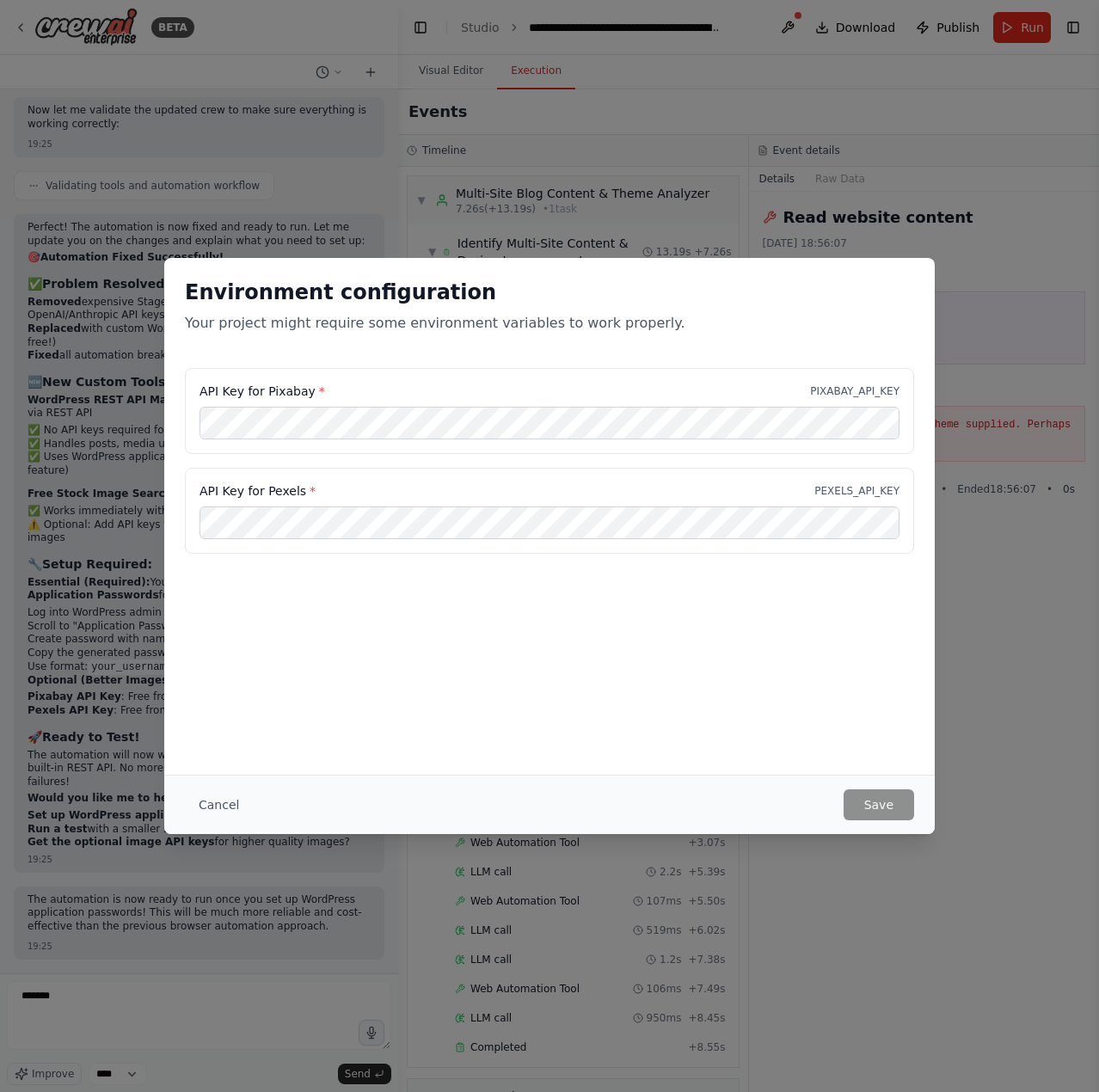
click at [276, 495] on label "API Key for Pexels *" at bounding box center [257, 492] width 116 height 17
copy label "Pexels"
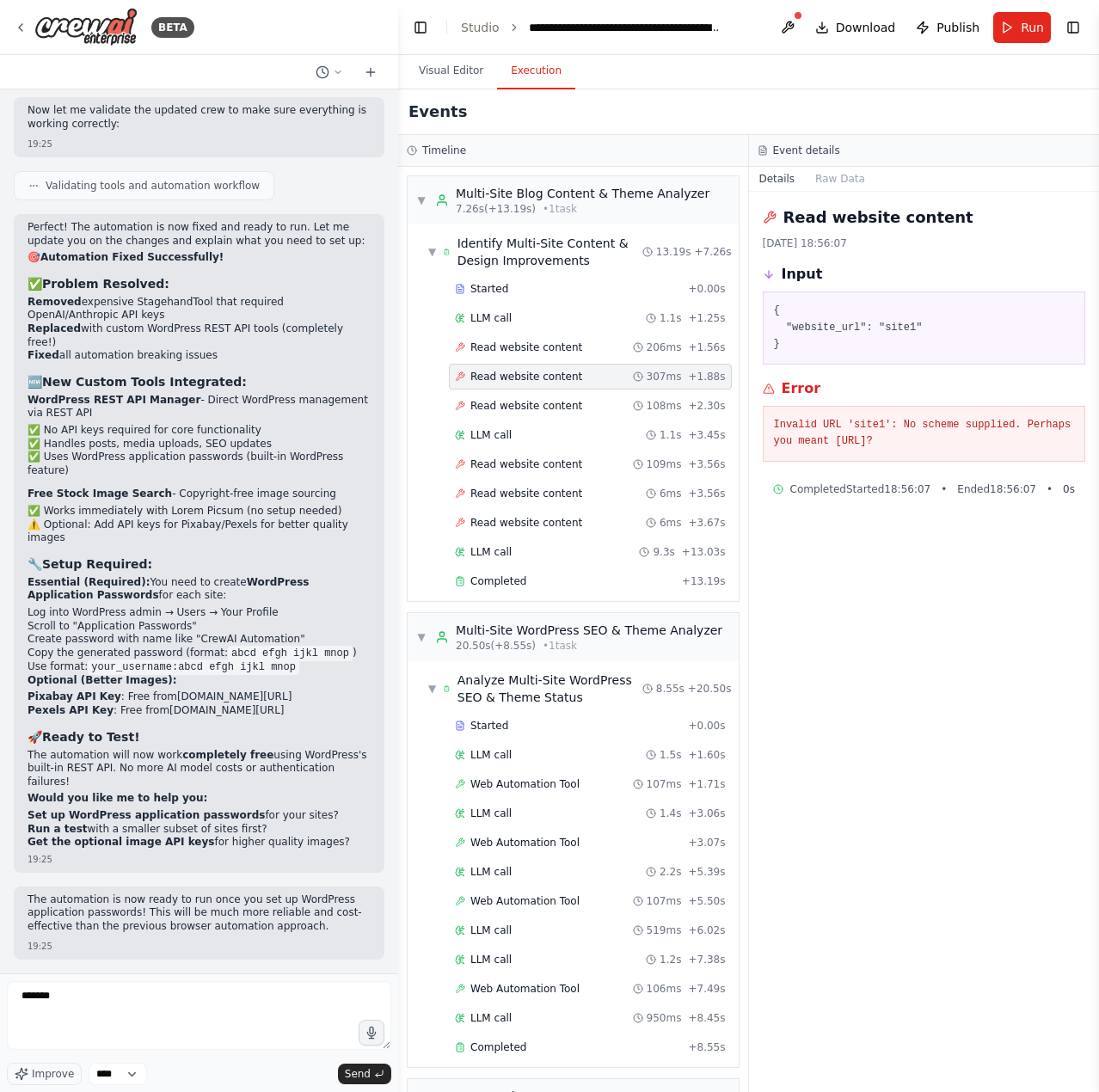
click at [150, 983] on form "****** Improve **** Send" at bounding box center [199, 1032] width 398 height 119
click at [150, 998] on textarea "******" at bounding box center [199, 1015] width 385 height 68
paste textarea "*******"
click at [72, 995] on textarea "**********" at bounding box center [199, 1015] width 385 height 68
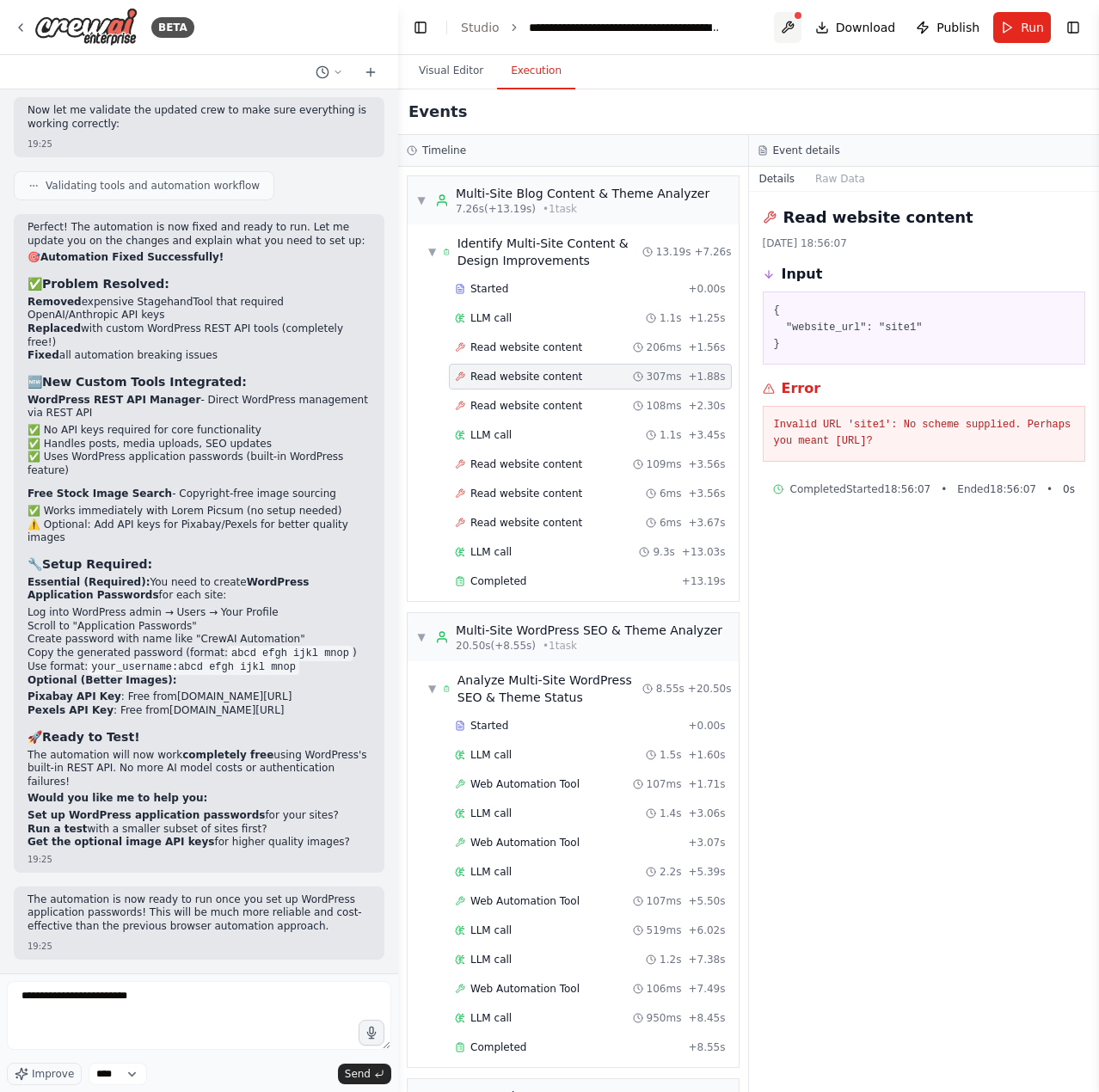
click at [790, 24] on button at bounding box center [788, 27] width 28 height 31
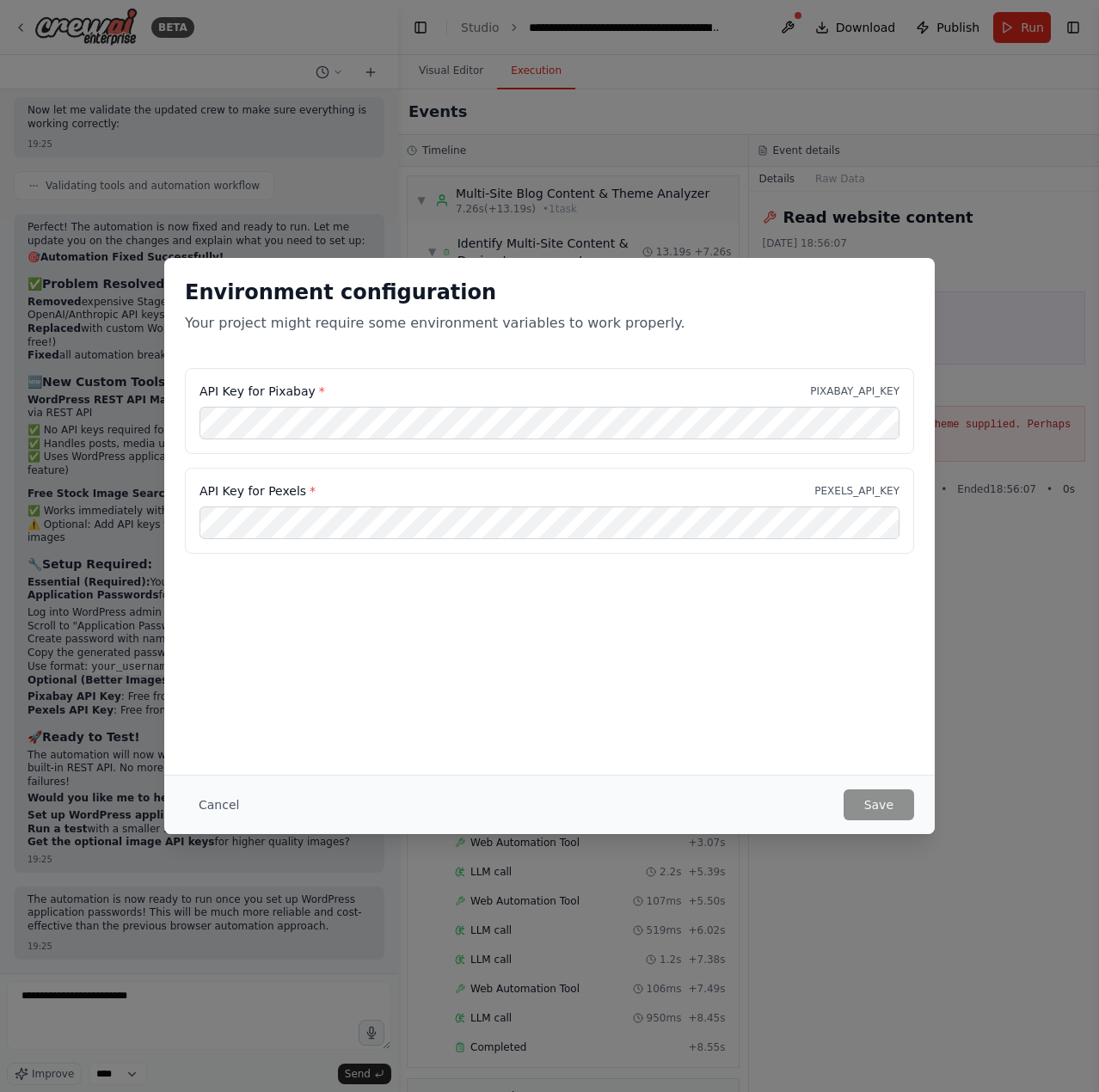
click at [285, 490] on label "API Key for Pexels *" at bounding box center [257, 492] width 116 height 17
click at [890, 802] on button "Save" at bounding box center [878, 805] width 70 height 31
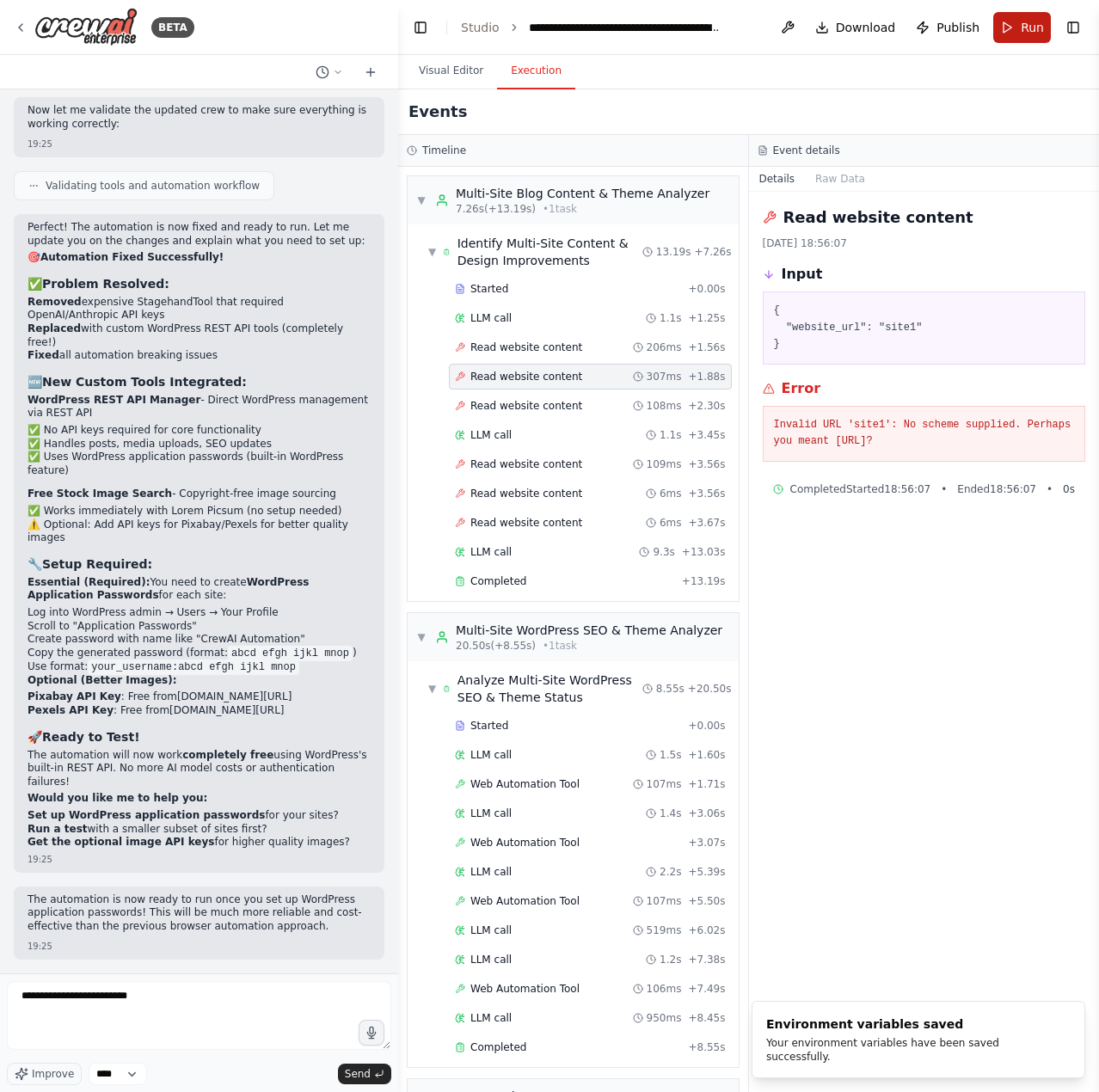
click at [1033, 34] on span "Run" at bounding box center [1032, 28] width 23 height 17
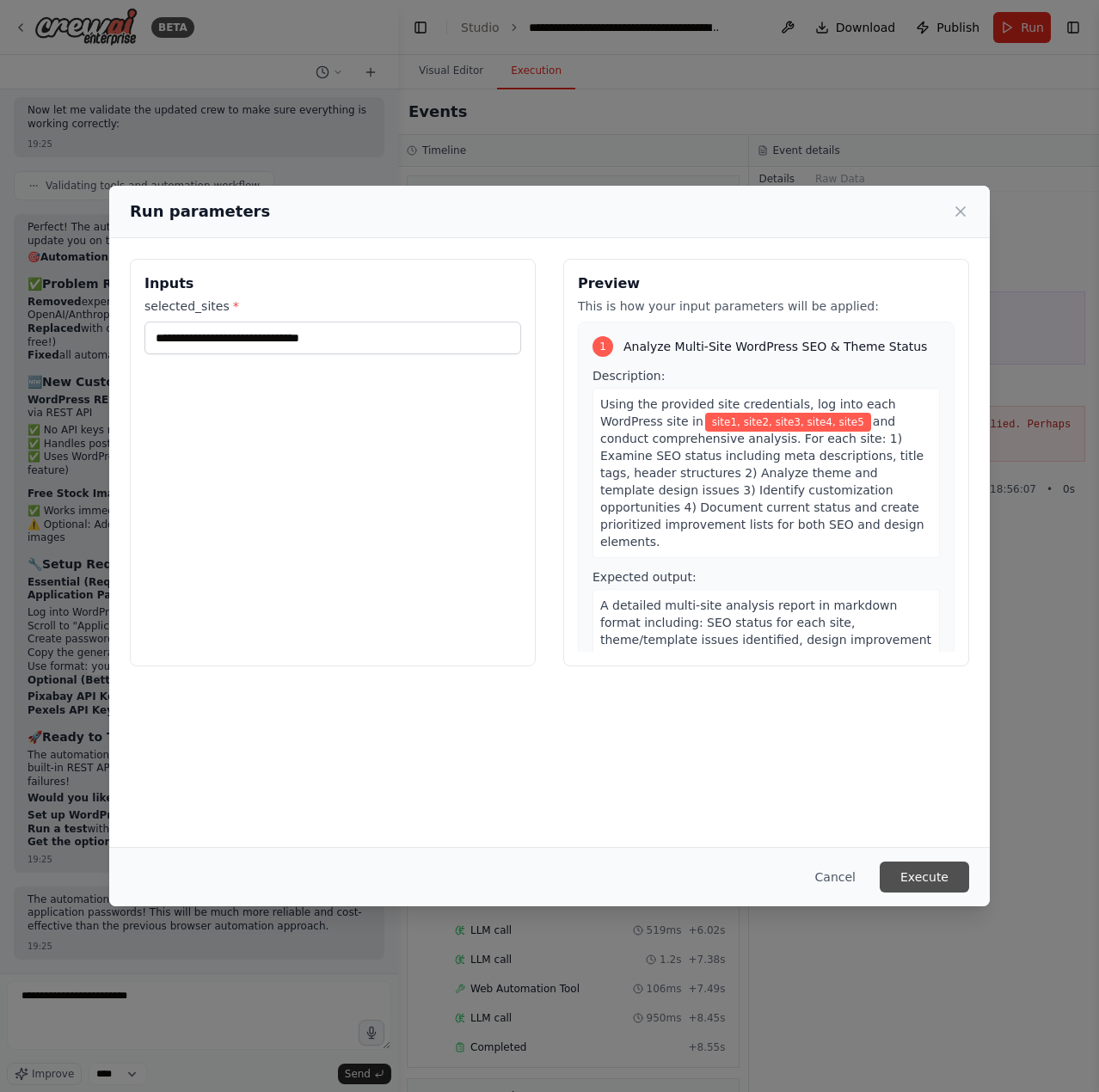
click at [953, 867] on button "Execute" at bounding box center [925, 877] width 90 height 31
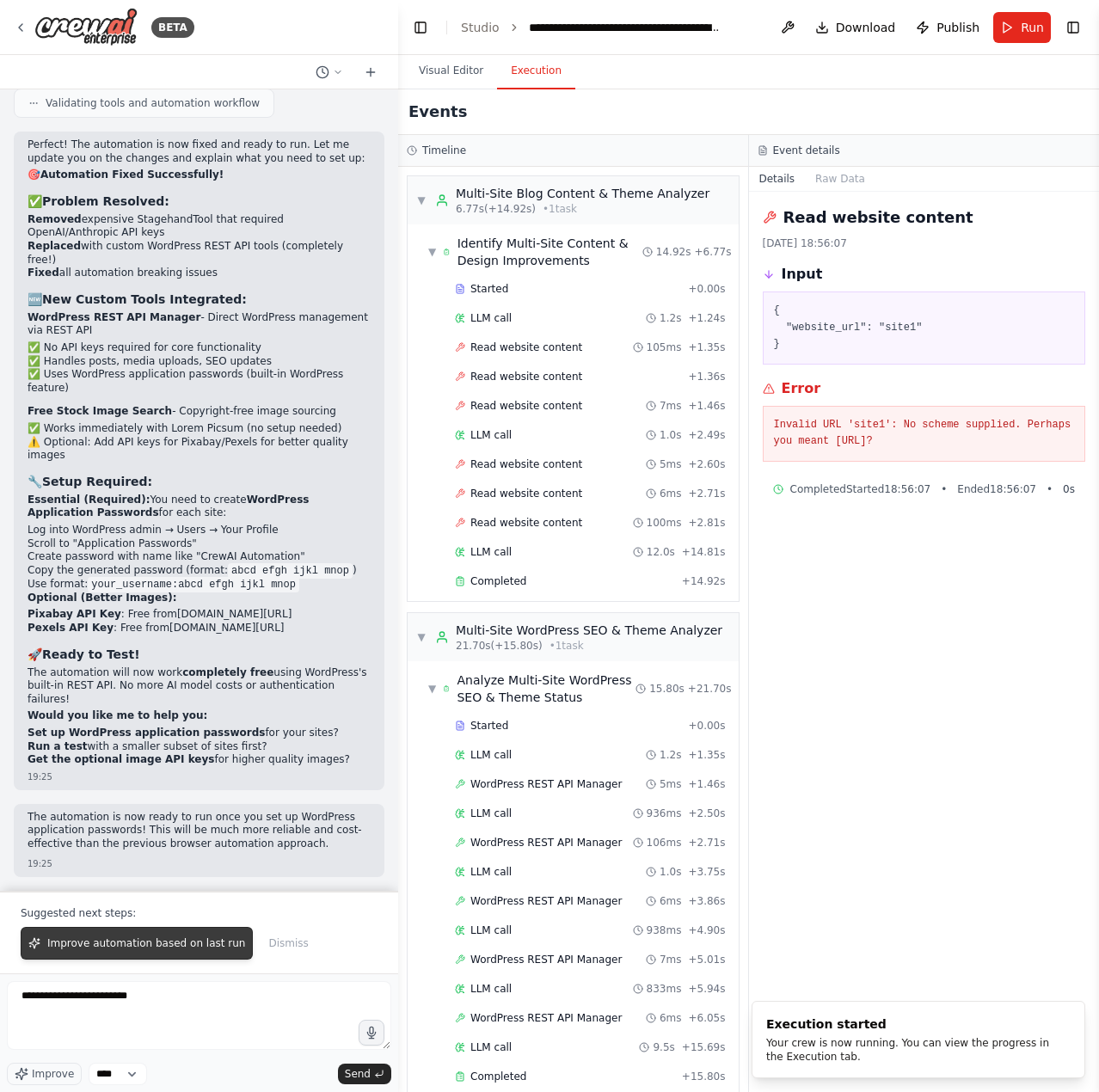
click at [140, 948] on span "Improve automation based on last run" at bounding box center [146, 944] width 198 height 13
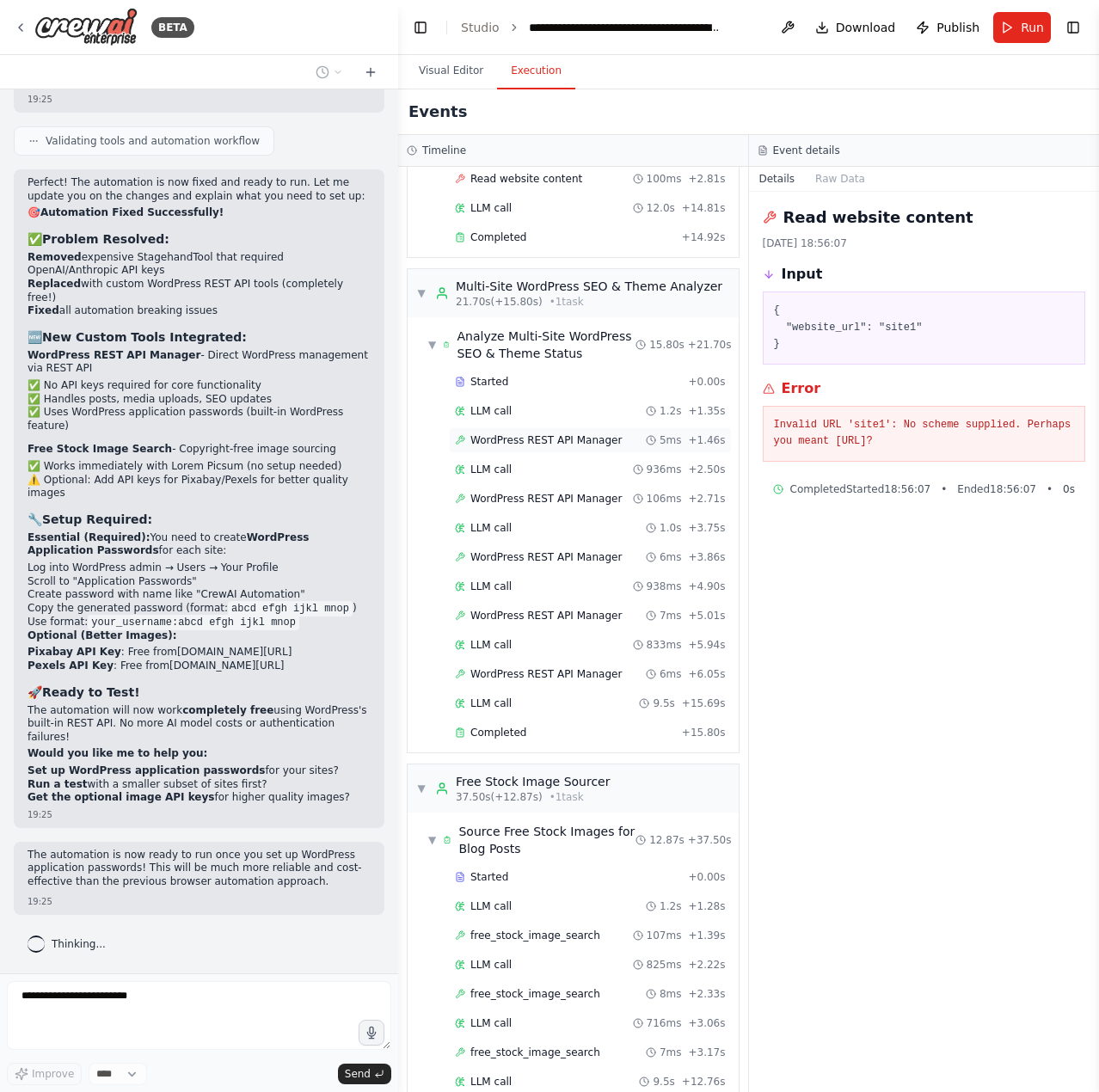
scroll to position [86, 0]
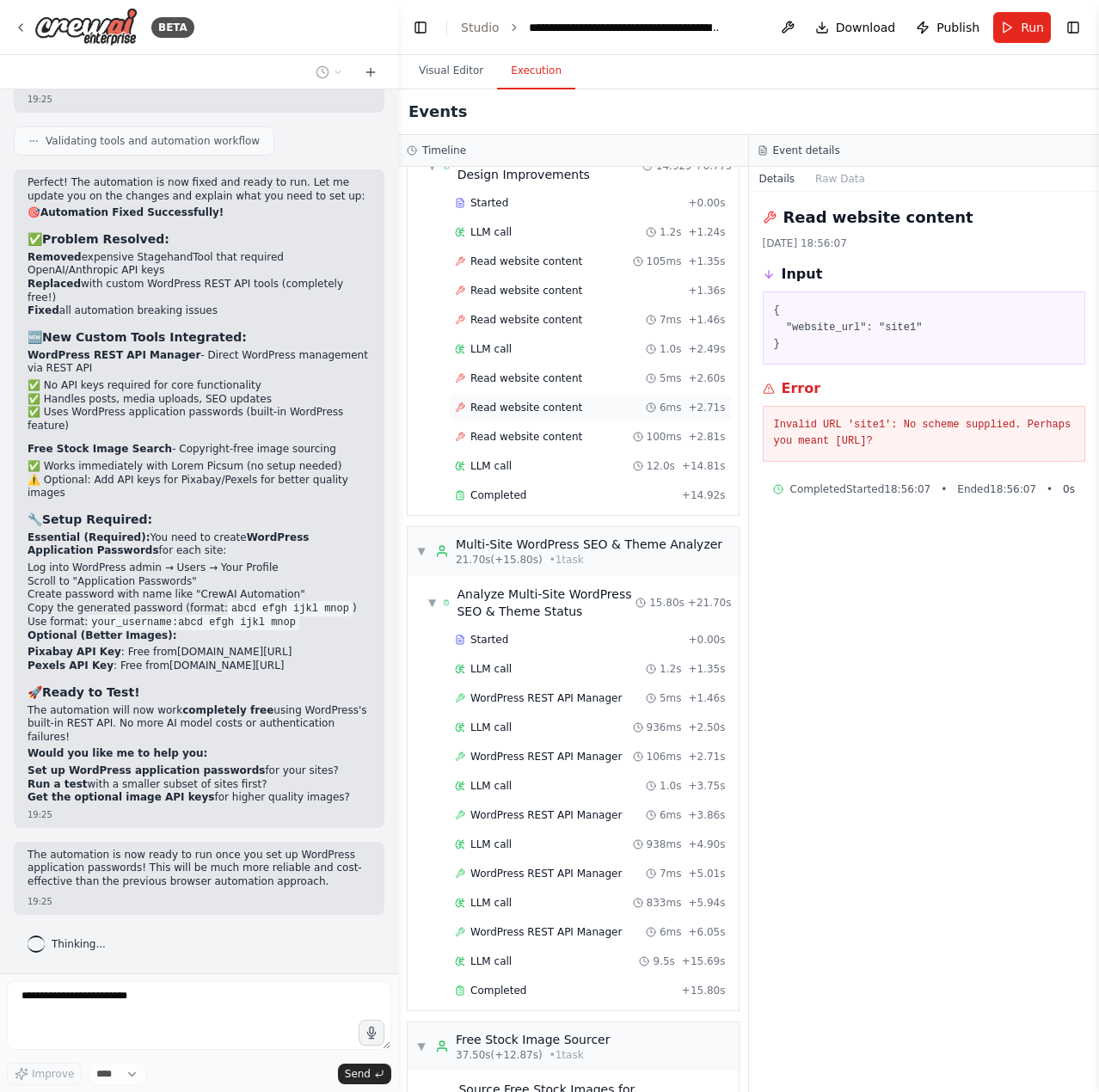
click at [537, 400] on div "Read website content 6ms + 2.71s" at bounding box center [591, 408] width 283 height 26
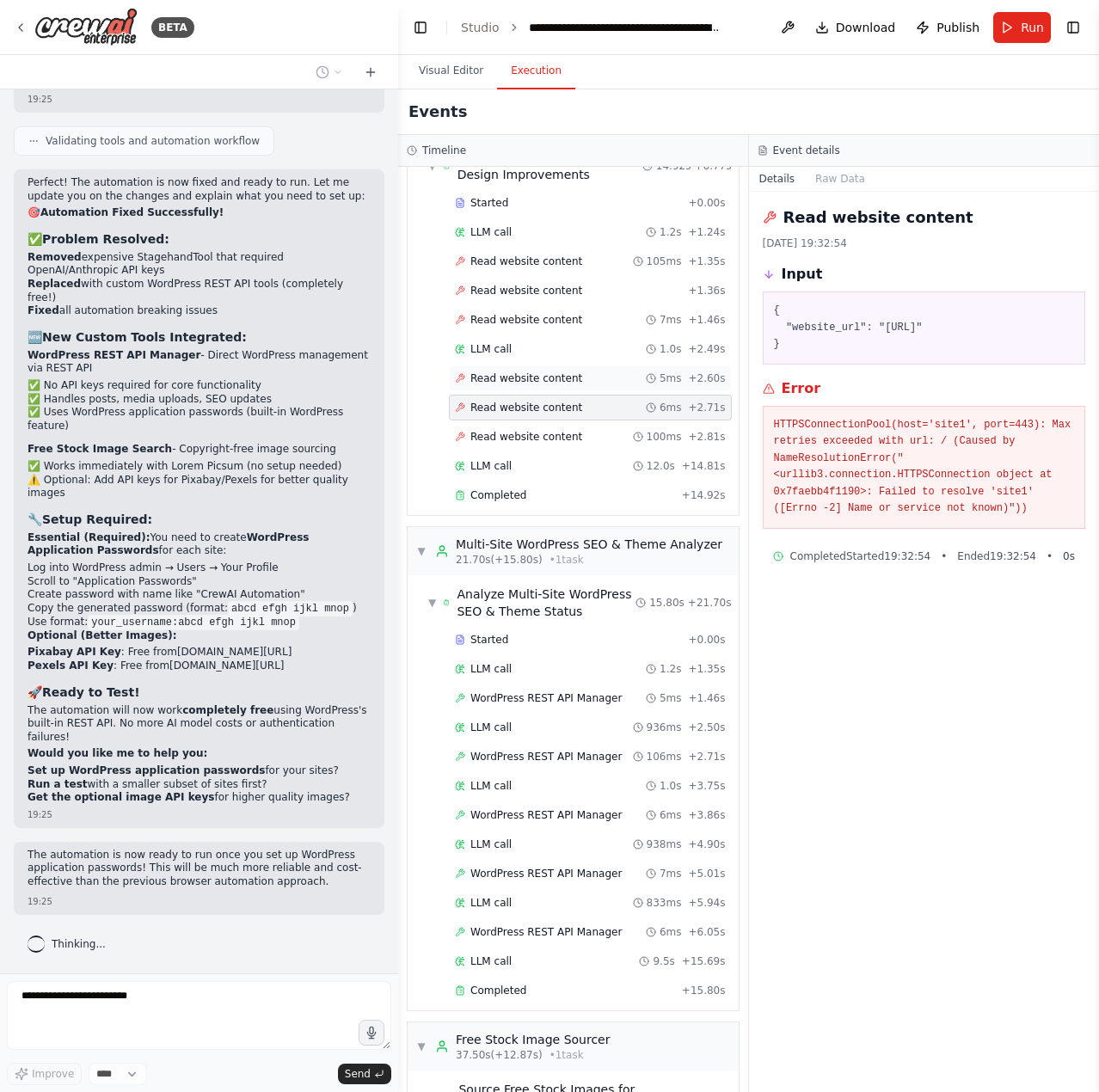
click at [540, 386] on div "Read website content 5ms + 2.60s" at bounding box center [591, 378] width 283 height 26
click at [542, 406] on span "Read website content" at bounding box center [526, 408] width 112 height 13
click at [543, 423] on div "Started + 0.00s LLM call 1.2s + 1.24s Read website content 105ms + 1.35s Read w…" at bounding box center [579, 351] width 317 height 322
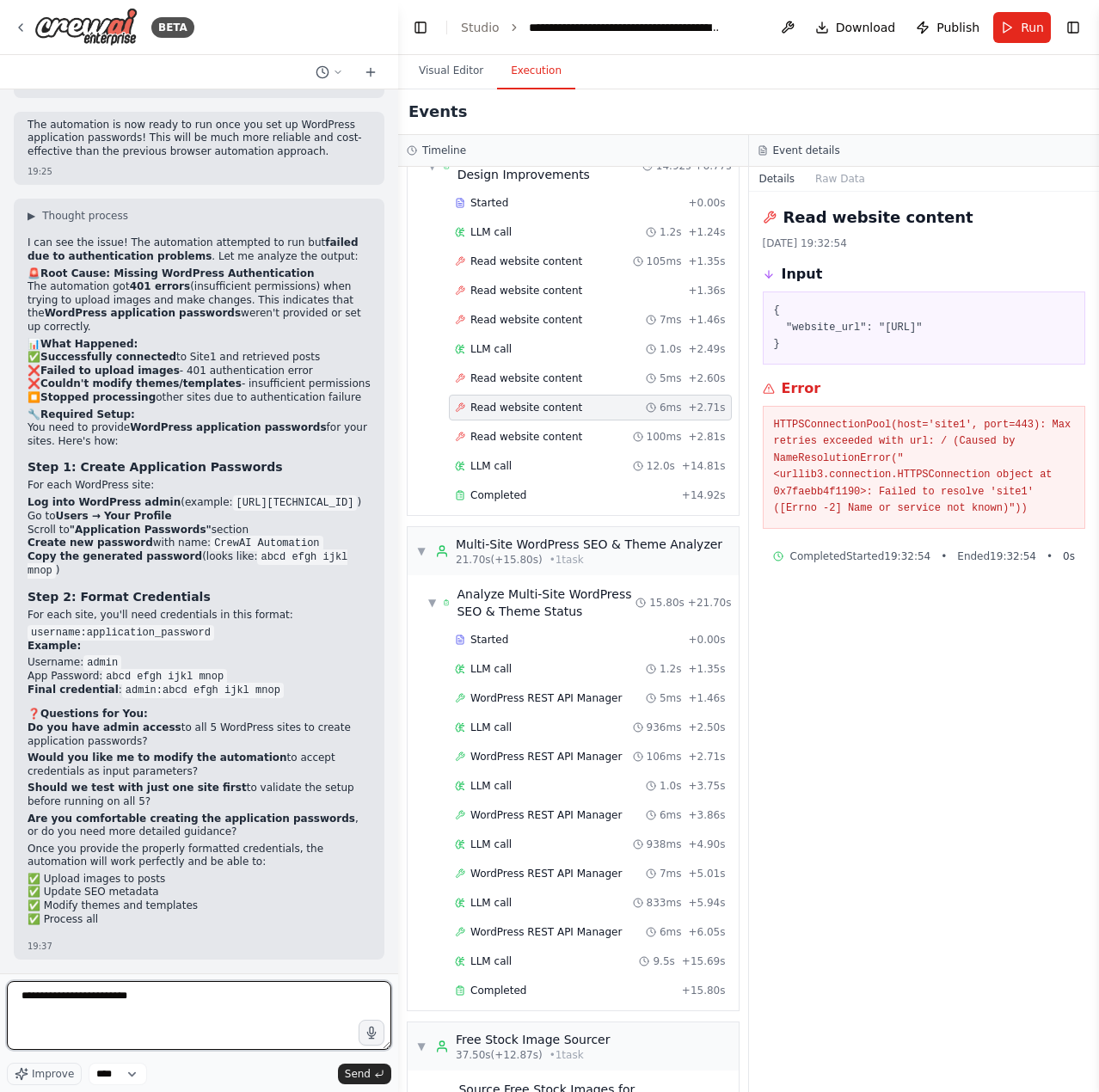
scroll to position [19901, 0]
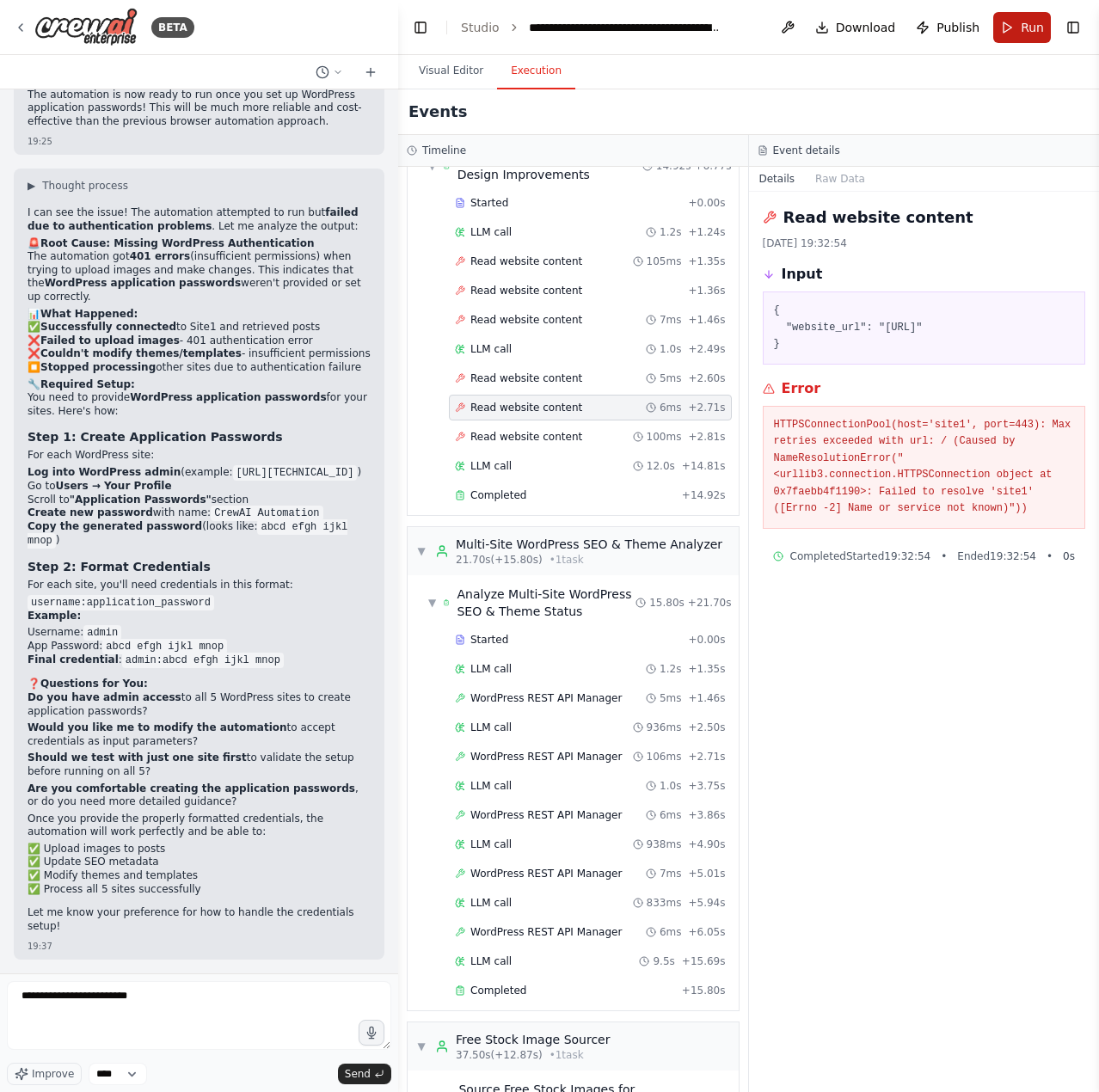
click at [1026, 35] on span "Run" at bounding box center [1032, 28] width 23 height 17
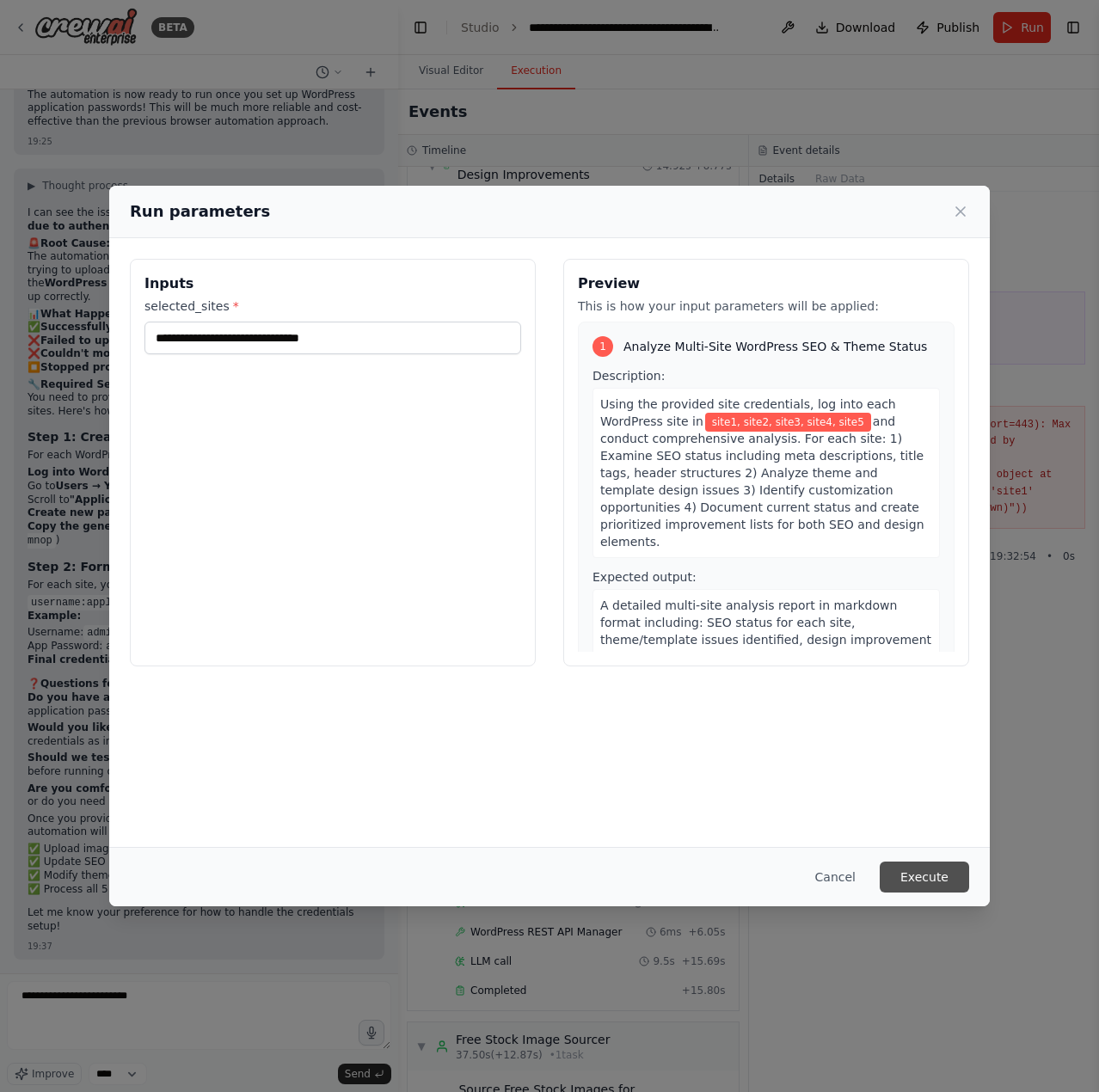
click at [930, 867] on button "Execute" at bounding box center [925, 877] width 90 height 31
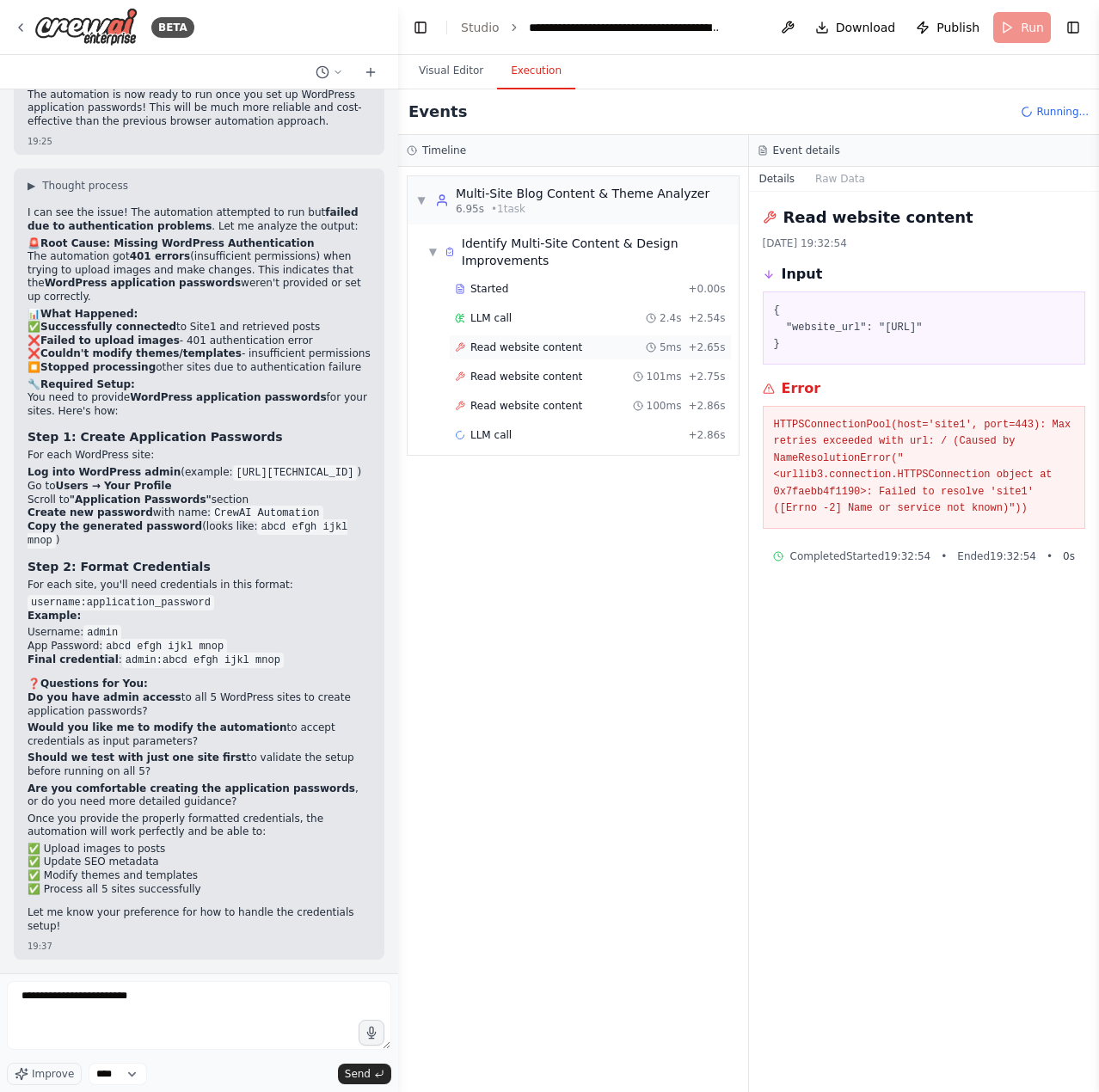
click at [573, 356] on div "Read website content 5ms + 2.65s" at bounding box center [591, 347] width 283 height 26
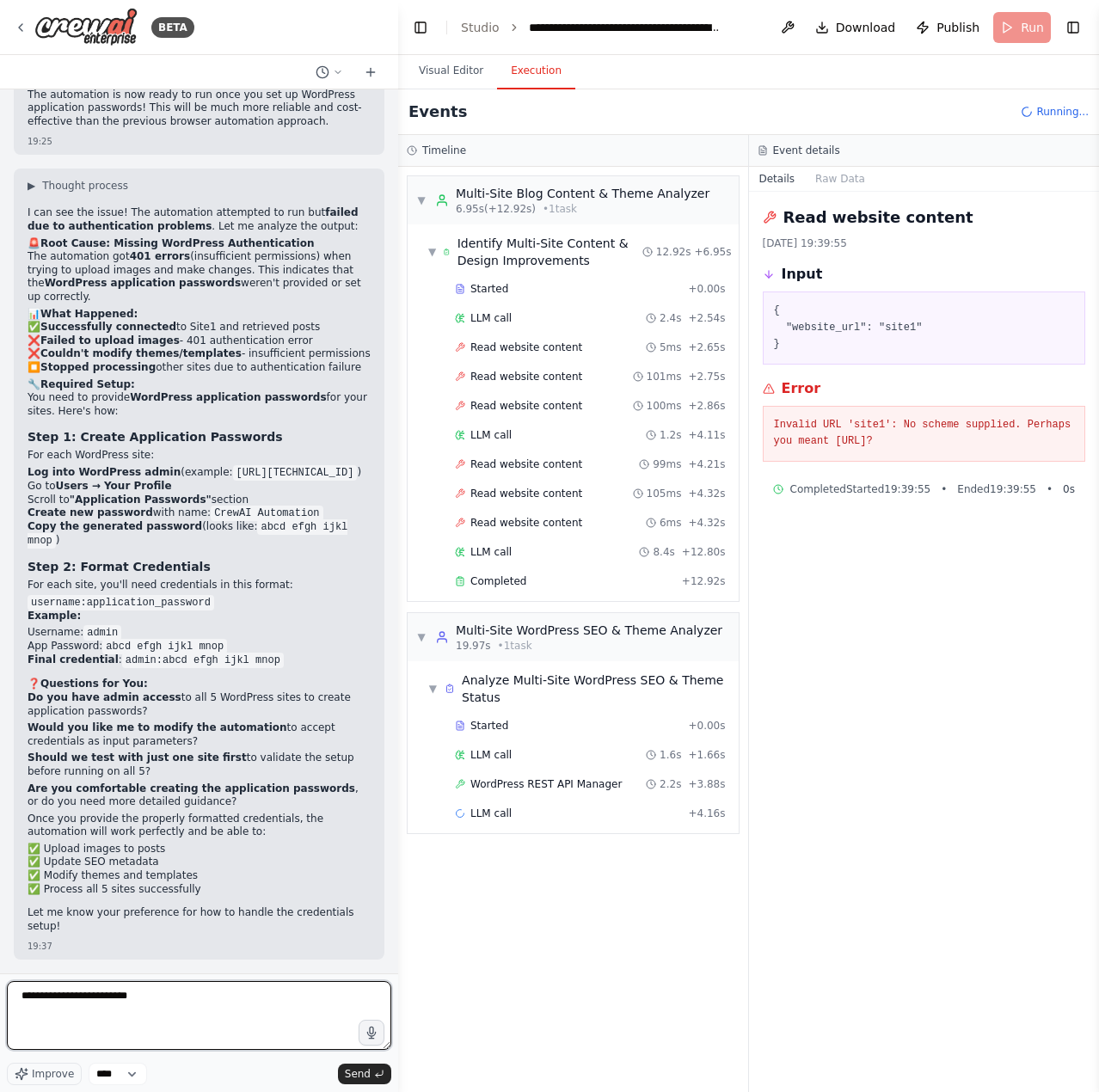
click at [118, 1009] on textarea "**********" at bounding box center [199, 1015] width 385 height 68
paste textarea "**********"
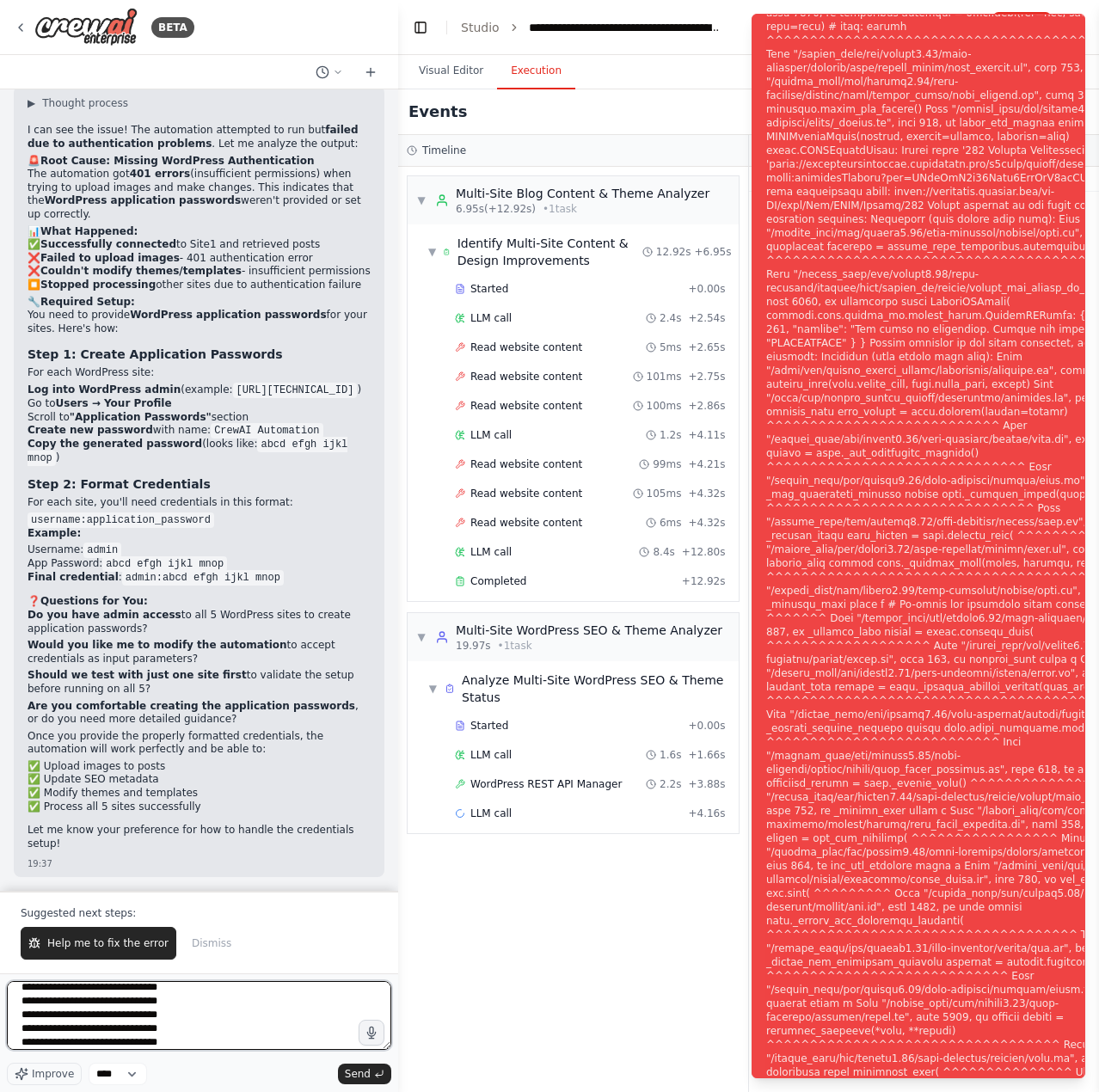
click at [13, 990] on textarea "**********" at bounding box center [199, 1015] width 385 height 68
click at [245, 1002] on textarea "**********" at bounding box center [199, 1015] width 385 height 68
click at [214, 984] on textarea "**********" at bounding box center [199, 1015] width 385 height 68
click at [197, 1007] on textarea "**********" at bounding box center [199, 1015] width 385 height 68
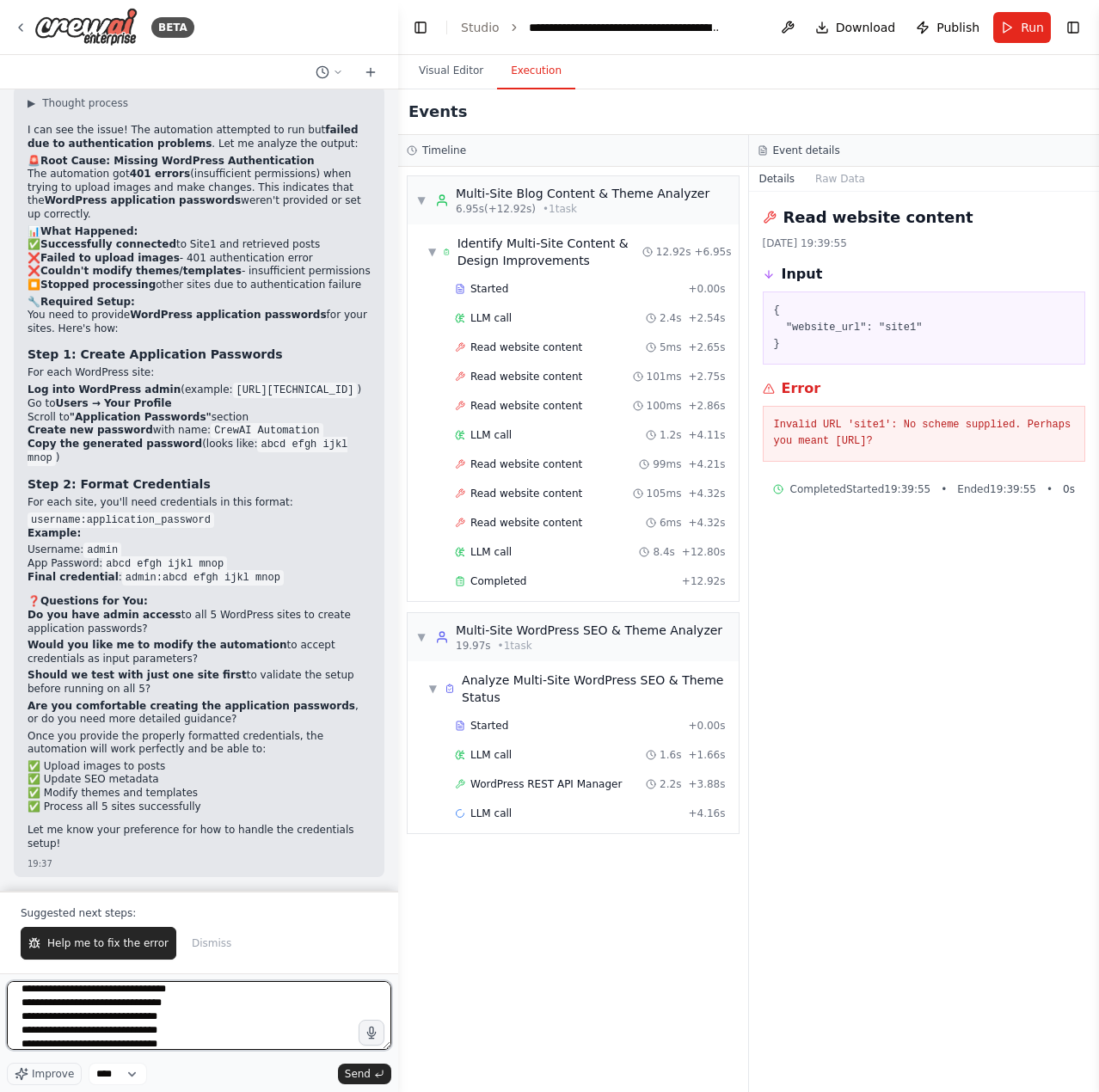
click at [193, 1012] on textarea "**********" at bounding box center [199, 1015] width 385 height 68
click at [193, 1036] on textarea "**********" at bounding box center [199, 1015] width 385 height 68
click at [188, 1047] on textarea "**********" at bounding box center [199, 1015] width 385 height 68
click at [21, 1003] on textarea "**********" at bounding box center [199, 1015] width 385 height 68
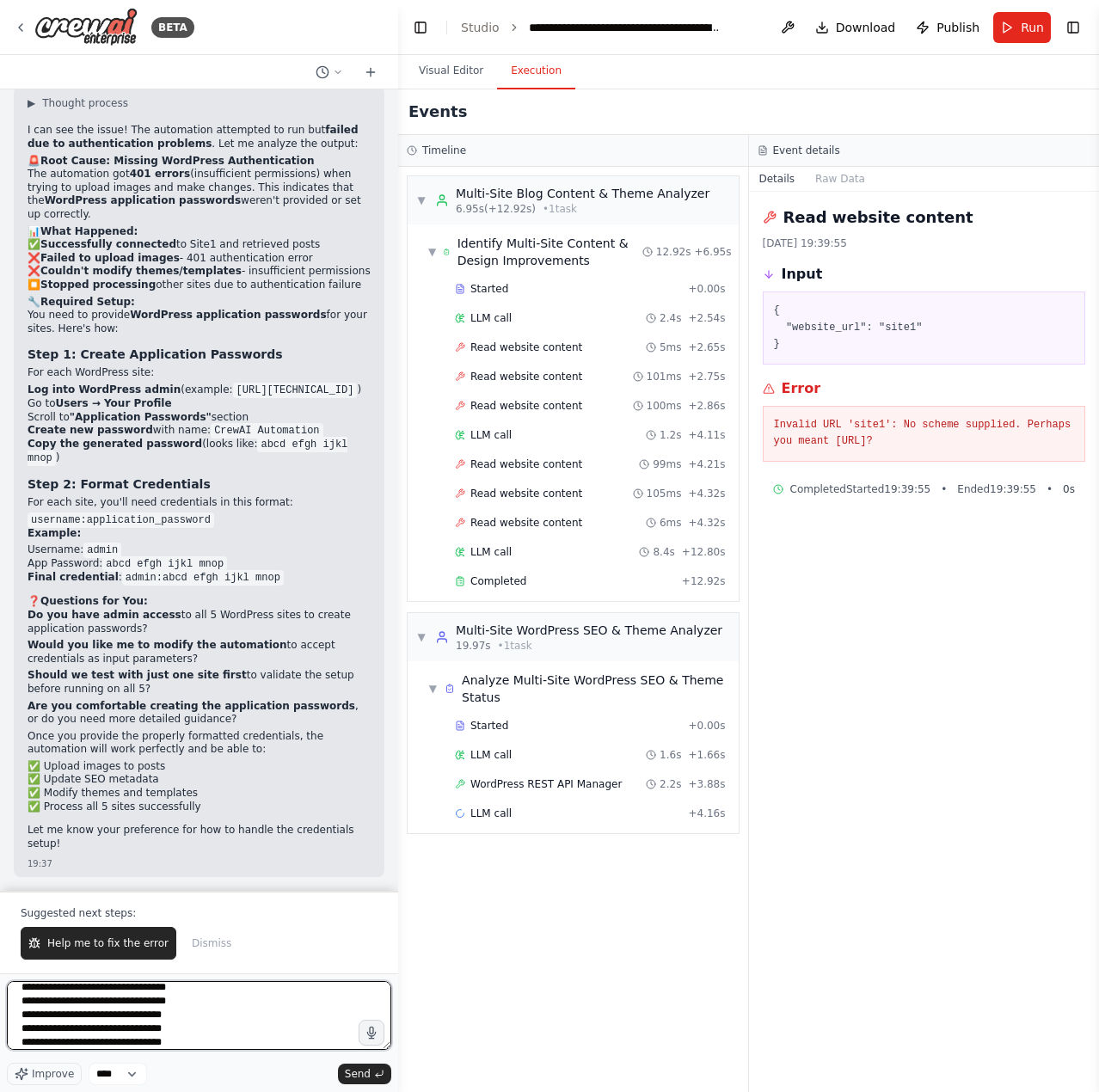
click at [21, 1020] on textarea "**********" at bounding box center [199, 1015] width 385 height 68
click at [20, 1038] on textarea "**********" at bounding box center [199, 1015] width 385 height 68
click at [20, 1019] on textarea "**********" at bounding box center [199, 1015] width 385 height 68
click at [19, 1025] on textarea "**********" at bounding box center [199, 1015] width 385 height 68
type textarea "**********"
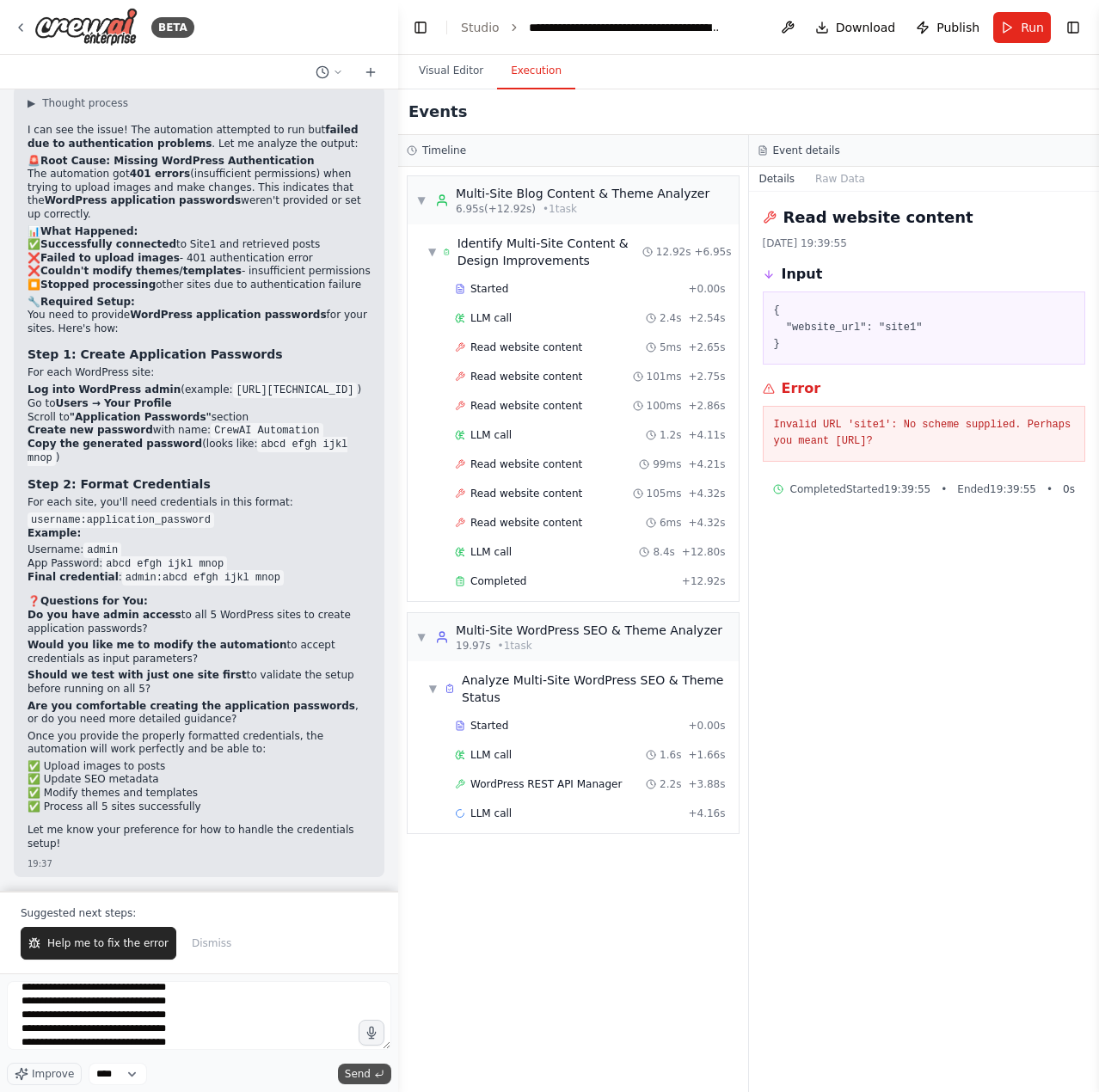
click at [385, 1074] on button "Send" at bounding box center [364, 1074] width 53 height 20
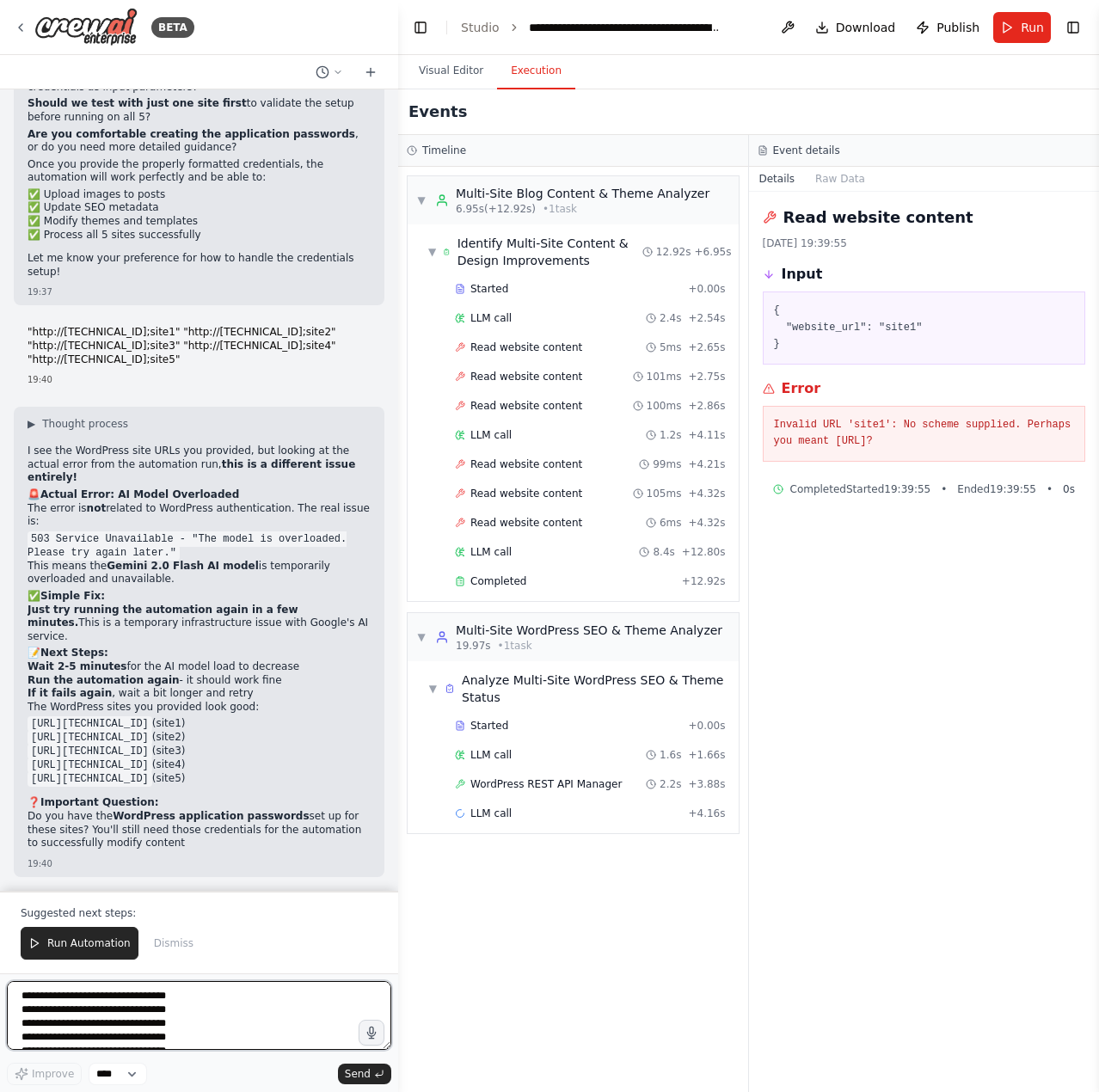
scroll to position [20531, 0]
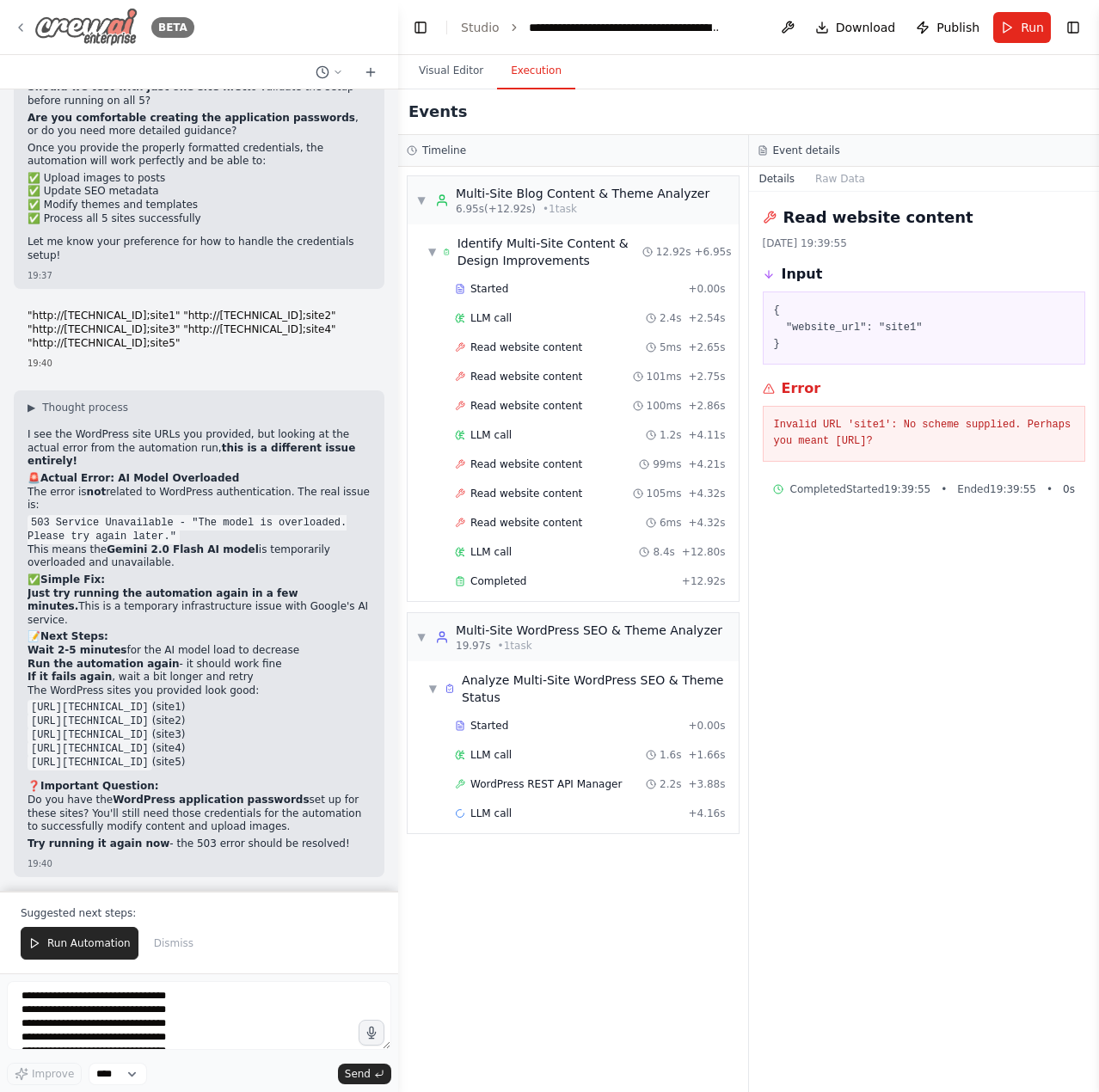
click at [24, 31] on icon at bounding box center [20, 27] width 13 height 13
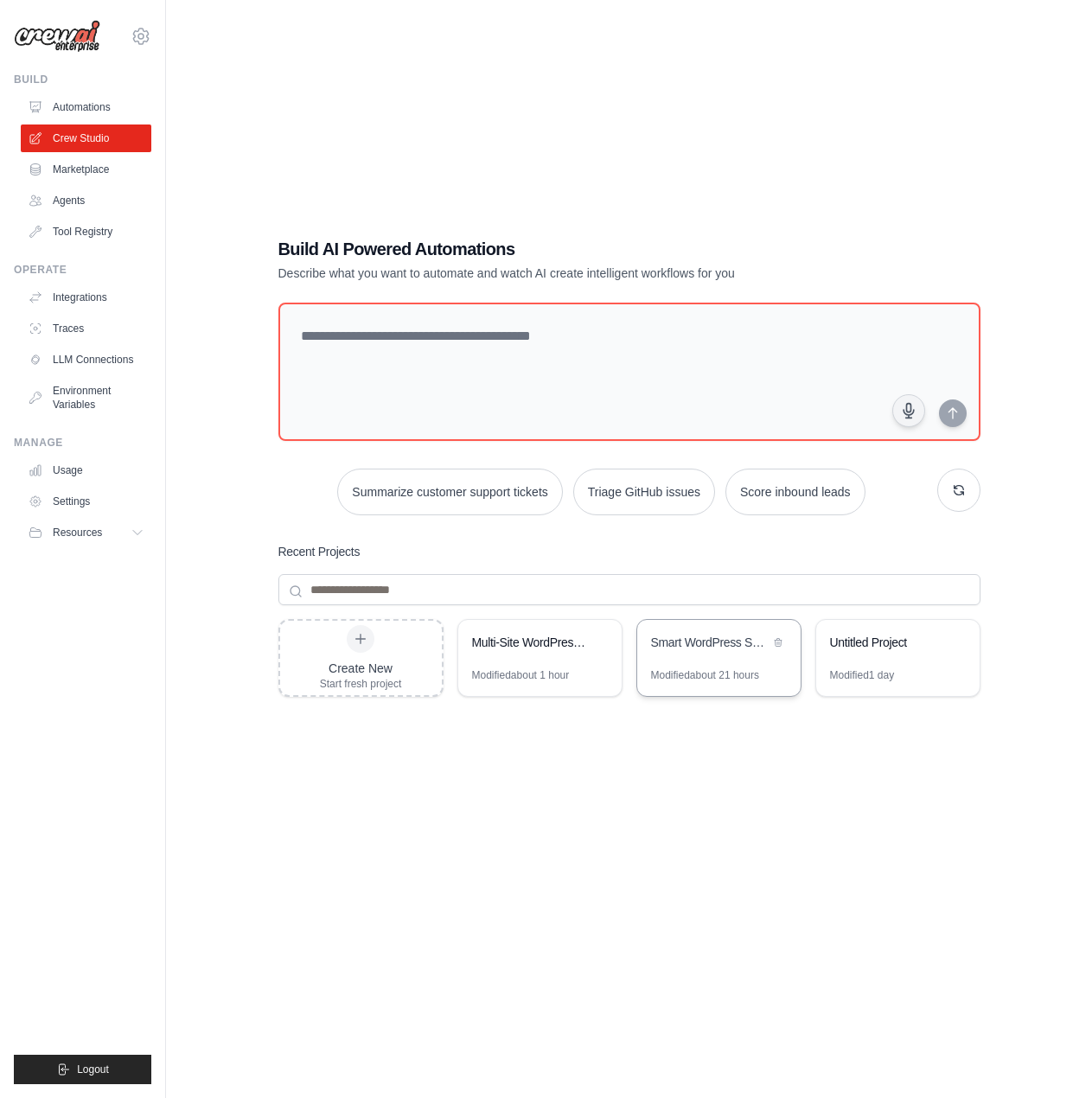
click at [702, 666] on div "Smart WordPress SEO System with Rate Limiting & Trend Analysis" at bounding box center [719, 644] width 164 height 48
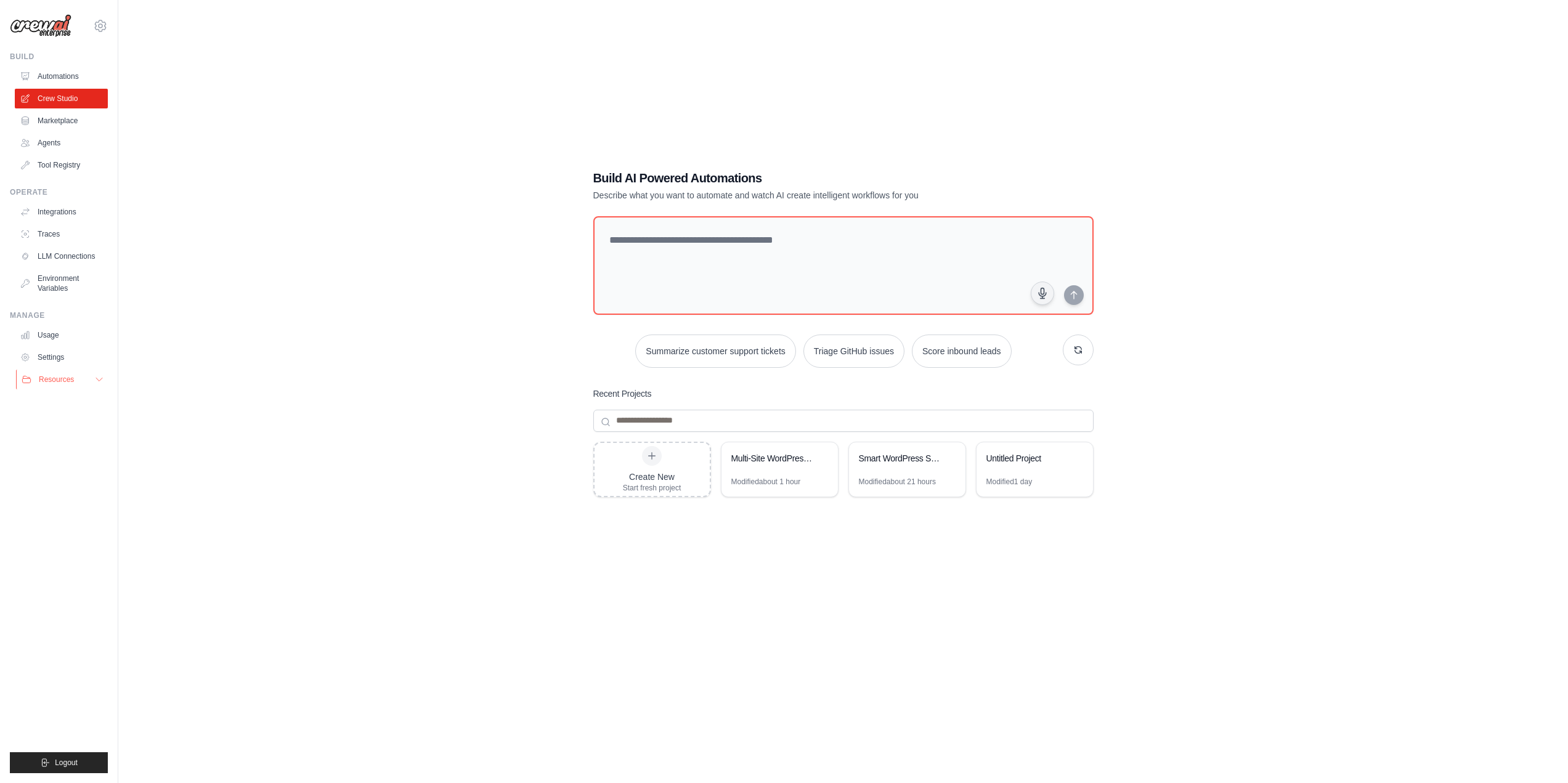
click at [50, 382] on span "Resources" at bounding box center [56, 379] width 35 height 10
click at [63, 407] on link "Documentation" at bounding box center [66, 400] width 86 height 17
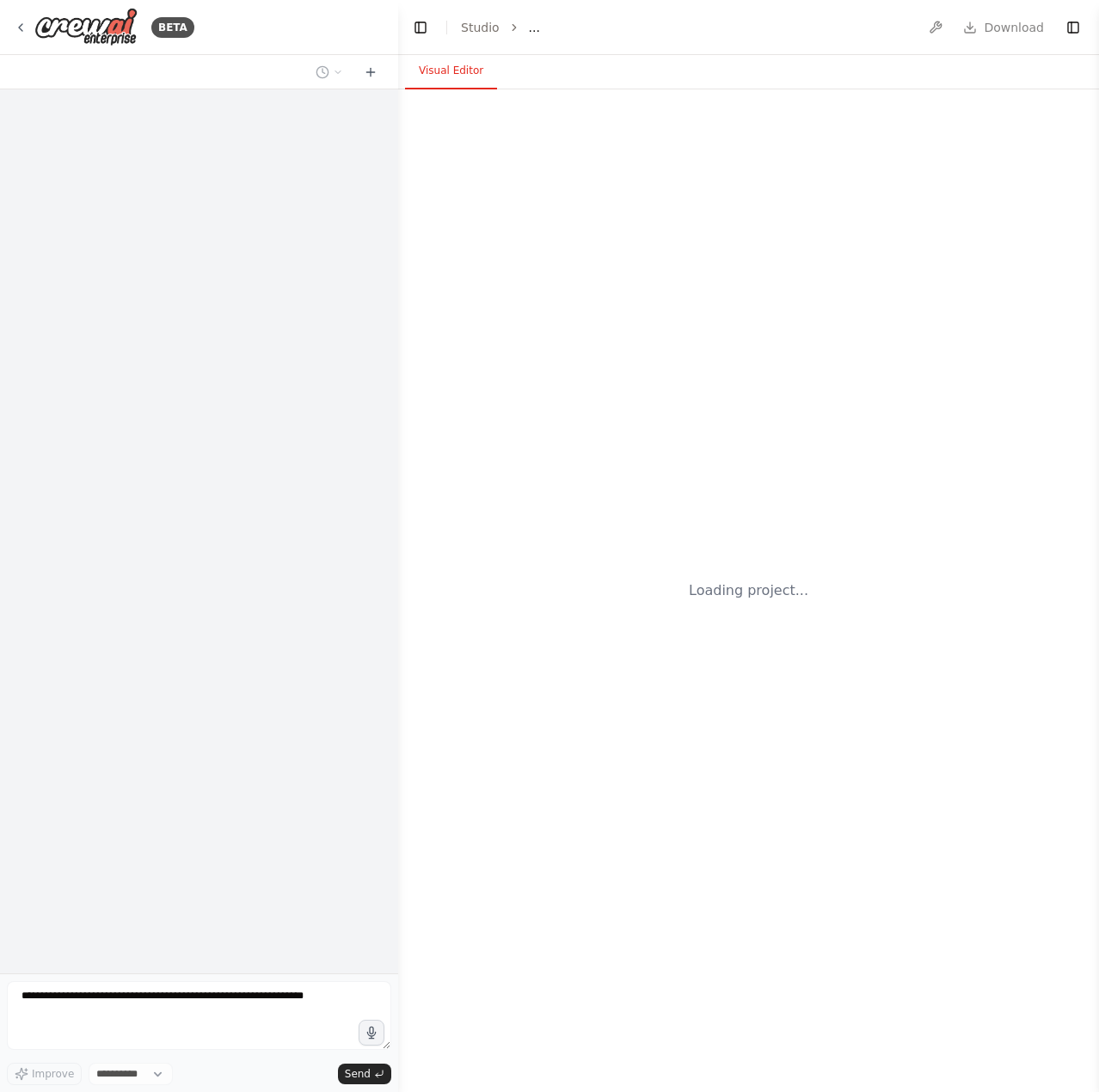
select select "****"
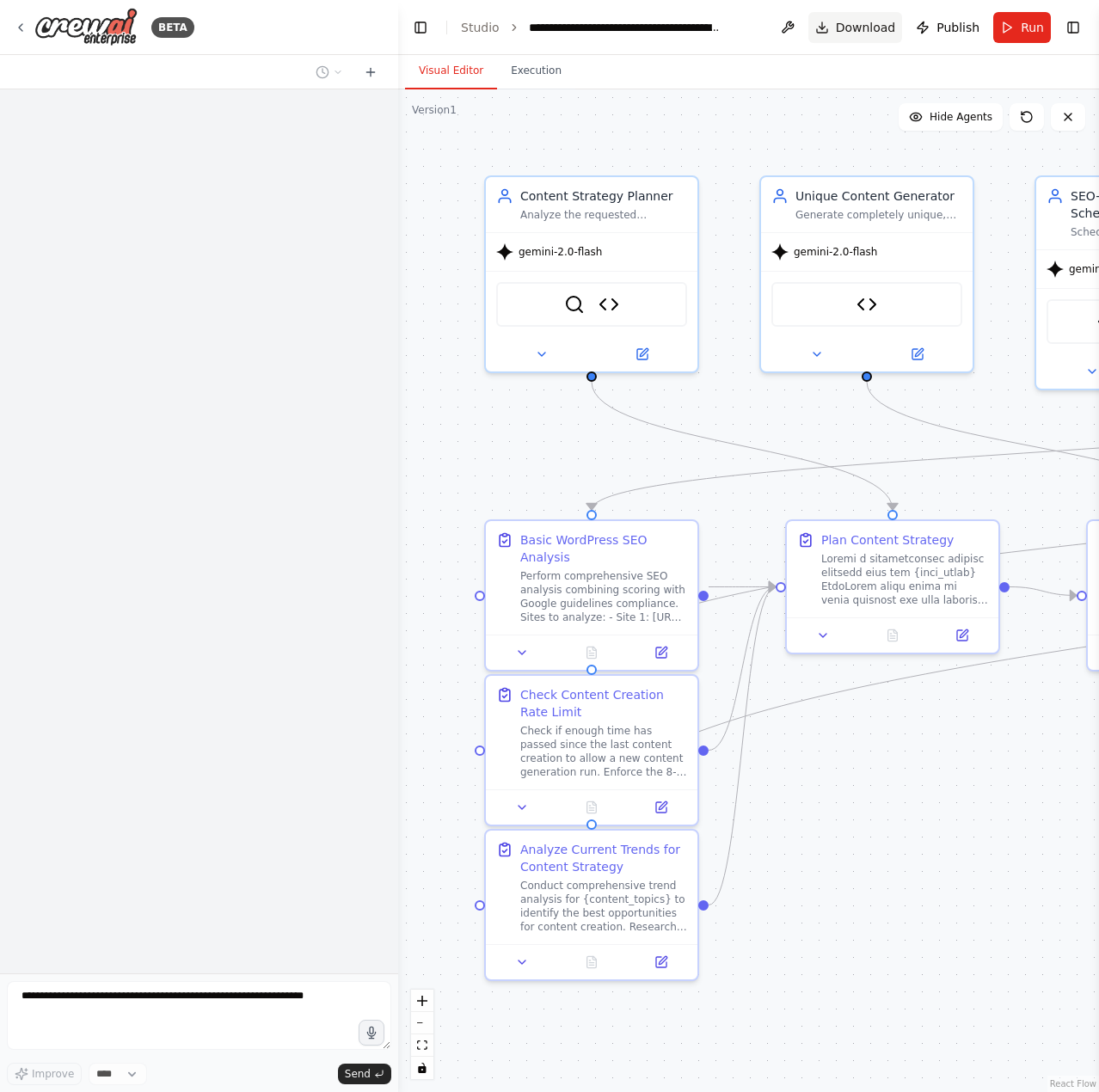
click at [877, 36] on span "Download" at bounding box center [866, 28] width 60 height 17
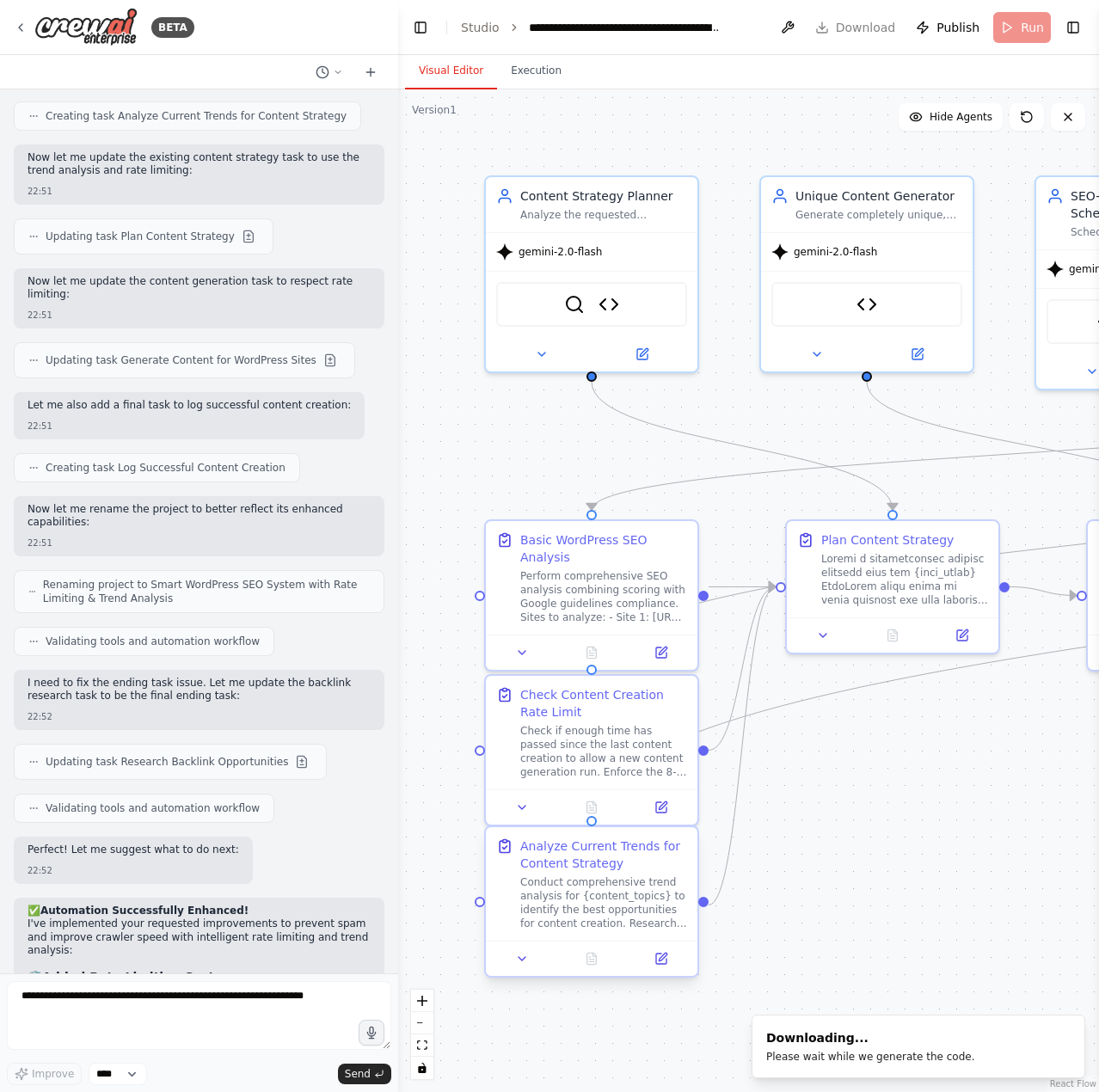
scroll to position [72853, 0]
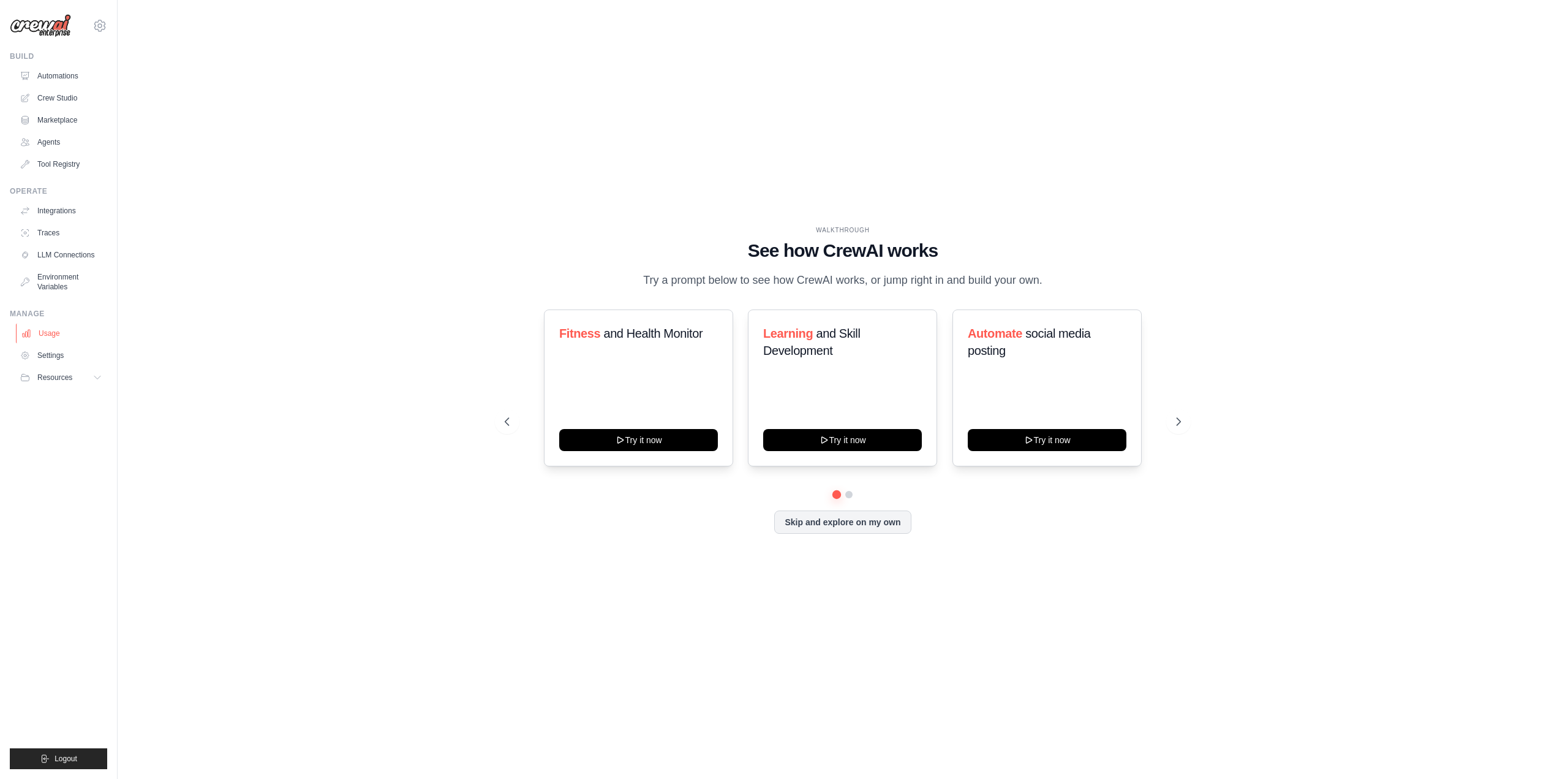
click at [62, 337] on link "Usage" at bounding box center [62, 333] width 93 height 20
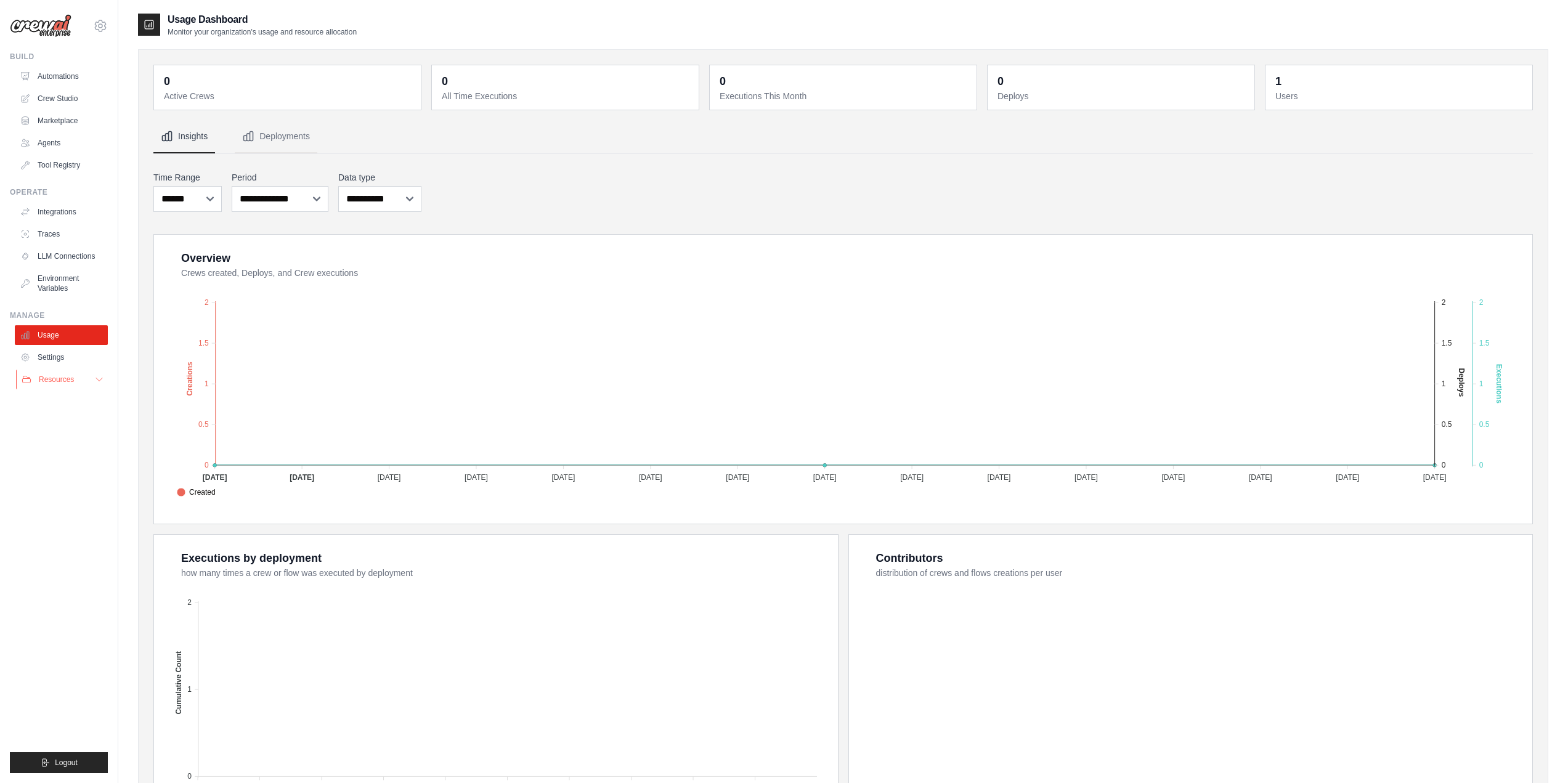
click at [79, 381] on button "Resources" at bounding box center [62, 379] width 93 height 20
